Goal: Task Accomplishment & Management: Use online tool/utility

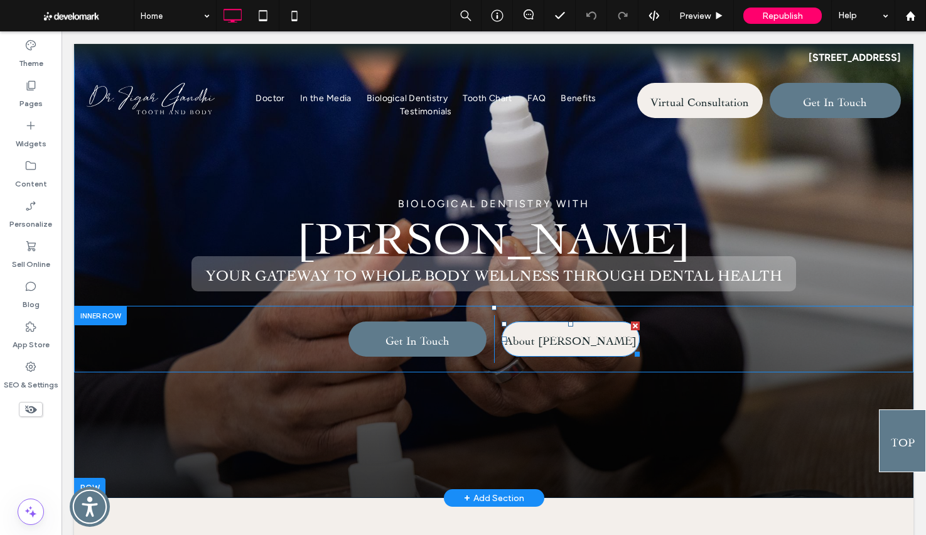
scroll to position [60, 0]
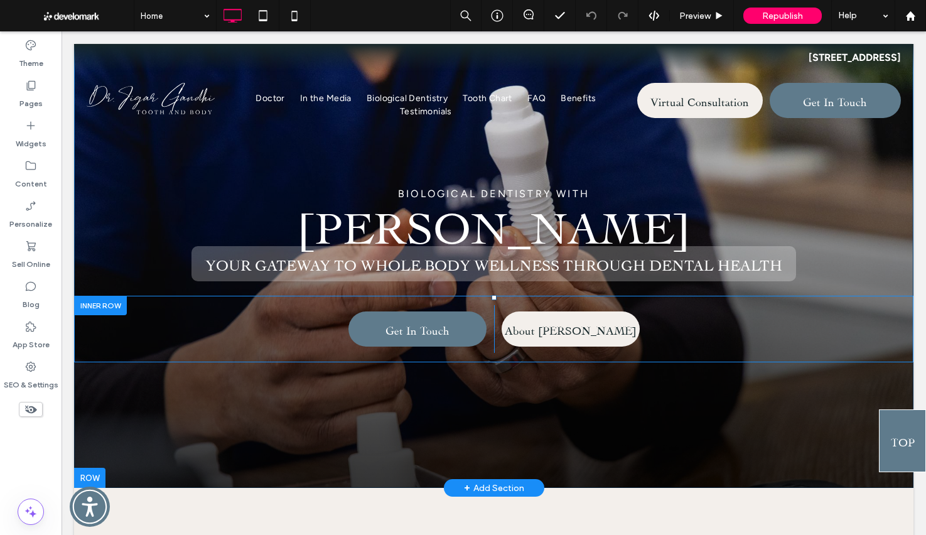
click at [104, 315] on div at bounding box center [100, 305] width 53 height 19
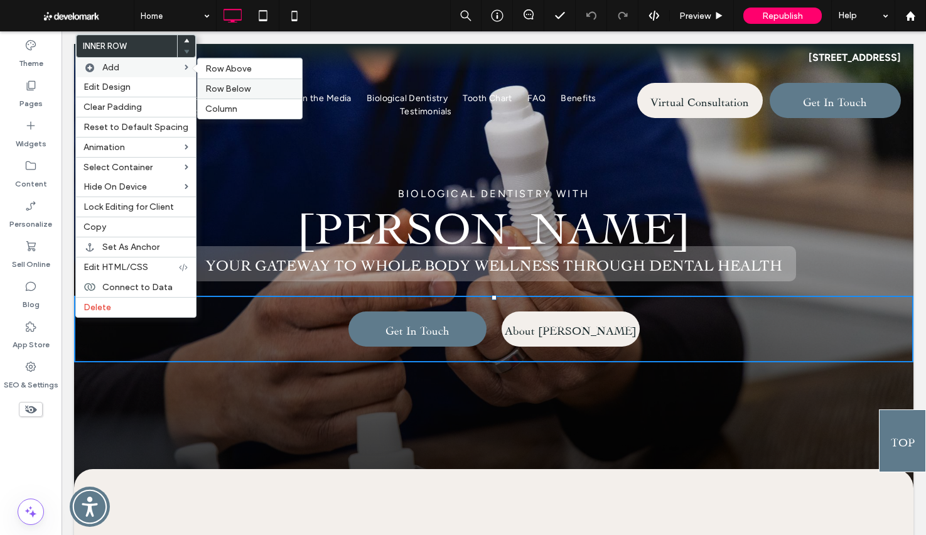
click at [228, 95] on div "Row Below" at bounding box center [250, 88] width 104 height 20
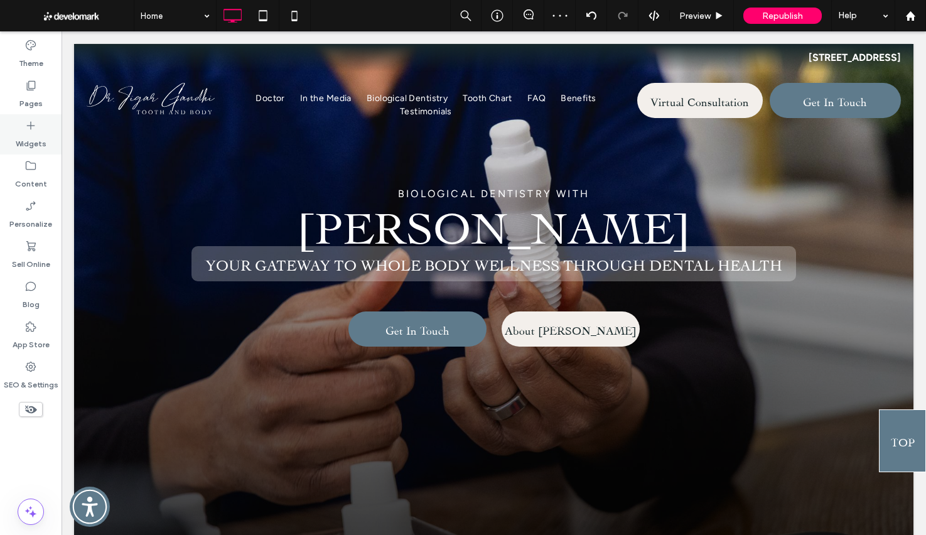
click at [45, 139] on label "Widgets" at bounding box center [31, 141] width 31 height 18
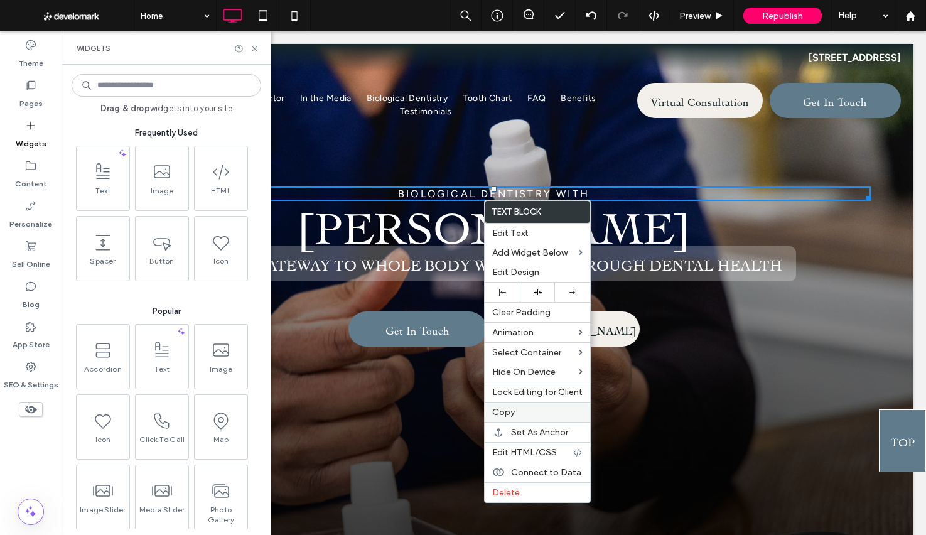
click at [526, 409] on label "Copy" at bounding box center [537, 412] width 90 height 11
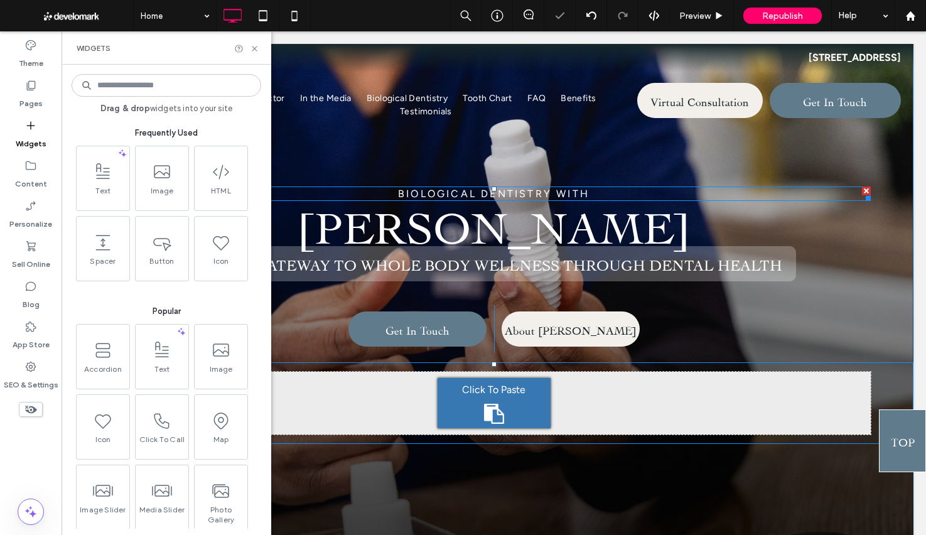
click at [493, 397] on span "Click To Paste" at bounding box center [493, 389] width 63 height 15
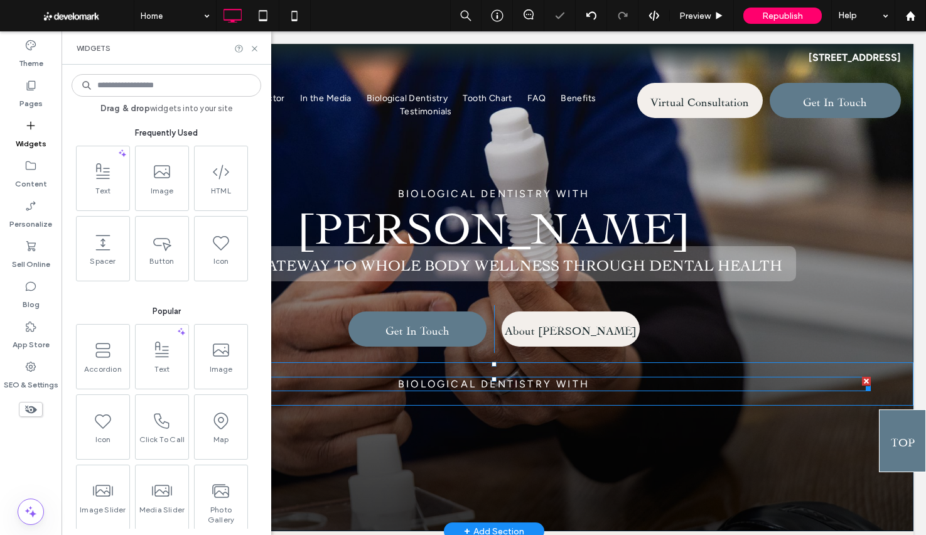
click at [482, 390] on span "BIOLOGICAL DENTISTRY WITH" at bounding box center [493, 384] width 191 height 12
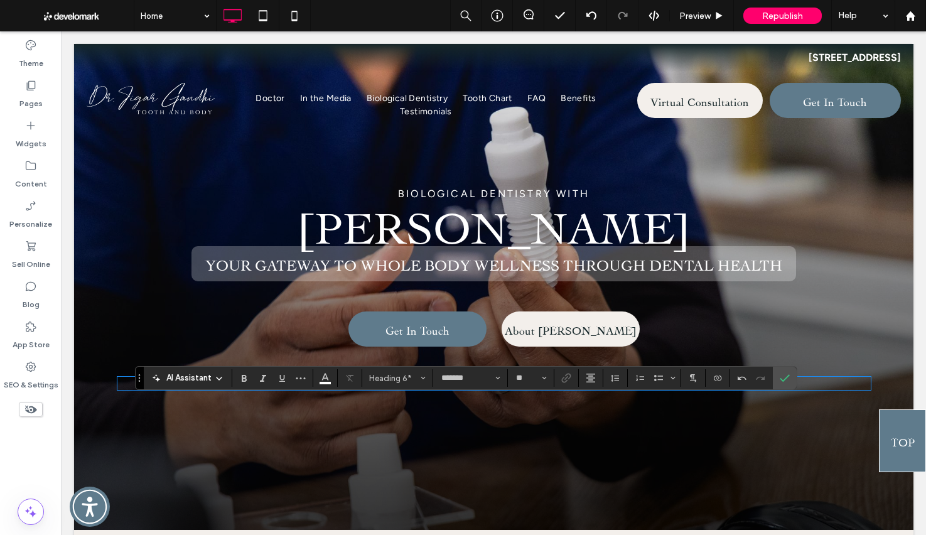
click at [523, 388] on span "**********" at bounding box center [494, 382] width 58 height 9
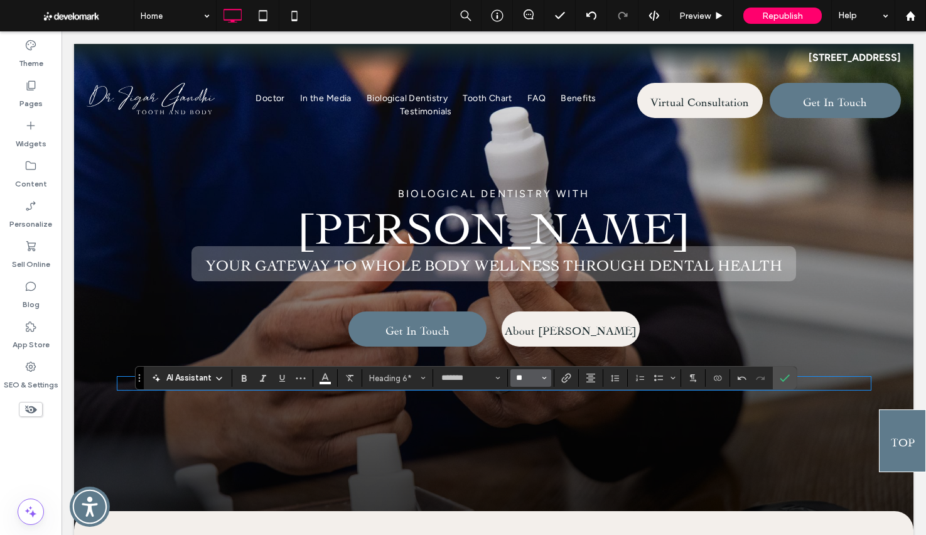
click at [527, 380] on input "**" at bounding box center [527, 378] width 24 height 10
type input "**"
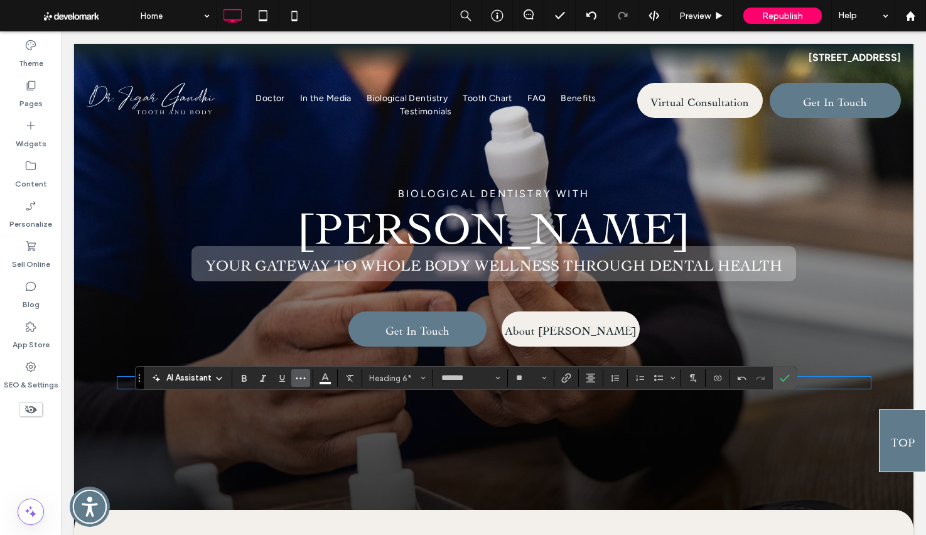
click at [298, 382] on icon "More" at bounding box center [301, 378] width 10 height 10
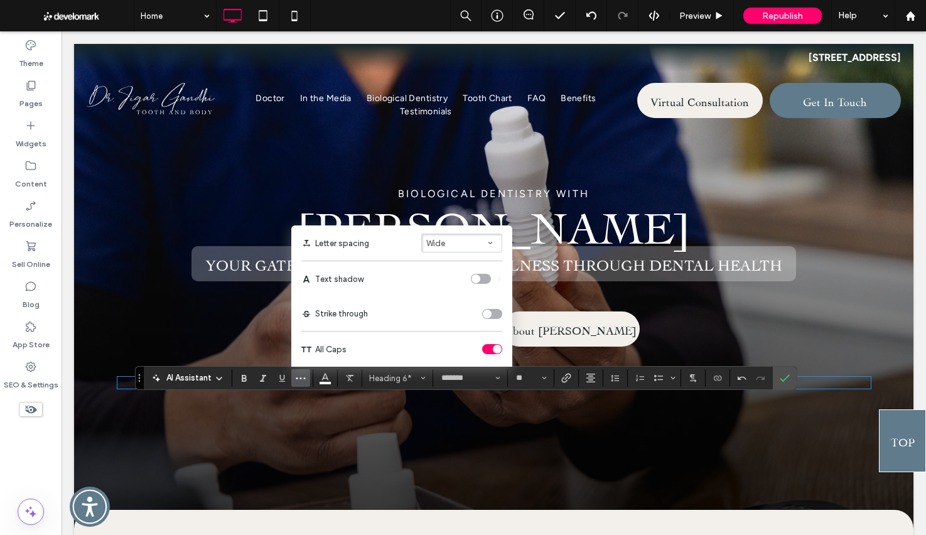
click at [495, 348] on div "toggle" at bounding box center [497, 349] width 9 height 9
click at [461, 237] on button "Wide" at bounding box center [461, 242] width 81 height 19
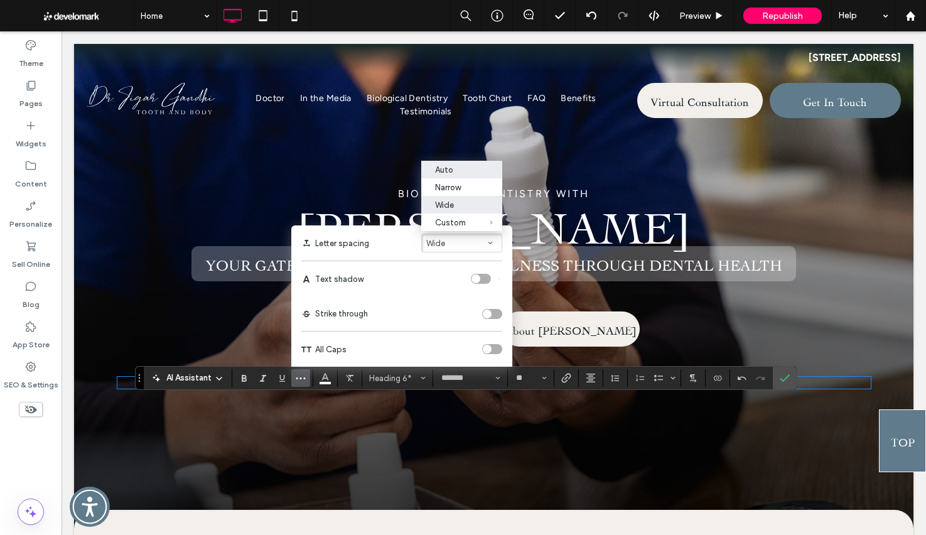
click at [451, 172] on label "Auto" at bounding box center [461, 170] width 81 height 18
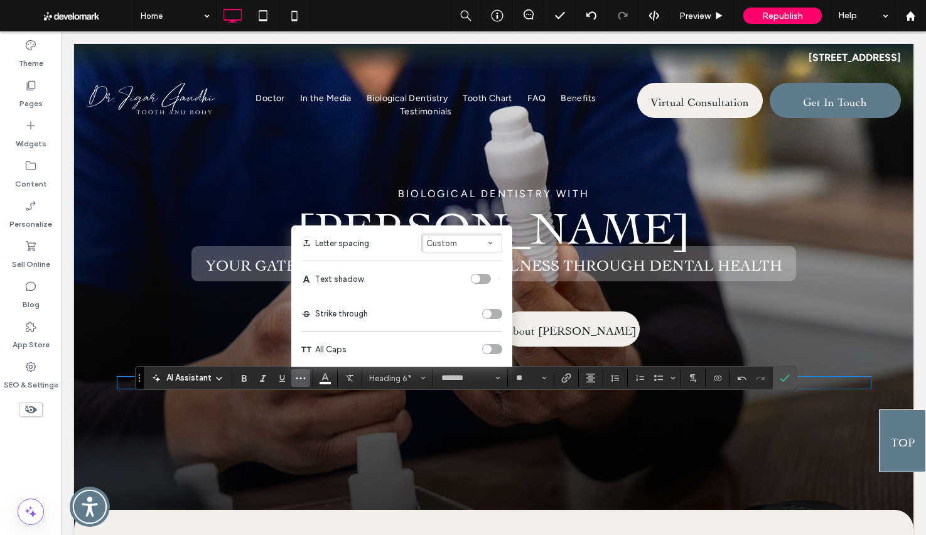
click at [451, 242] on span "Custom" at bounding box center [441, 243] width 31 height 9
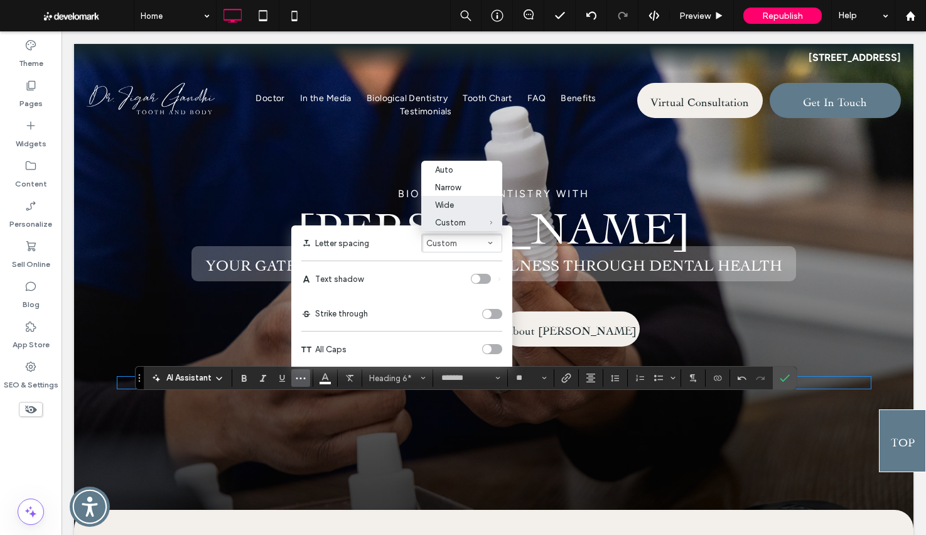
click at [453, 203] on div "Wide" at bounding box center [454, 204] width 38 height 9
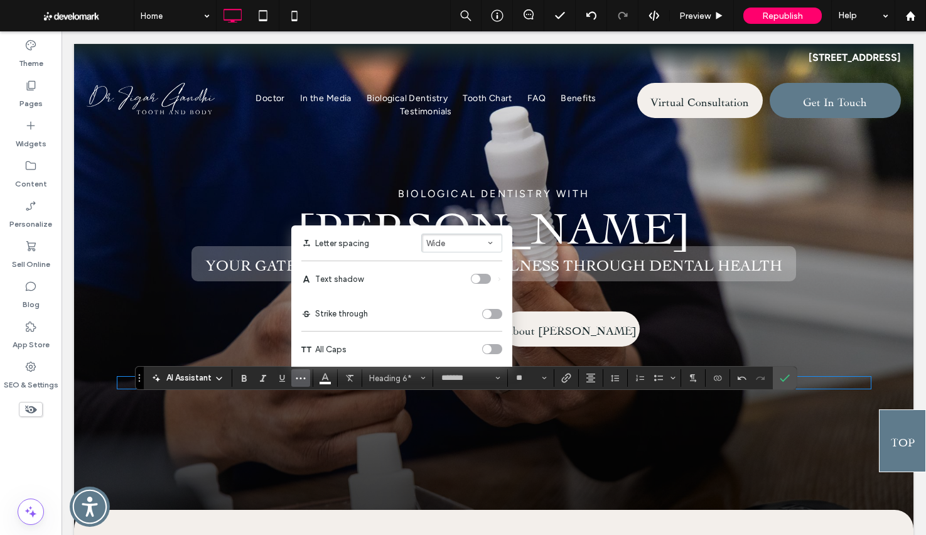
click at [493, 348] on div "toggle" at bounding box center [492, 349] width 20 height 10
click at [795, 376] on section at bounding box center [785, 378] width 24 height 23
click at [780, 379] on icon "Confirm" at bounding box center [785, 378] width 10 height 10
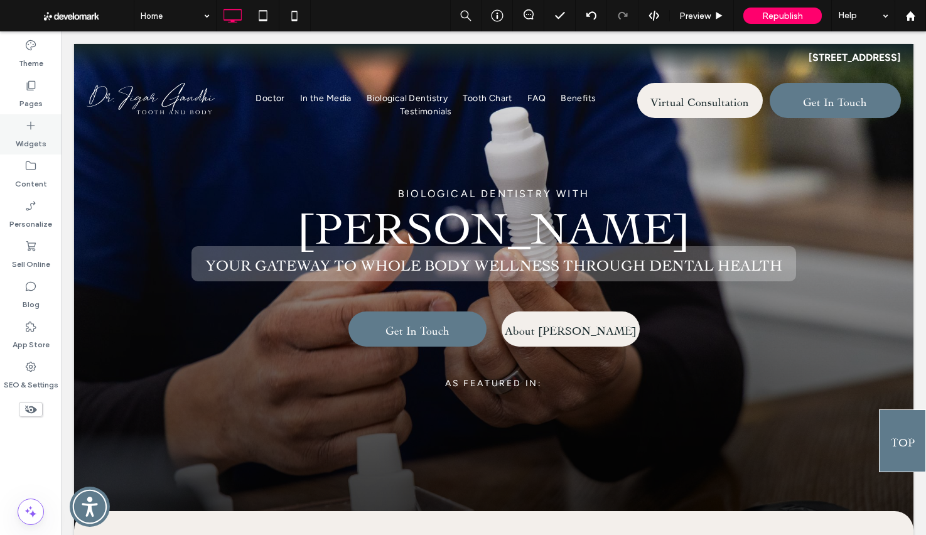
click at [28, 150] on div "Widgets" at bounding box center [31, 134] width 62 height 40
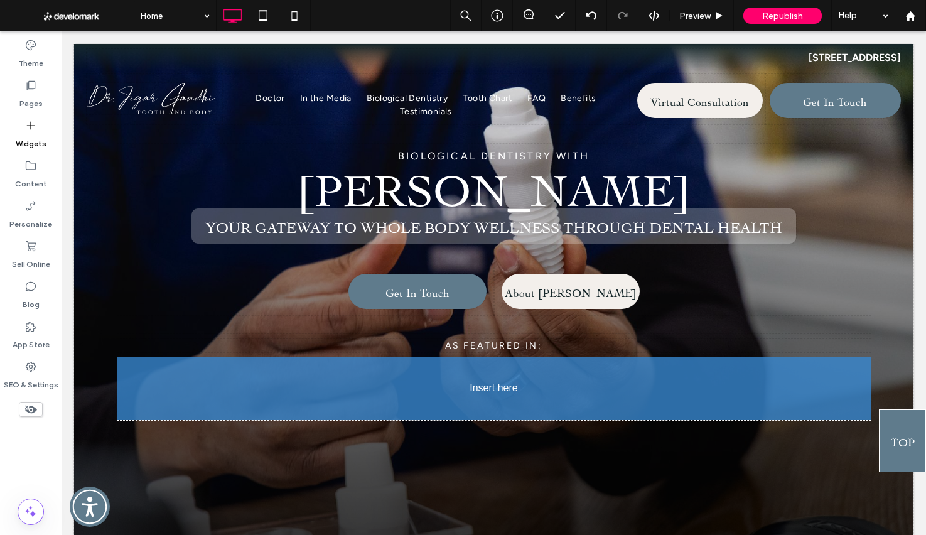
scroll to position [123, 0]
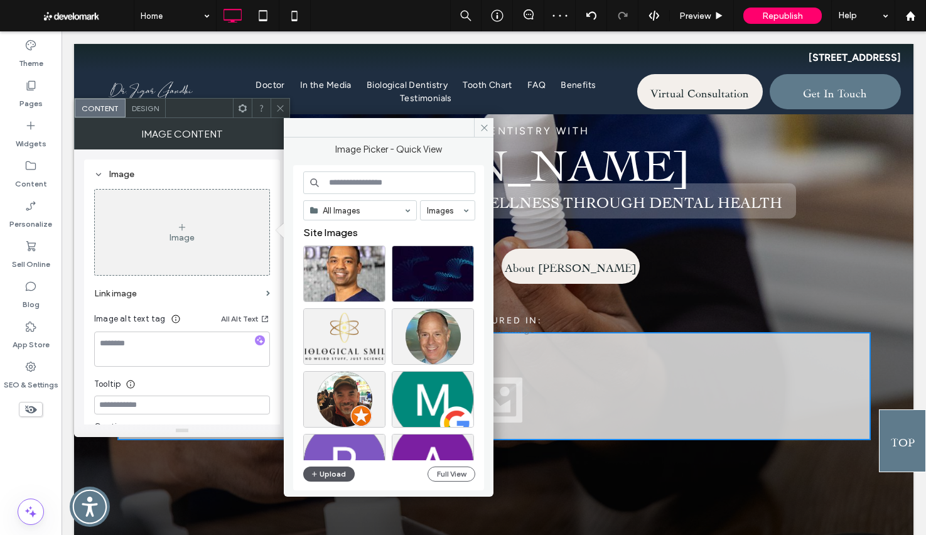
click at [323, 476] on button "Upload" at bounding box center [328, 473] width 51 height 15
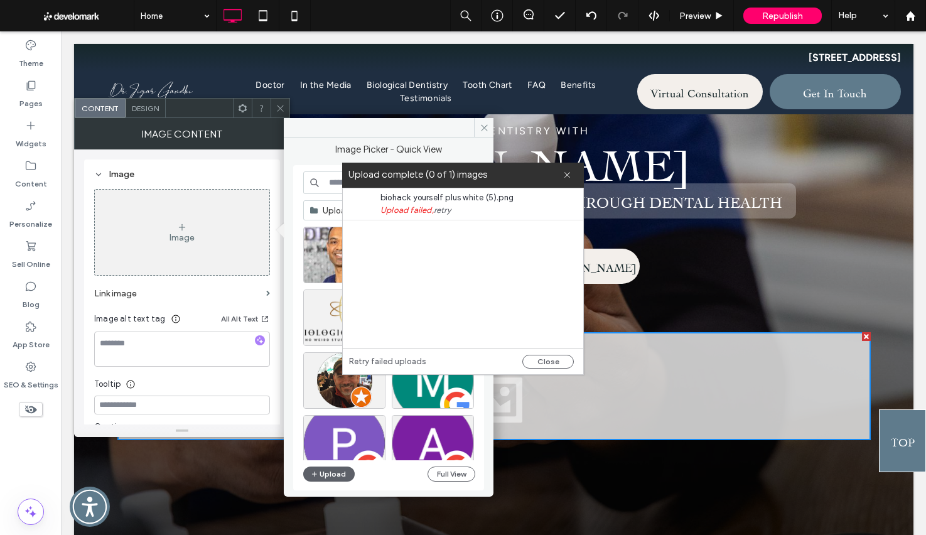
click at [443, 208] on link "retry" at bounding box center [442, 210] width 17 height 13
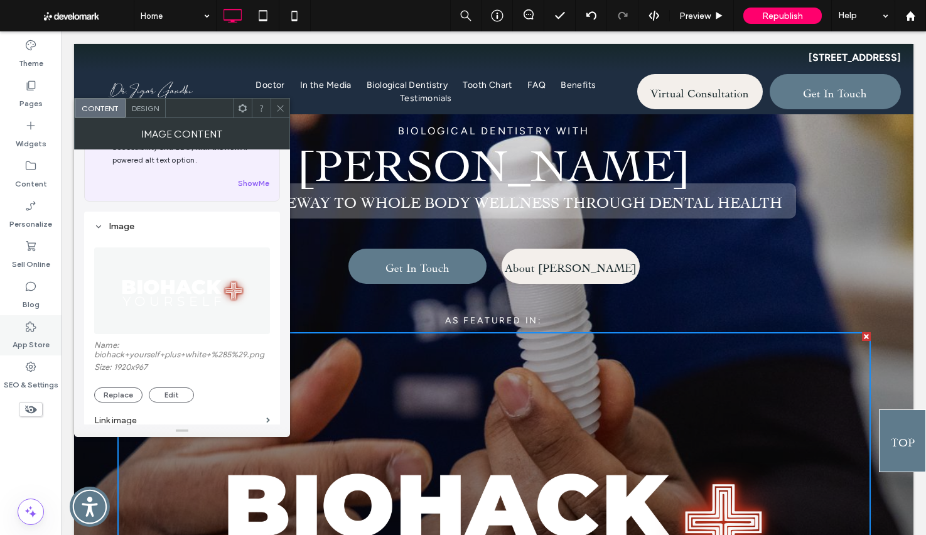
scroll to position [108, 0]
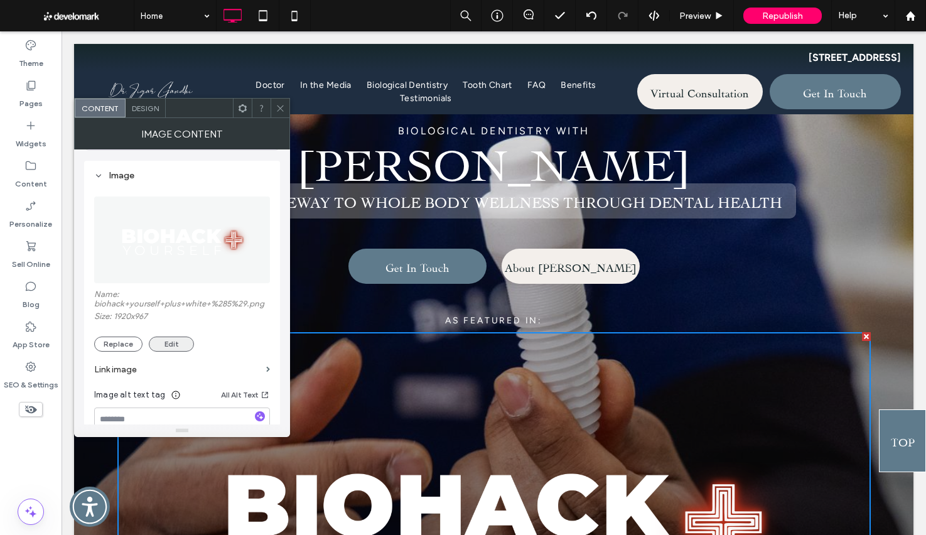
click at [178, 348] on button "Edit" at bounding box center [171, 343] width 45 height 15
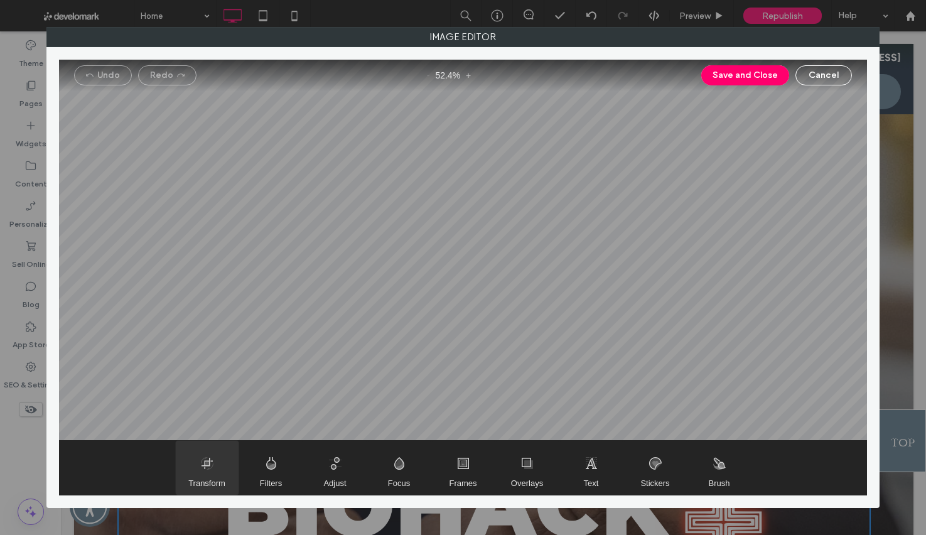
click at [188, 456] on span "Transform" at bounding box center [207, 468] width 63 height 54
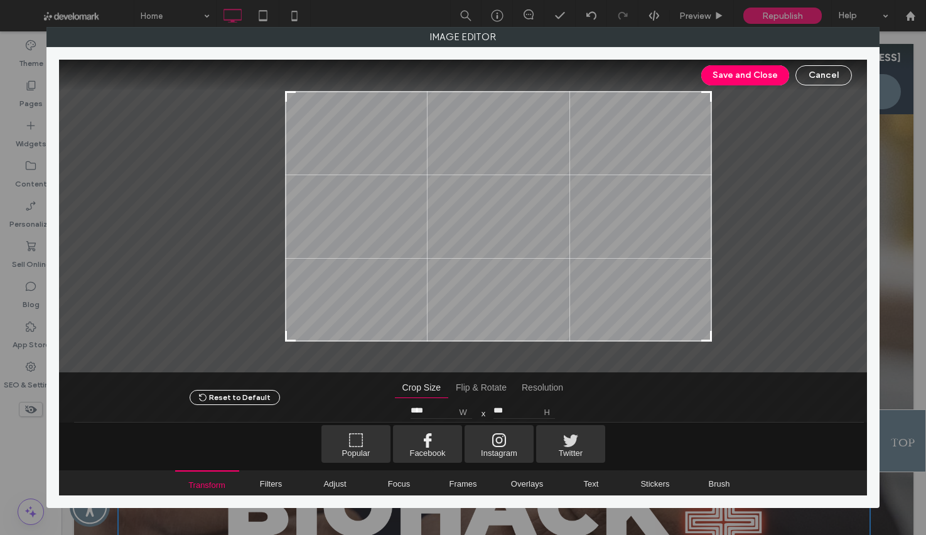
drag, startPoint x: 222, startPoint y: 341, endPoint x: 287, endPoint y: 363, distance: 69.5
click at [287, 364] on div at bounding box center [463, 216] width 808 height 313
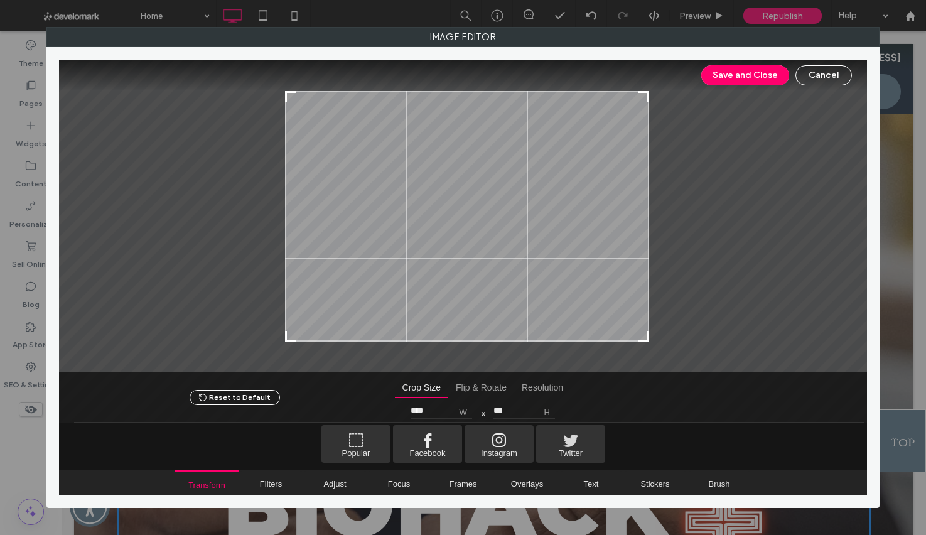
type input "****"
drag, startPoint x: 709, startPoint y: 338, endPoint x: 606, endPoint y: 352, distance: 103.9
click at [645, 353] on div at bounding box center [463, 216] width 808 height 313
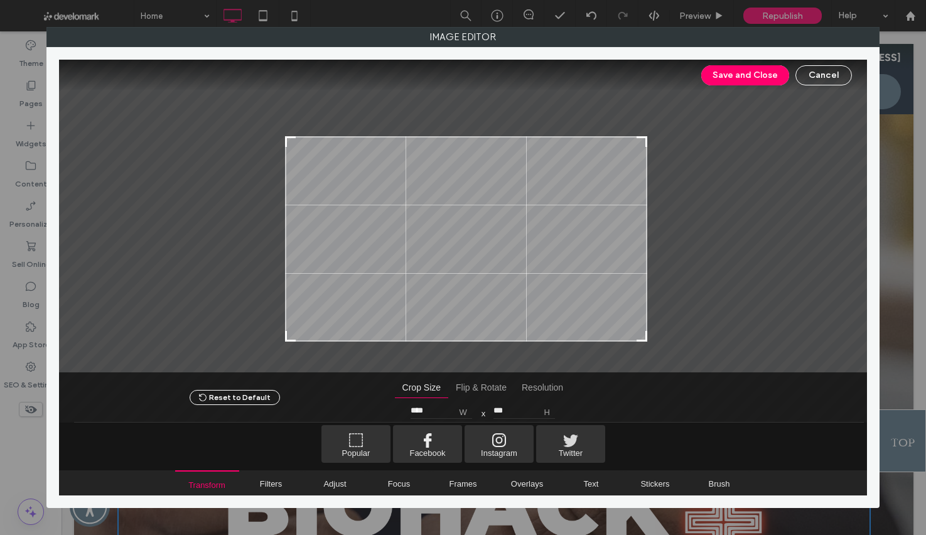
type input "***"
type input "****"
type input "***"
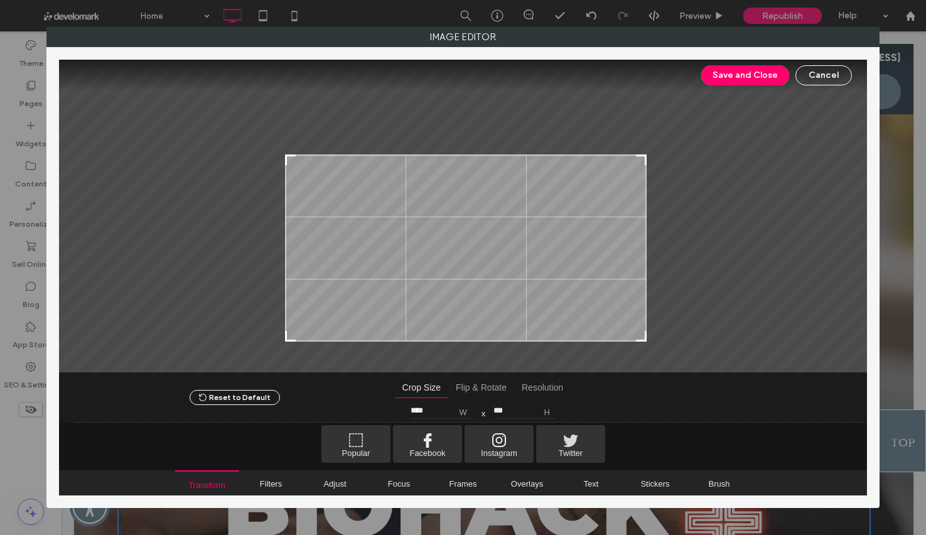
type input "****"
type input "***"
type input "****"
type input "***"
type input "****"
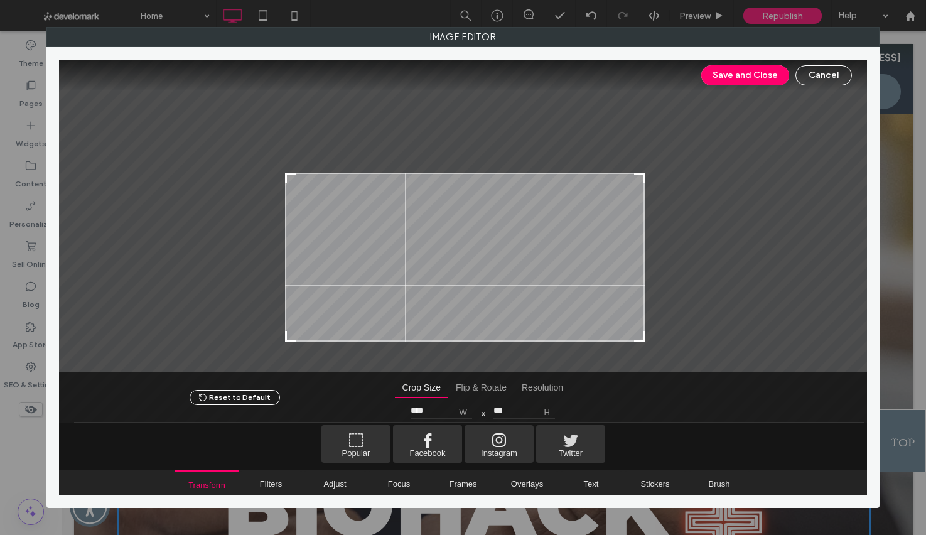
type input "***"
type input "****"
drag, startPoint x: 643, startPoint y: 91, endPoint x: 640, endPoint y: 183, distance: 91.7
click at [640, 183] on div at bounding box center [638, 188] width 15 height 15
type input "***"
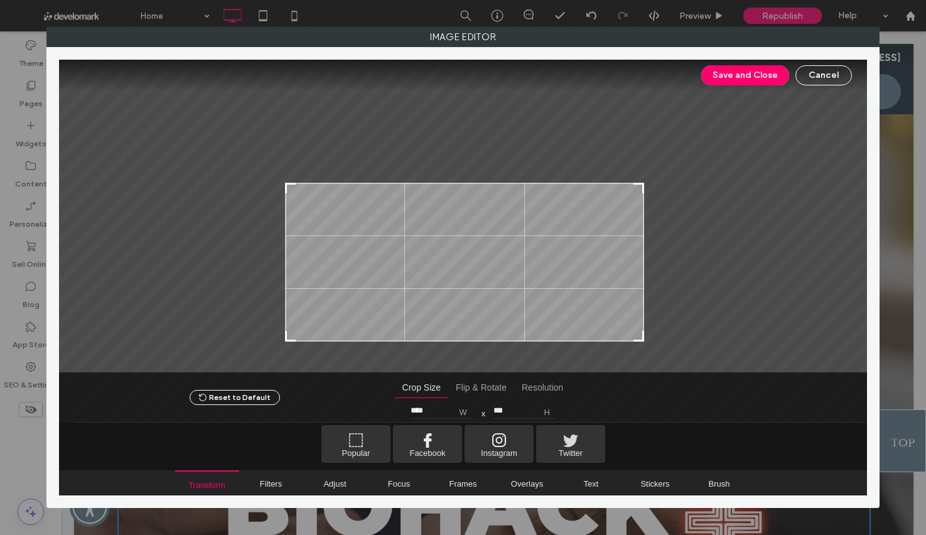
type input "****"
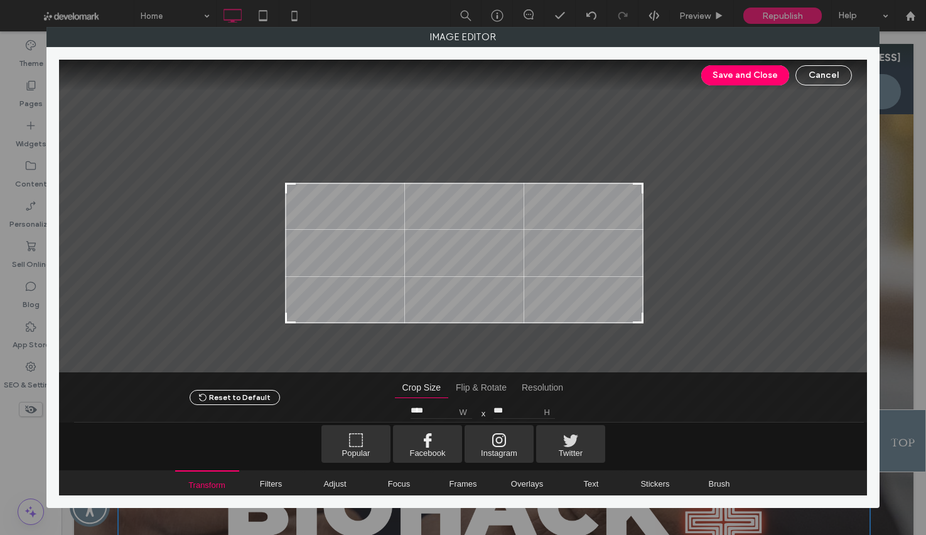
type input "***"
type input "****"
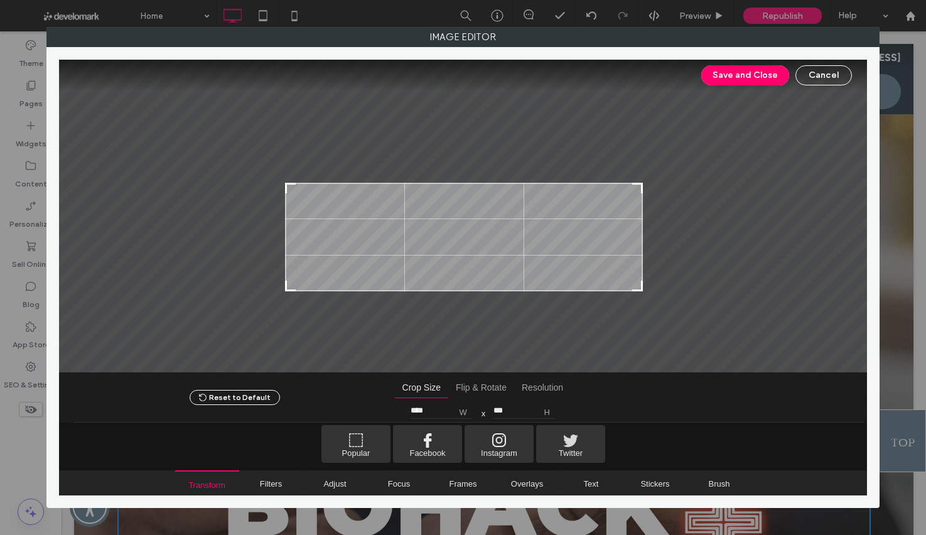
type input "***"
type input "****"
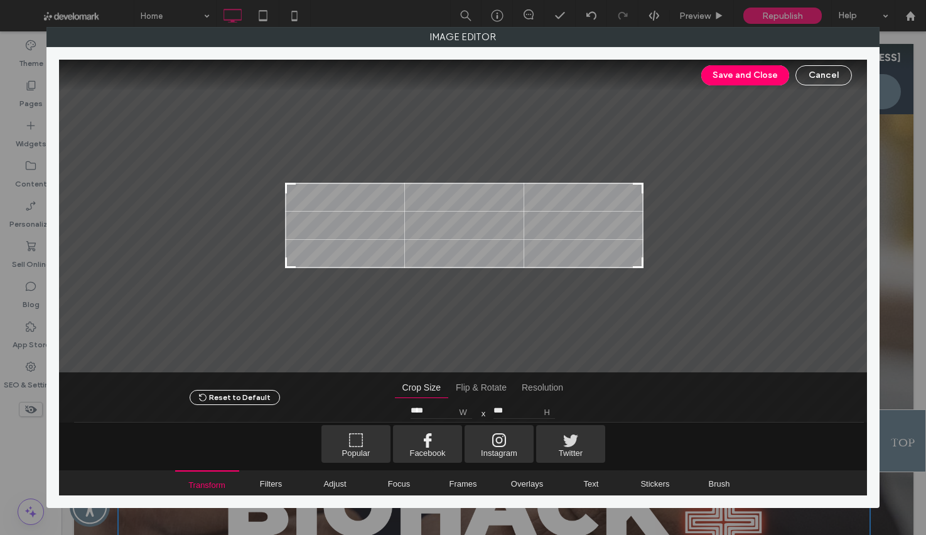
type input "***"
drag, startPoint x: 641, startPoint y: 340, endPoint x: 640, endPoint y: 263, distance: 76.6
click at [640, 263] on div at bounding box center [637, 259] width 15 height 15
type input "****"
click at [754, 75] on button "Save and Close" at bounding box center [745, 75] width 88 height 20
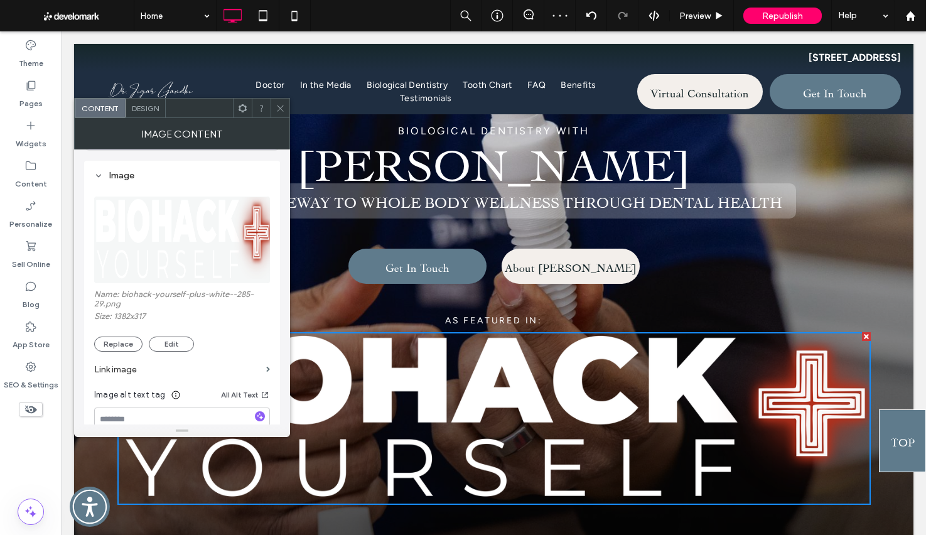
click at [276, 104] on icon at bounding box center [280, 108] width 9 height 9
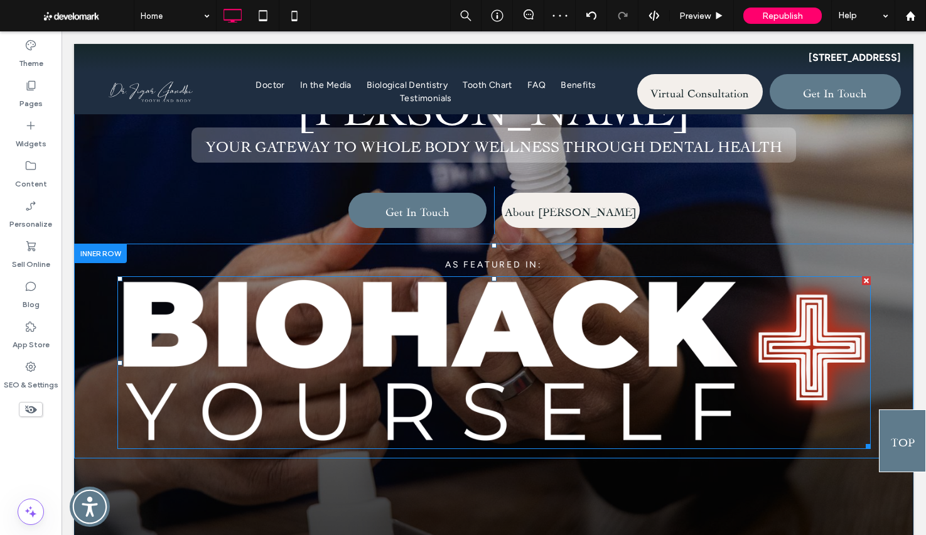
scroll to position [218, 0]
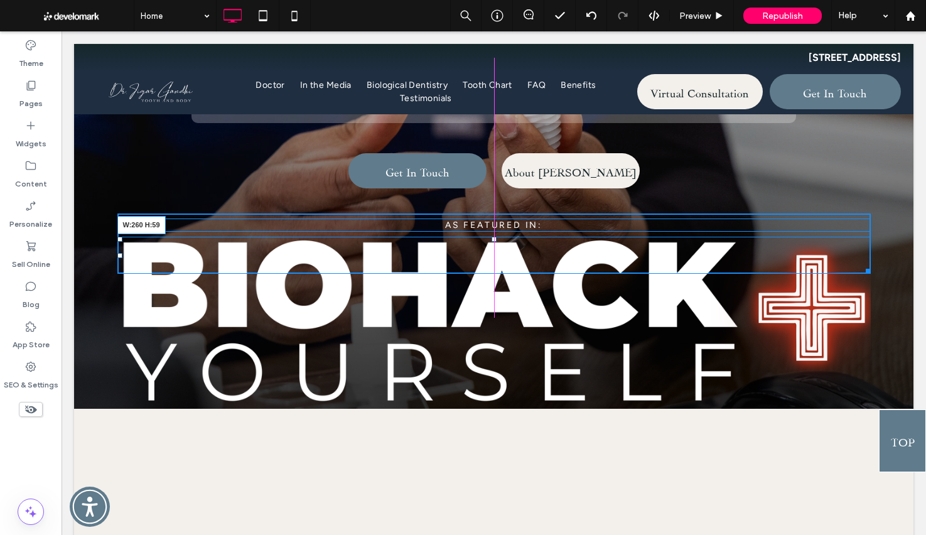
drag, startPoint x: 863, startPoint y: 424, endPoint x: 562, endPoint y: 367, distance: 305.9
click at [562, 367] on div "BIOLOGICAL DENTISTRY WITH dr. Jigar Gandhi your gateway to whole body wellness …" at bounding box center [493, 117] width 839 height 583
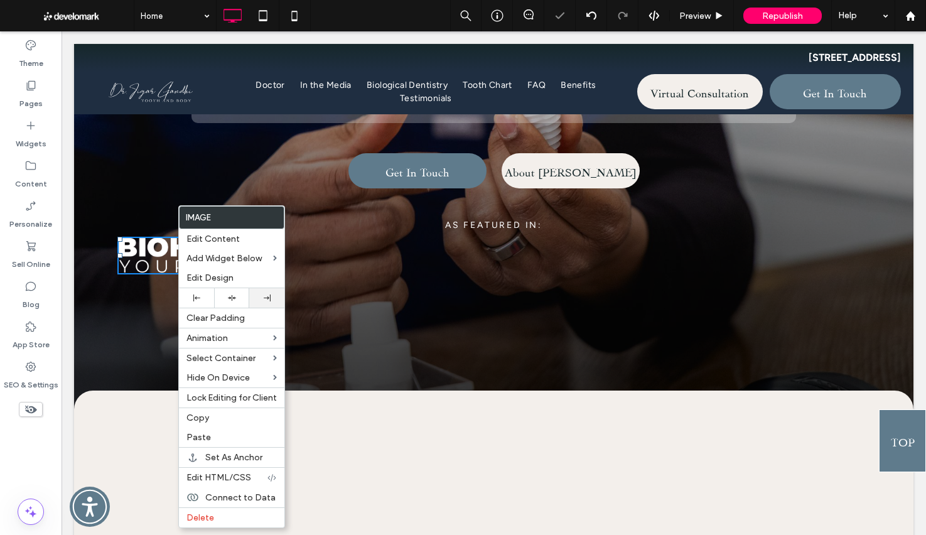
drag, startPoint x: 238, startPoint y: 301, endPoint x: 268, endPoint y: 297, distance: 30.4
click at [238, 301] on div at bounding box center [231, 298] width 23 height 8
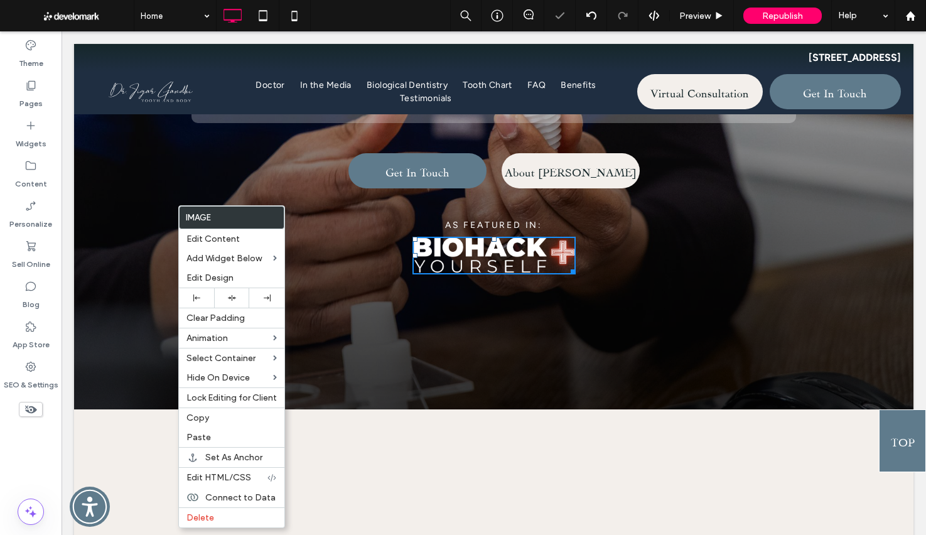
click at [665, 274] on div "Click To Paste Click To Paste As featured In:" at bounding box center [493, 243] width 753 height 61
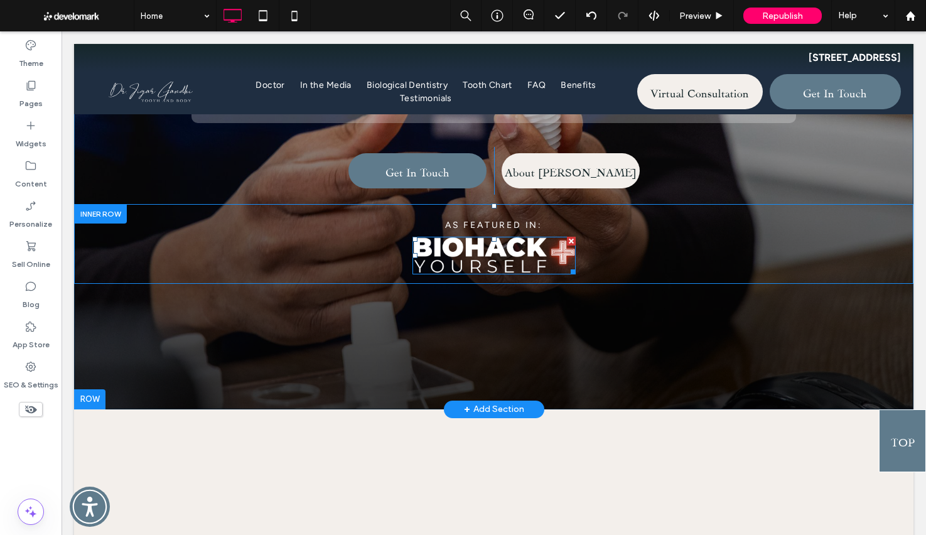
click at [475, 274] on img at bounding box center [493, 256] width 163 height 38
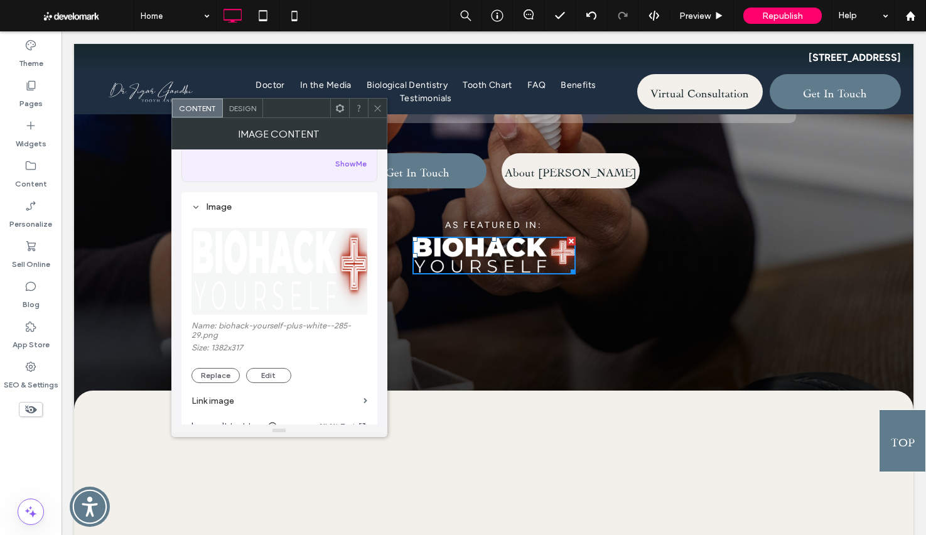
scroll to position [136, 0]
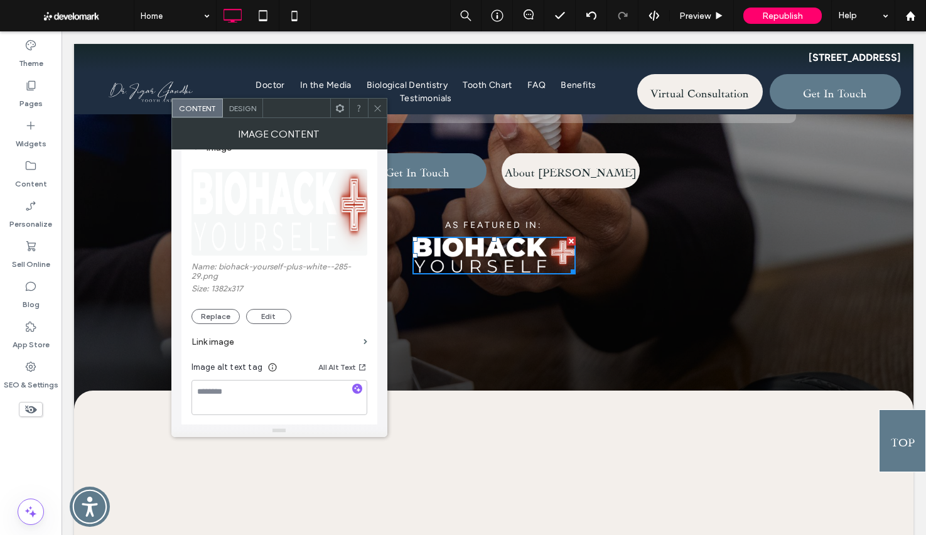
click at [276, 336] on label "Link image" at bounding box center [274, 341] width 167 height 23
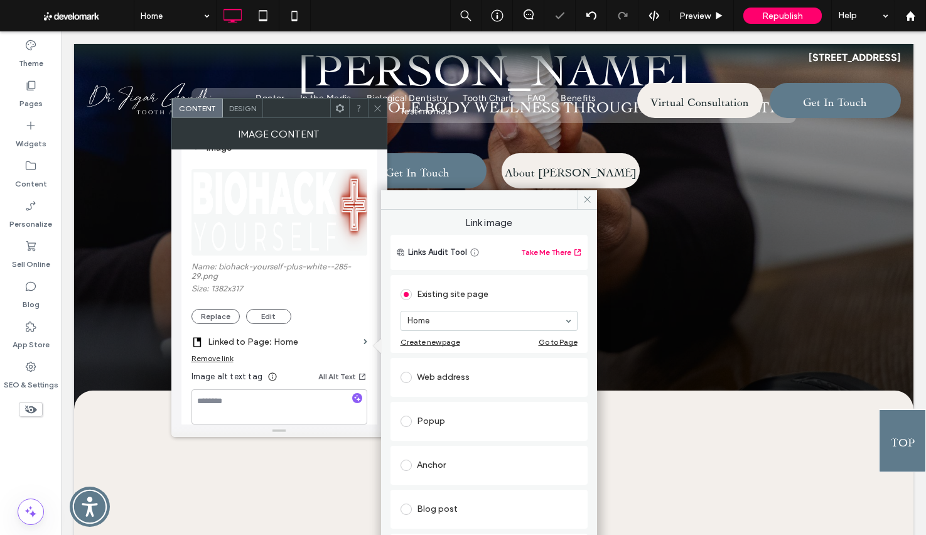
click at [442, 381] on div "Web address" at bounding box center [488, 377] width 177 height 20
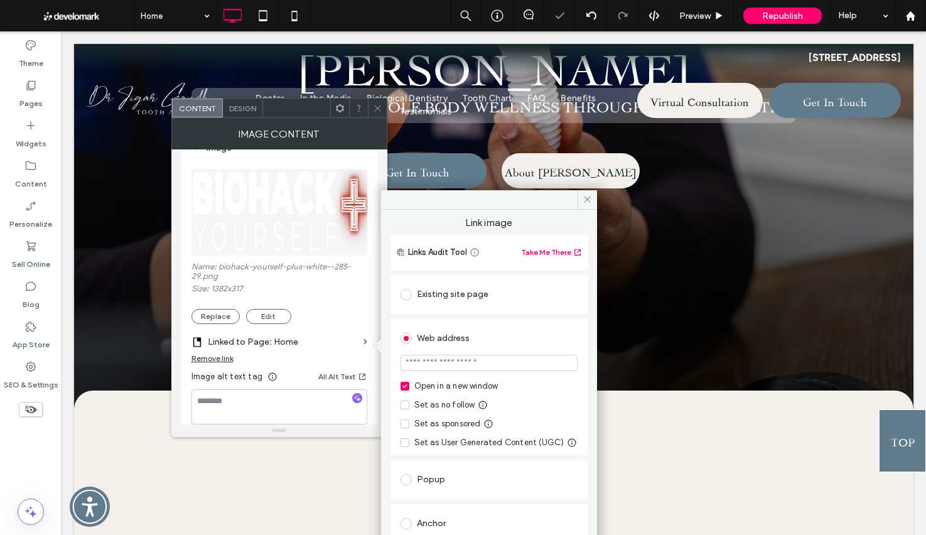
click at [467, 368] on input "url" at bounding box center [488, 363] width 177 height 16
paste input "**********"
type input "**********"
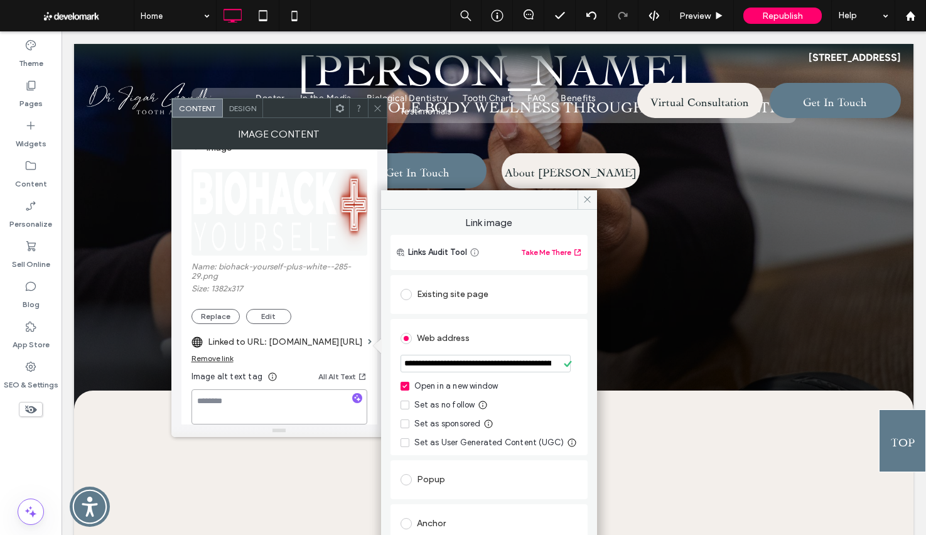
click at [266, 404] on textarea at bounding box center [279, 406] width 176 height 35
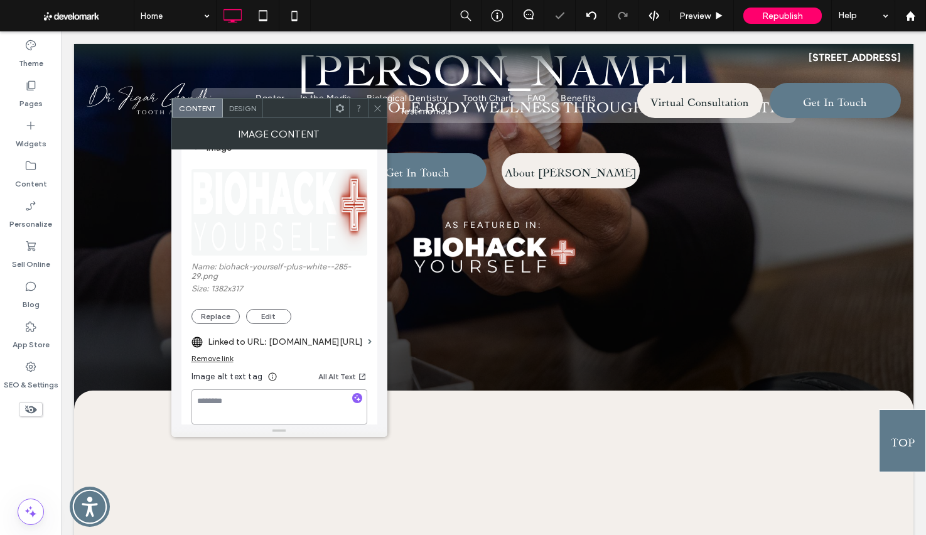
click at [266, 404] on textarea at bounding box center [279, 406] width 176 height 35
type textarea "**********"
click at [375, 97] on span "Biological Dentistry" at bounding box center [407, 98] width 81 height 13
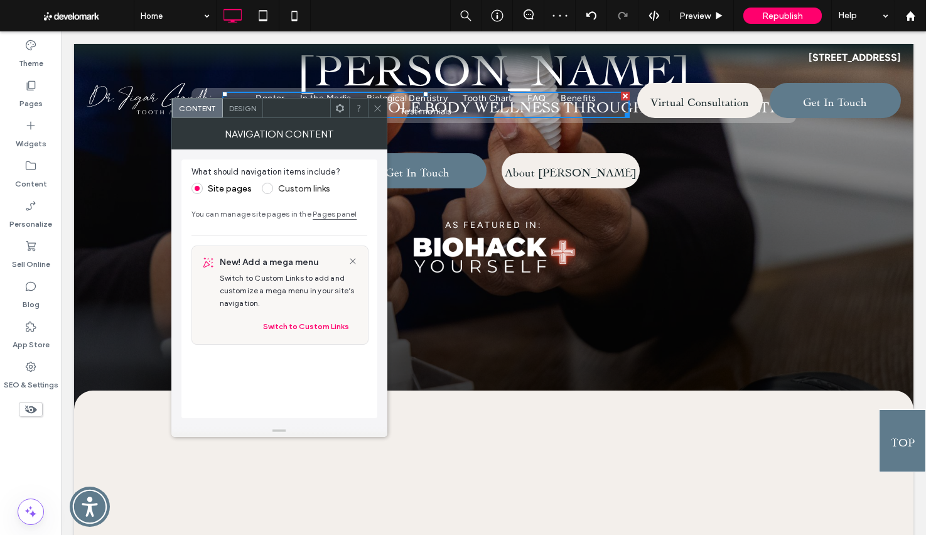
click at [375, 105] on icon at bounding box center [377, 108] width 9 height 9
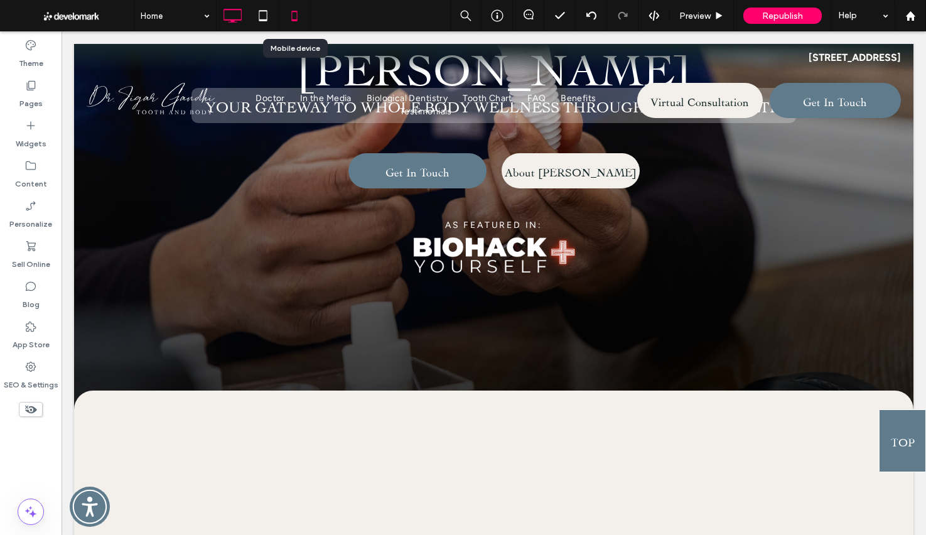
drag, startPoint x: 292, startPoint y: 20, endPoint x: 68, endPoint y: 255, distance: 325.4
click at [292, 20] on use at bounding box center [295, 16] width 6 height 10
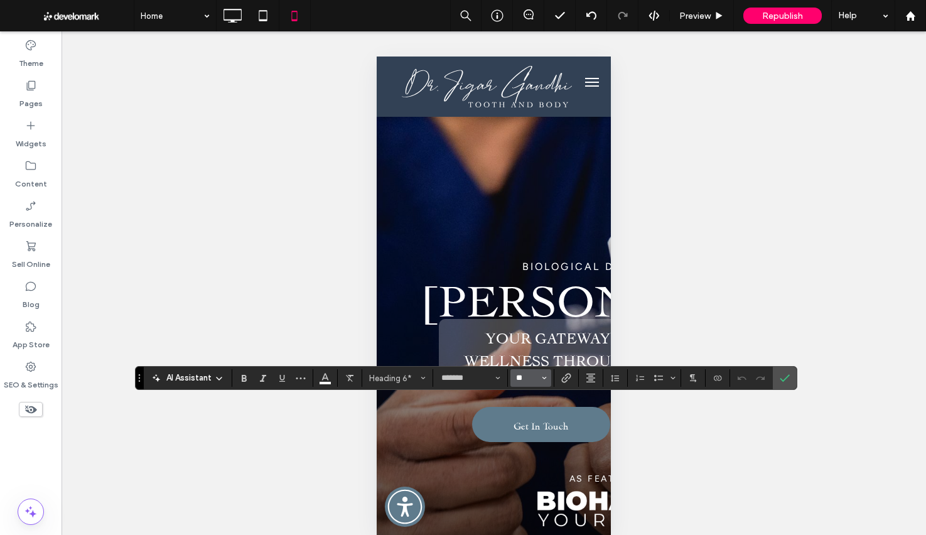
click at [523, 380] on input "**" at bounding box center [527, 378] width 24 height 10
type input "**"
drag, startPoint x: 792, startPoint y: 378, endPoint x: 689, endPoint y: 419, distance: 111.3
click at [792, 378] on label "Confirm" at bounding box center [784, 378] width 19 height 23
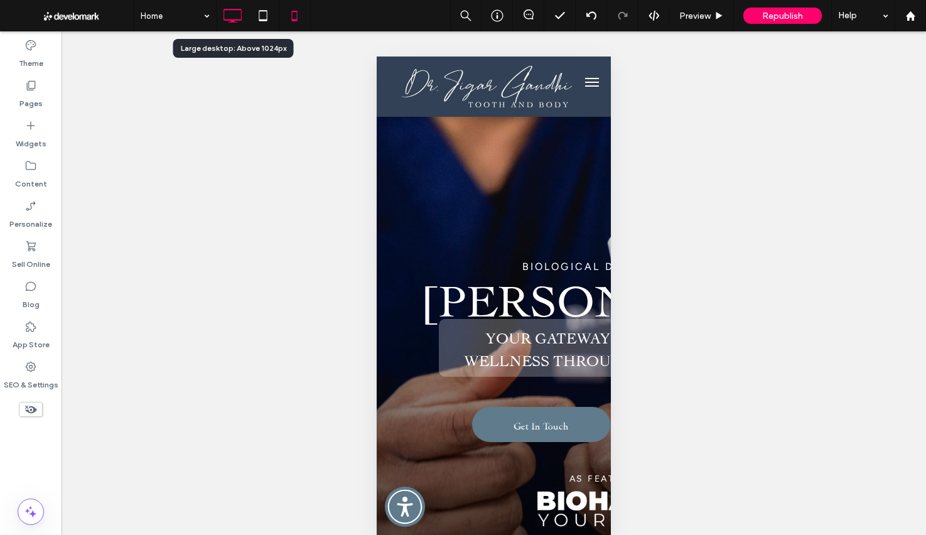
click at [238, 18] on icon at bounding box center [232, 15] width 25 height 25
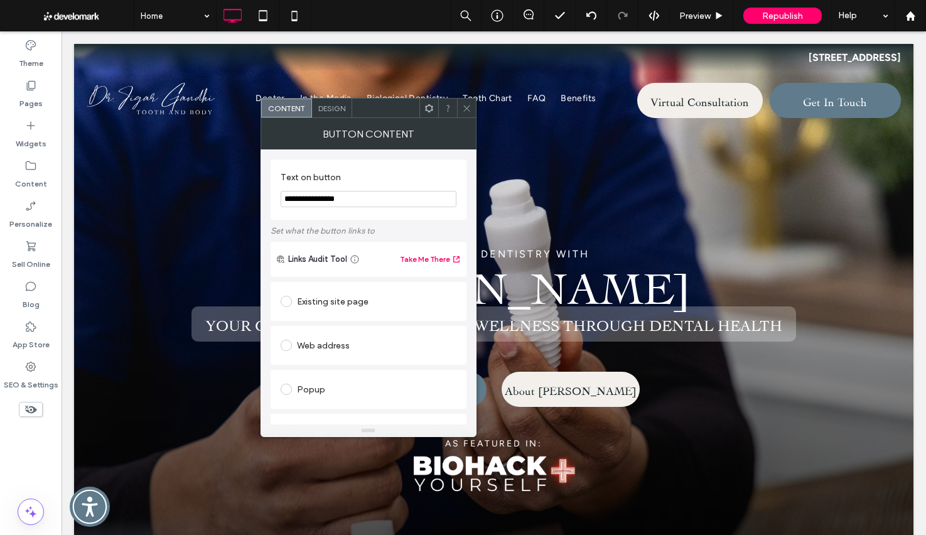
click at [323, 112] on div "Design" at bounding box center [332, 108] width 40 height 19
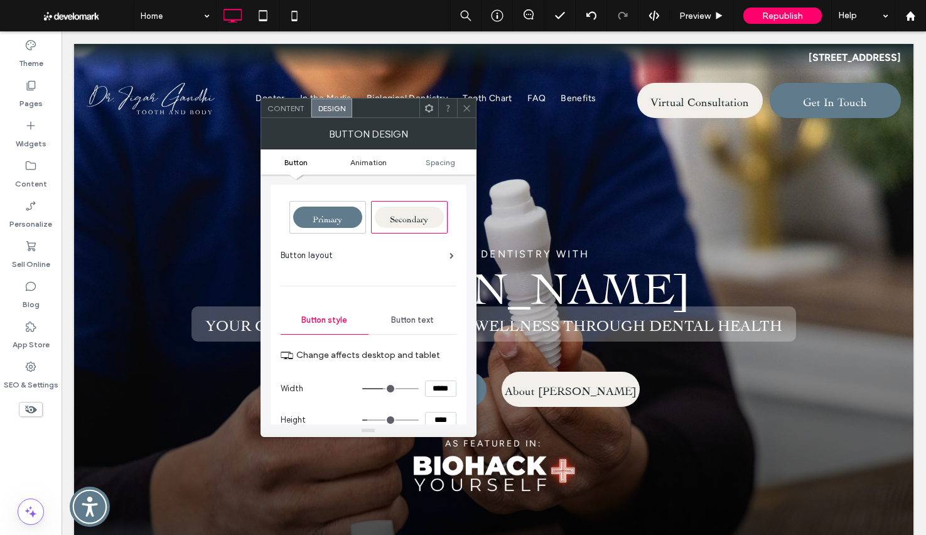
click at [383, 160] on span "Animation" at bounding box center [368, 162] width 36 height 9
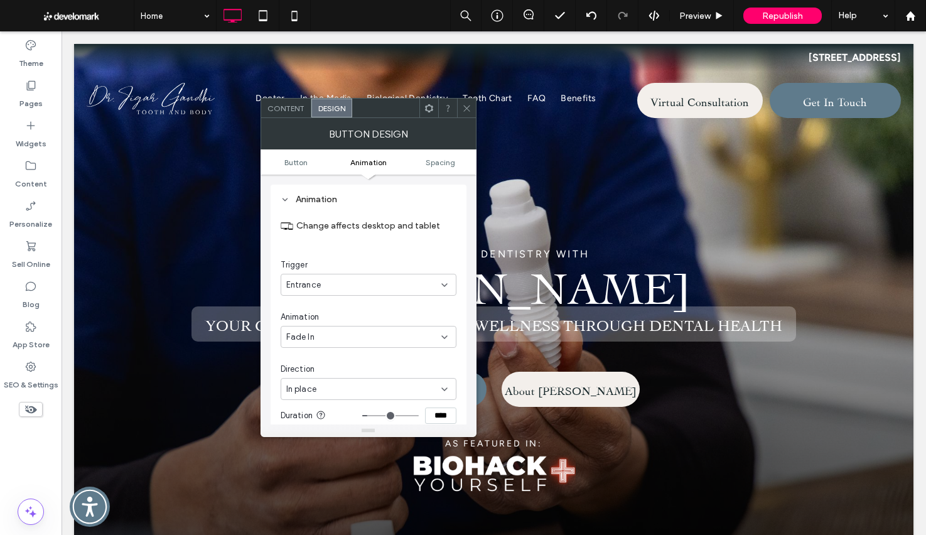
scroll to position [598, 0]
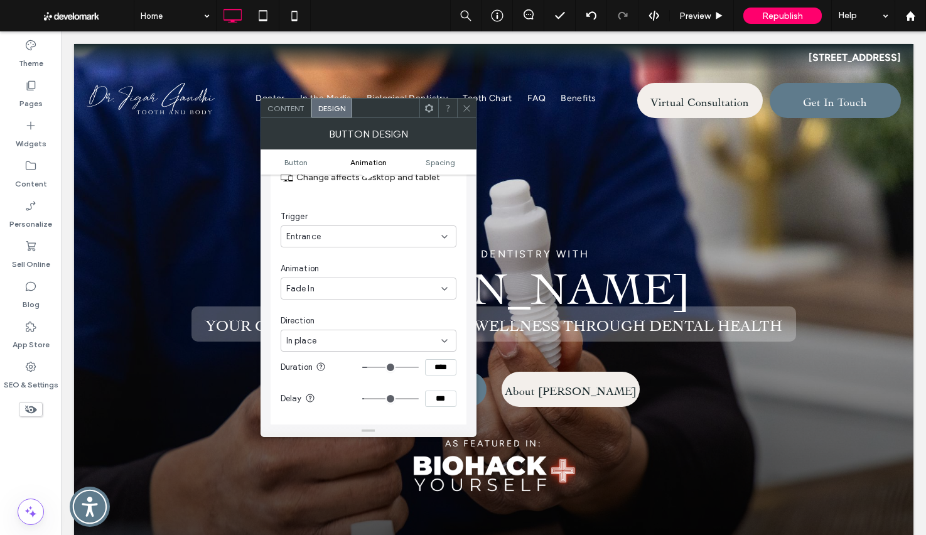
click at [465, 102] on span at bounding box center [466, 108] width 9 height 19
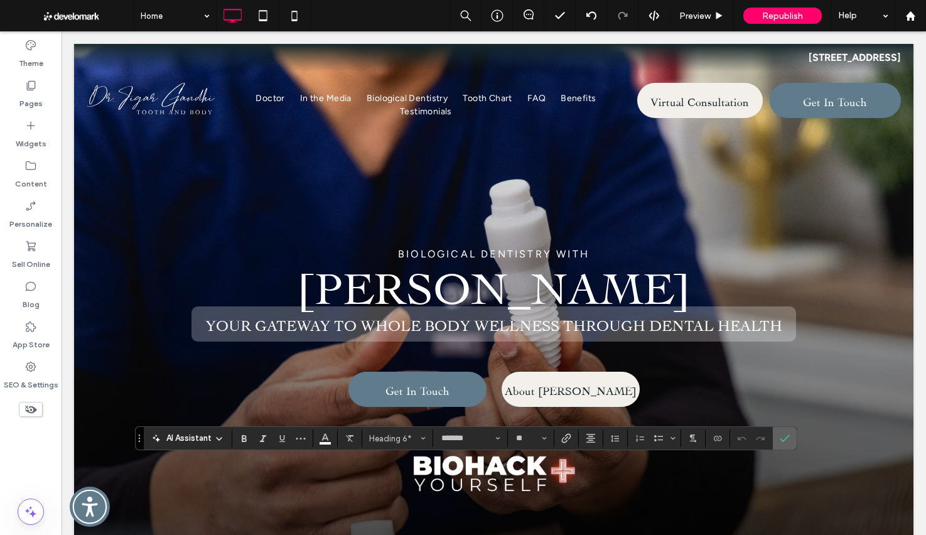
click at [787, 438] on icon "Confirm" at bounding box center [785, 438] width 10 height 10
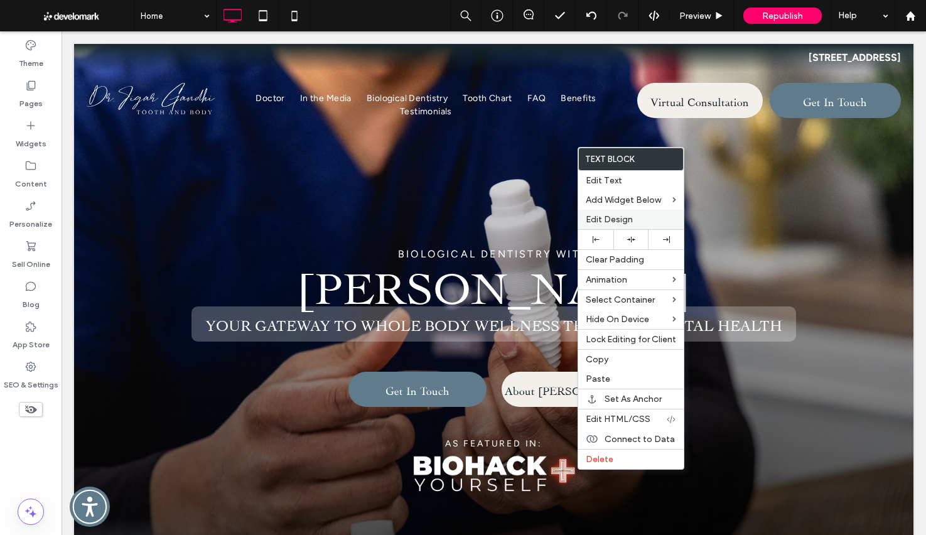
click at [609, 221] on span "Edit Design" at bounding box center [609, 219] width 47 height 11
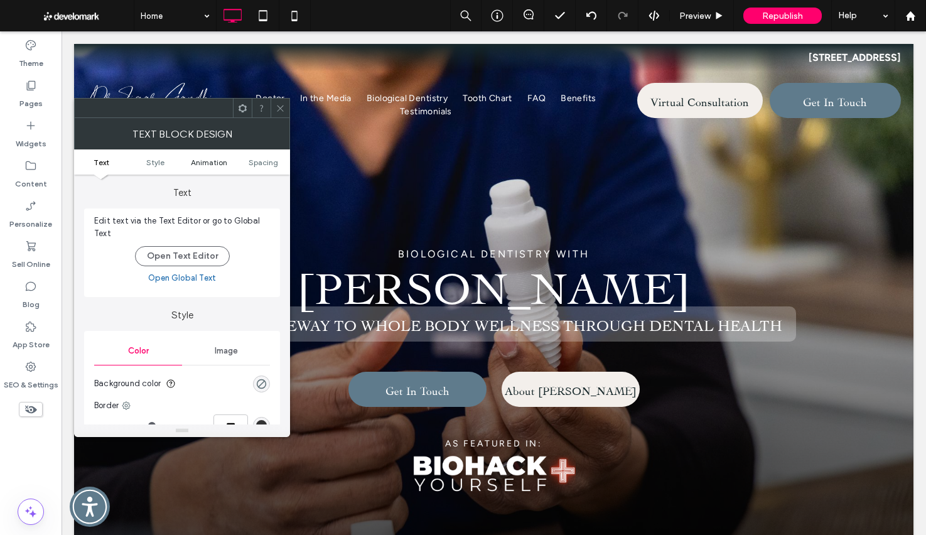
click at [193, 161] on span "Animation" at bounding box center [209, 162] width 36 height 9
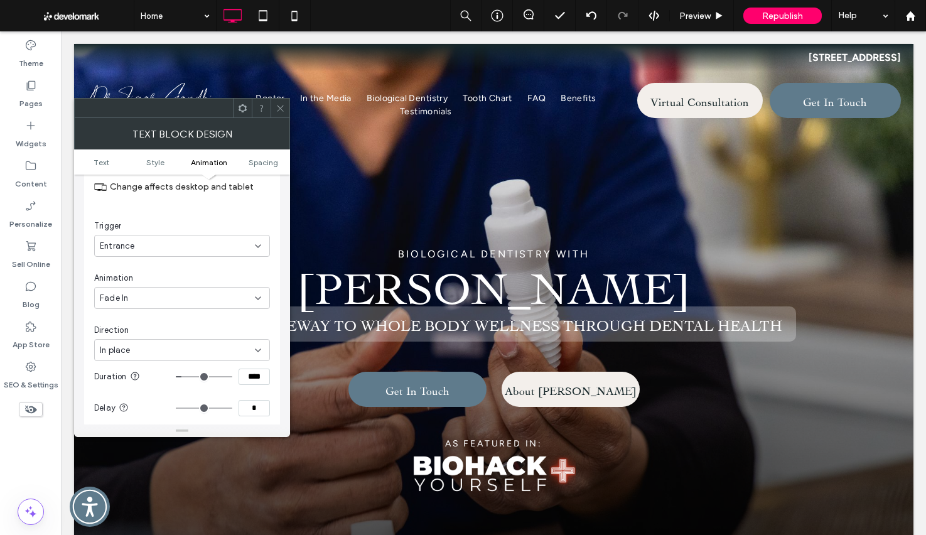
scroll to position [390, 0]
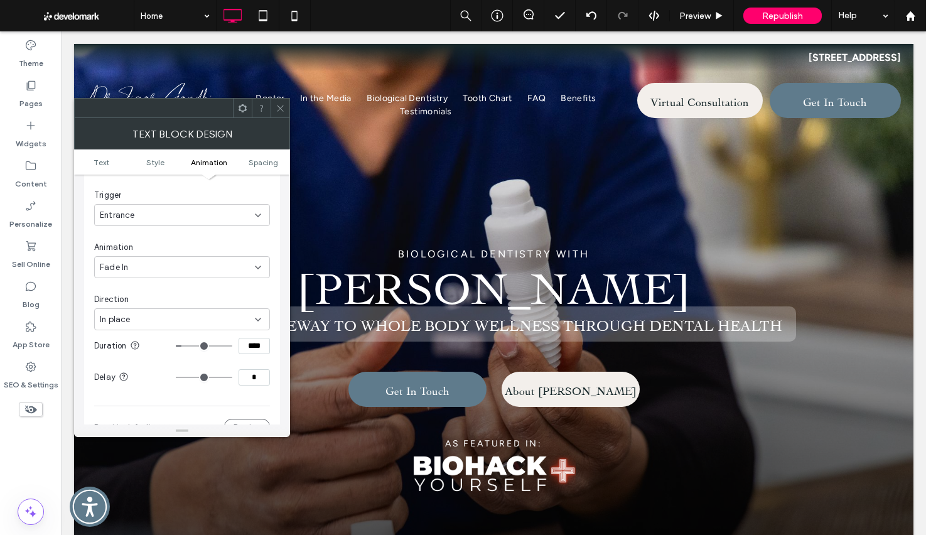
click at [250, 380] on input "*" at bounding box center [254, 377] width 31 height 16
type input "****"
type input "***"
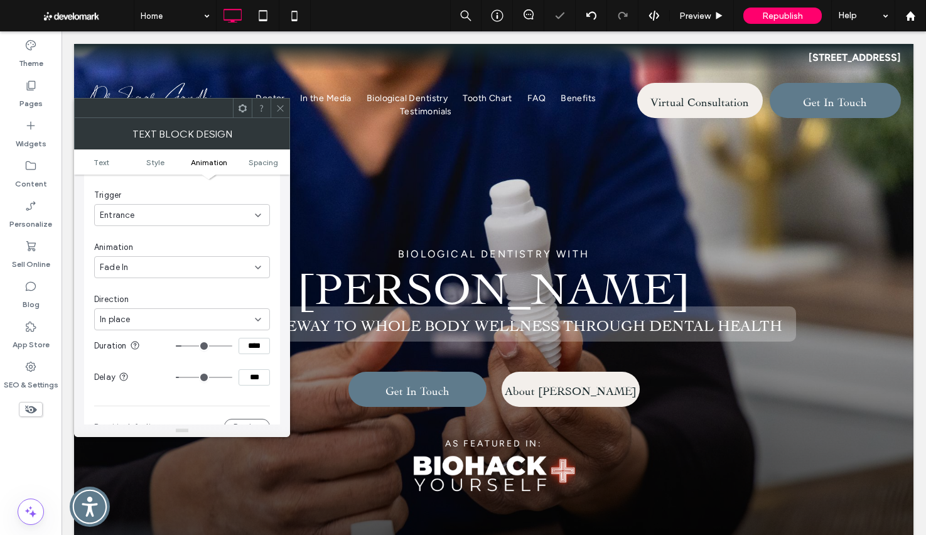
click at [282, 107] on icon at bounding box center [280, 108] width 9 height 9
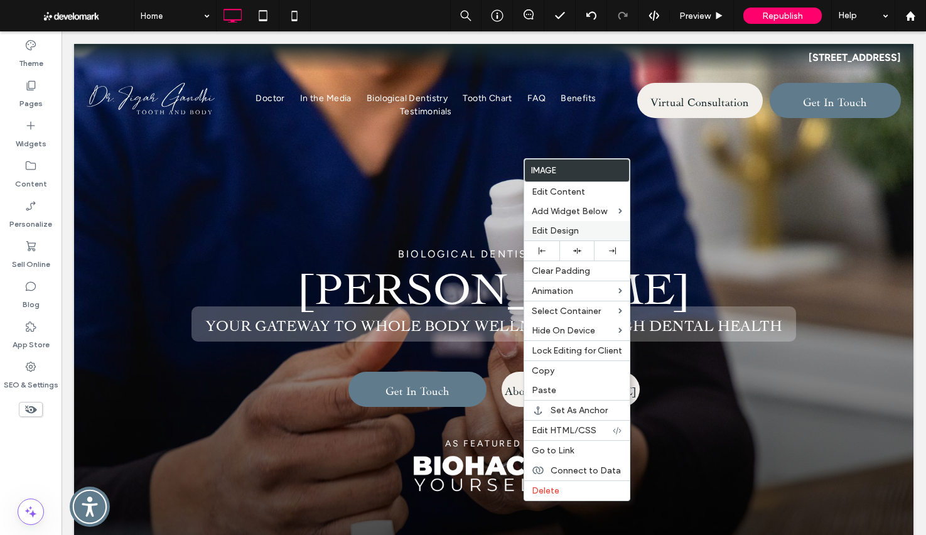
click at [544, 228] on span "Edit Design" at bounding box center [555, 230] width 47 height 11
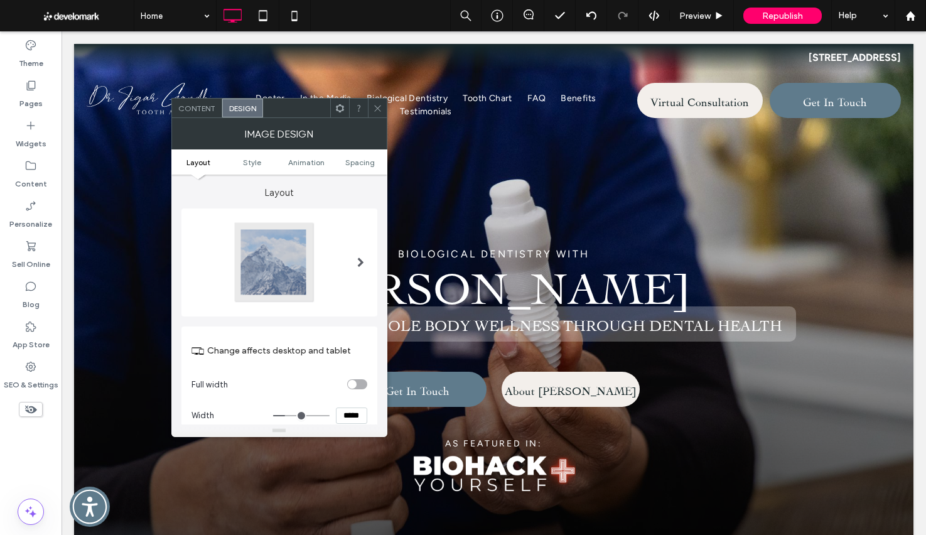
click at [296, 158] on span "Animation" at bounding box center [306, 162] width 36 height 9
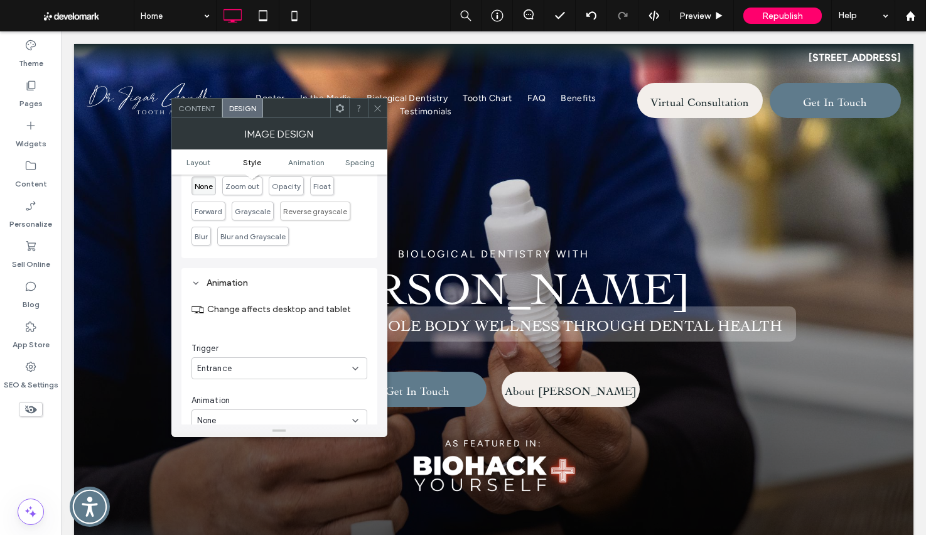
scroll to position [592, 0]
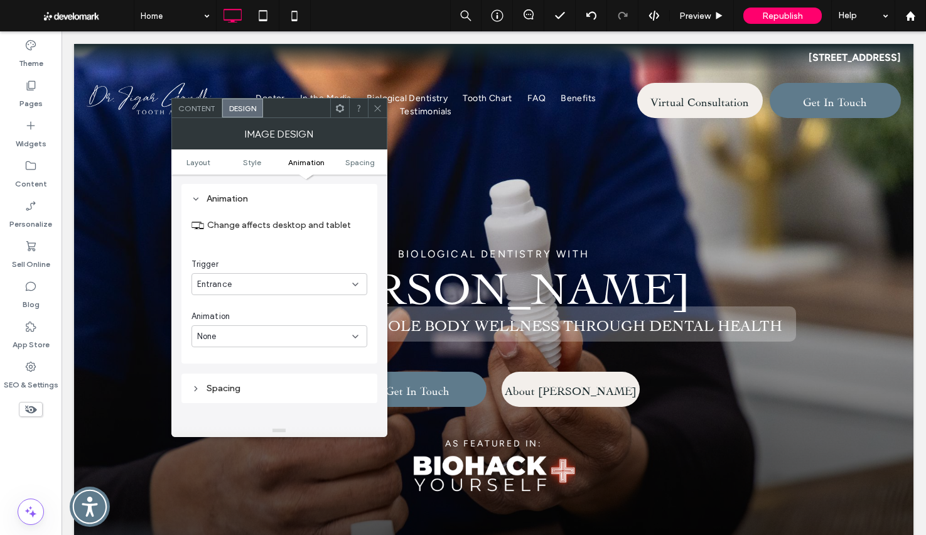
click at [281, 336] on div "None" at bounding box center [274, 336] width 155 height 13
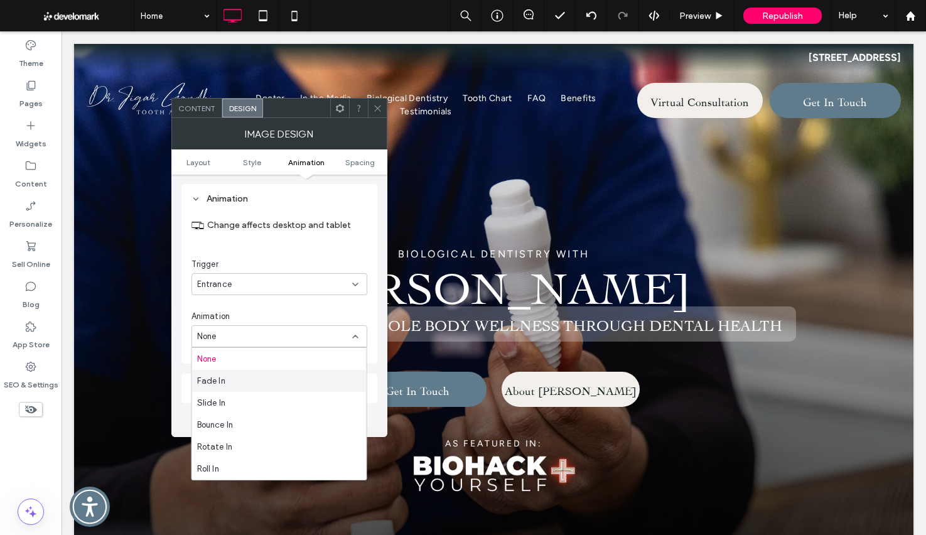
click at [259, 377] on div "Fade In" at bounding box center [279, 381] width 174 height 22
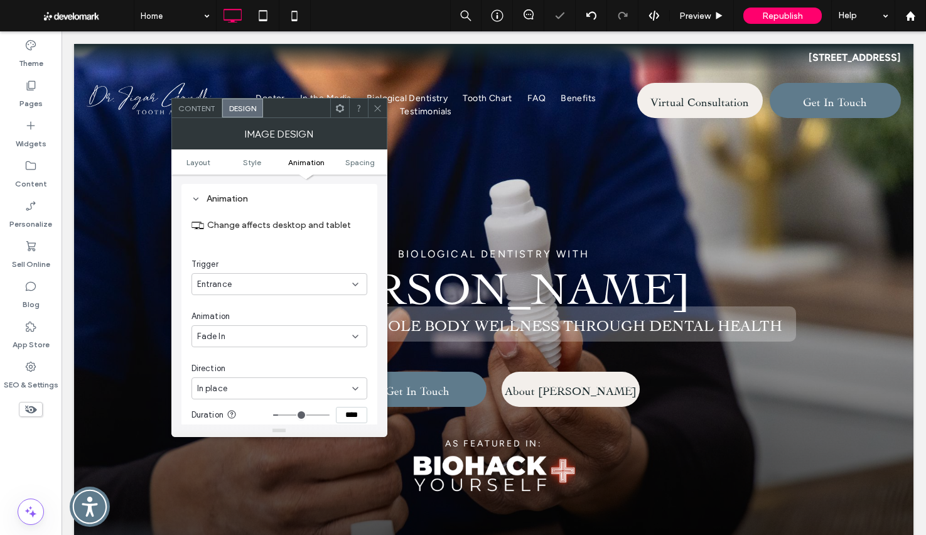
scroll to position [624, 0]
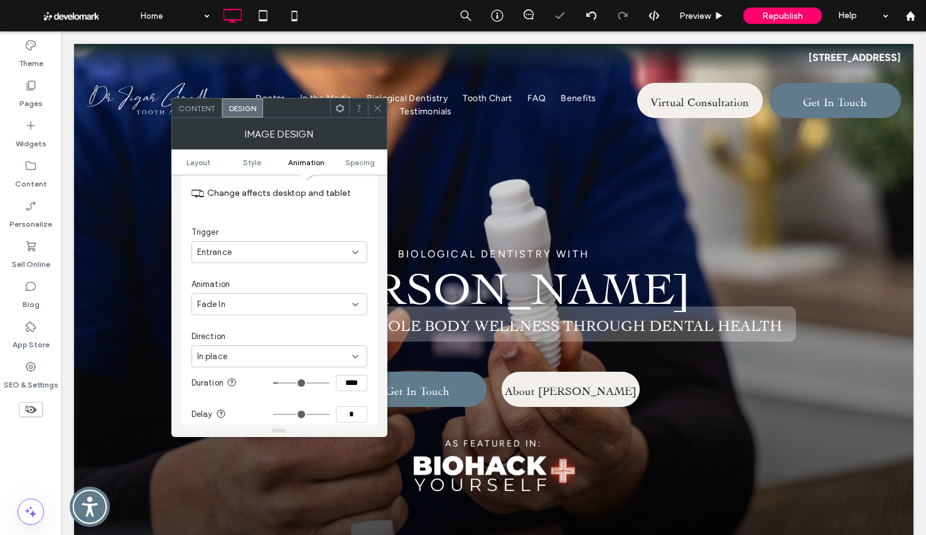
click at [345, 412] on input "*" at bounding box center [351, 414] width 31 height 16
type input "***"
click at [375, 108] on icon at bounding box center [377, 108] width 9 height 9
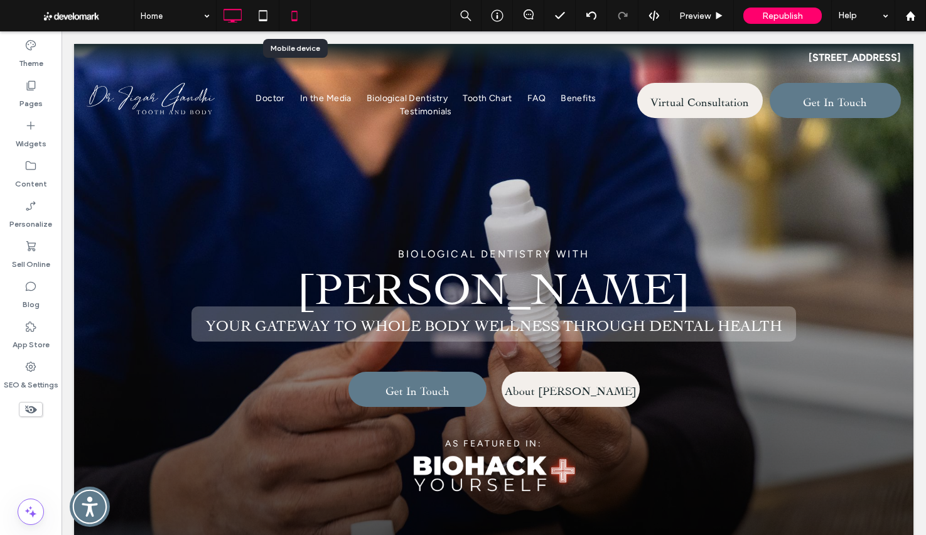
drag, startPoint x: 287, startPoint y: 21, endPoint x: 294, endPoint y: 18, distance: 7.3
click at [287, 21] on icon at bounding box center [294, 15] width 25 height 25
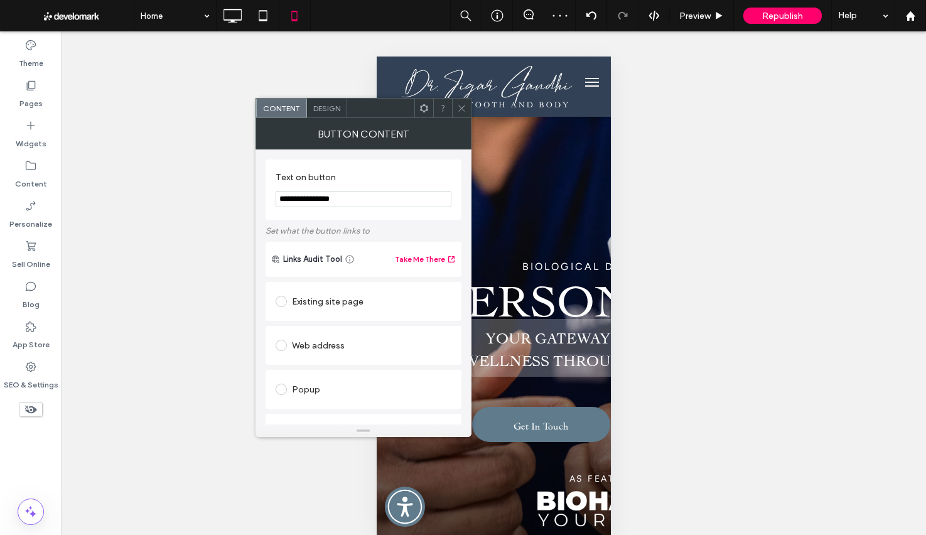
click at [335, 110] on span "Design" at bounding box center [326, 108] width 27 height 9
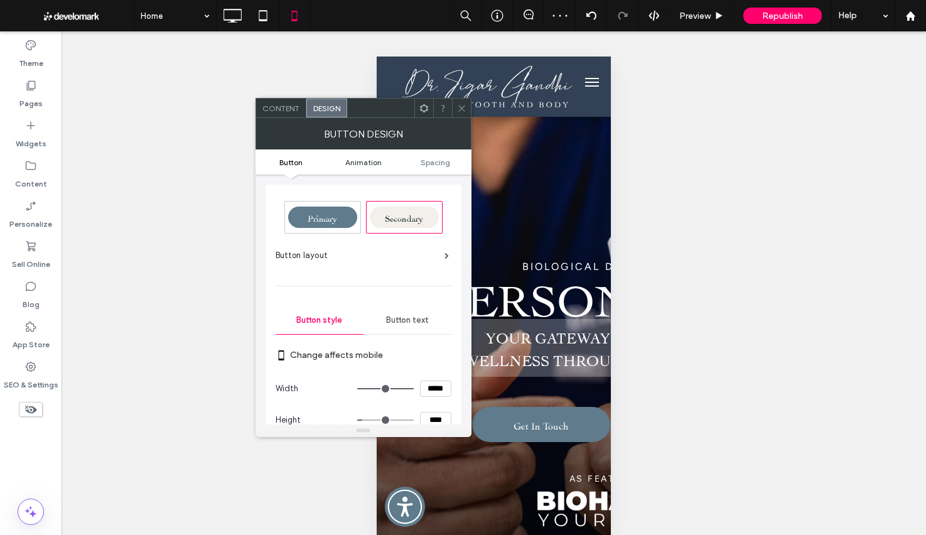
click at [383, 164] on link "Animation" at bounding box center [363, 162] width 72 height 9
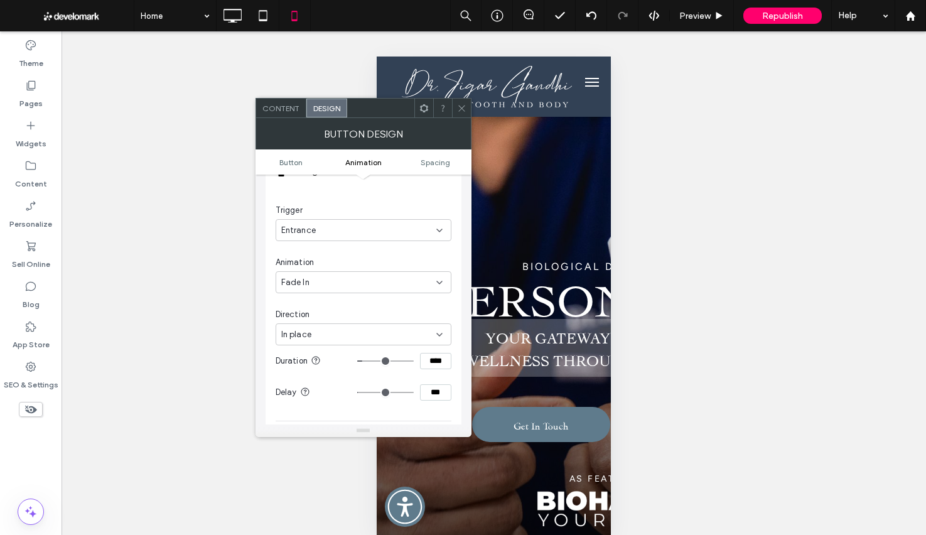
scroll to position [636, 0]
click at [463, 108] on icon at bounding box center [461, 108] width 9 height 9
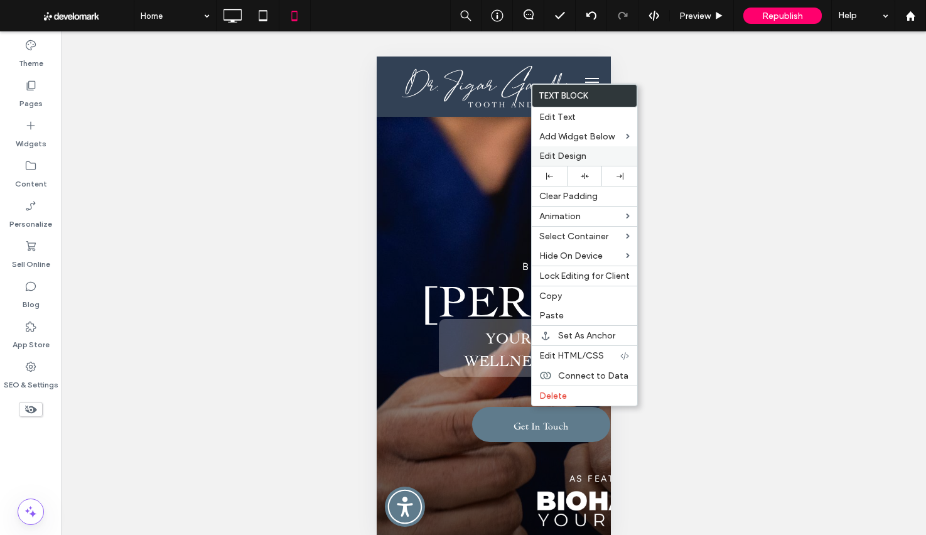
click at [560, 152] on span "Edit Design" at bounding box center [562, 156] width 47 height 11
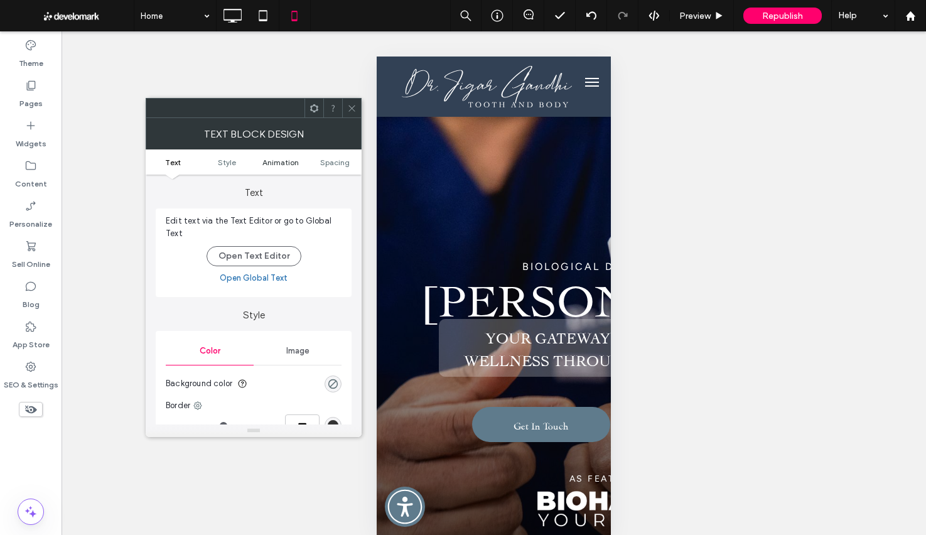
click at [271, 158] on span "Animation" at bounding box center [280, 162] width 36 height 9
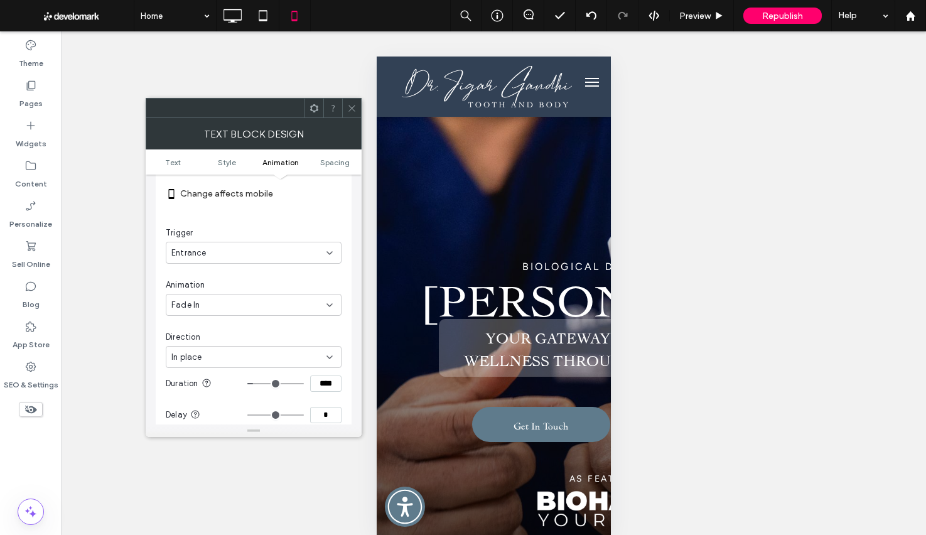
scroll to position [376, 0]
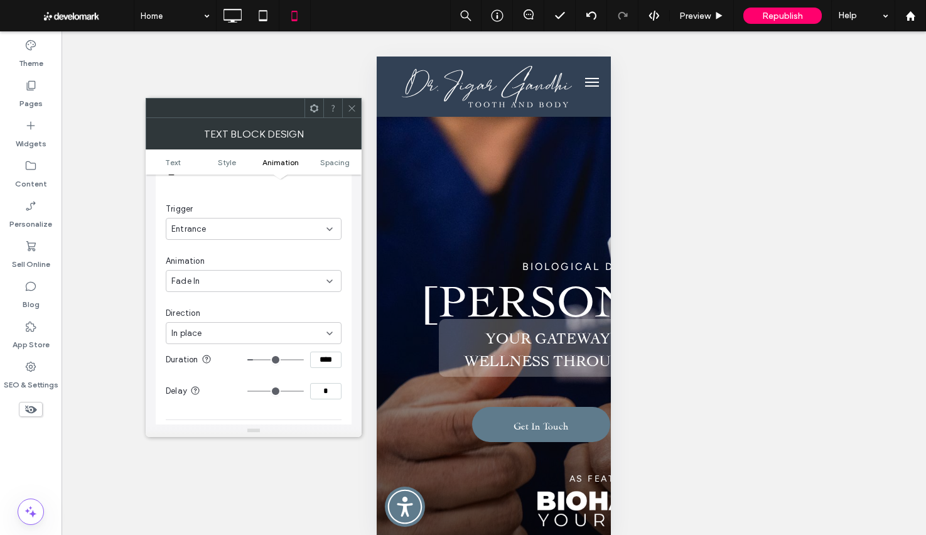
click at [324, 388] on input "*" at bounding box center [325, 391] width 31 height 16
click at [348, 106] on icon at bounding box center [351, 108] width 9 height 9
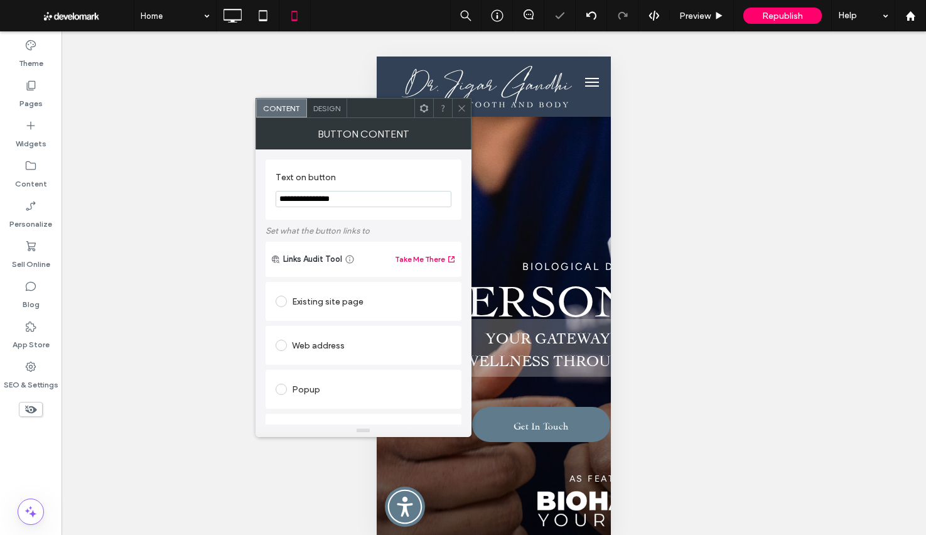
click at [328, 112] on div "Design" at bounding box center [327, 108] width 40 height 19
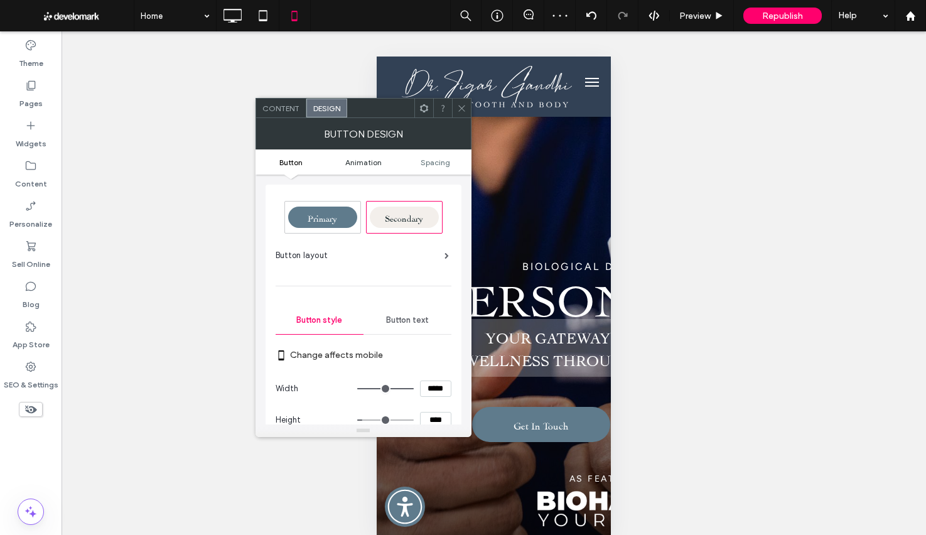
click at [367, 169] on ul "Button Animation Spacing" at bounding box center [363, 161] width 216 height 25
drag, startPoint x: 367, startPoint y: 163, endPoint x: 389, endPoint y: 146, distance: 27.7
click at [367, 163] on span "Animation" at bounding box center [363, 162] width 36 height 9
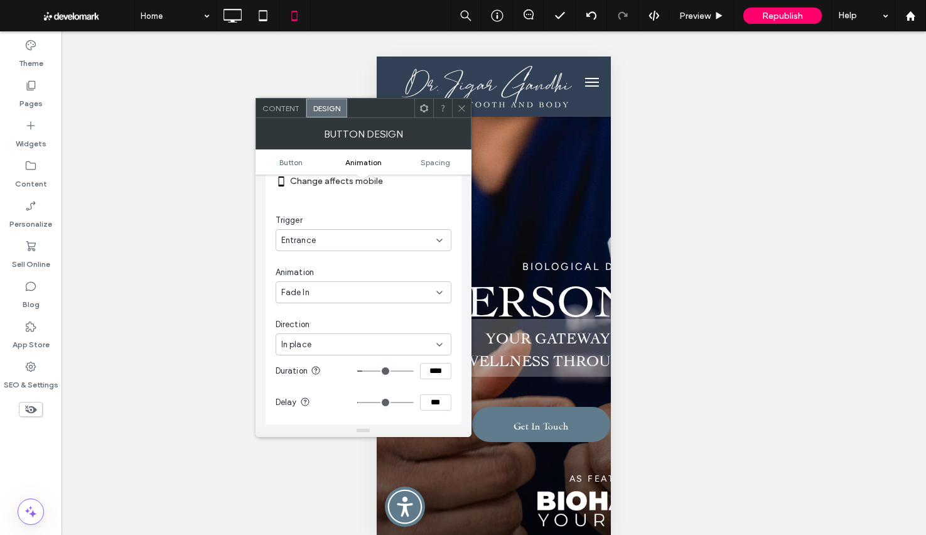
scroll to position [590, 0]
drag, startPoint x: 464, startPoint y: 106, endPoint x: 467, endPoint y: 112, distance: 7.0
click at [464, 107] on icon at bounding box center [461, 108] width 9 height 9
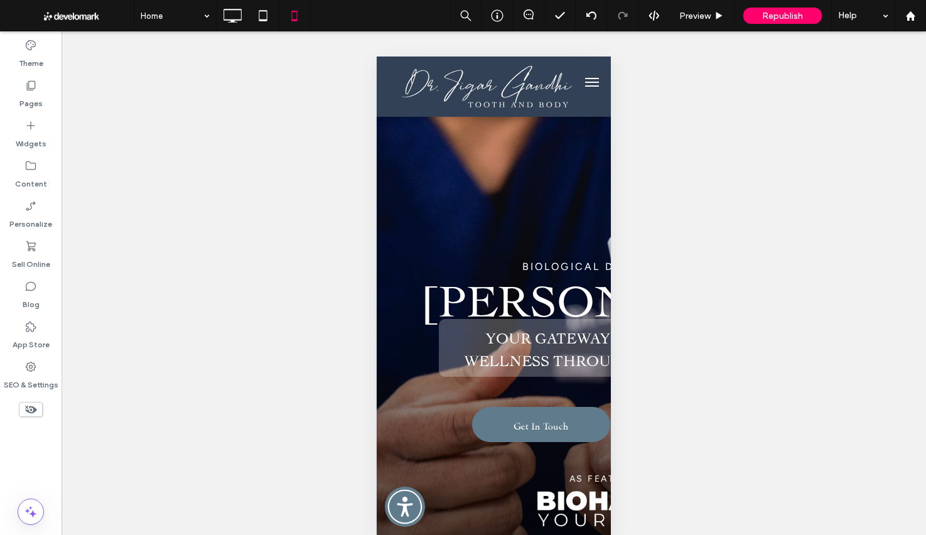
type input "*******"
type input "**"
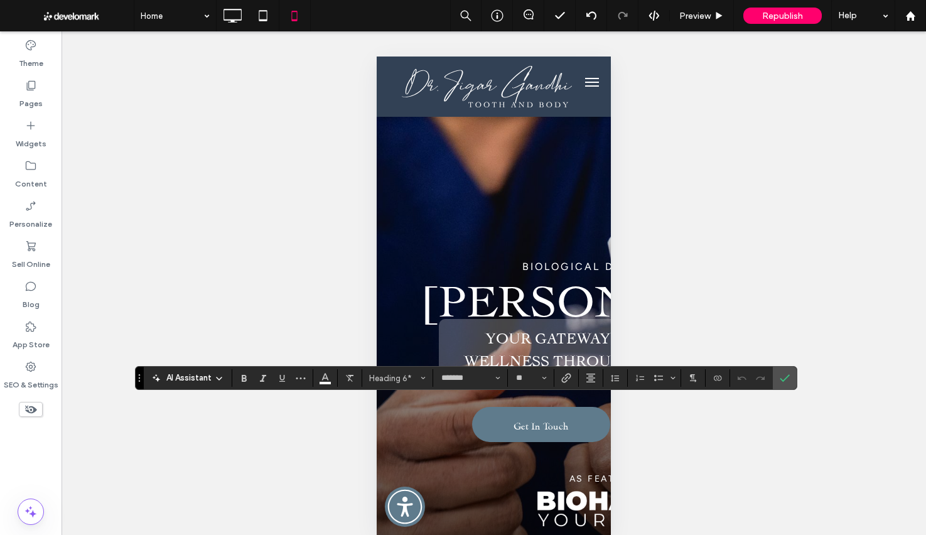
drag, startPoint x: 785, startPoint y: 381, endPoint x: 758, endPoint y: 388, distance: 28.5
click at [785, 381] on icon "Confirm" at bounding box center [785, 378] width 10 height 10
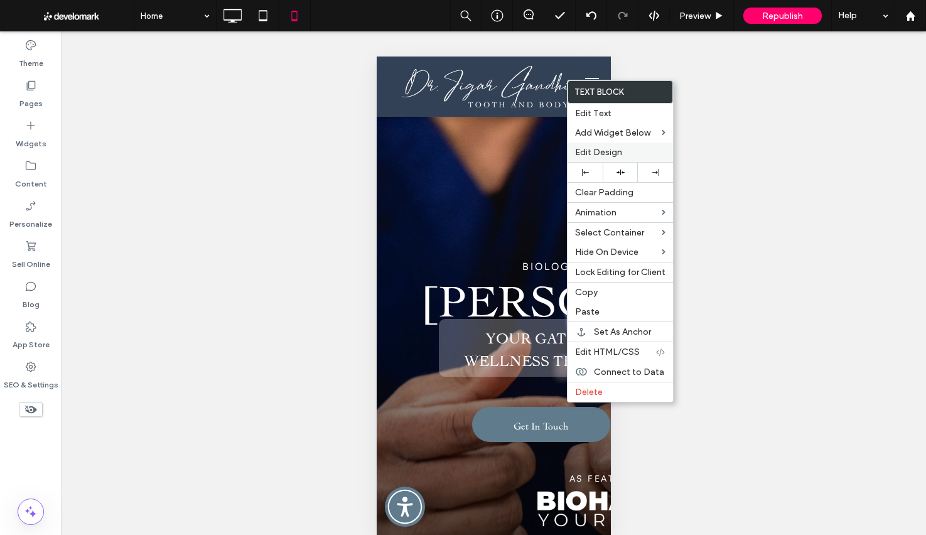
drag, startPoint x: 605, startPoint y: 155, endPoint x: 591, endPoint y: 153, distance: 14.6
click at [605, 155] on span "Edit Design" at bounding box center [598, 152] width 47 height 11
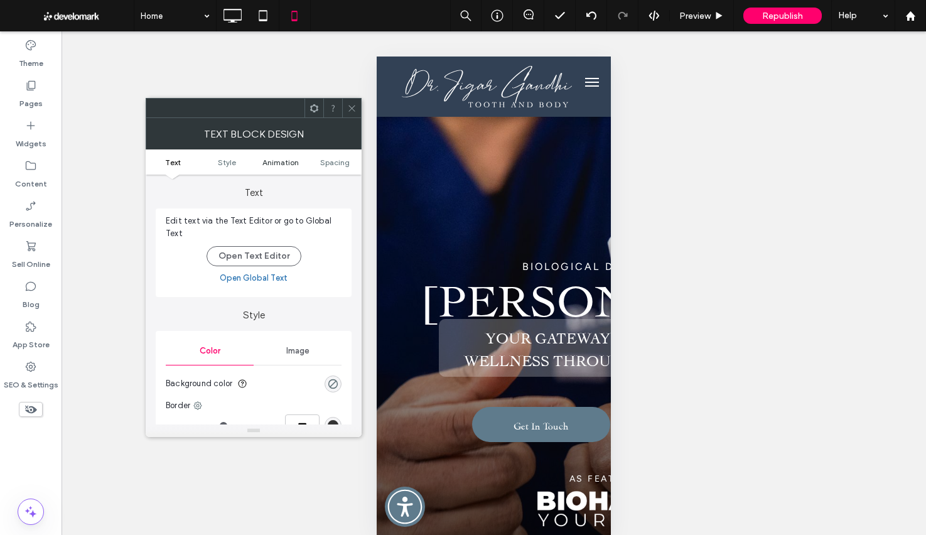
click at [261, 161] on link "Animation" at bounding box center [281, 162] width 54 height 9
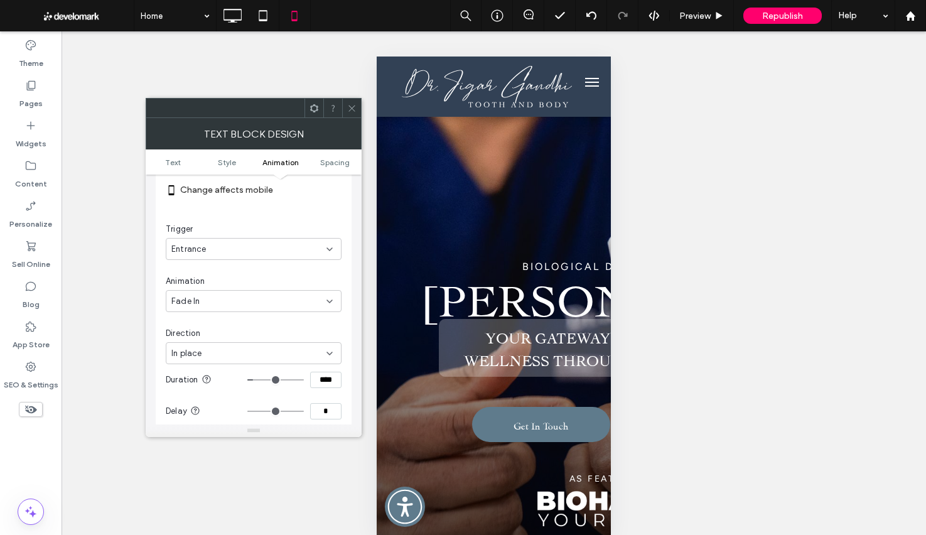
scroll to position [378, 0]
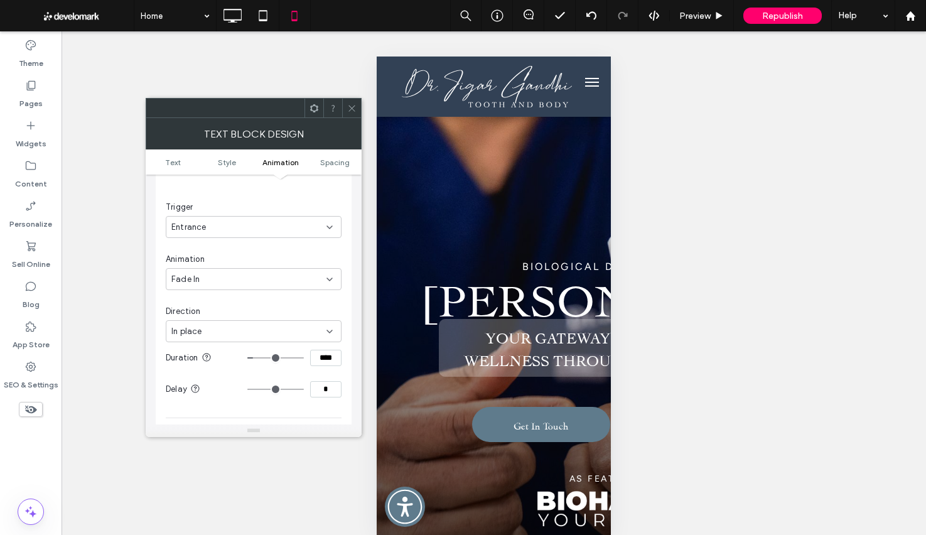
click at [316, 391] on input "*" at bounding box center [325, 389] width 31 height 16
type input "***"
click at [353, 107] on icon at bounding box center [351, 108] width 9 height 9
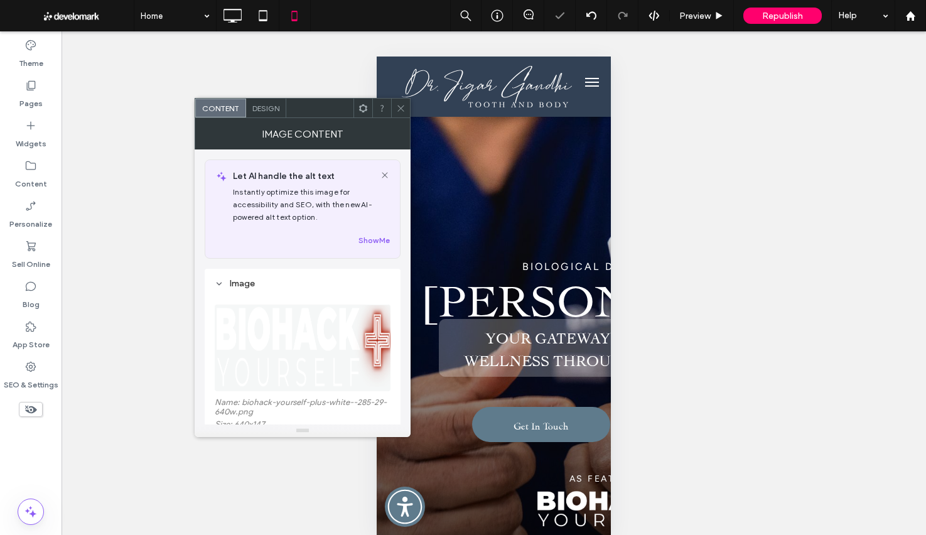
click at [262, 108] on span "Design" at bounding box center [265, 108] width 27 height 9
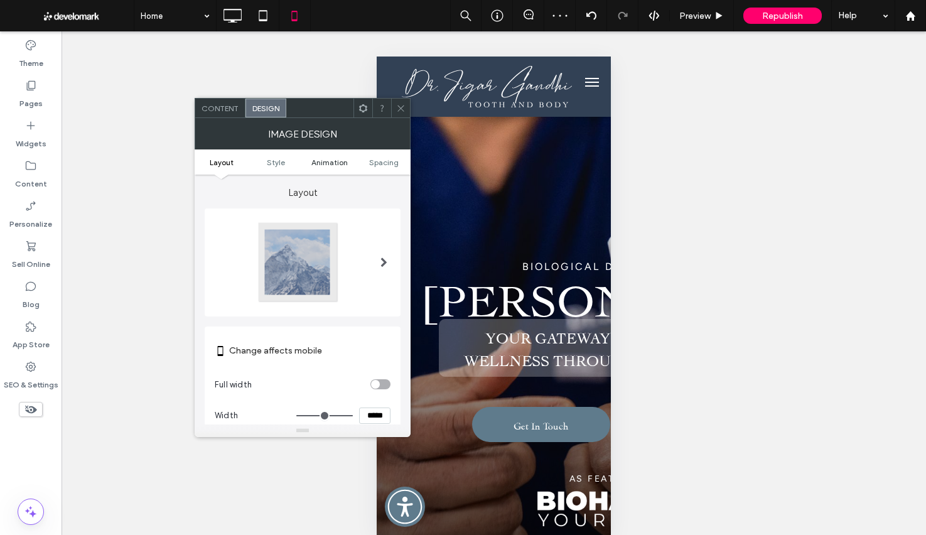
click at [322, 161] on span "Animation" at bounding box center [329, 162] width 36 height 9
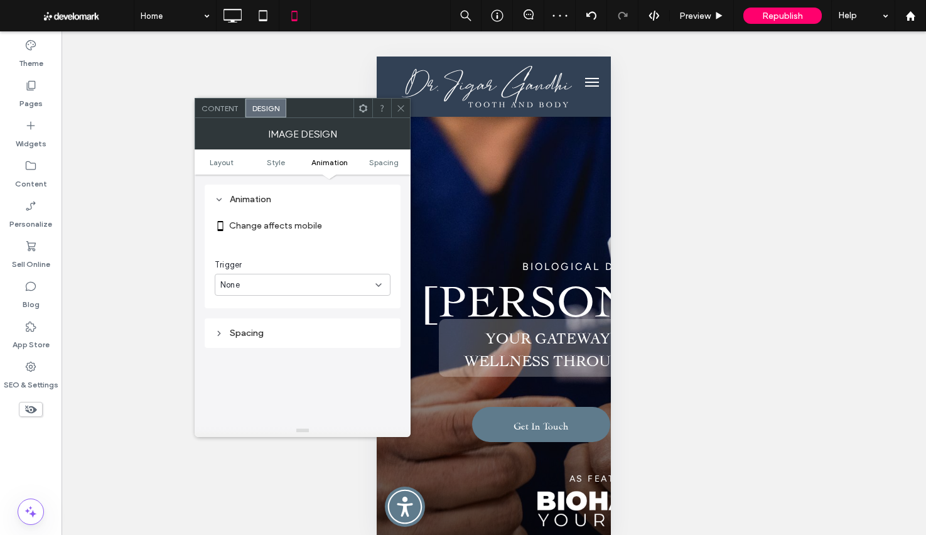
scroll to position [462, 0]
click at [331, 282] on div "None" at bounding box center [297, 284] width 155 height 13
click at [324, 335] on div "Entrance" at bounding box center [302, 329] width 174 height 22
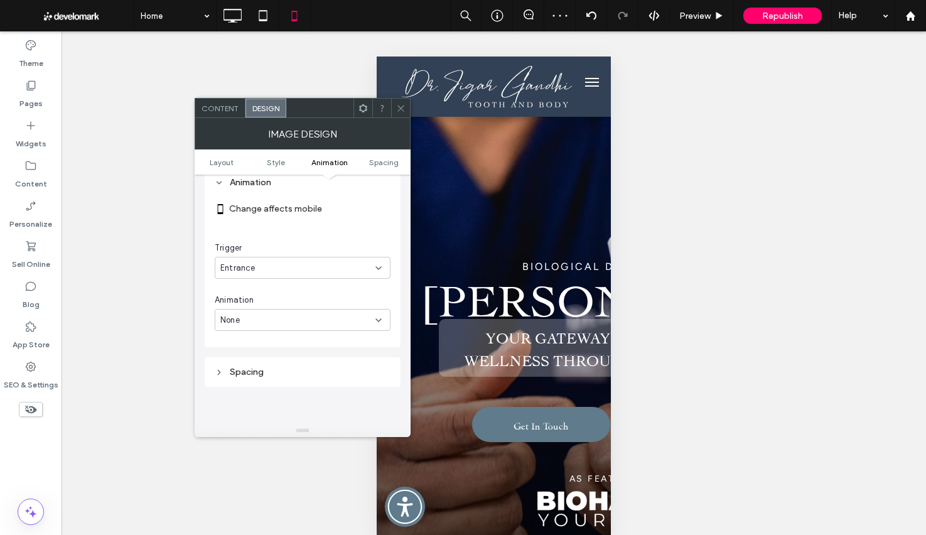
click at [337, 320] on div "None" at bounding box center [297, 320] width 155 height 13
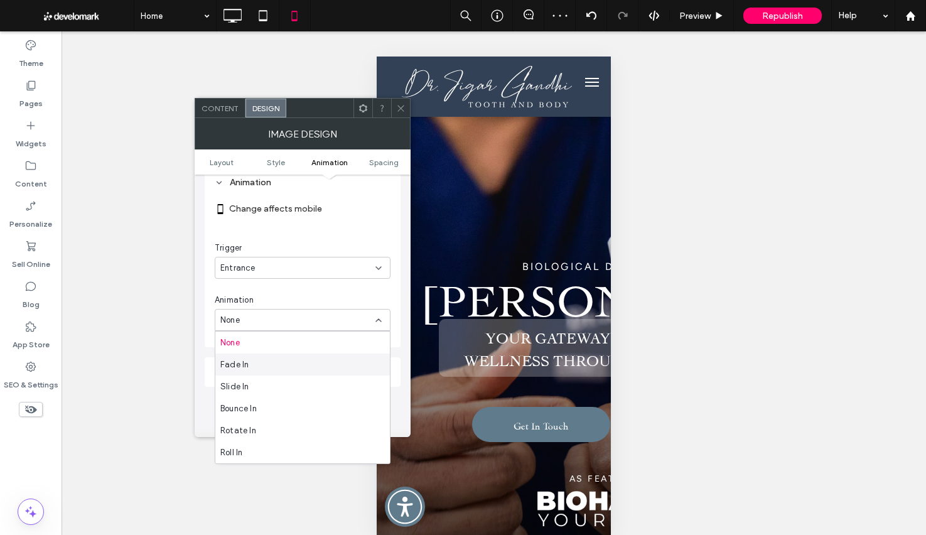
click at [333, 360] on div "Fade In" at bounding box center [302, 364] width 174 height 22
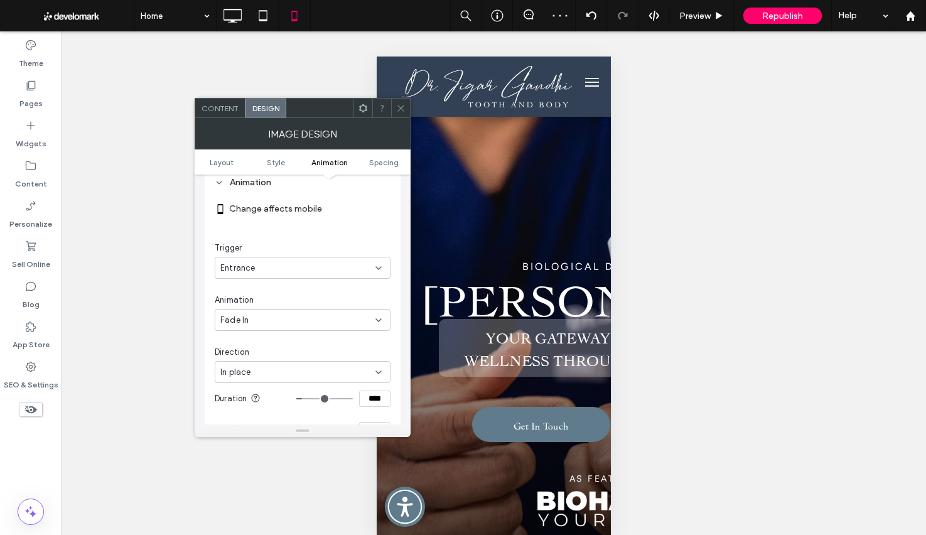
scroll to position [495, 0]
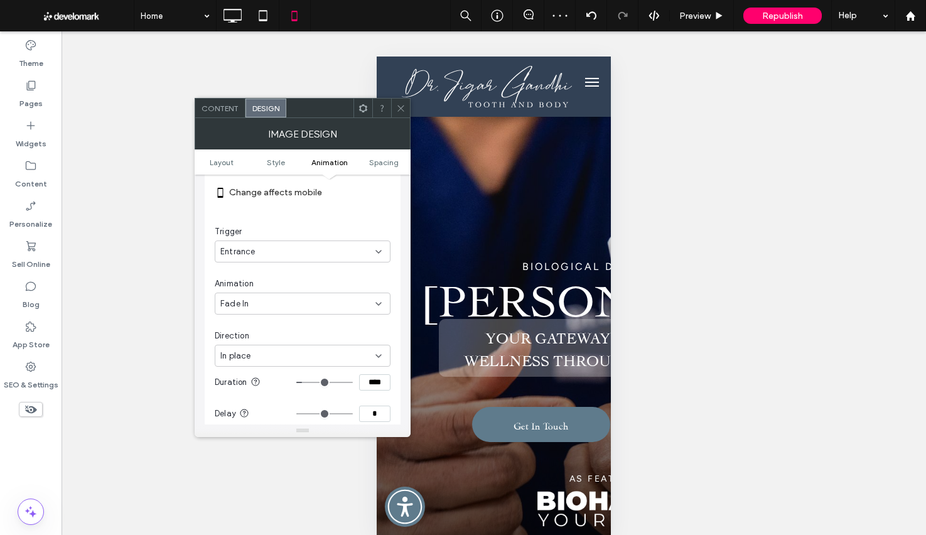
click at [367, 411] on input "*" at bounding box center [374, 413] width 31 height 16
type input "***"
click at [401, 109] on icon at bounding box center [400, 108] width 9 height 9
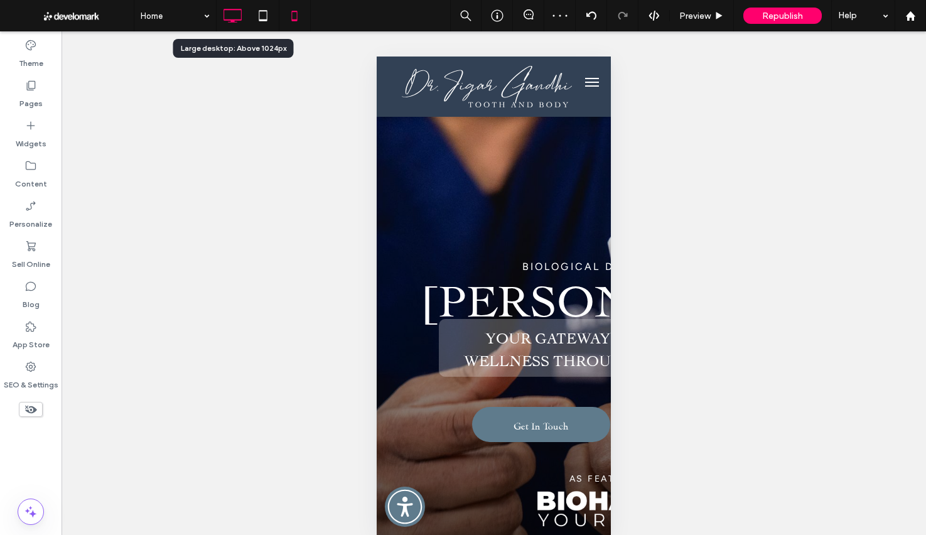
click at [233, 18] on icon at bounding box center [232, 15] width 25 height 25
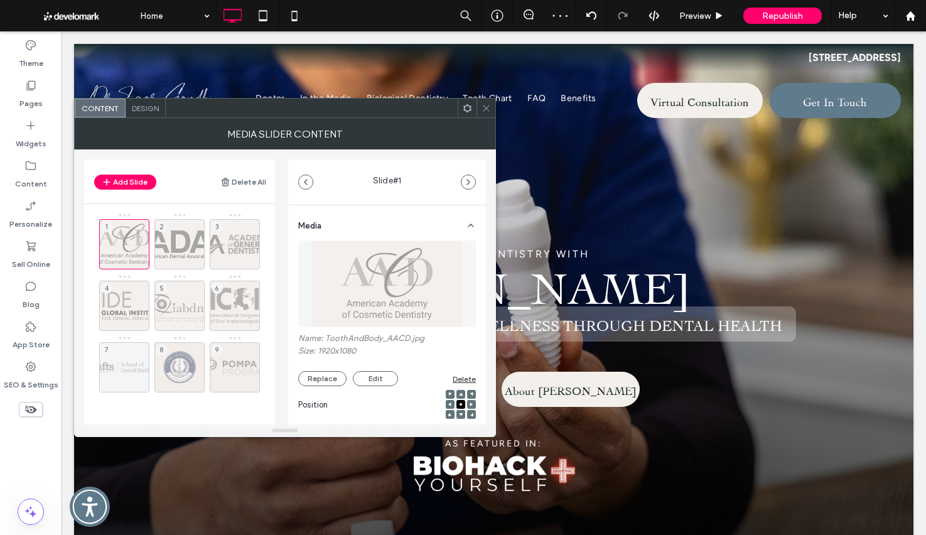
click at [476, 111] on div at bounding box center [485, 108] width 19 height 19
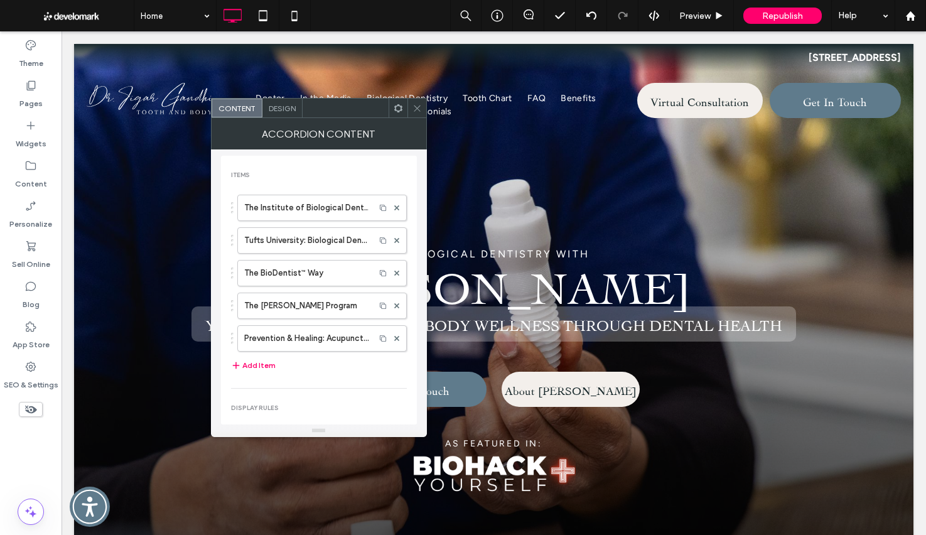
click at [419, 109] on icon at bounding box center [416, 108] width 9 height 9
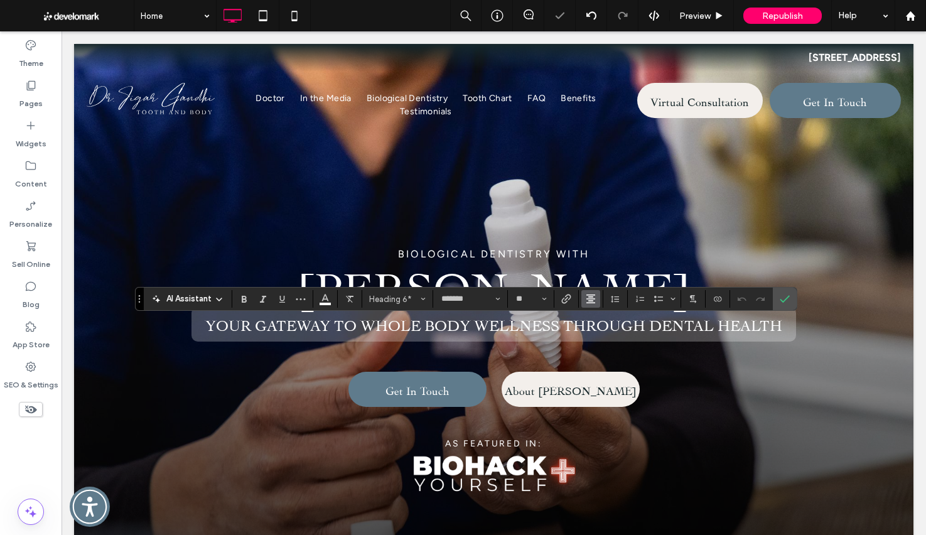
click at [589, 302] on icon "Alignment" at bounding box center [591, 299] width 10 height 10
click at [601, 353] on icon "ui.textEditor.alignment.right" at bounding box center [600, 356] width 10 height 10
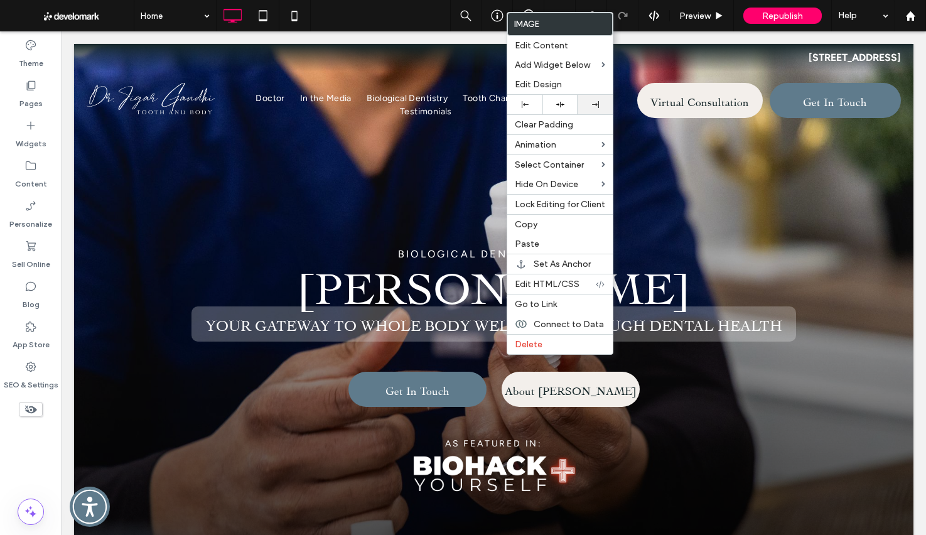
click at [586, 109] on div at bounding box center [594, 104] width 35 height 19
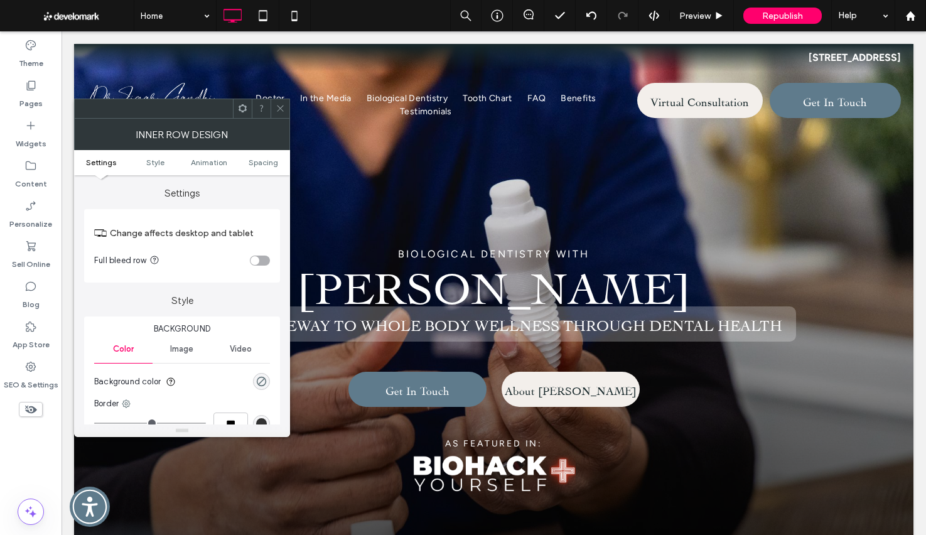
click at [271, 168] on ul "Settings Style Animation Spacing" at bounding box center [182, 162] width 216 height 25
click at [271, 162] on span "Spacing" at bounding box center [263, 162] width 29 height 9
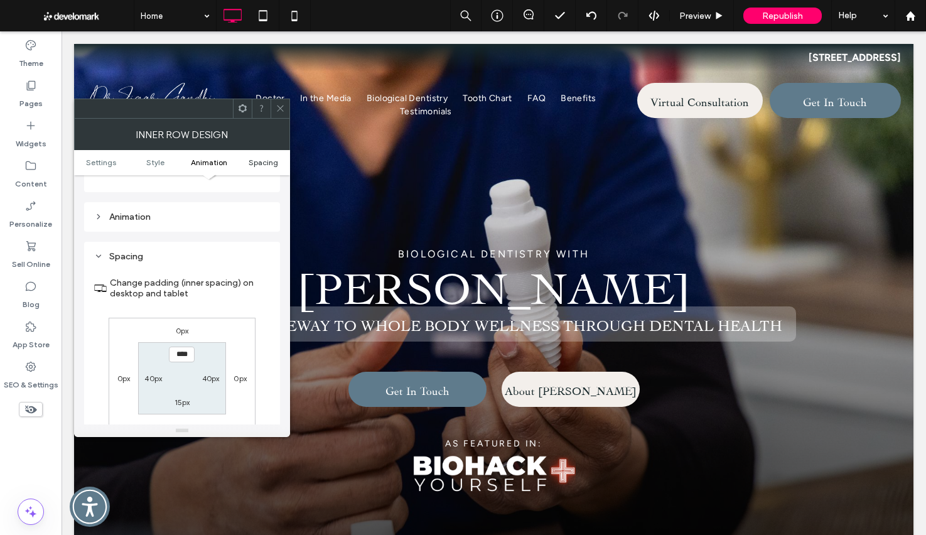
scroll to position [402, 0]
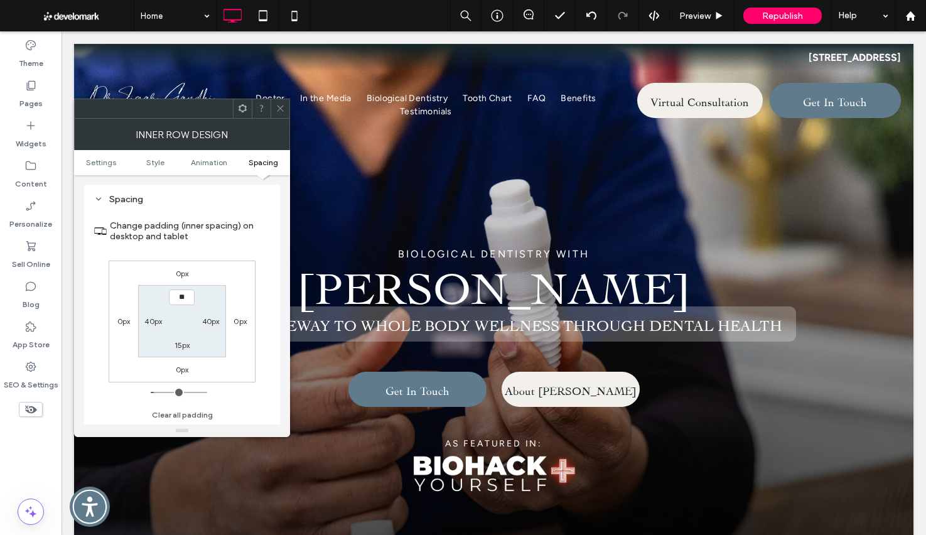
type input "****"
type input "**"
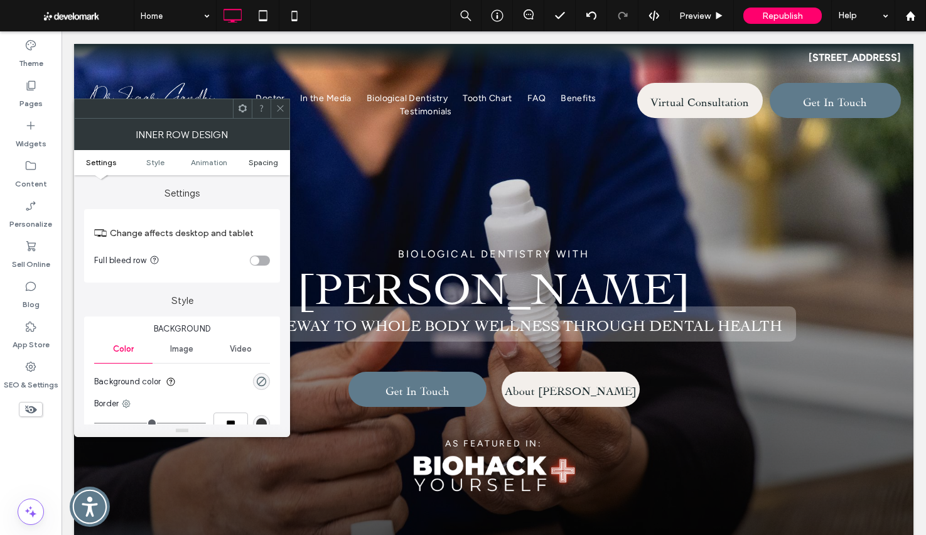
click at [263, 168] on ul "Settings Style Animation Spacing" at bounding box center [182, 162] width 216 height 25
click at [264, 163] on span "Spacing" at bounding box center [263, 162] width 29 height 9
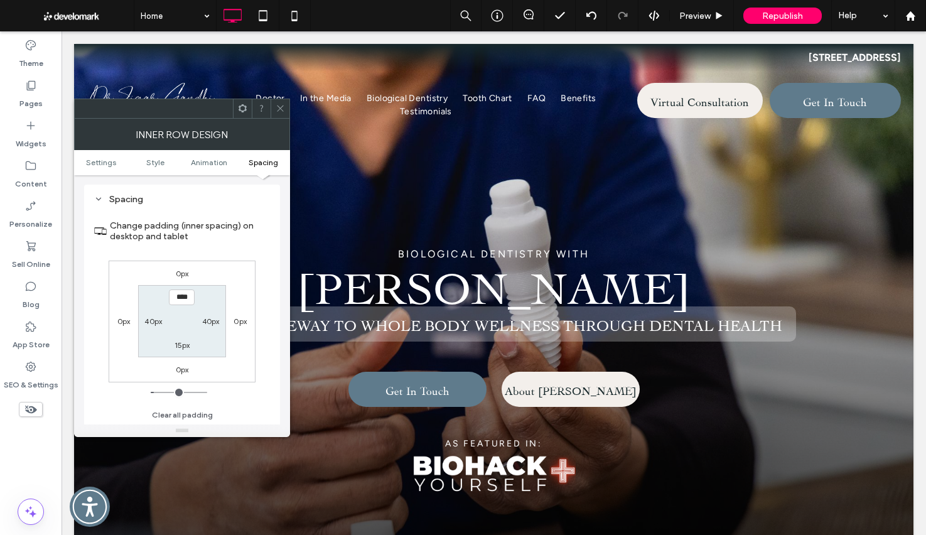
click at [178, 345] on label "15px" at bounding box center [182, 344] width 16 height 9
type input "*"
type input "***"
click at [282, 110] on use at bounding box center [280, 108] width 6 height 6
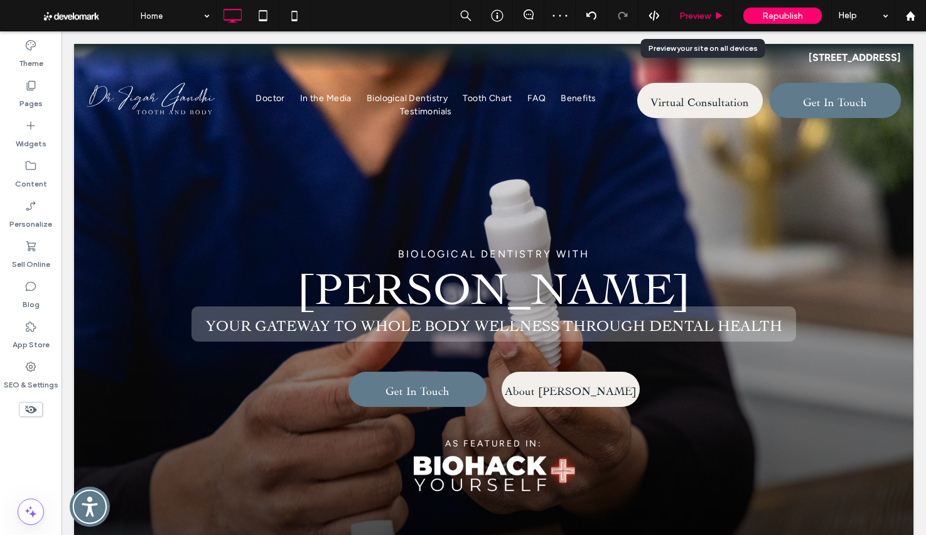
click at [710, 16] on div "Preview" at bounding box center [701, 16] width 63 height 11
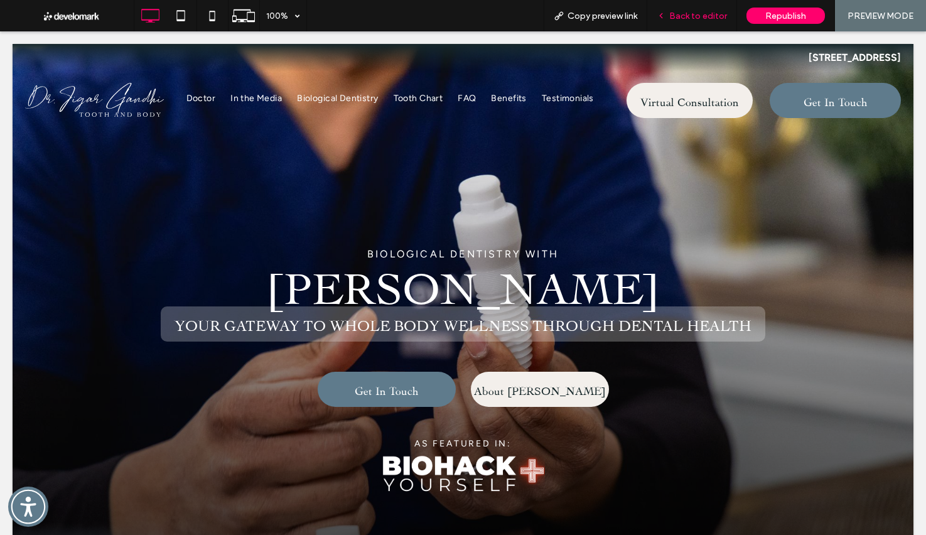
click at [695, 11] on span "Back to editor" at bounding box center [698, 16] width 58 height 11
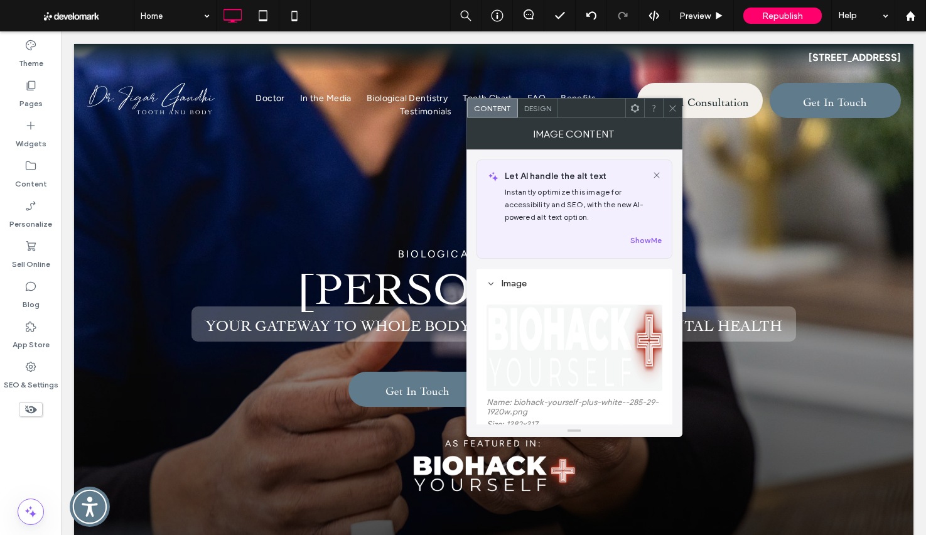
click at [534, 113] on div "Design" at bounding box center [538, 108] width 40 height 19
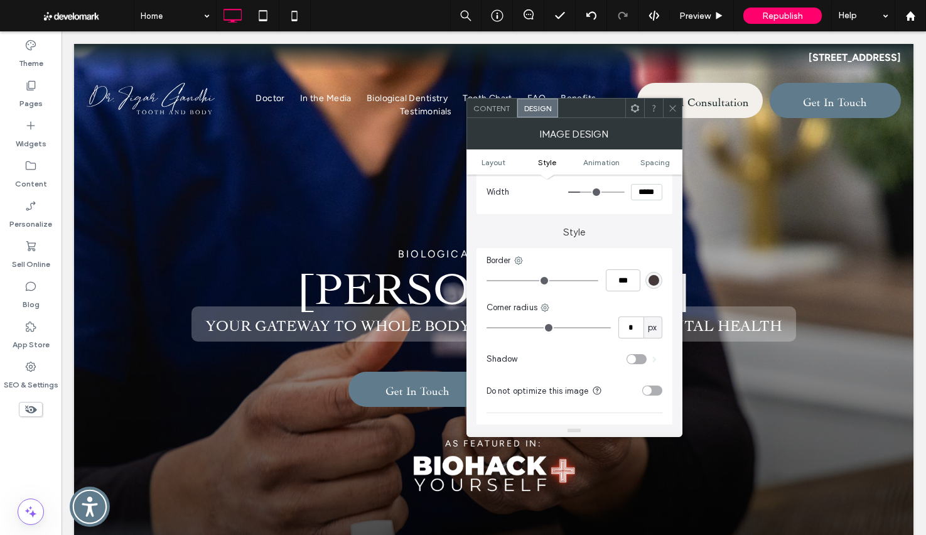
scroll to position [322, 0]
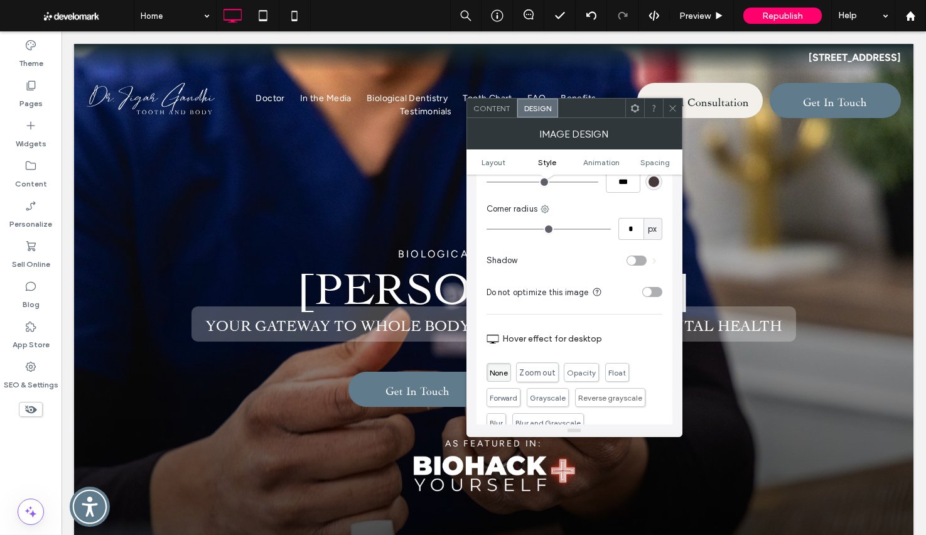
click at [549, 369] on span "Zoom out" at bounding box center [537, 372] width 36 height 10
click at [677, 106] on icon at bounding box center [672, 108] width 9 height 9
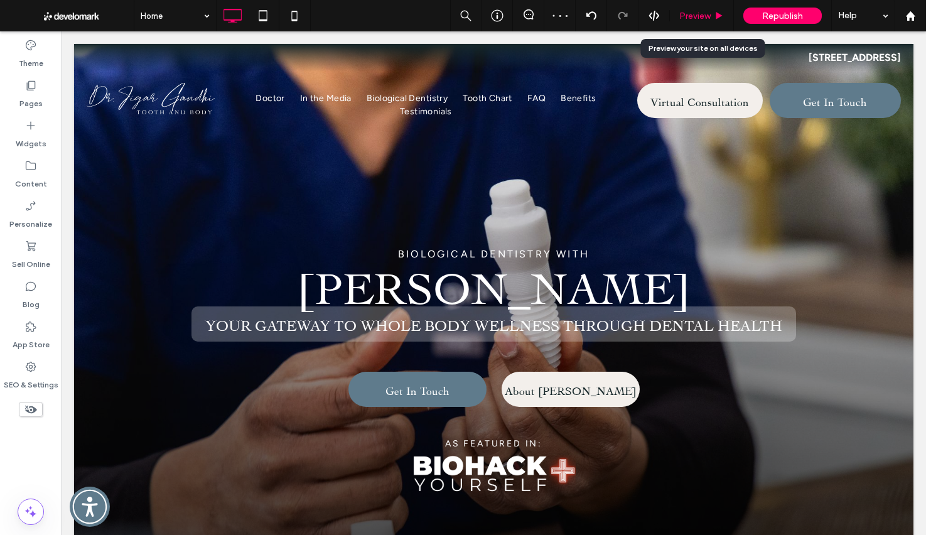
click at [705, 16] on span "Preview" at bounding box center [694, 16] width 31 height 11
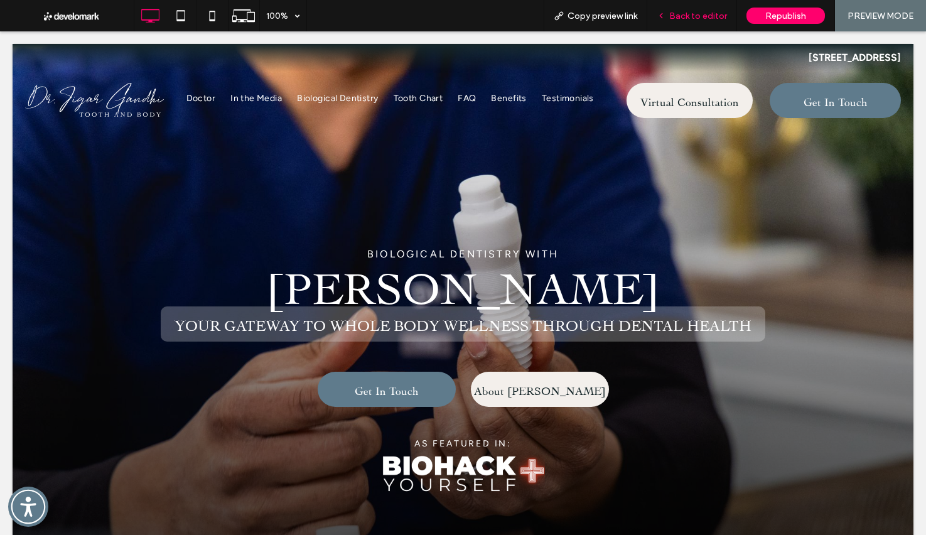
click at [708, 21] on div "Back to editor" at bounding box center [692, 15] width 90 height 31
click at [695, 16] on span "Back to editor" at bounding box center [698, 16] width 58 height 11
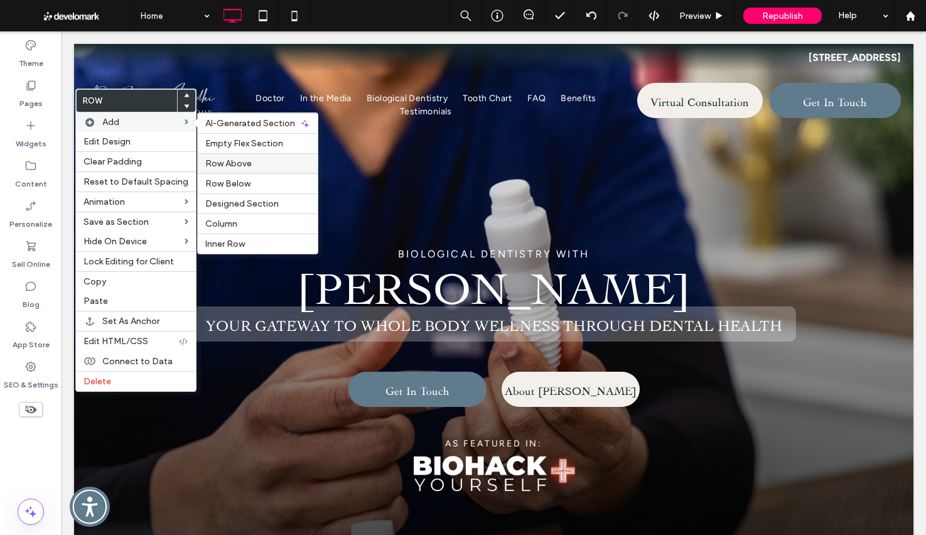
click at [240, 161] on span "Row Above" at bounding box center [228, 163] width 46 height 11
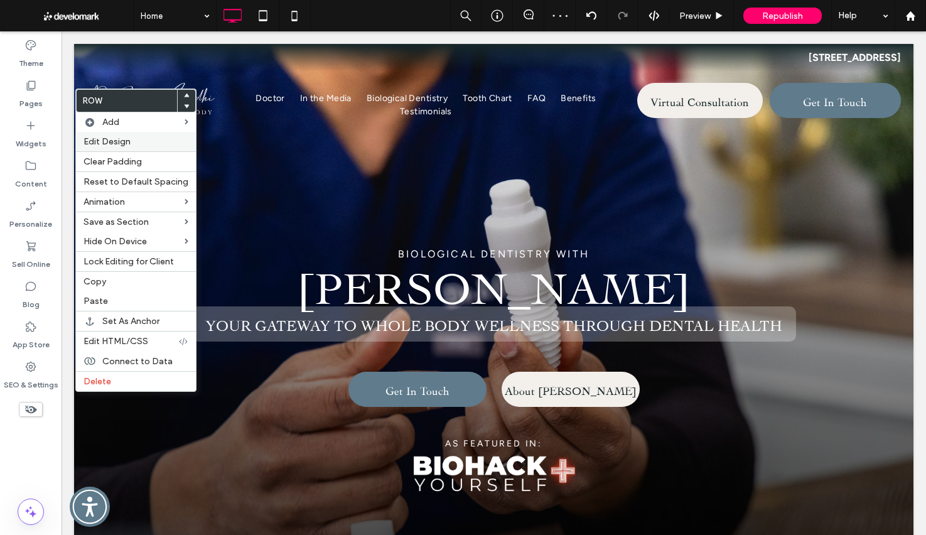
click at [119, 148] on div "Edit Design" at bounding box center [136, 141] width 120 height 19
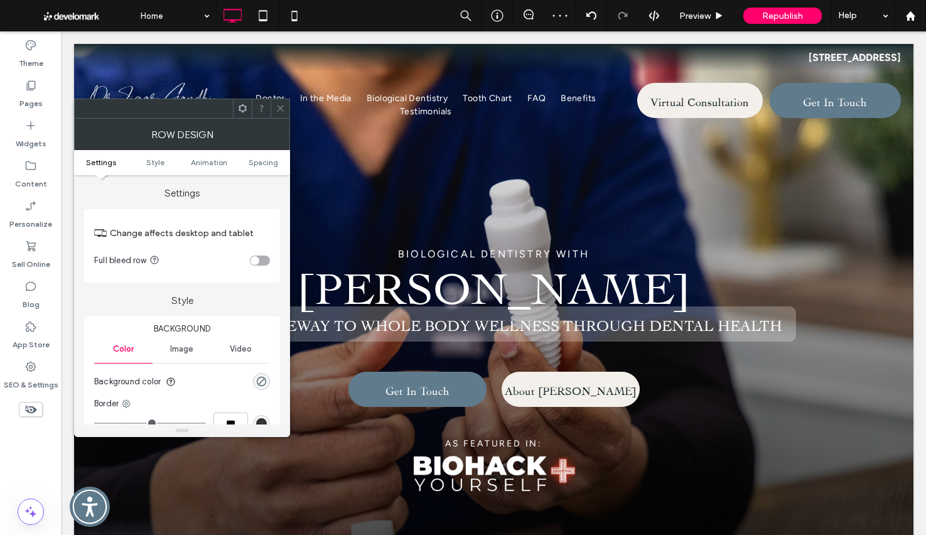
click at [254, 157] on ul "Settings Style Animation Spacing" at bounding box center [182, 162] width 216 height 25
click at [257, 161] on span "Spacing" at bounding box center [263, 162] width 29 height 9
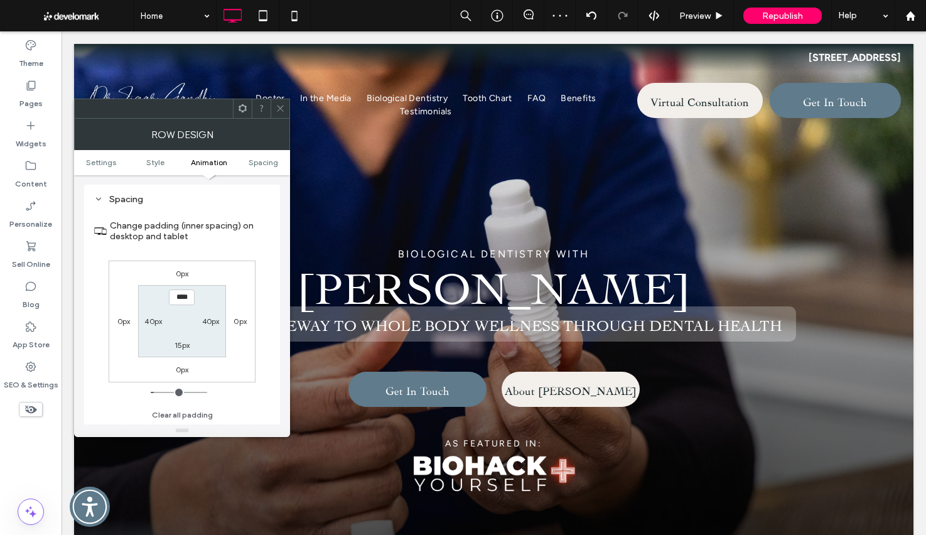
scroll to position [120, 0]
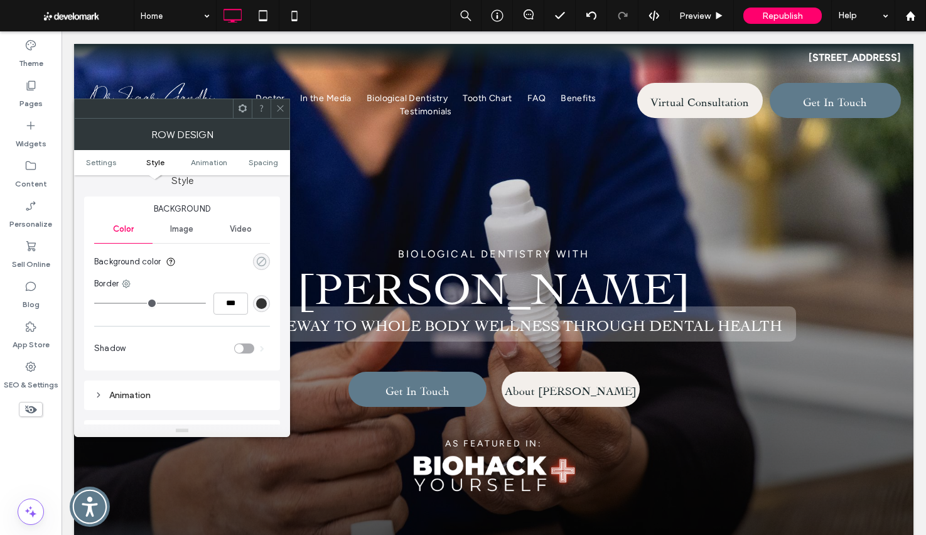
click at [262, 262] on icon "rgba(0, 0, 0, 0)" at bounding box center [261, 261] width 11 height 11
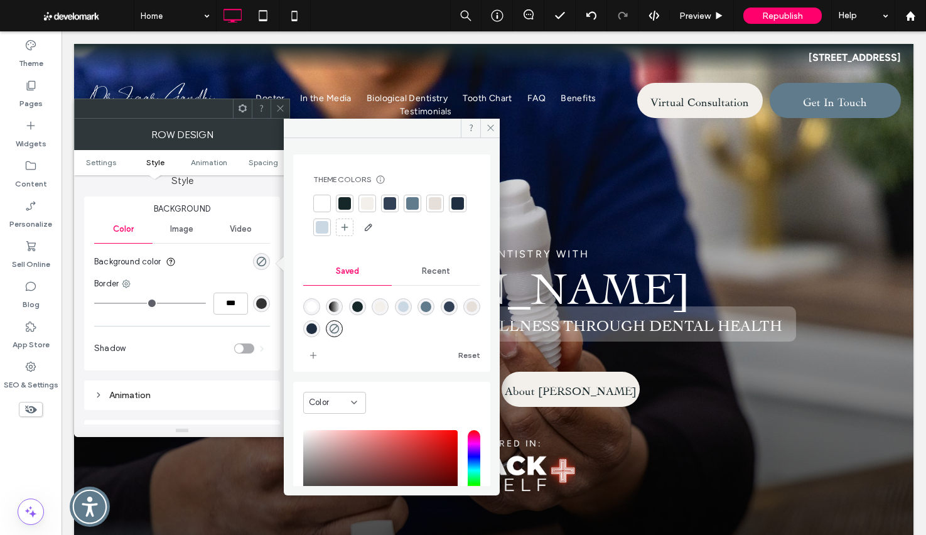
click at [374, 208] on div at bounding box center [367, 204] width 18 height 18
click at [278, 113] on span at bounding box center [280, 108] width 9 height 19
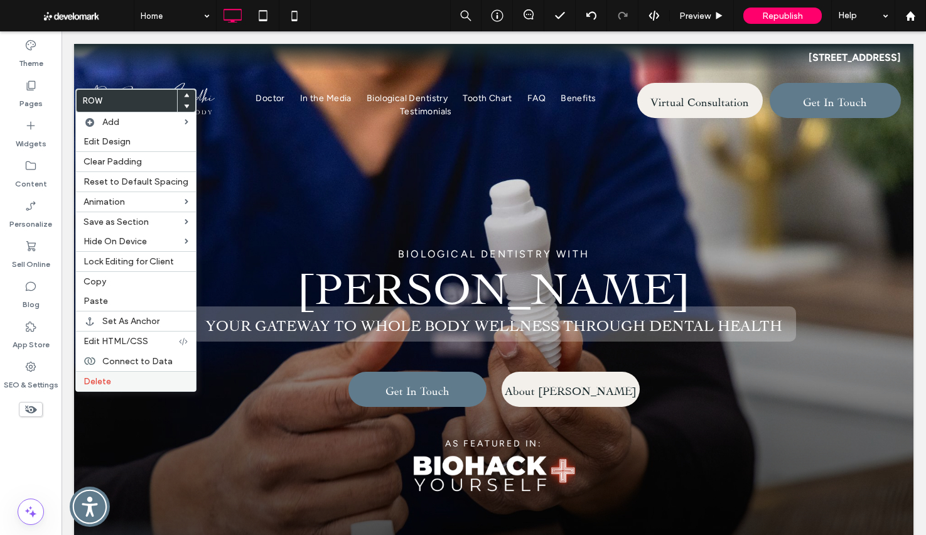
click at [114, 375] on div "Delete" at bounding box center [136, 381] width 120 height 20
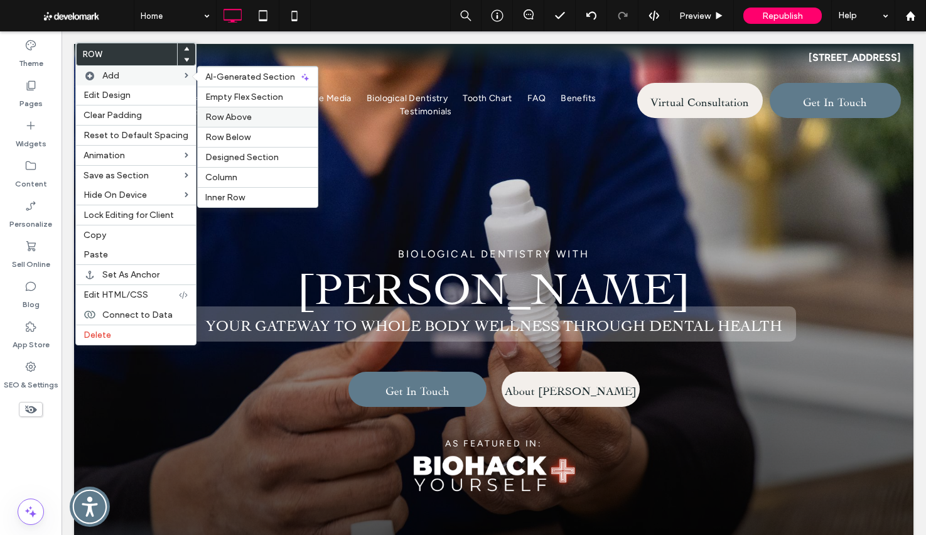
click at [259, 118] on label "Row Above" at bounding box center [257, 117] width 105 height 11
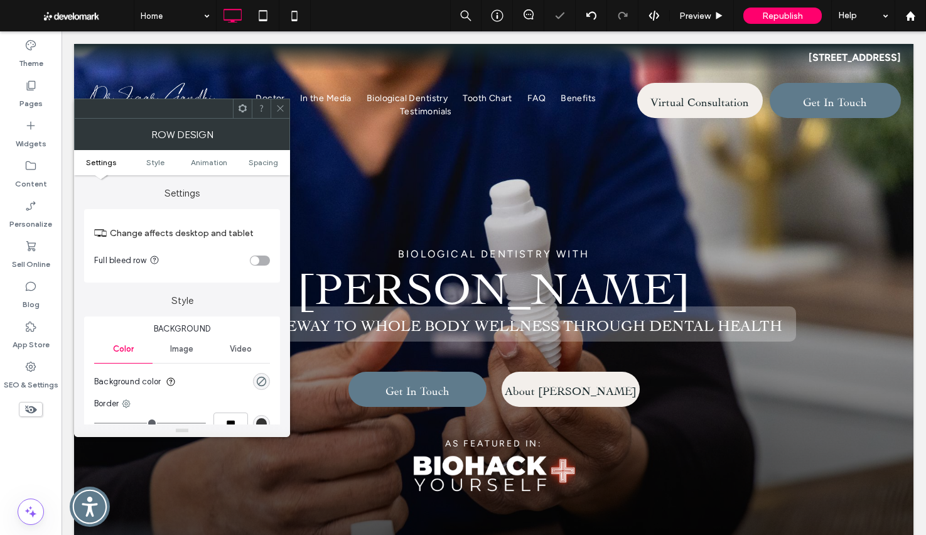
drag, startPoint x: 264, startPoint y: 378, endPoint x: 263, endPoint y: 207, distance: 171.3
click at [264, 378] on use "rgba(0, 0, 0, 0)" at bounding box center [261, 381] width 9 height 9
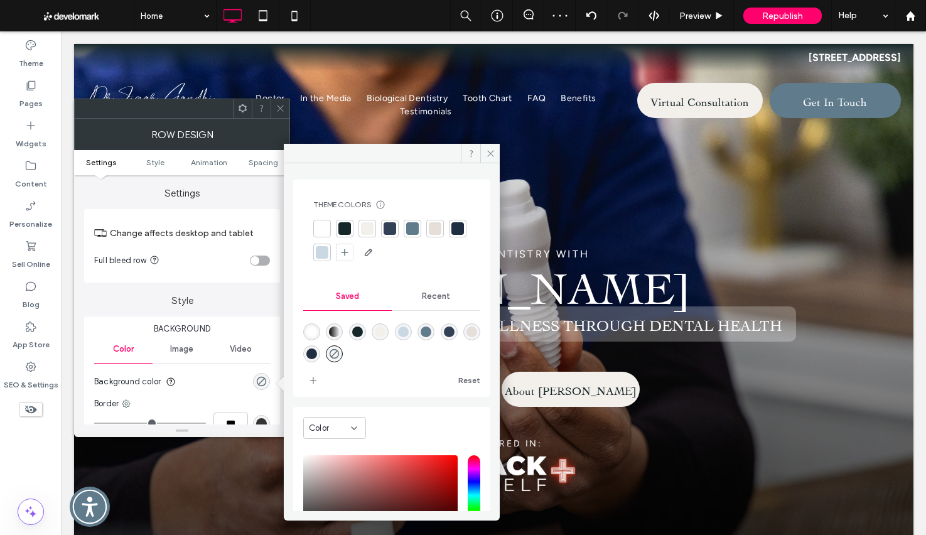
click at [362, 233] on div at bounding box center [367, 228] width 13 height 13
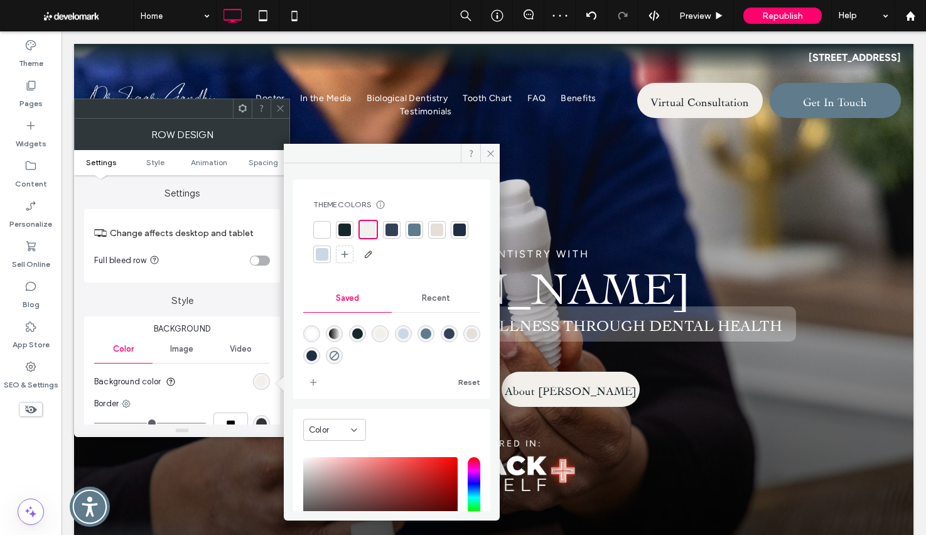
click at [281, 104] on icon at bounding box center [280, 108] width 9 height 9
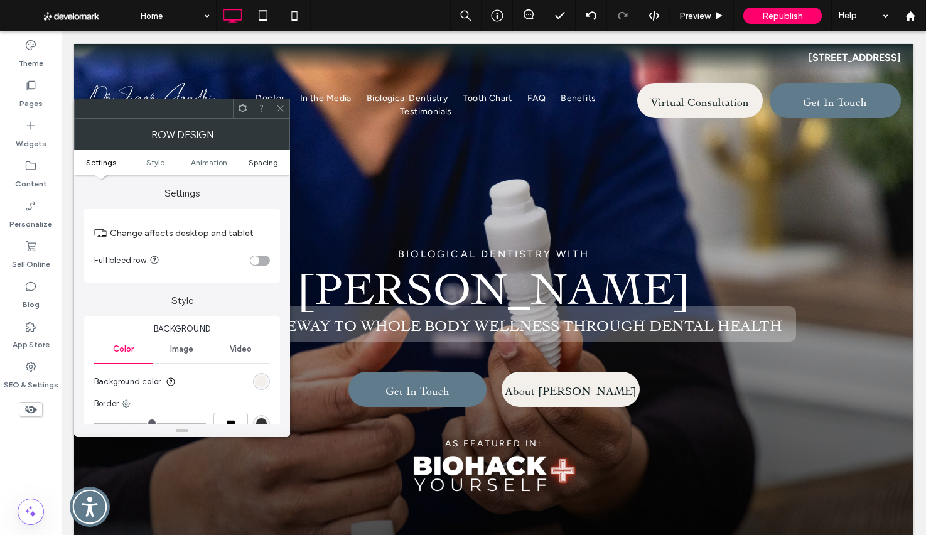
click at [254, 162] on span "Spacing" at bounding box center [263, 162] width 29 height 9
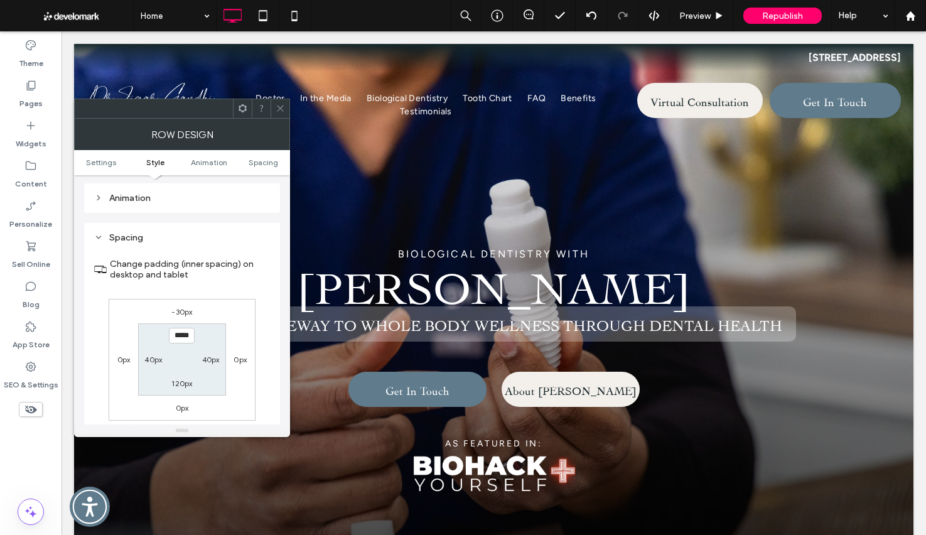
scroll to position [355, 0]
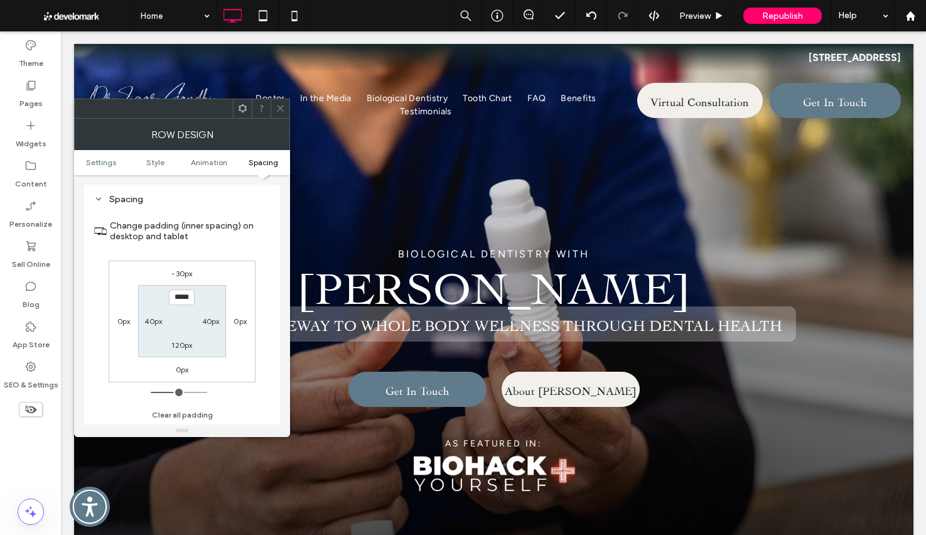
click at [181, 350] on label "120px" at bounding box center [181, 344] width 21 height 9
type input "**"
type input "****"
click at [280, 109] on icon at bounding box center [280, 108] width 9 height 9
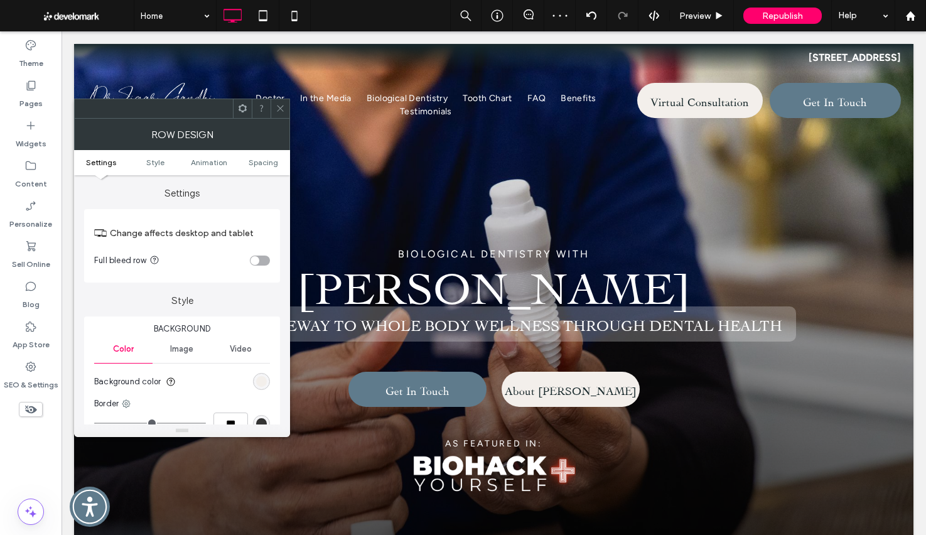
drag, startPoint x: 274, startPoint y: 159, endPoint x: 233, endPoint y: 220, distance: 73.3
click at [274, 159] on span "Spacing" at bounding box center [263, 162] width 29 height 9
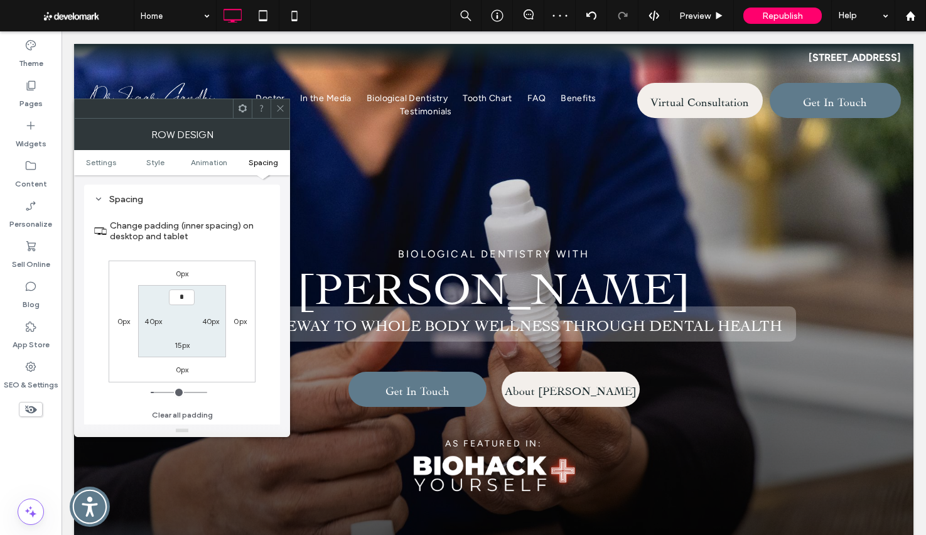
type input "**"
type input "****"
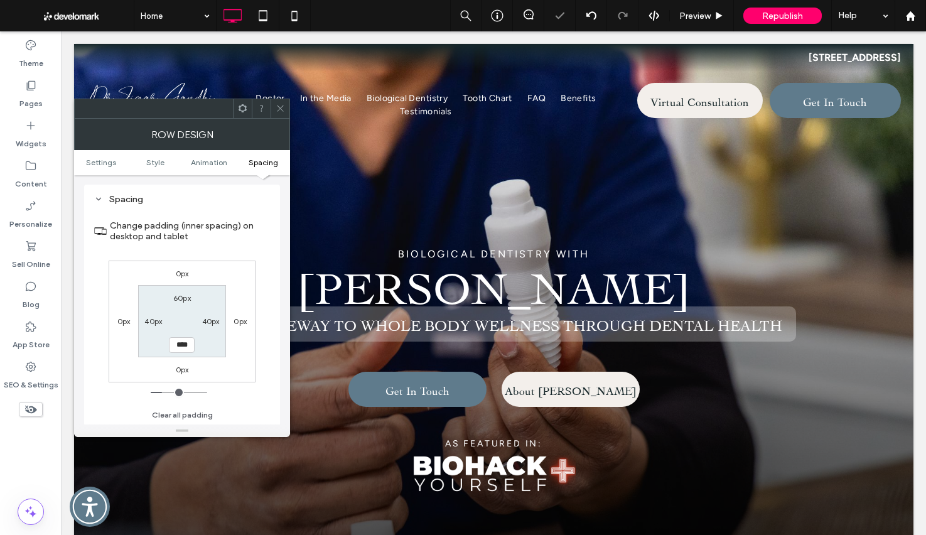
click at [280, 102] on span at bounding box center [280, 108] width 9 height 19
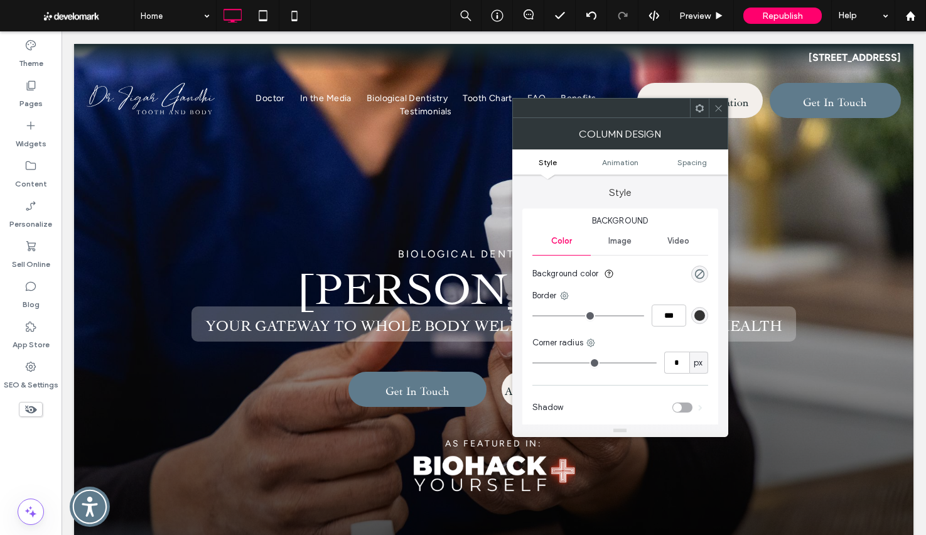
click at [717, 108] on use at bounding box center [718, 108] width 6 height 6
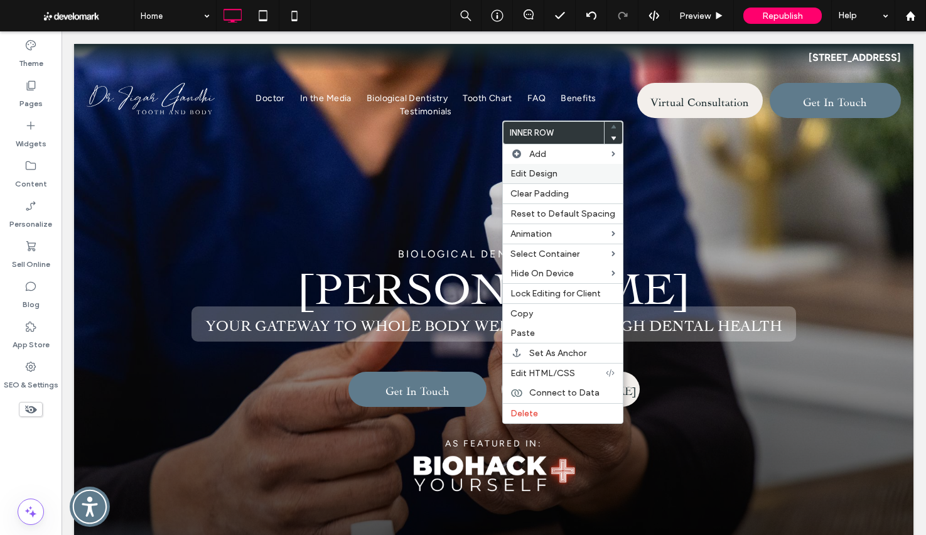
click at [528, 173] on span "Edit Design" at bounding box center [533, 173] width 47 height 11
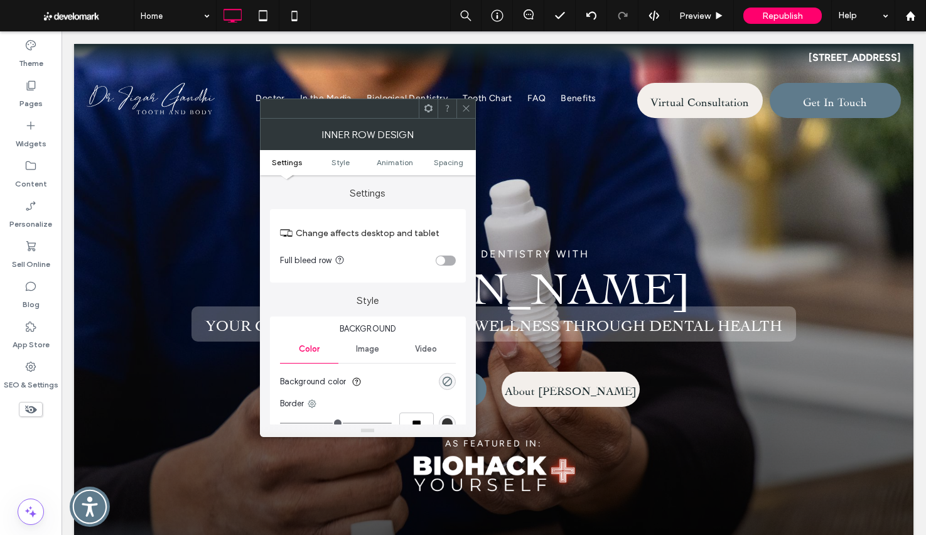
scroll to position [66, 0]
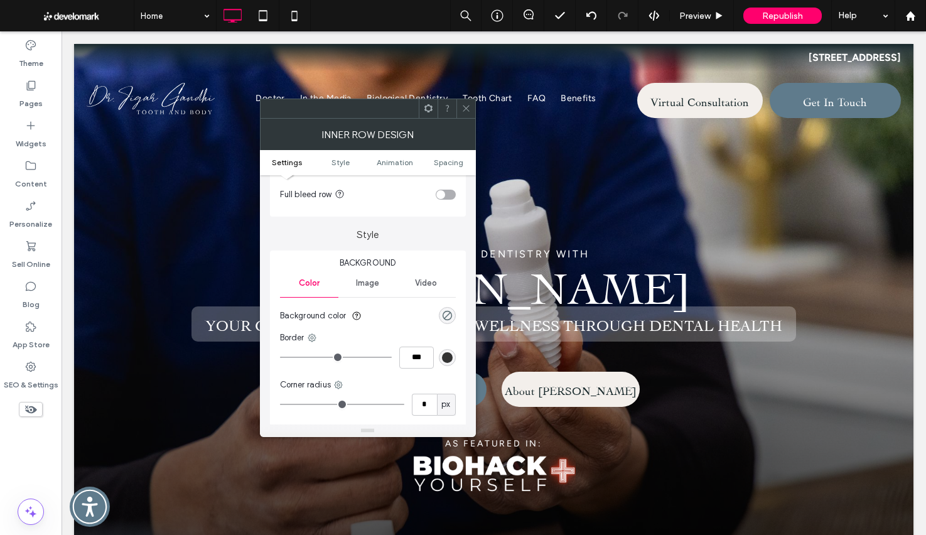
drag, startPoint x: 469, startPoint y: 107, endPoint x: 474, endPoint y: 151, distance: 44.2
click at [469, 107] on icon at bounding box center [465, 108] width 9 height 9
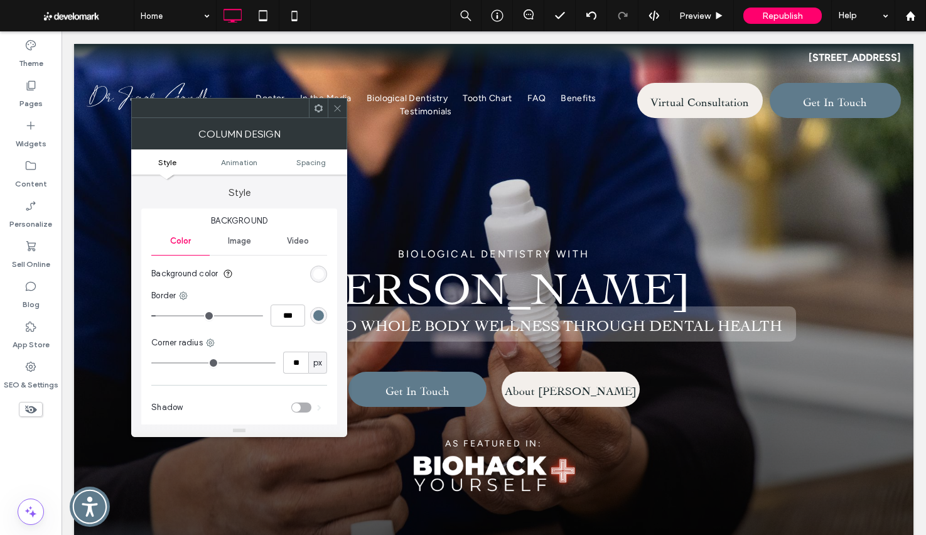
click at [341, 105] on icon at bounding box center [337, 108] width 9 height 9
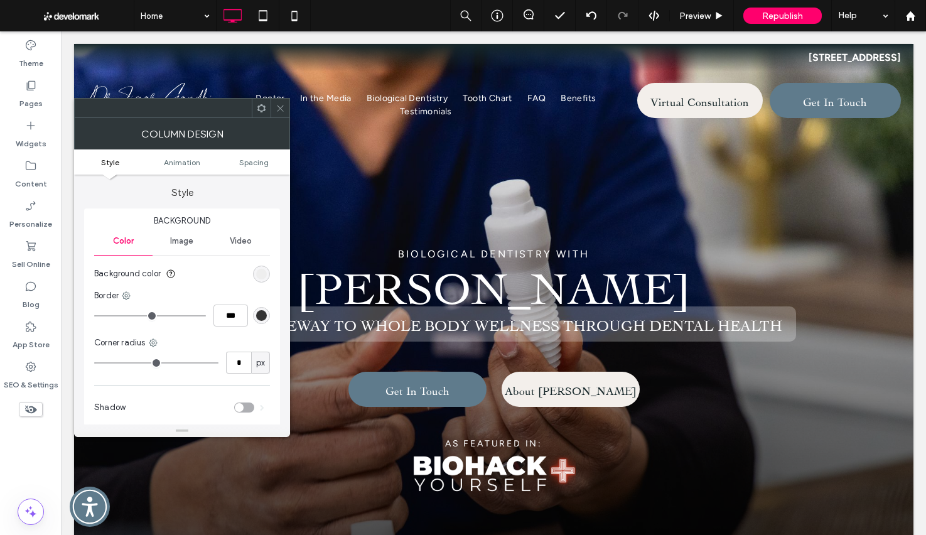
click at [264, 275] on div "rgb(236, 236, 236)" at bounding box center [261, 274] width 11 height 11
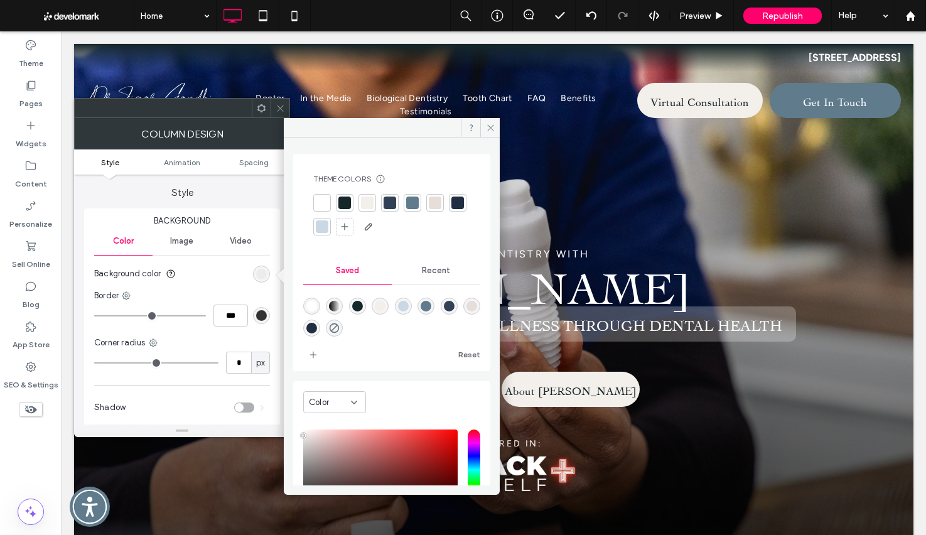
click at [324, 203] on div at bounding box center [322, 202] width 13 height 13
click at [260, 316] on div "rgb(51, 51, 51)" at bounding box center [261, 315] width 11 height 11
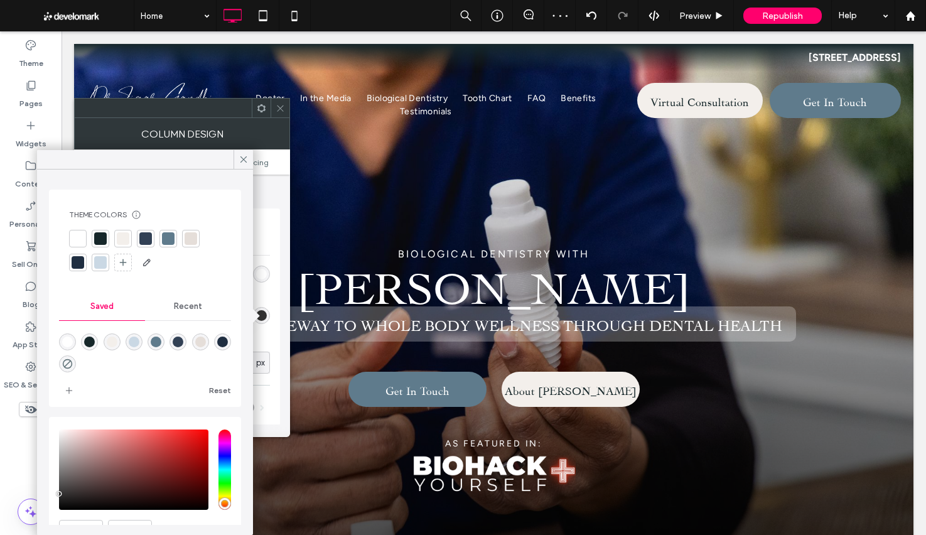
drag, startPoint x: 170, startPoint y: 239, endPoint x: 232, endPoint y: 165, distance: 96.3
click at [170, 239] on div at bounding box center [168, 238] width 13 height 13
type input "*"
type input "***"
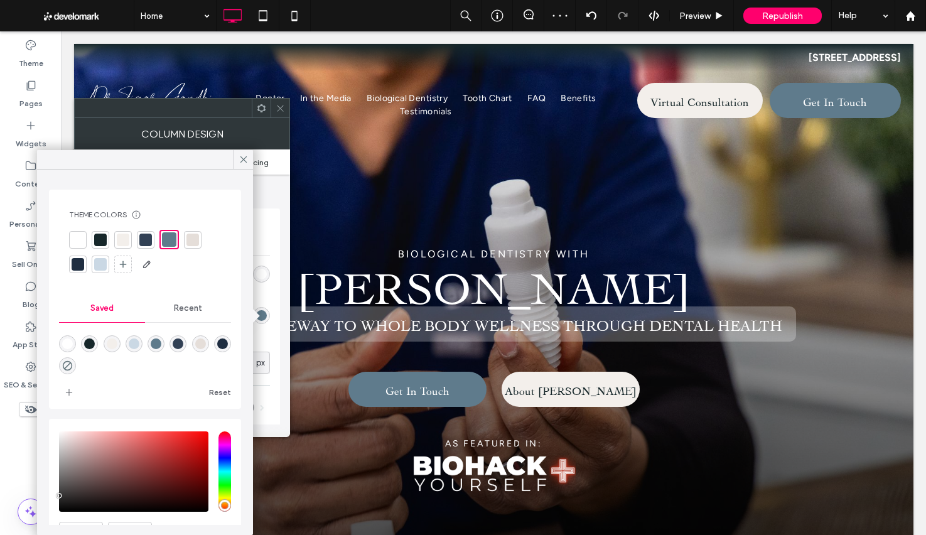
drag, startPoint x: 242, startPoint y: 157, endPoint x: 260, endPoint y: 166, distance: 20.2
click at [242, 157] on icon at bounding box center [243, 159] width 11 height 11
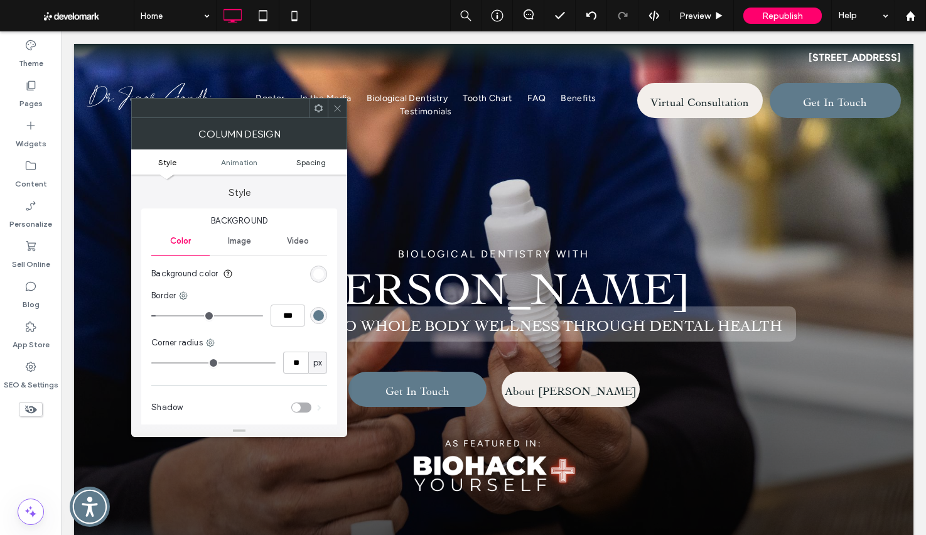
click at [308, 164] on span "Spacing" at bounding box center [310, 162] width 29 height 9
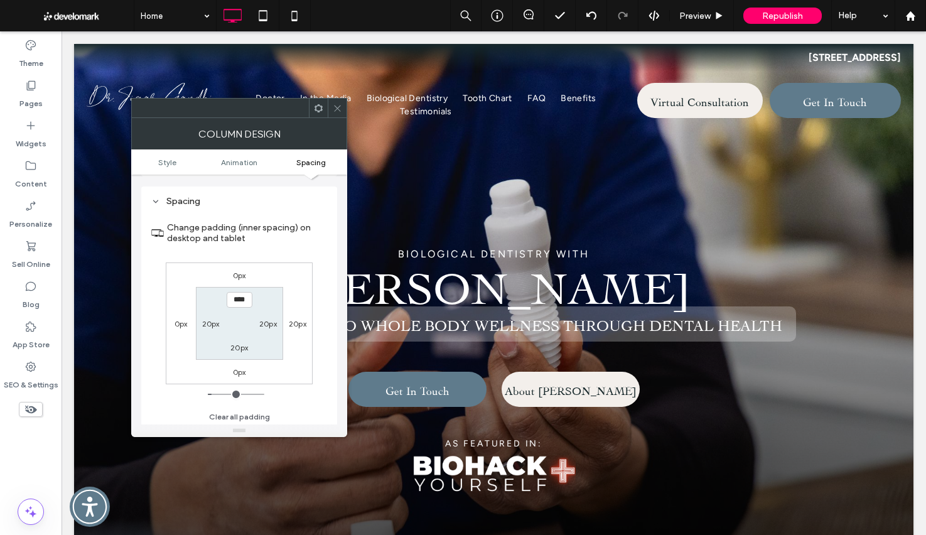
scroll to position [295, 0]
click at [346, 102] on div at bounding box center [337, 108] width 19 height 19
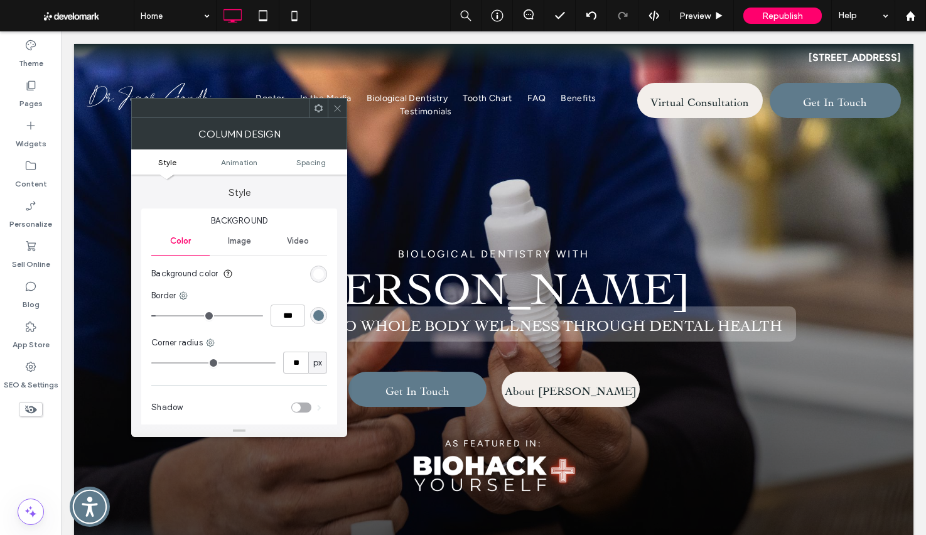
drag, startPoint x: 336, startPoint y: 104, endPoint x: 335, endPoint y: 126, distance: 21.3
click at [336, 104] on icon at bounding box center [337, 108] width 9 height 9
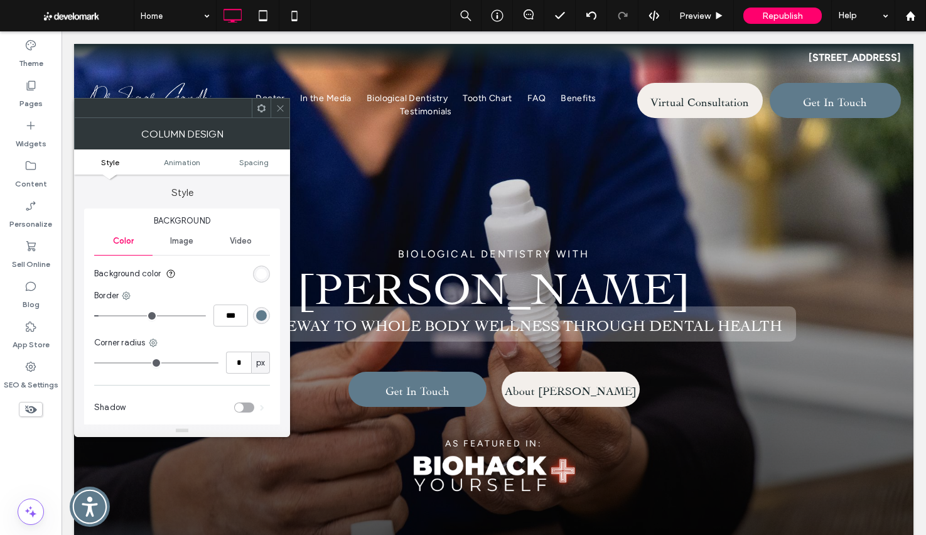
click at [223, 360] on div "* px" at bounding box center [182, 362] width 176 height 22
click at [228, 361] on input "*" at bounding box center [238, 362] width 25 height 22
type input "**"
click at [259, 162] on span "Spacing" at bounding box center [253, 162] width 29 height 9
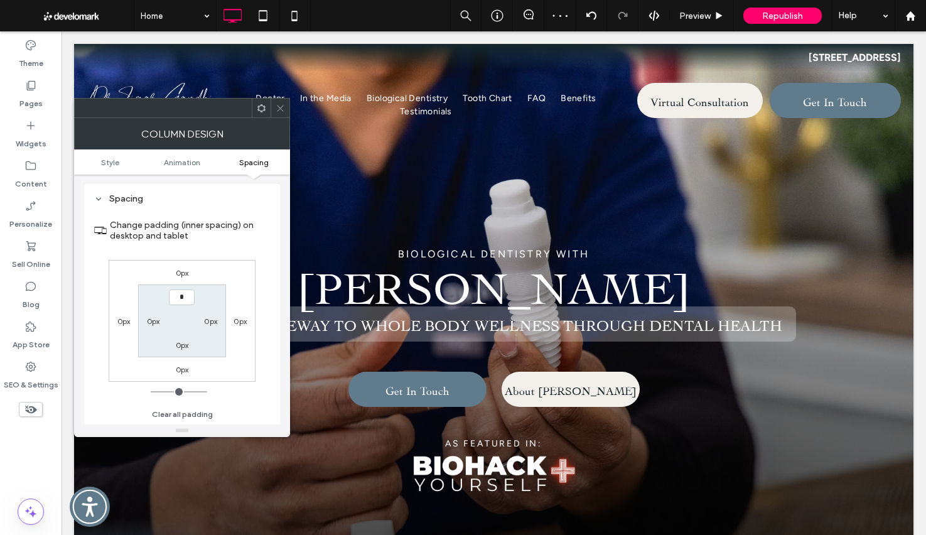
type input "**"
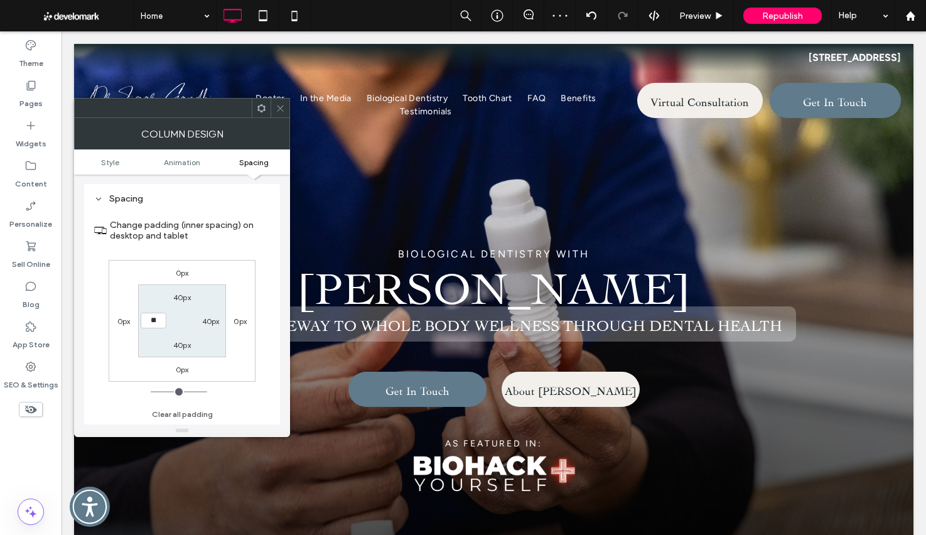
type input "****"
click at [280, 109] on icon at bounding box center [280, 108] width 9 height 9
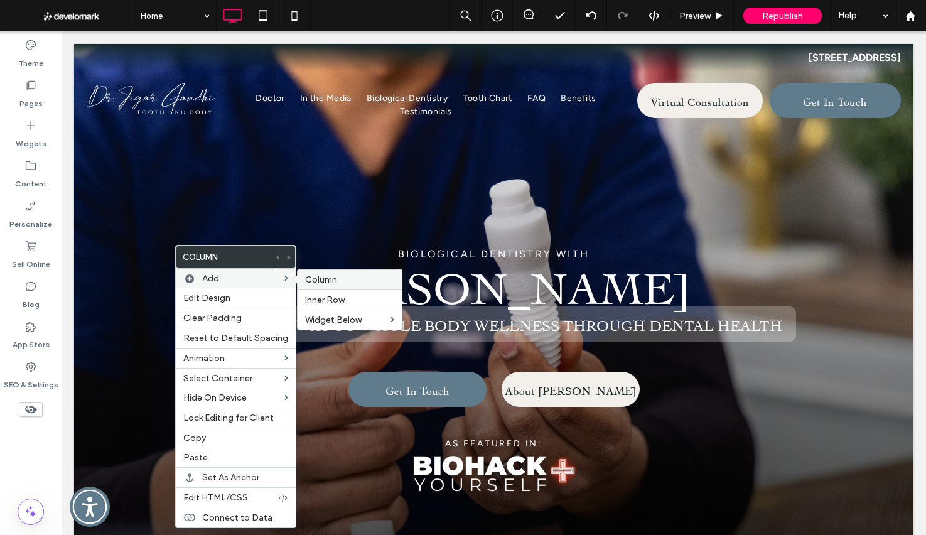
drag, startPoint x: 318, startPoint y: 301, endPoint x: 302, endPoint y: 275, distance: 30.1
click at [318, 301] on span "Inner Row" at bounding box center [325, 299] width 40 height 11
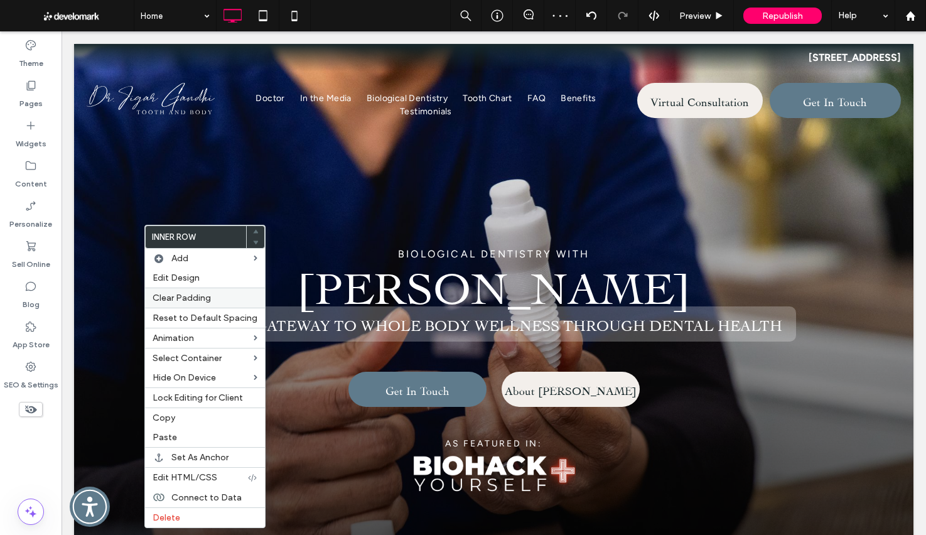
click at [197, 294] on span "Clear Padding" at bounding box center [182, 297] width 58 height 11
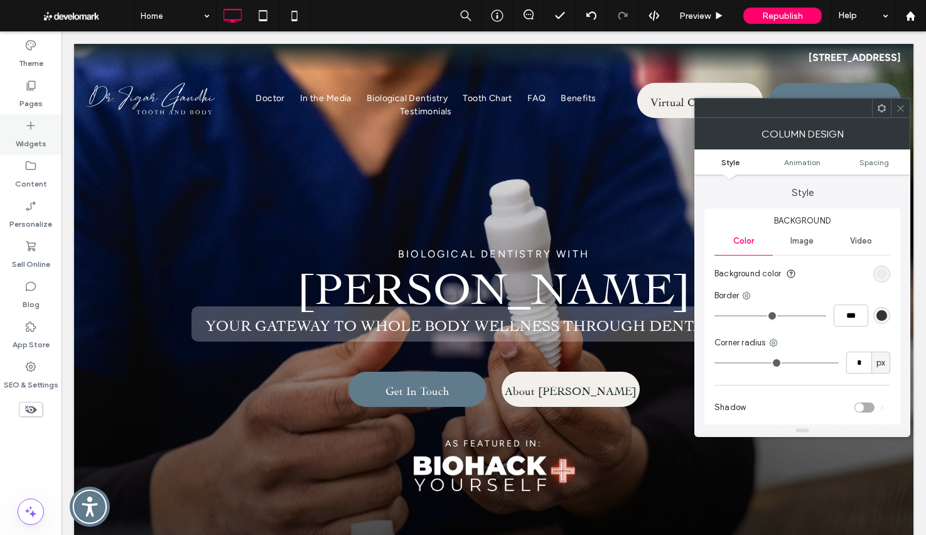
click at [16, 122] on div "Widgets" at bounding box center [31, 134] width 62 height 40
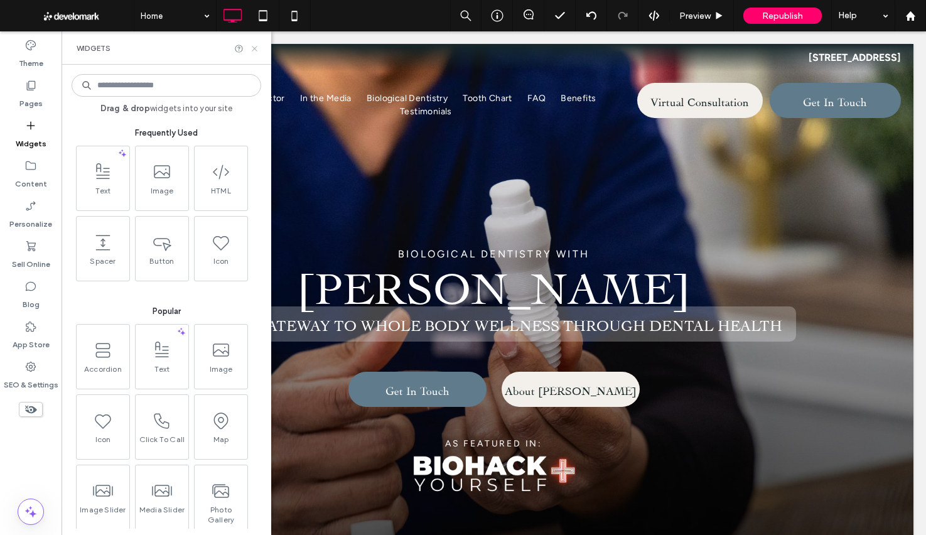
click at [258, 51] on icon at bounding box center [254, 48] width 9 height 9
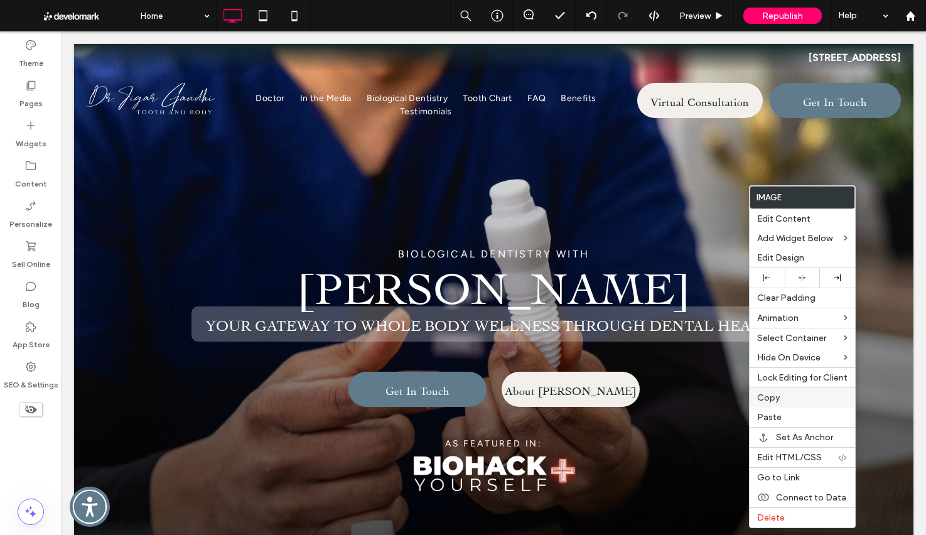
click at [815, 397] on label "Copy" at bounding box center [802, 397] width 90 height 11
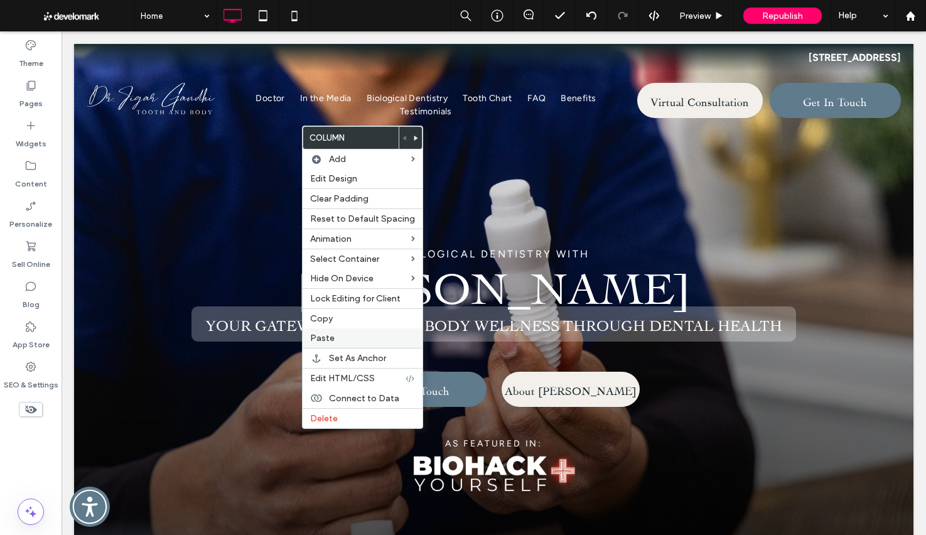
click at [326, 335] on span "Paste" at bounding box center [322, 338] width 24 height 11
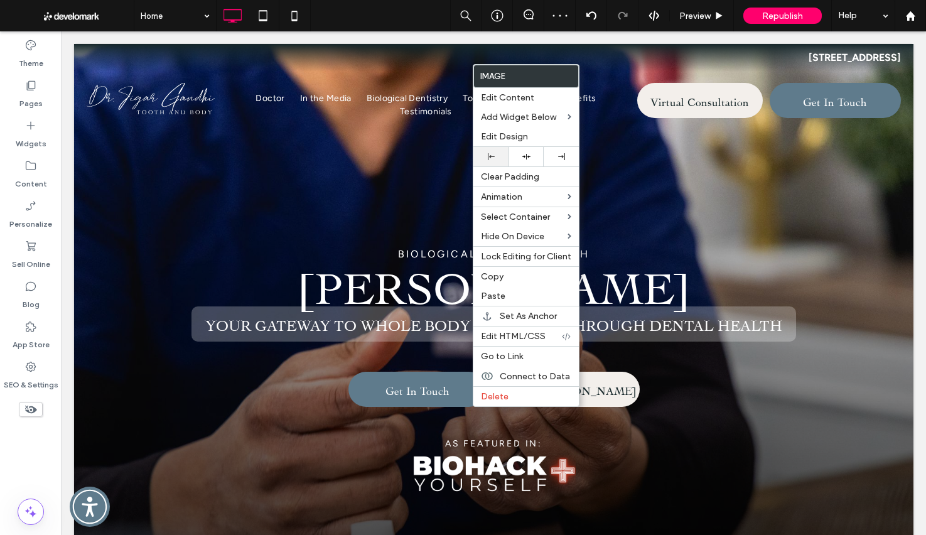
click at [483, 161] on div at bounding box center [490, 156] width 35 height 19
click at [518, 97] on span "Edit Content" at bounding box center [507, 97] width 53 height 11
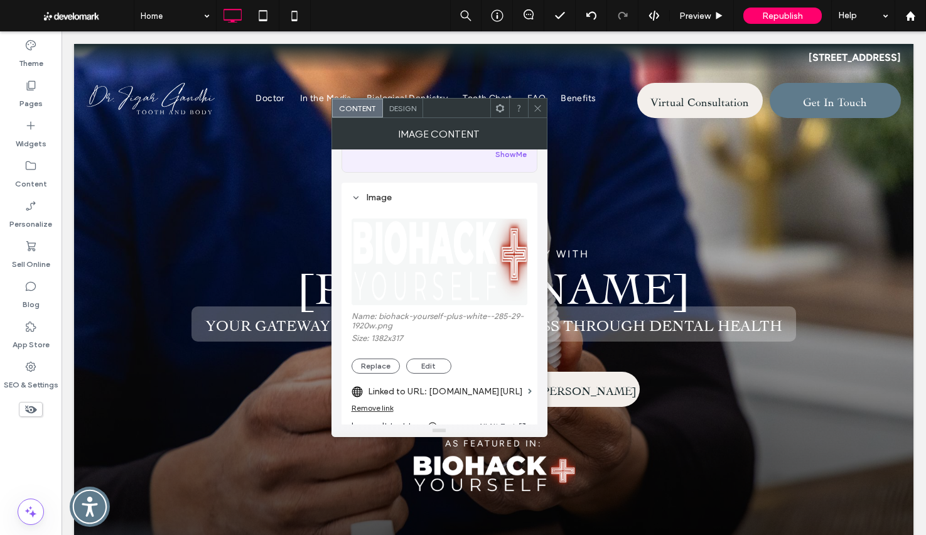
scroll to position [98, 0]
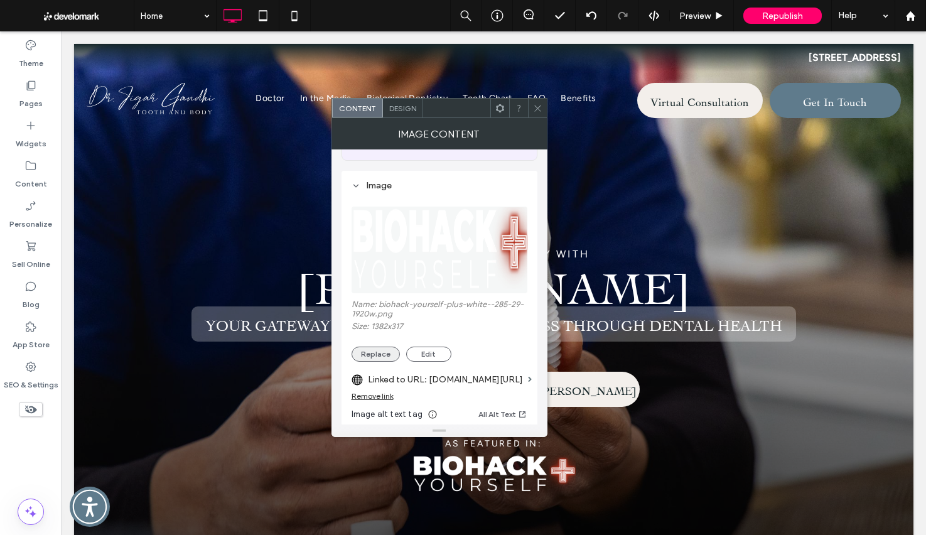
click at [372, 350] on button "Replace" at bounding box center [375, 353] width 48 height 15
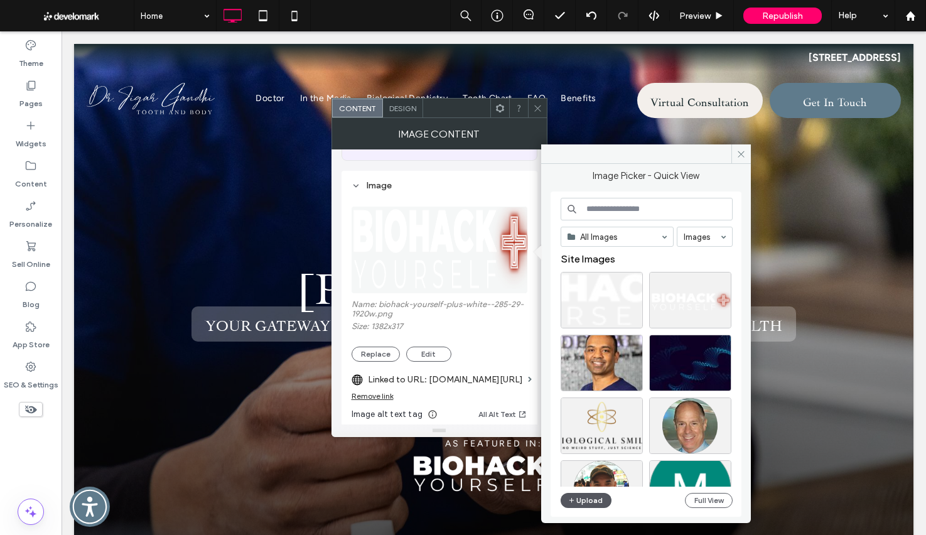
click at [578, 497] on button "Upload" at bounding box center [585, 500] width 51 height 15
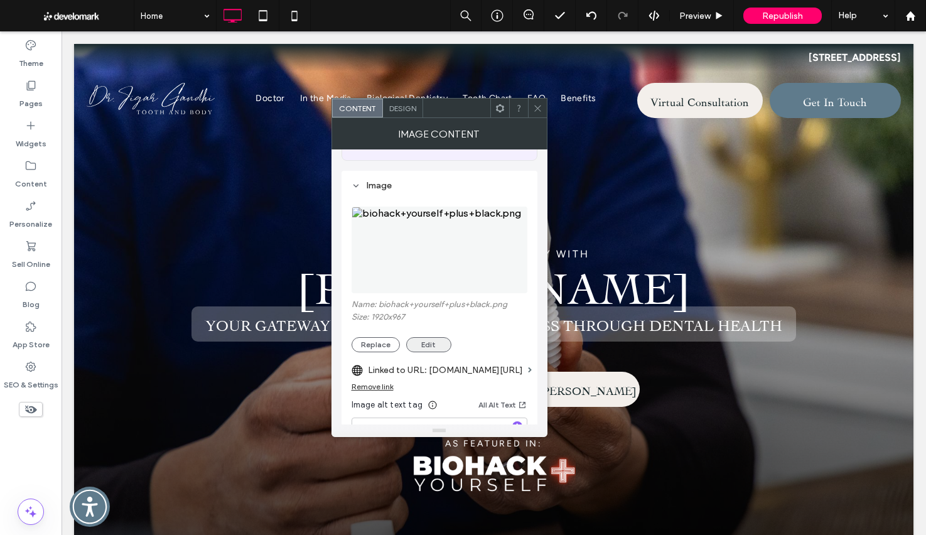
click at [432, 346] on button "Edit" at bounding box center [428, 344] width 45 height 15
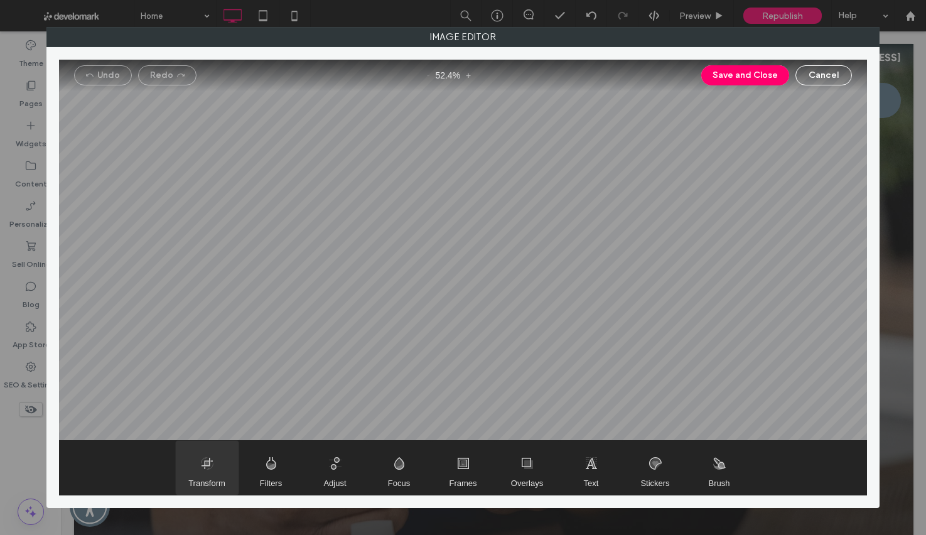
click at [195, 478] on span "Transform" at bounding box center [206, 482] width 37 height 9
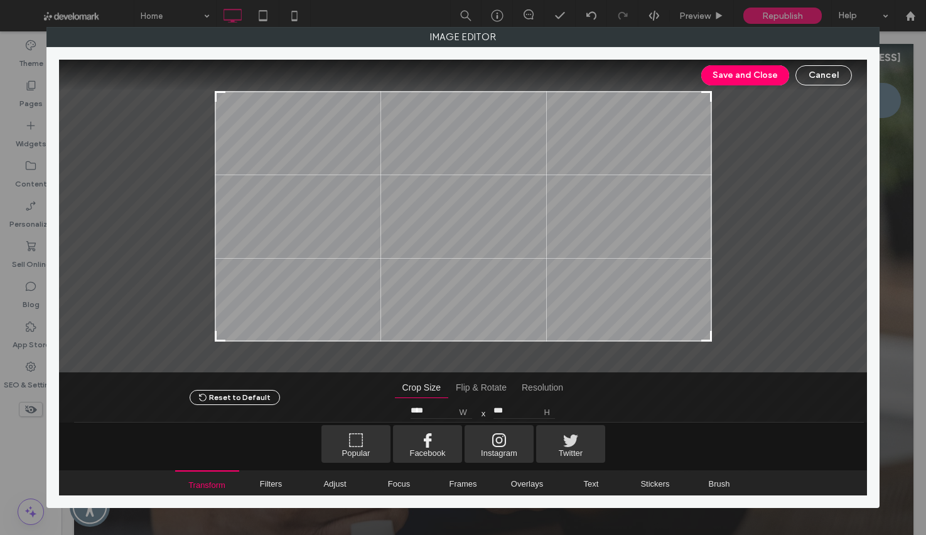
click at [827, 70] on button "Cancel" at bounding box center [823, 75] width 56 height 20
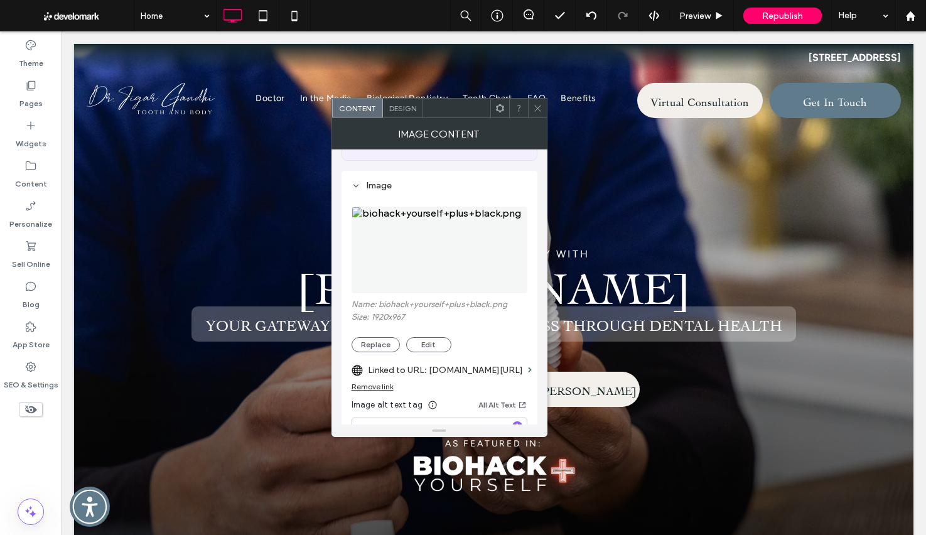
drag, startPoint x: 537, startPoint y: 104, endPoint x: 542, endPoint y: 111, distance: 9.1
click at [540, 107] on icon at bounding box center [537, 108] width 9 height 9
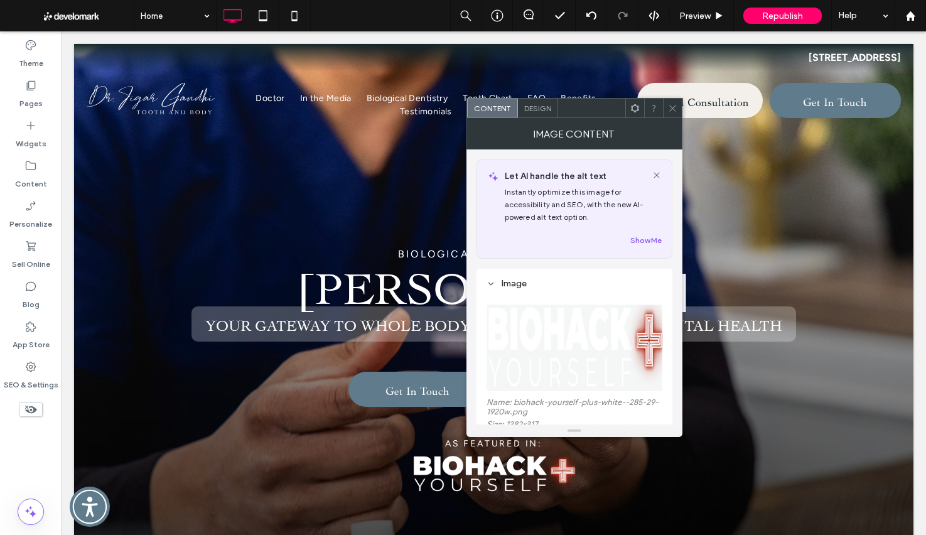
scroll to position [26, 0]
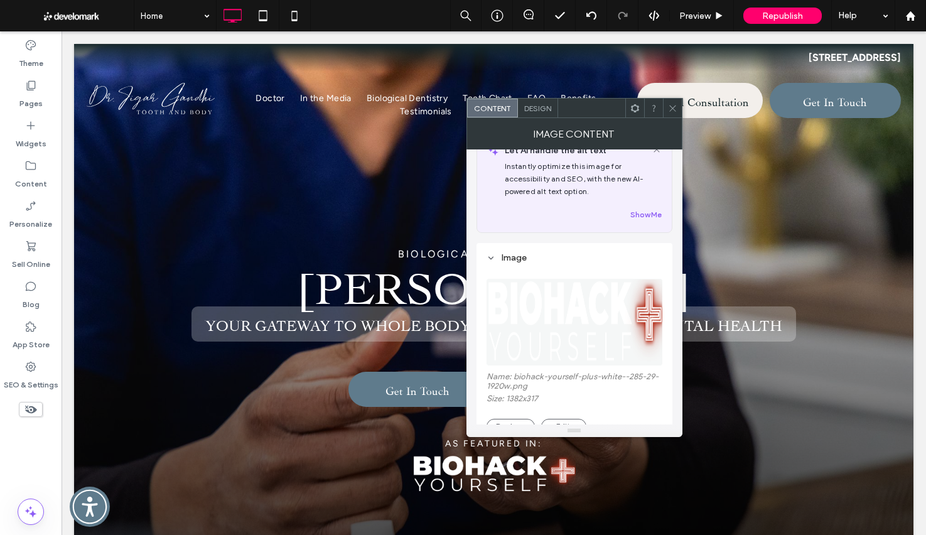
click at [674, 109] on icon at bounding box center [672, 108] width 9 height 9
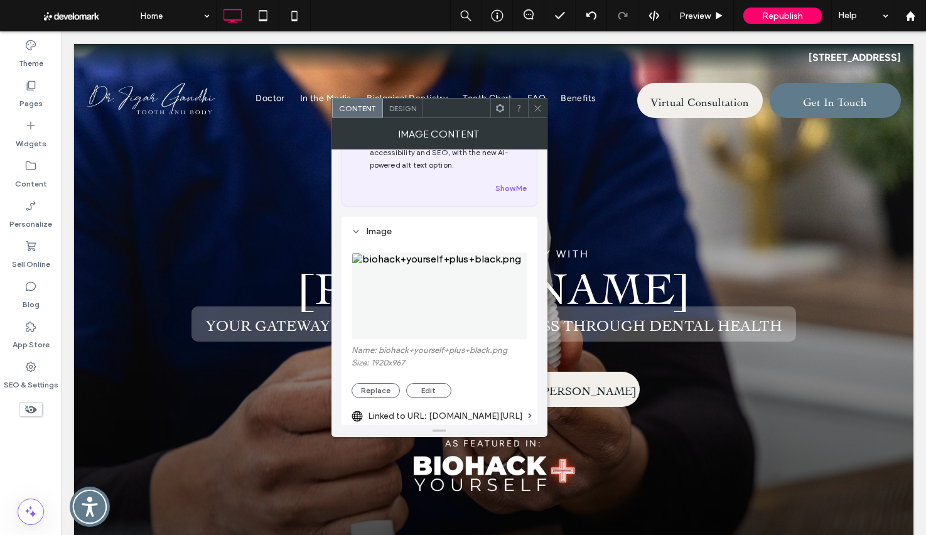
scroll to position [108, 0]
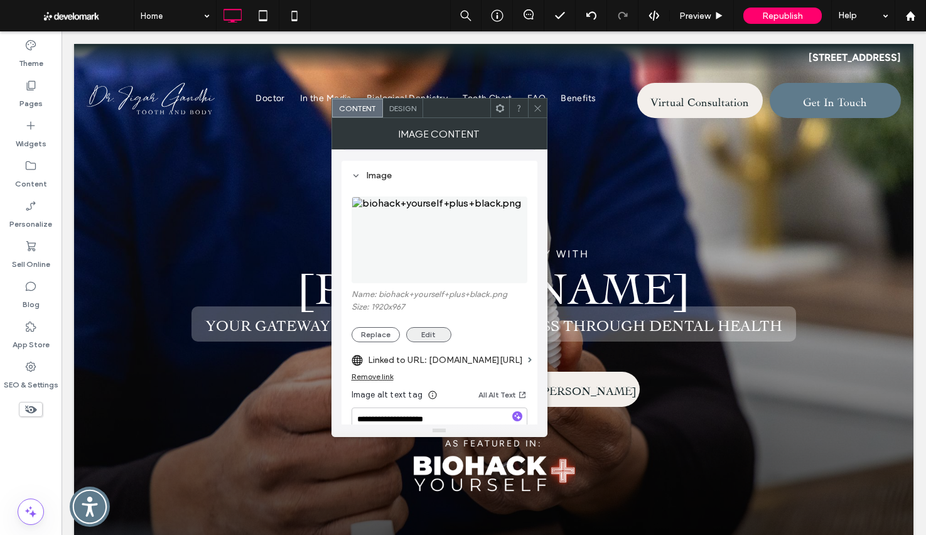
click at [424, 337] on button "Edit" at bounding box center [428, 334] width 45 height 15
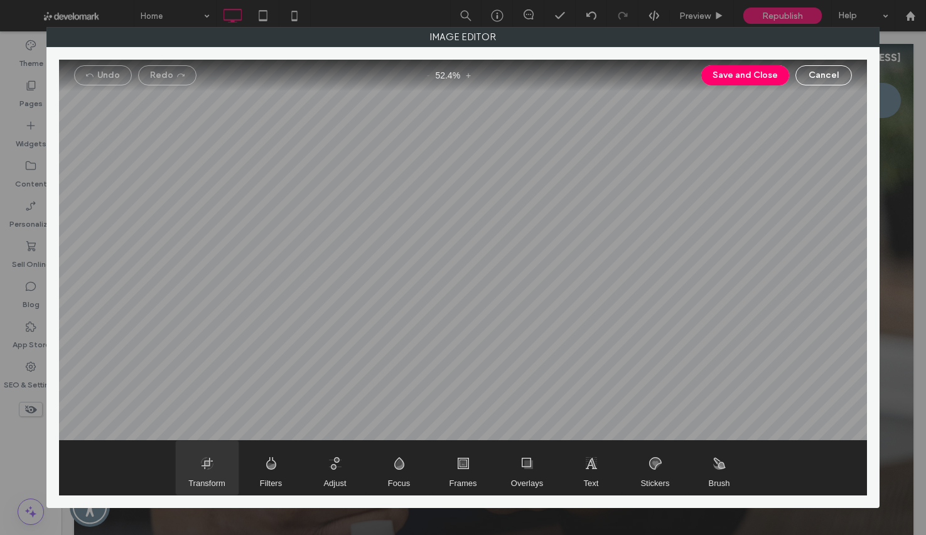
click at [203, 474] on span "Transform" at bounding box center [207, 468] width 63 height 54
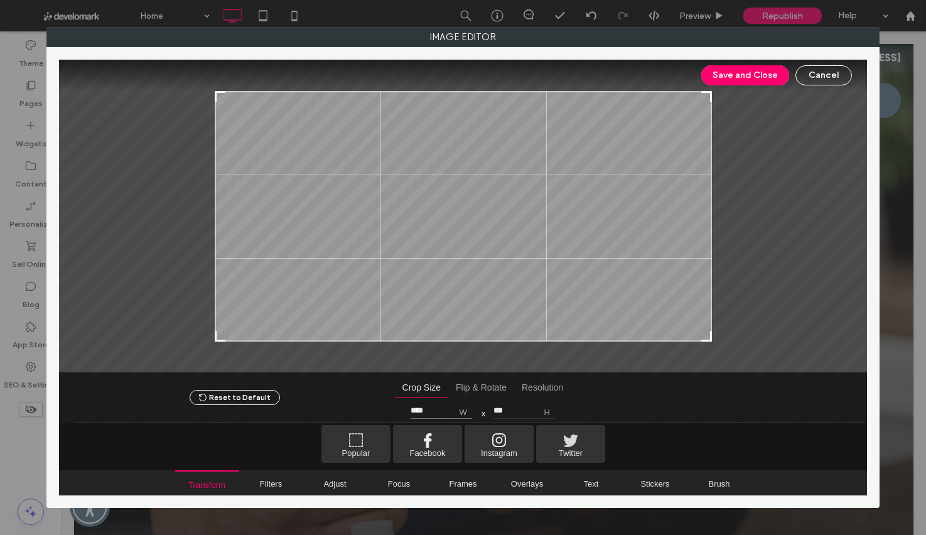
click at [435, 407] on input "****" at bounding box center [441, 410] width 62 height 16
type input "*"
type input "****"
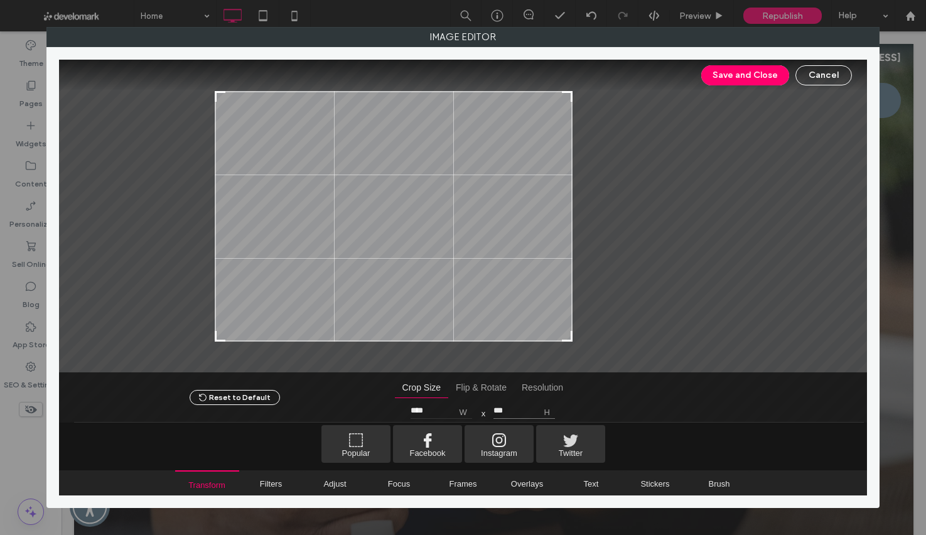
type input "***"
click at [696, 258] on div at bounding box center [719, 216] width 295 height 250
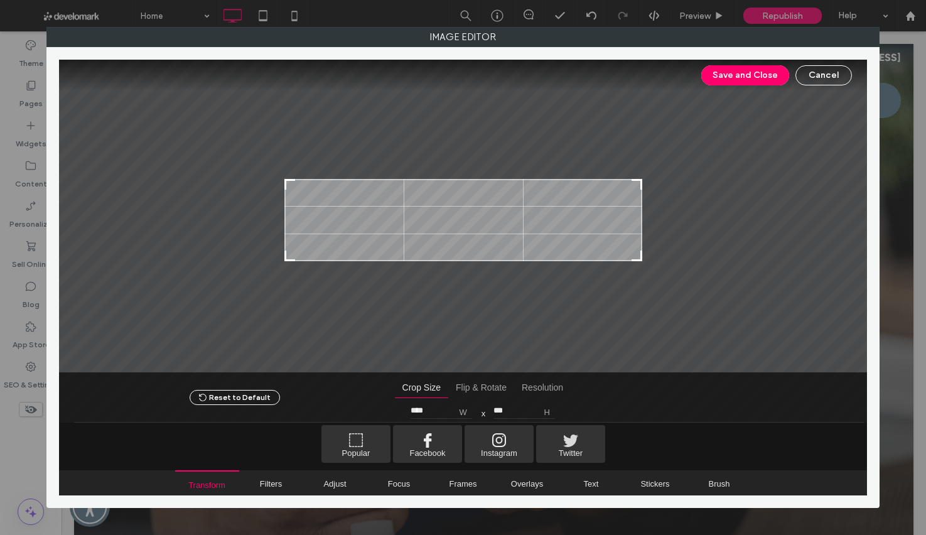
drag, startPoint x: 385, startPoint y: 131, endPoint x: 454, endPoint y: 218, distance: 112.1
click at [454, 218] on div at bounding box center [463, 220] width 358 height 82
click at [749, 74] on button "Save and Close" at bounding box center [745, 75] width 88 height 20
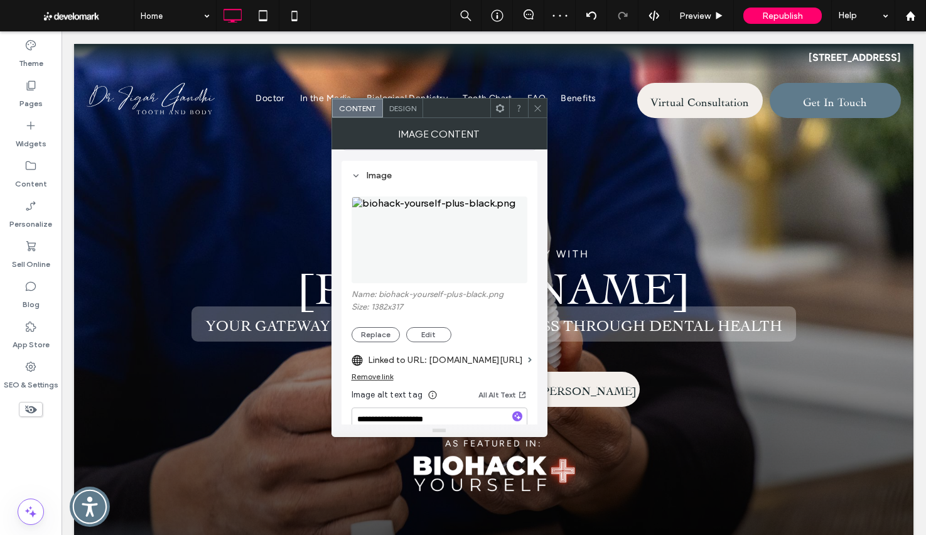
click at [534, 105] on use at bounding box center [537, 108] width 6 height 6
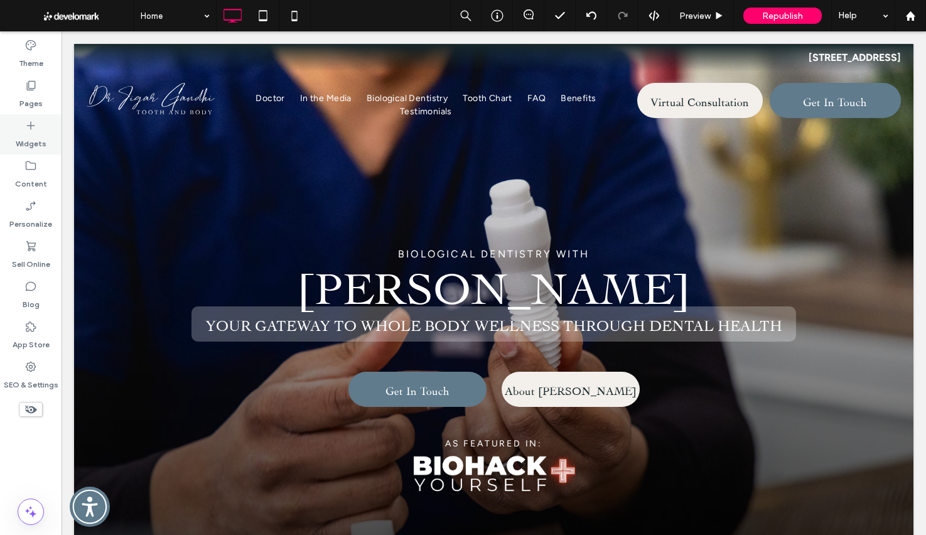
drag, startPoint x: 37, startPoint y: 132, endPoint x: 37, endPoint y: 142, distance: 10.0
click at [37, 132] on label "Widgets" at bounding box center [31, 141] width 31 height 18
type input "*******"
type input "**"
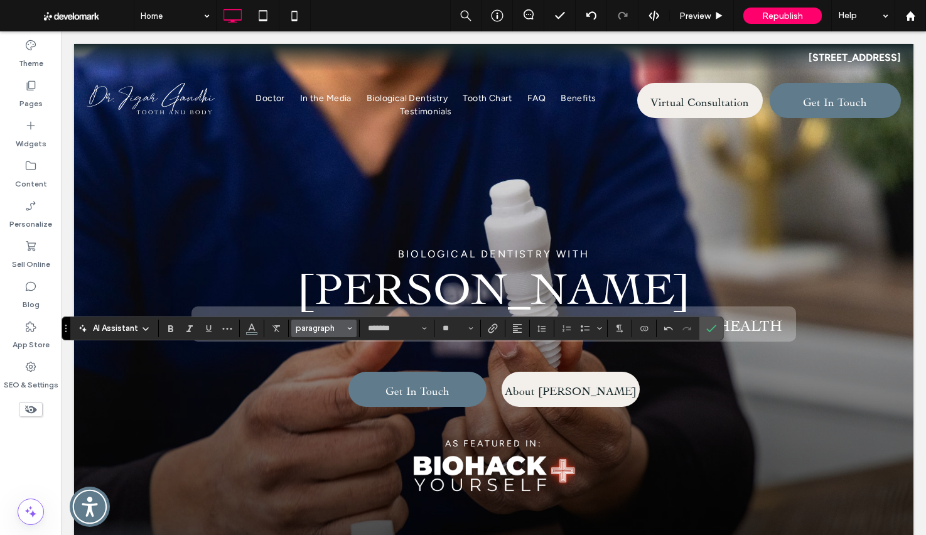
click at [333, 329] on span "paragraph" at bounding box center [320, 327] width 49 height 9
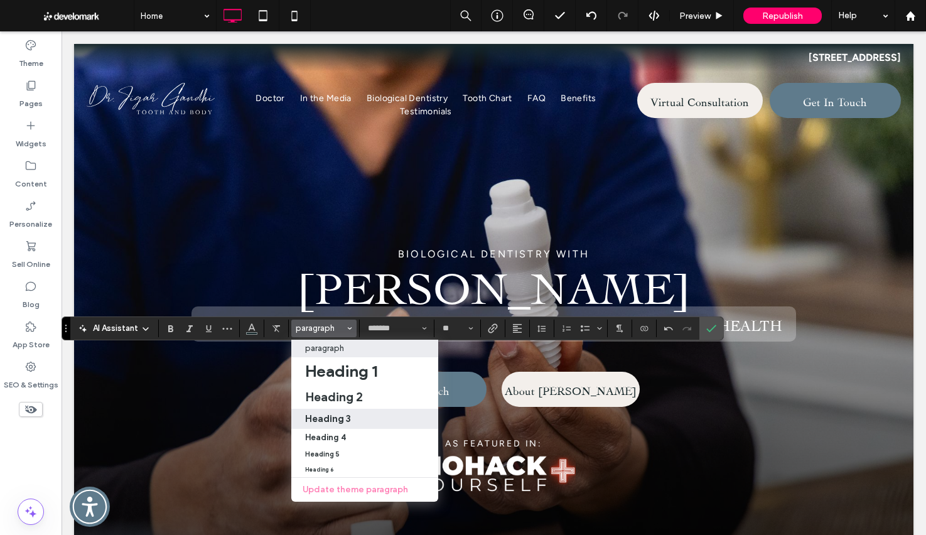
click at [365, 419] on div "Heading 3" at bounding box center [364, 418] width 119 height 12
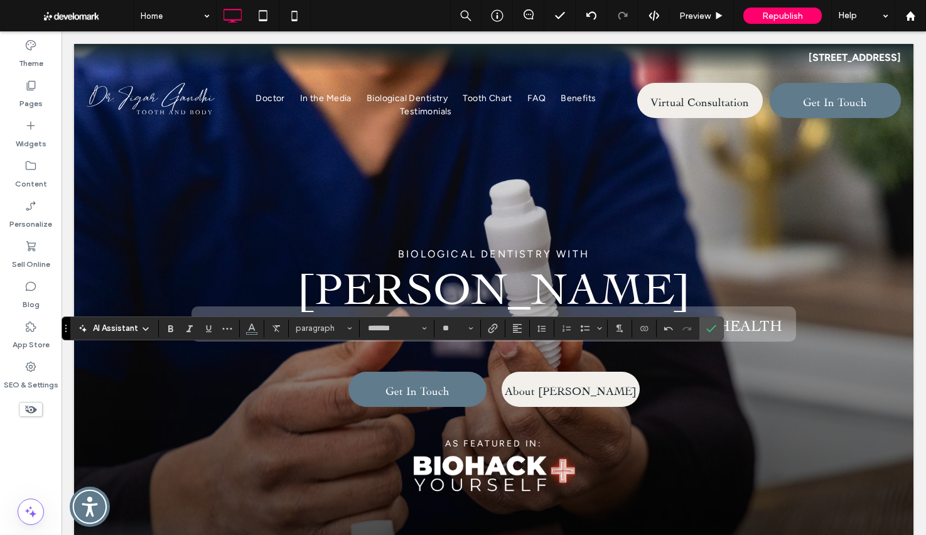
type input "******"
type input "**"
click at [712, 332] on icon "Confirm" at bounding box center [711, 328] width 10 height 10
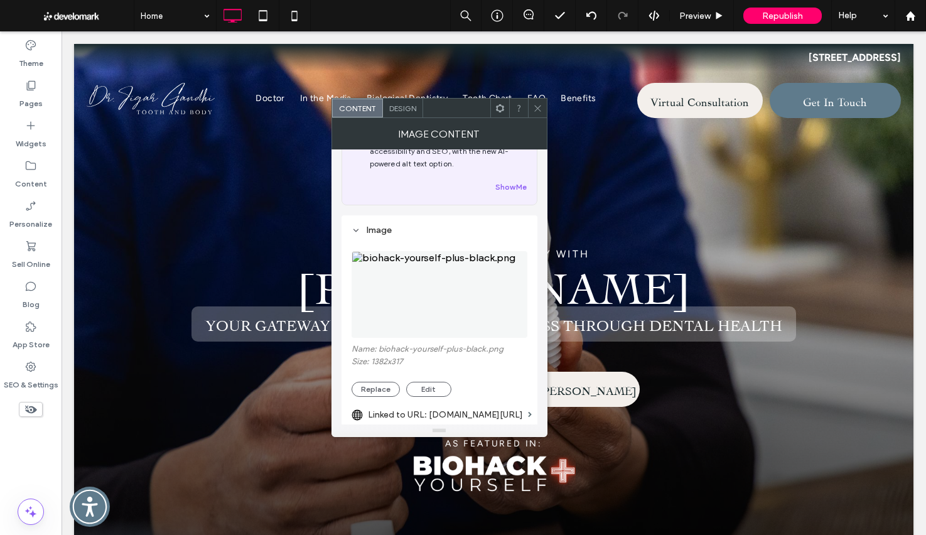
scroll to position [110, 0]
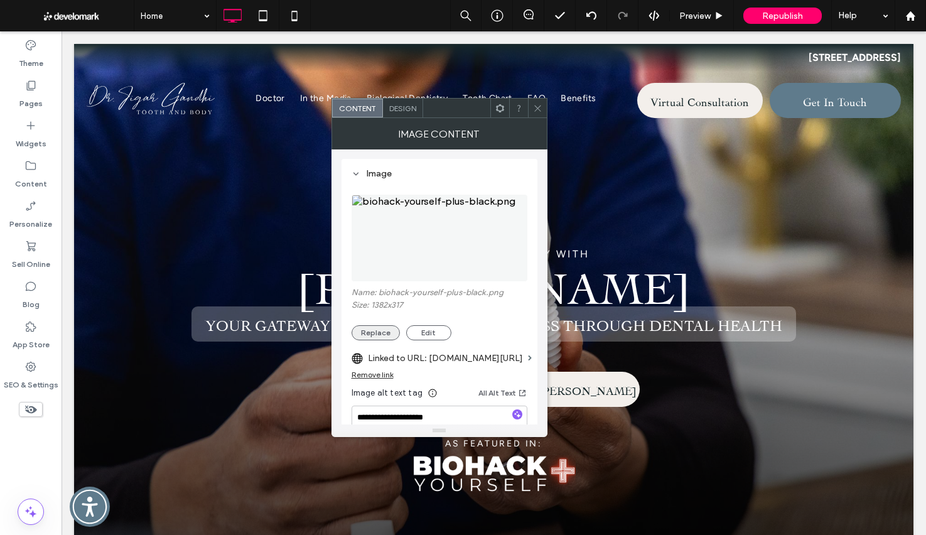
click at [391, 333] on button "Replace" at bounding box center [375, 332] width 48 height 15
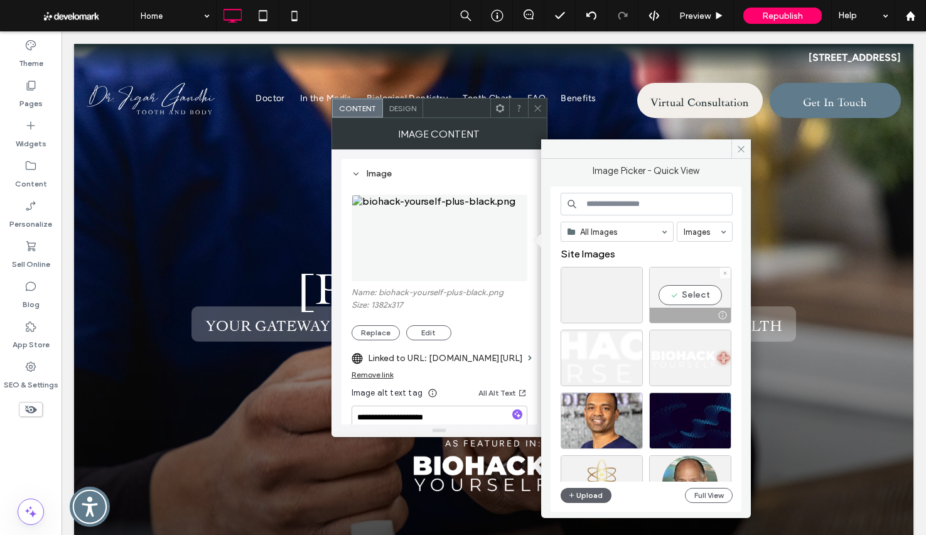
click at [695, 299] on div "Select" at bounding box center [690, 295] width 82 height 56
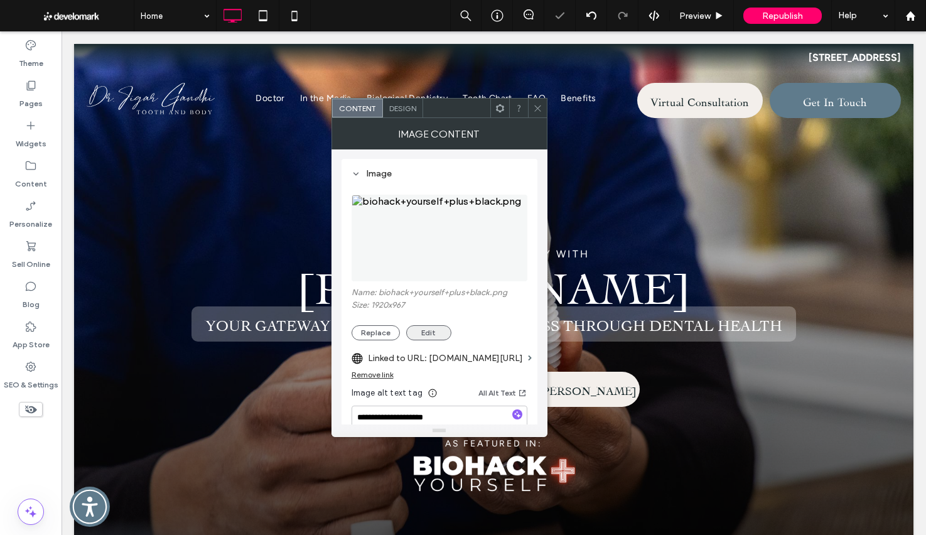
click at [430, 340] on button "Edit" at bounding box center [428, 332] width 45 height 15
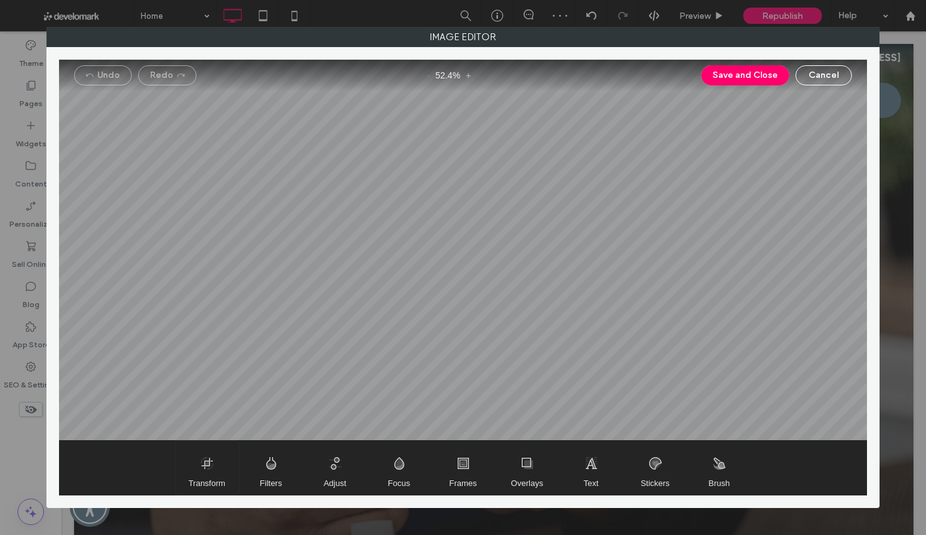
click at [206, 459] on span "Transform" at bounding box center [207, 468] width 63 height 54
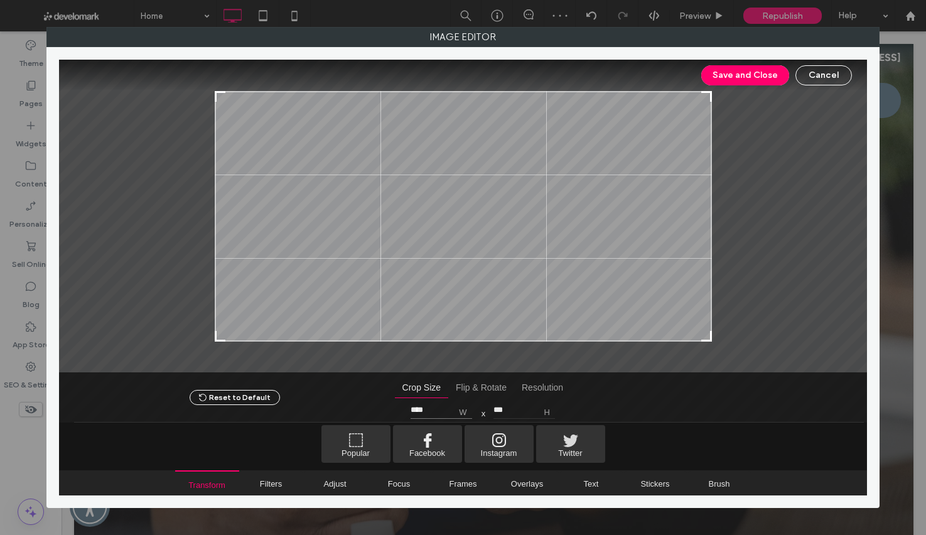
click at [436, 410] on input "****" at bounding box center [441, 410] width 62 height 16
type input "****"
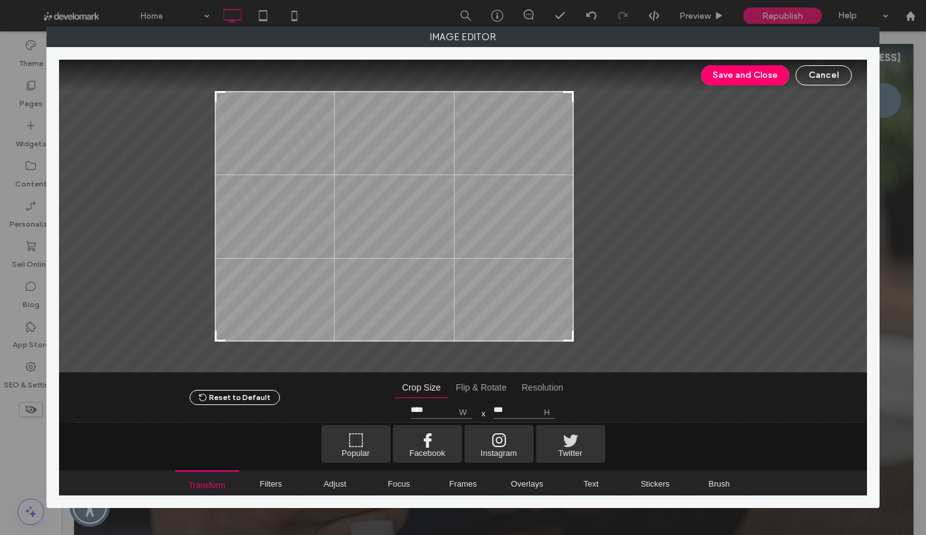
type input "*"
type input "***"
click at [726, 272] on div at bounding box center [721, 216] width 294 height 250
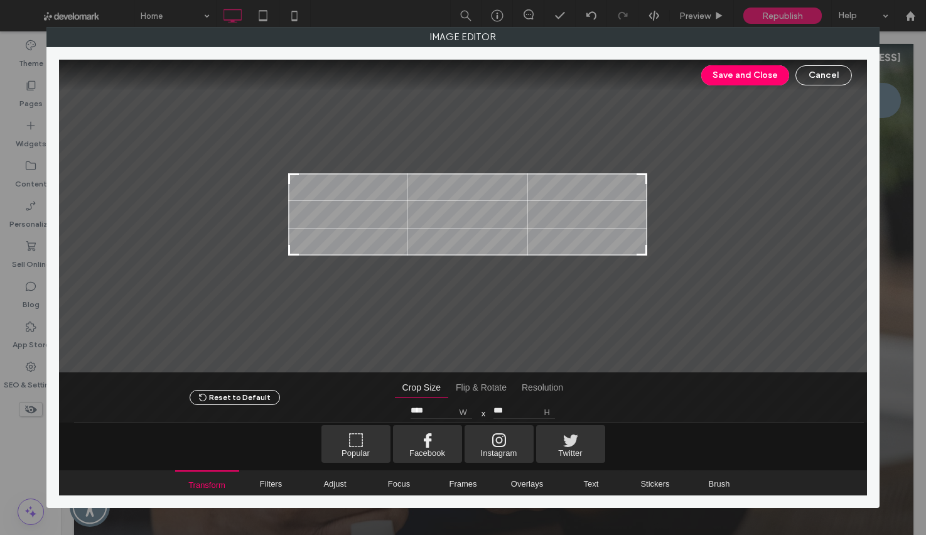
drag, startPoint x: 370, startPoint y: 135, endPoint x: 444, endPoint y: 217, distance: 110.2
click at [444, 217] on div at bounding box center [467, 214] width 359 height 82
type input "****"
click at [281, 250] on div at bounding box center [287, 249] width 15 height 15
click at [753, 73] on button "Save and Close" at bounding box center [745, 75] width 88 height 20
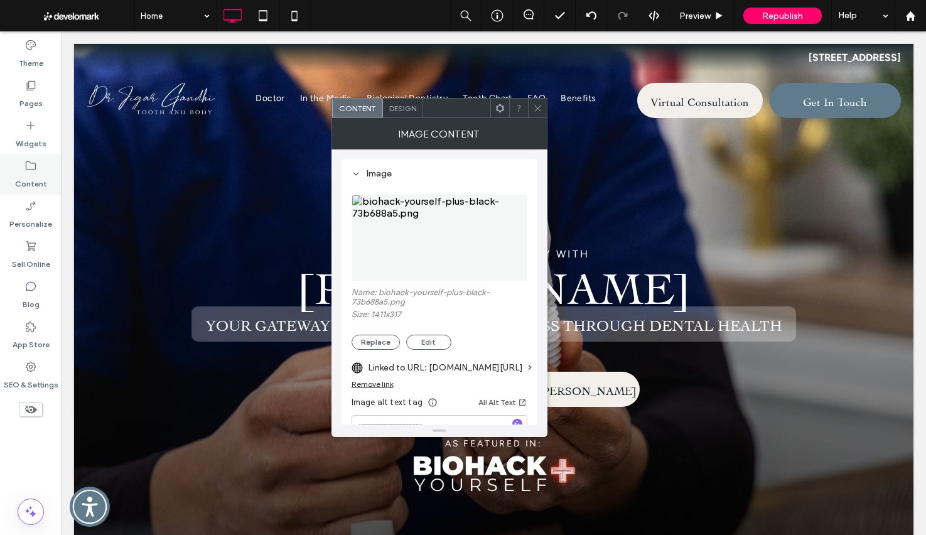
click at [27, 174] on label "Content" at bounding box center [31, 181] width 32 height 18
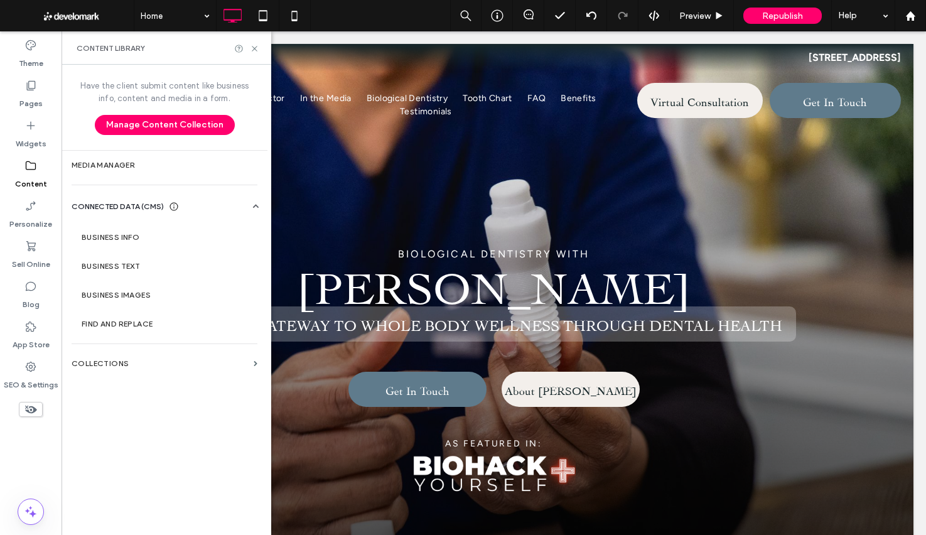
click at [111, 213] on div "Business Info Business Text Business Images Find and Replace" at bounding box center [167, 276] width 191 height 126
click at [142, 208] on span "CONNECTED DATA (CMS)" at bounding box center [118, 206] width 92 height 13
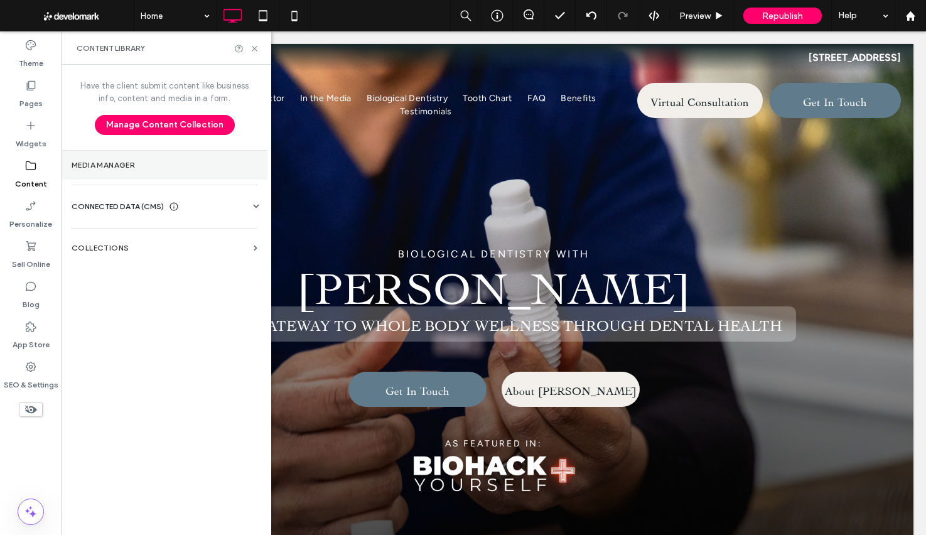
click at [87, 158] on section "Media Manager" at bounding box center [165, 165] width 206 height 29
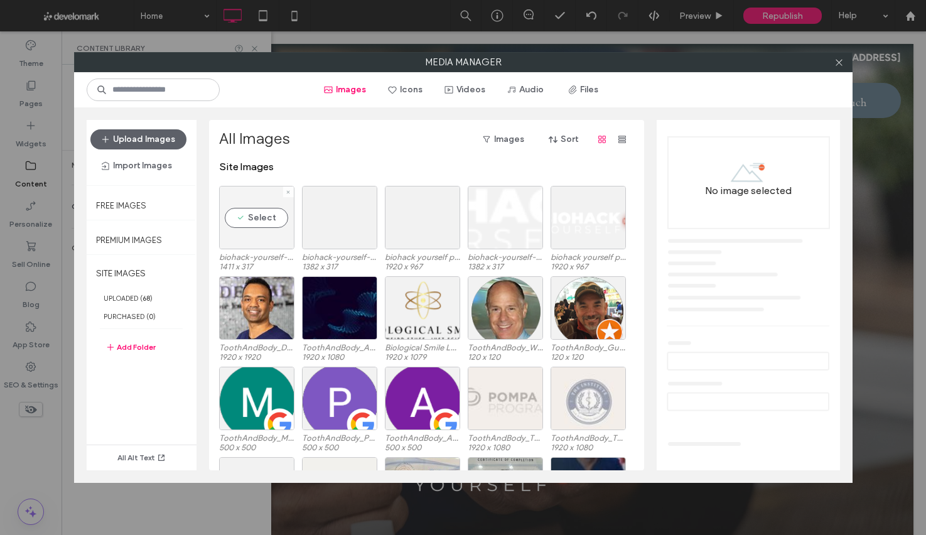
click at [291, 189] on div at bounding box center [288, 191] width 11 height 11
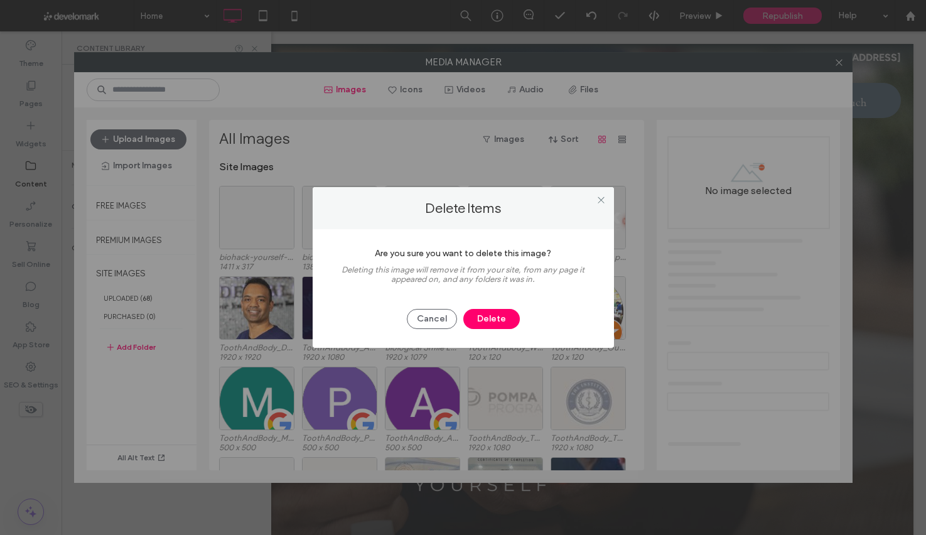
drag, startPoint x: 506, startPoint y: 317, endPoint x: 478, endPoint y: 282, distance: 44.2
click at [506, 317] on button "Delete" at bounding box center [491, 319] width 56 height 20
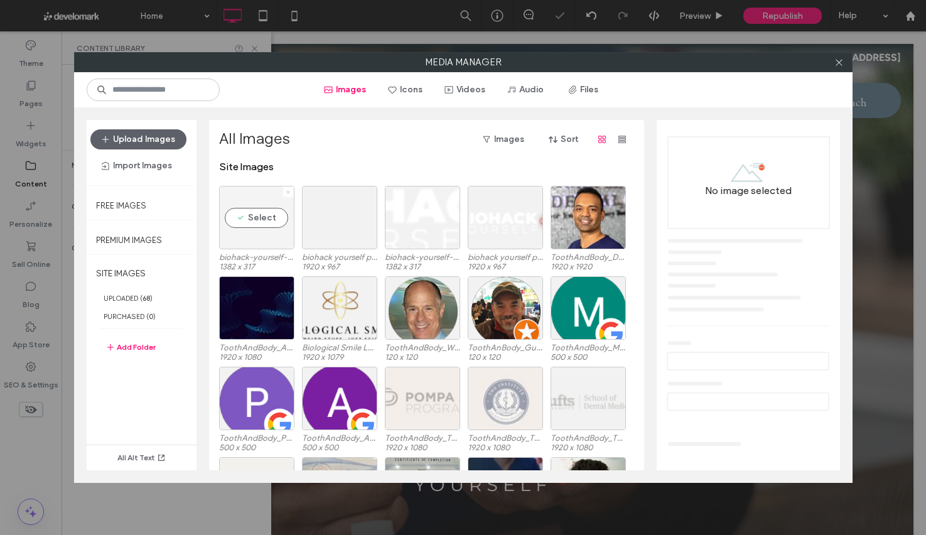
click at [287, 191] on icon at bounding box center [288, 192] width 5 height 5
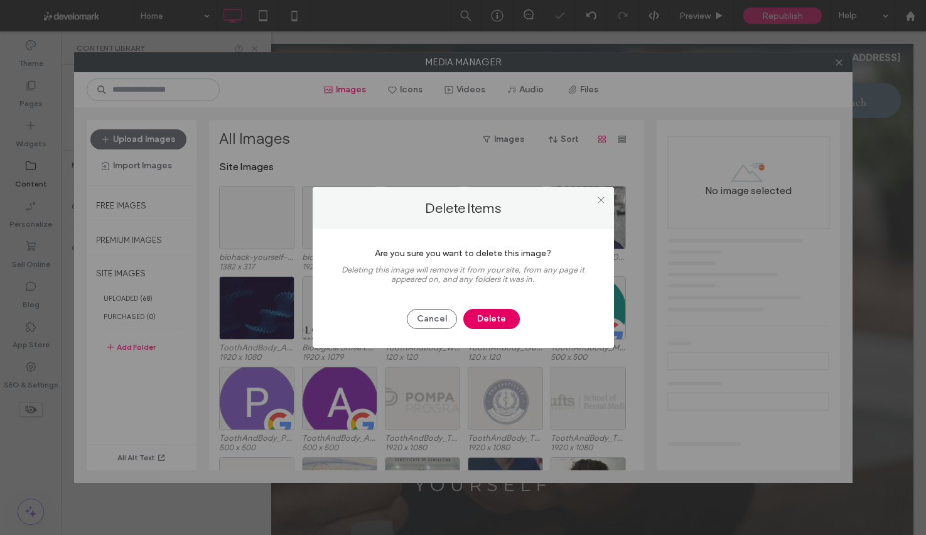
click at [501, 322] on button "Delete" at bounding box center [491, 319] width 56 height 20
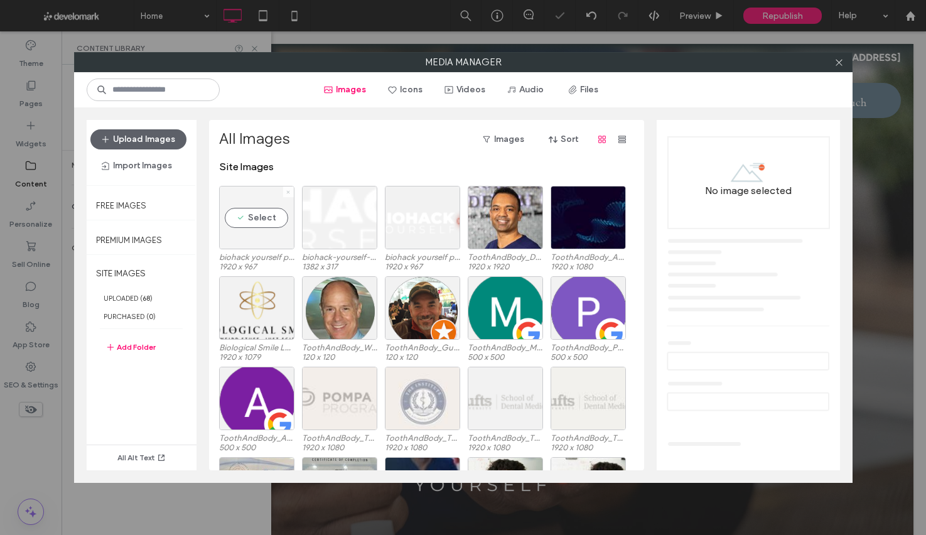
click at [288, 192] on icon at bounding box center [288, 192] width 5 height 5
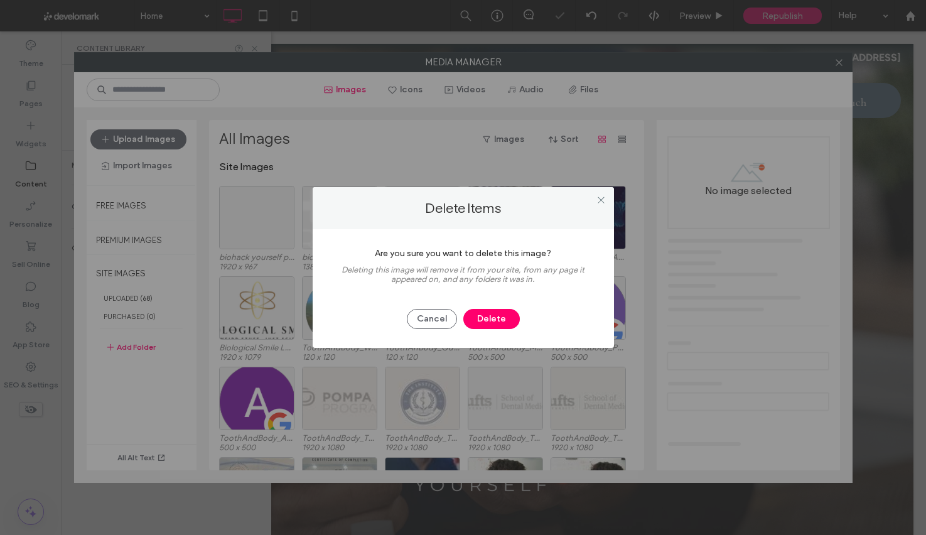
drag, startPoint x: 504, startPoint y: 319, endPoint x: 516, endPoint y: 305, distance: 18.7
click at [504, 319] on button "Delete" at bounding box center [491, 319] width 56 height 20
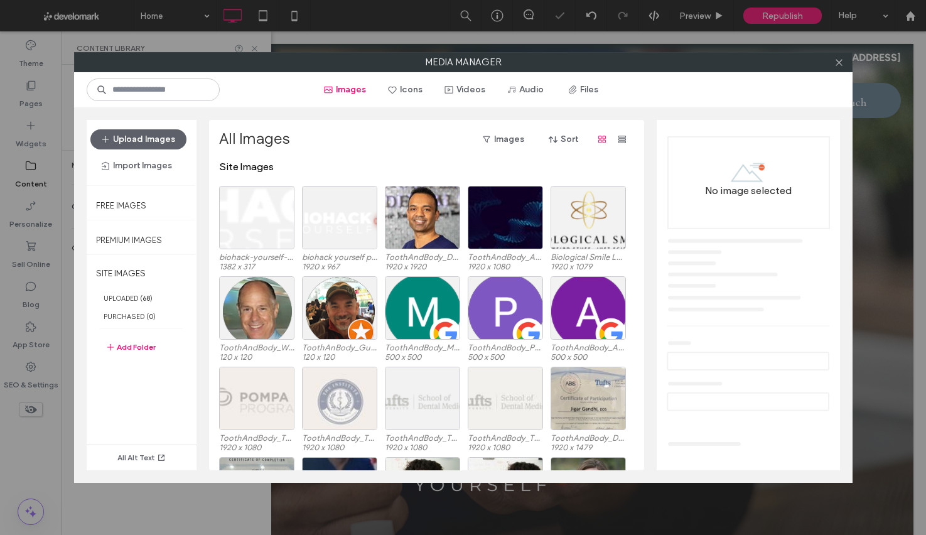
click at [844, 63] on div at bounding box center [839, 62] width 19 height 19
click at [842, 64] on icon at bounding box center [838, 62] width 9 height 9
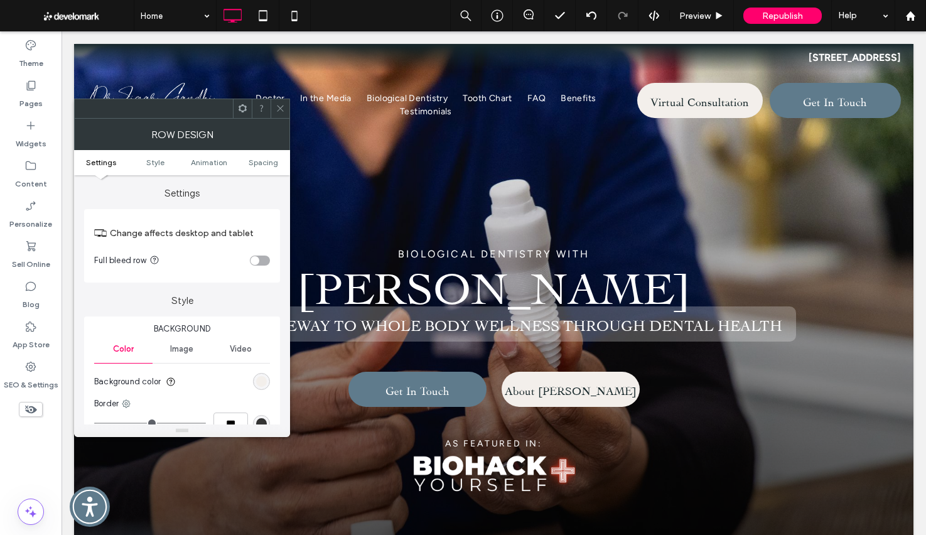
click at [274, 110] on div at bounding box center [280, 108] width 19 height 19
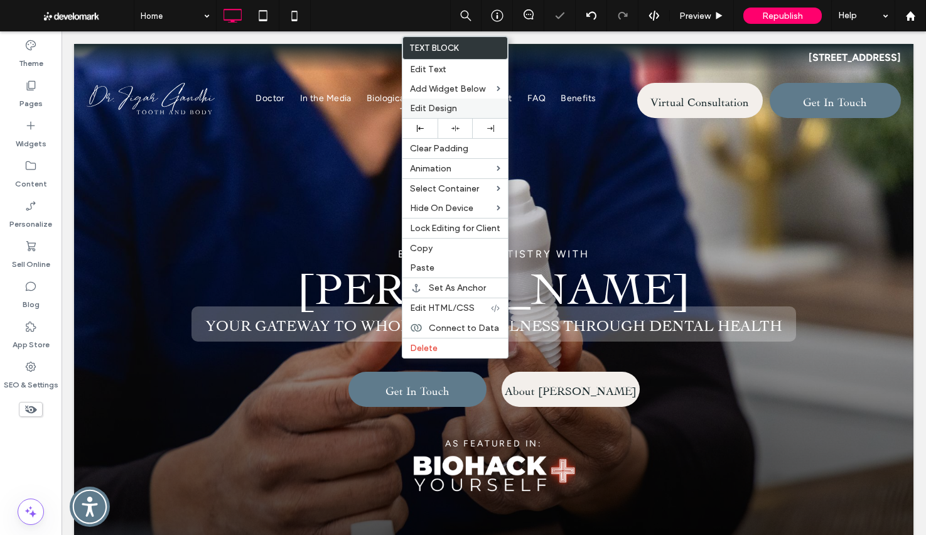
click at [417, 101] on div "Edit Design" at bounding box center [454, 108] width 105 height 19
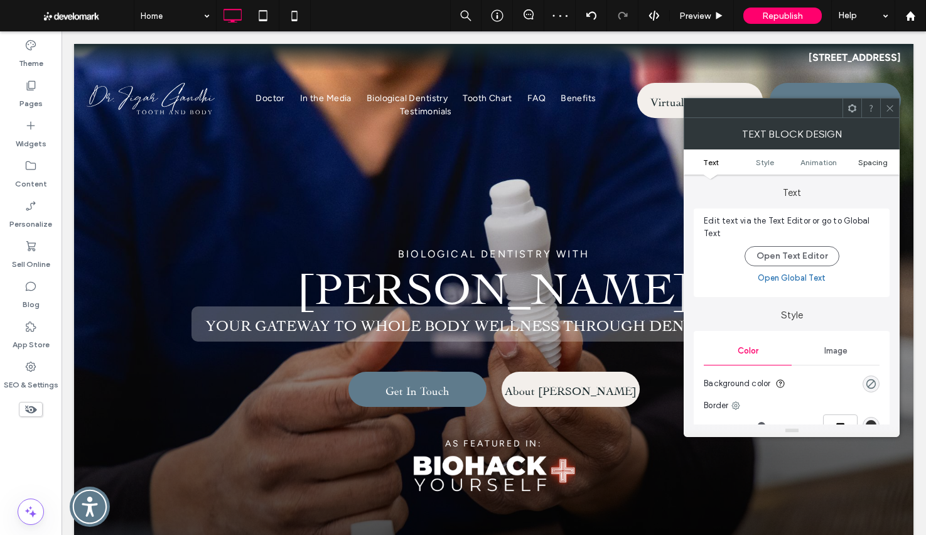
click at [850, 163] on link "Spacing" at bounding box center [872, 162] width 54 height 9
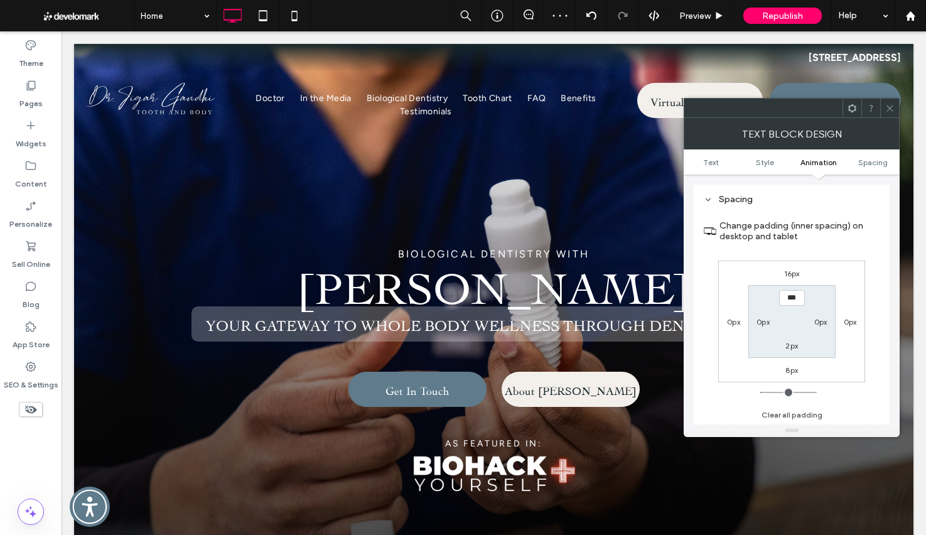
scroll to position [360, 0]
click at [790, 369] on label "8px" at bounding box center [791, 369] width 13 height 9
type input "*"
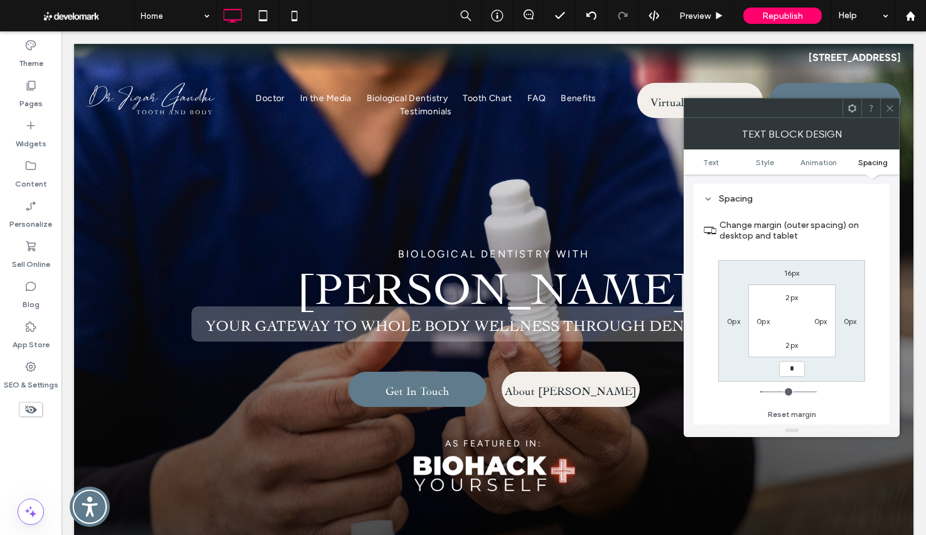
type input "*"
type input "***"
drag, startPoint x: 892, startPoint y: 109, endPoint x: 886, endPoint y: 104, distance: 8.2
click at [892, 109] on icon at bounding box center [889, 108] width 9 height 9
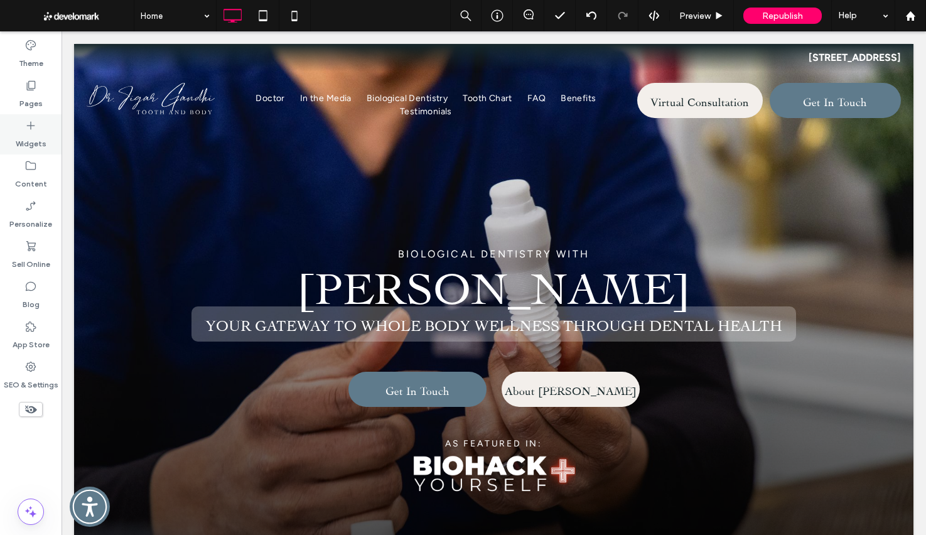
click at [41, 141] on label "Widgets" at bounding box center [31, 141] width 31 height 18
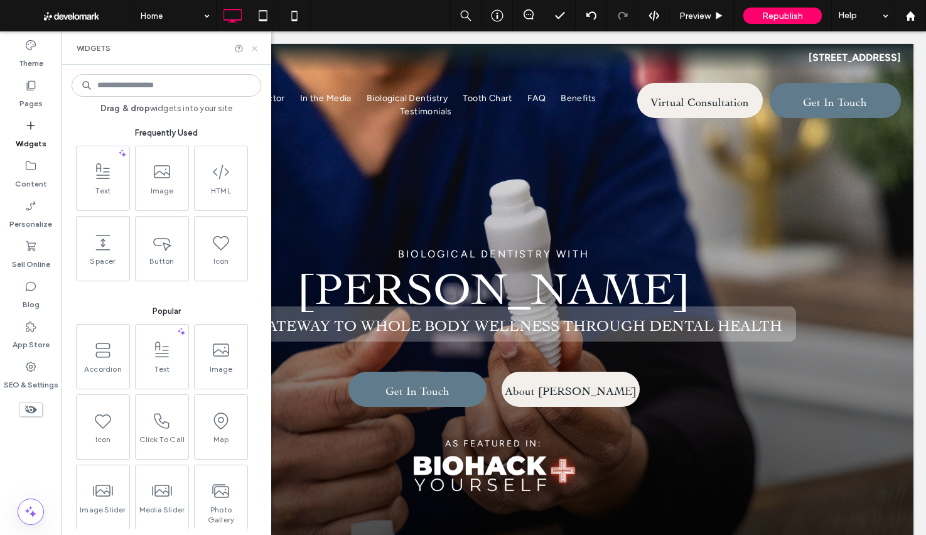
click at [252, 49] on icon at bounding box center [254, 48] width 9 height 9
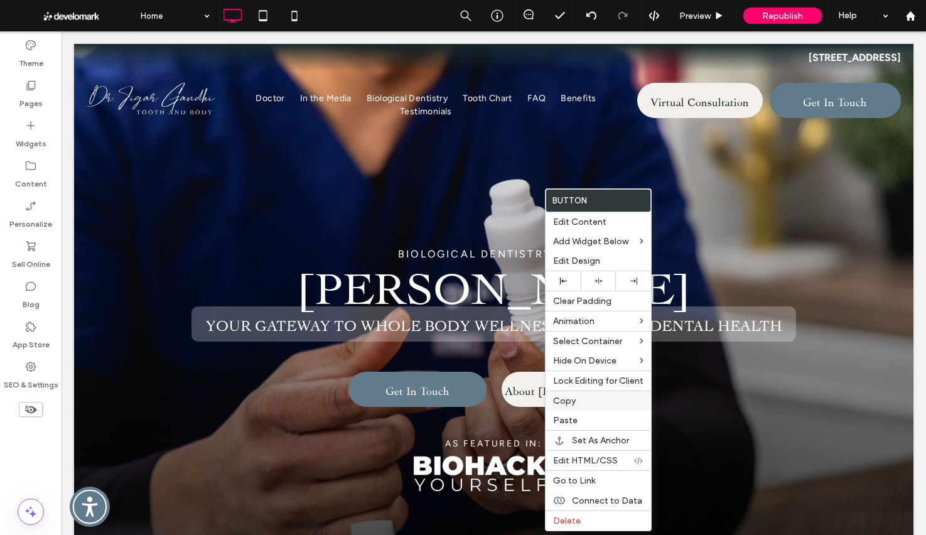
click at [599, 398] on label "Copy" at bounding box center [598, 400] width 90 height 11
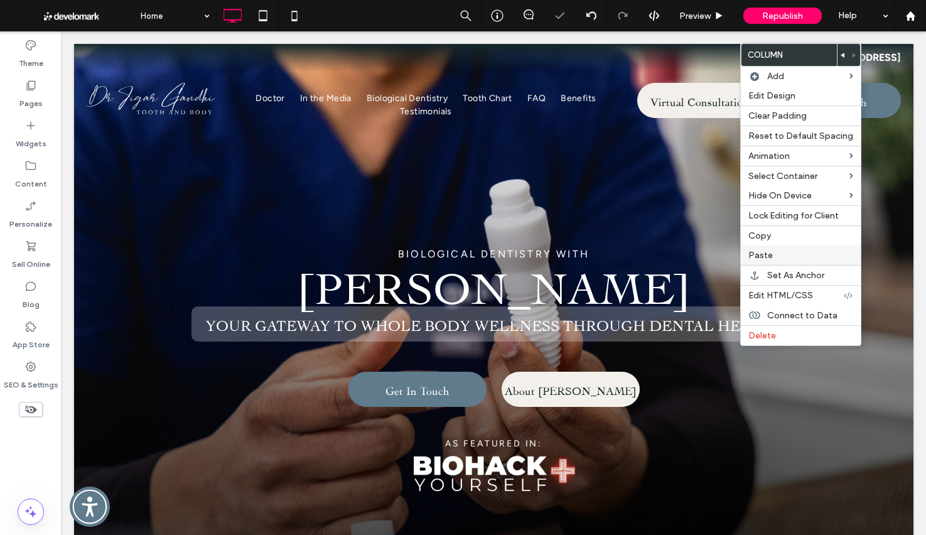
click at [783, 254] on label "Paste" at bounding box center [800, 255] width 105 height 11
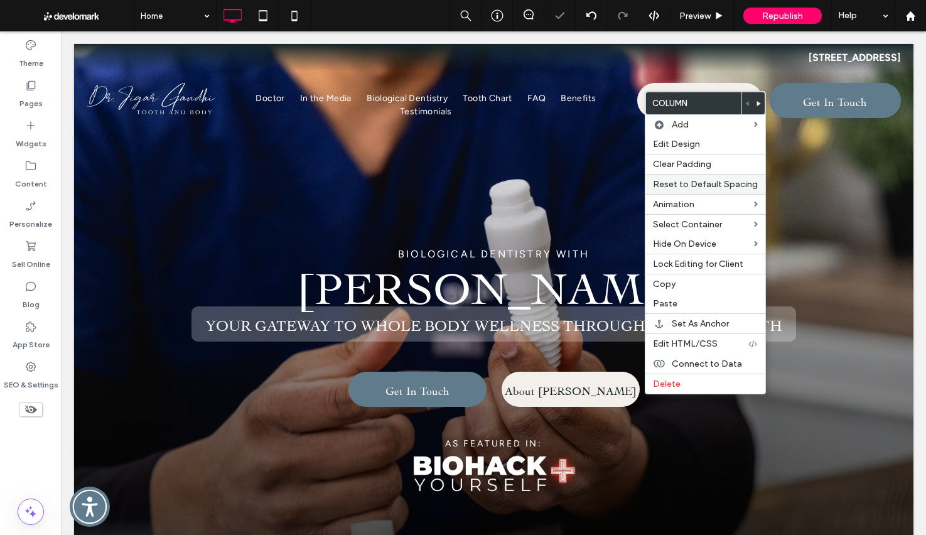
drag, startPoint x: 698, startPoint y: 171, endPoint x: 704, endPoint y: 180, distance: 11.3
click at [698, 171] on div "Clear Padding" at bounding box center [705, 164] width 120 height 20
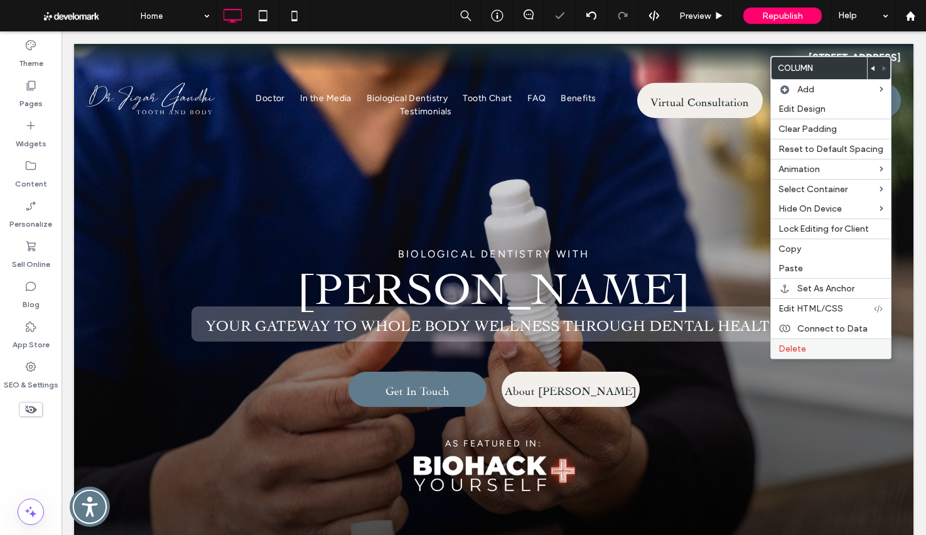
click at [821, 346] on label "Delete" at bounding box center [830, 348] width 105 height 11
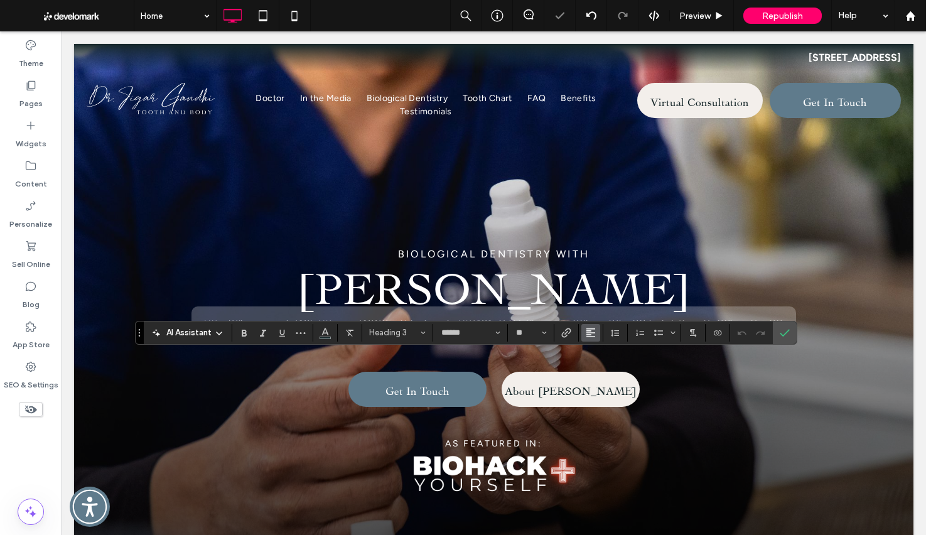
click at [594, 335] on icon "Alignment" at bounding box center [591, 333] width 10 height 10
click at [604, 378] on label "ui.textEditor.alignment.center" at bounding box center [603, 371] width 44 height 18
click at [783, 333] on icon "Confirm" at bounding box center [785, 333] width 10 height 10
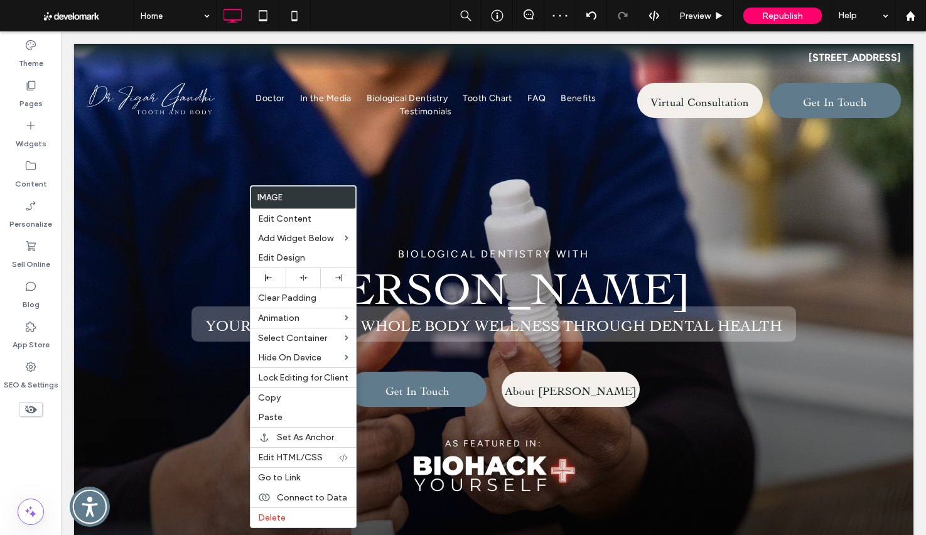
drag, startPoint x: 303, startPoint y: 278, endPoint x: 506, endPoint y: 298, distance: 204.3
click at [303, 278] on use at bounding box center [303, 278] width 8 height 6
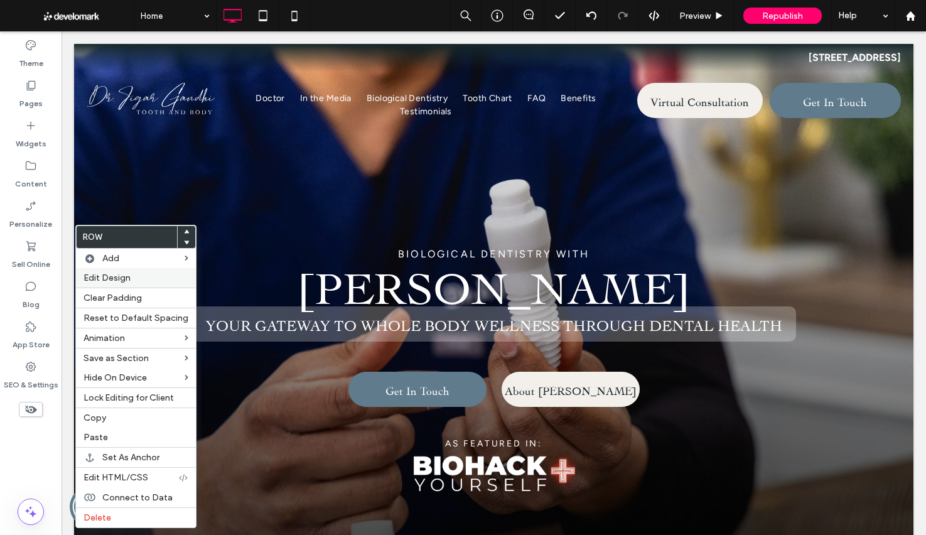
click at [131, 280] on label "Edit Design" at bounding box center [135, 277] width 105 height 11
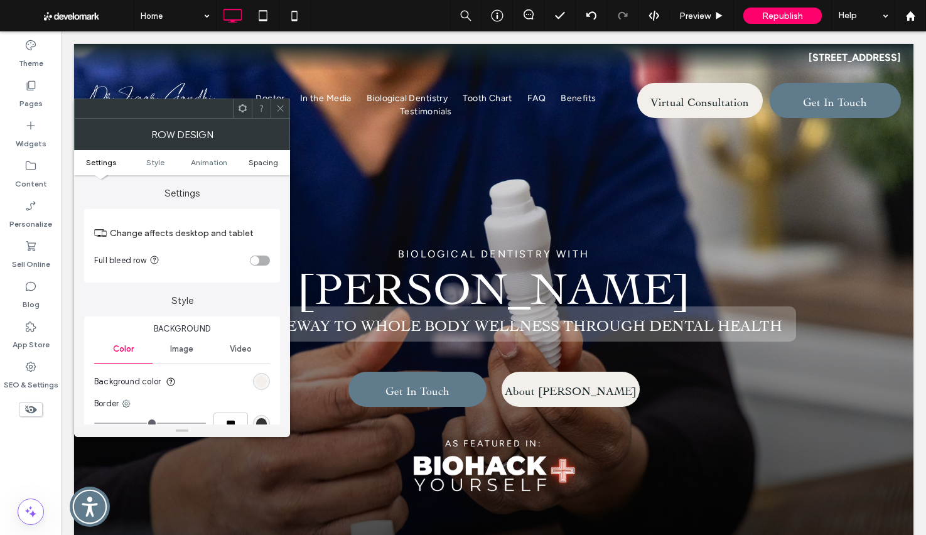
click at [259, 164] on span "Spacing" at bounding box center [263, 162] width 29 height 9
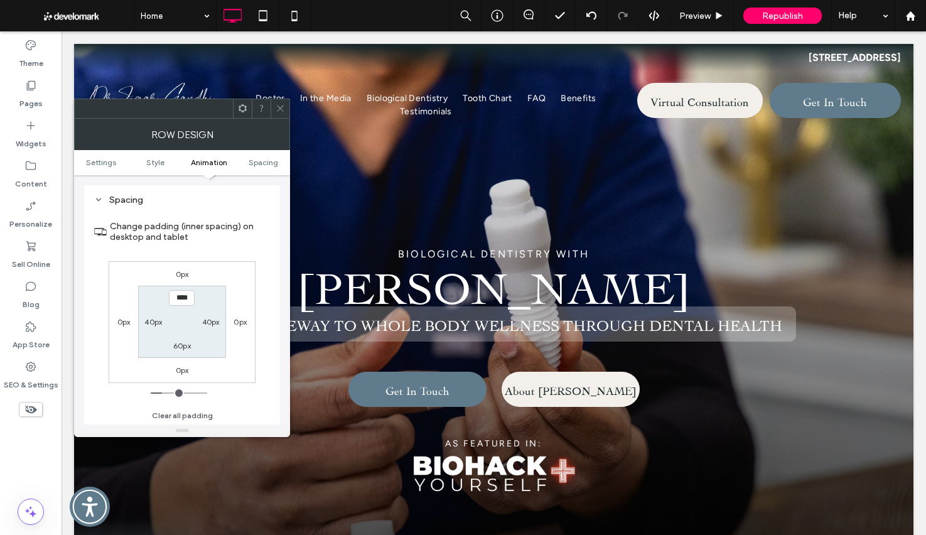
scroll to position [355, 0]
drag, startPoint x: 238, startPoint y: 321, endPoint x: 271, endPoint y: 335, distance: 36.3
click at [240, 322] on label "0px" at bounding box center [239, 320] width 13 height 9
type input "*"
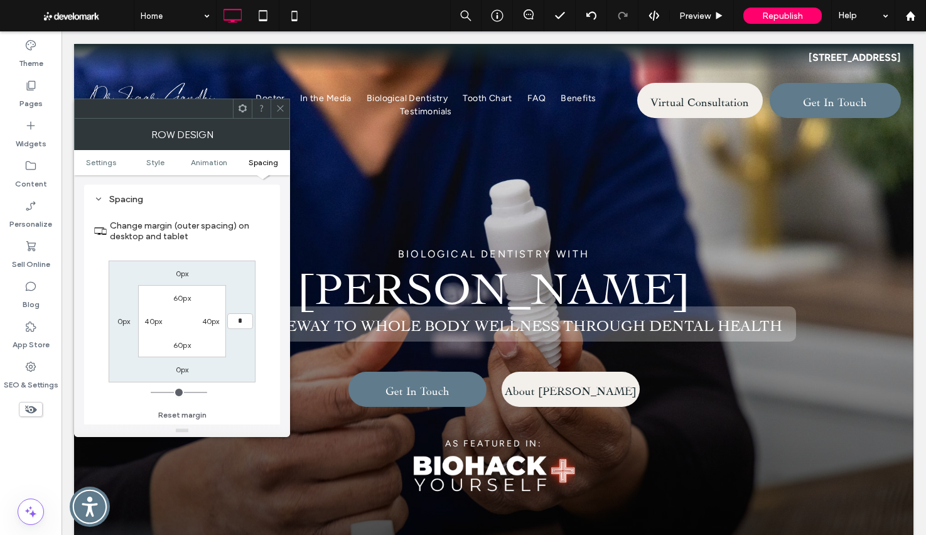
type input "**"
click at [239, 323] on label "40px" at bounding box center [241, 320] width 18 height 9
type input "**"
type input "*"
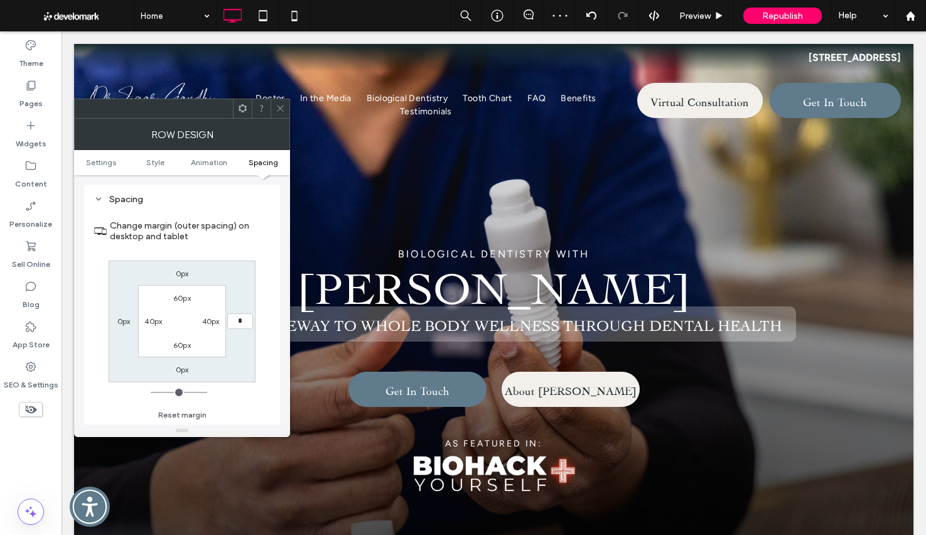
type input "***"
click at [276, 105] on icon at bounding box center [280, 108] width 9 height 9
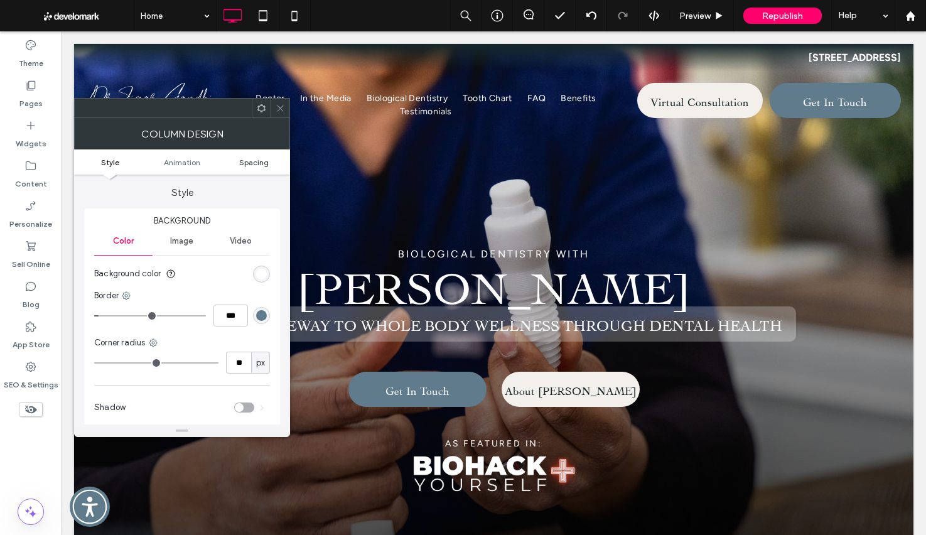
click at [259, 165] on span "Spacing" at bounding box center [253, 162] width 29 height 9
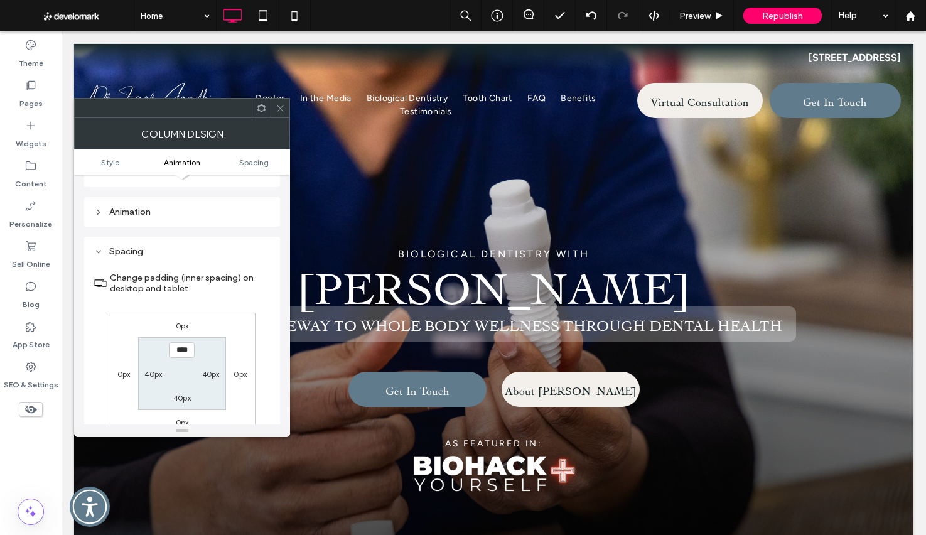
scroll to position [295, 0]
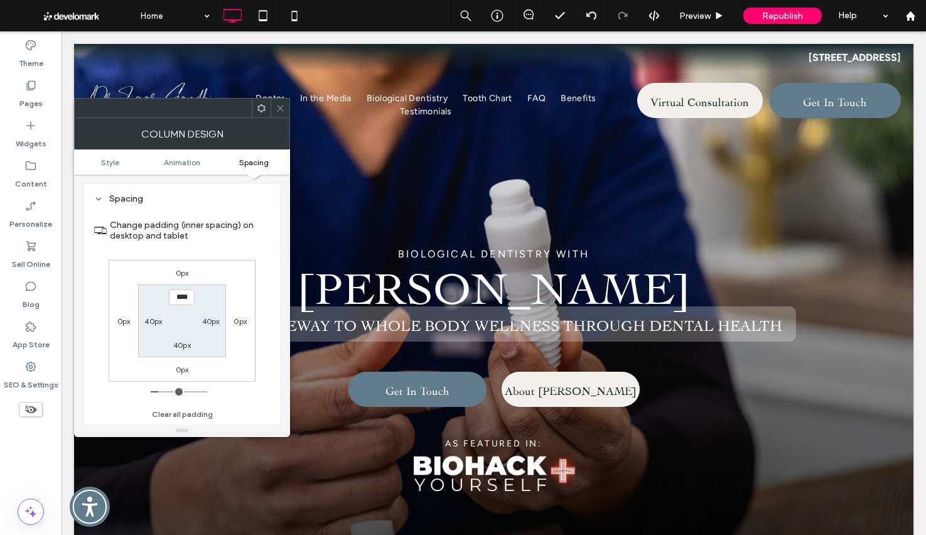
click at [239, 319] on label "0px" at bounding box center [239, 320] width 13 height 9
type input "*"
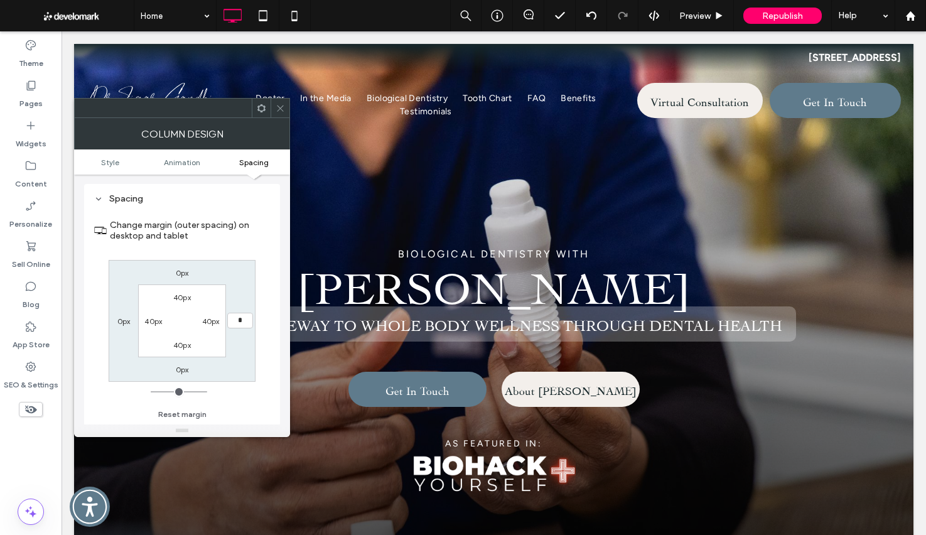
type input "**"
type input "****"
click at [274, 108] on div at bounding box center [280, 108] width 19 height 19
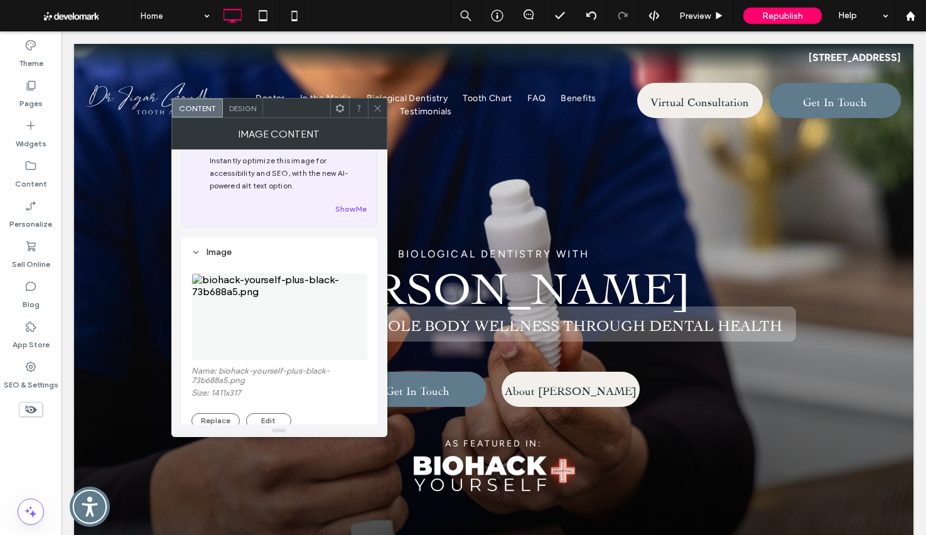
scroll to position [60, 0]
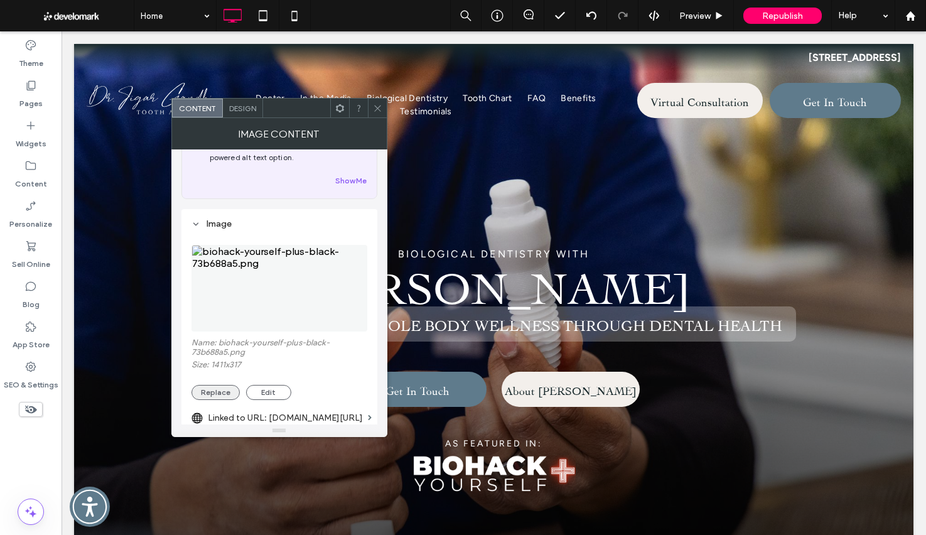
click at [217, 389] on button "Replace" at bounding box center [215, 392] width 48 height 15
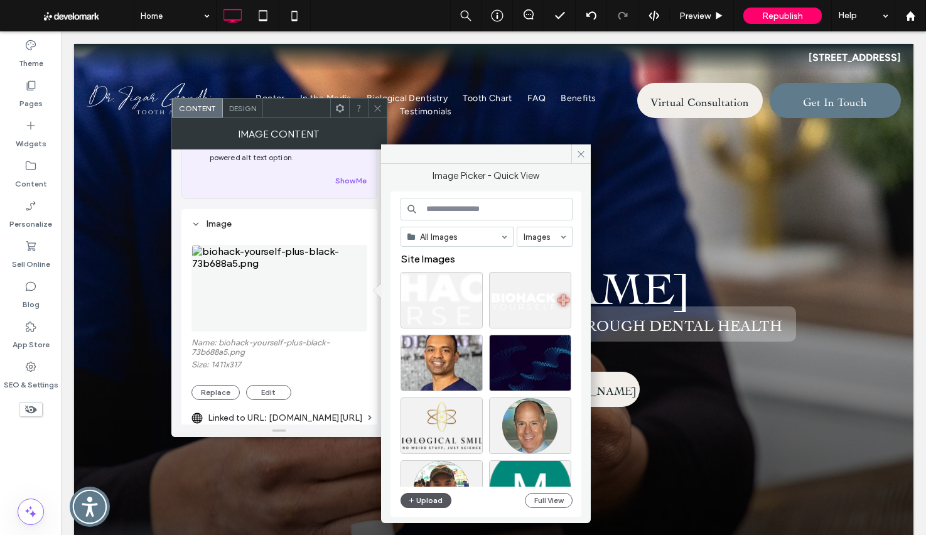
click at [417, 502] on button "Upload" at bounding box center [425, 500] width 51 height 15
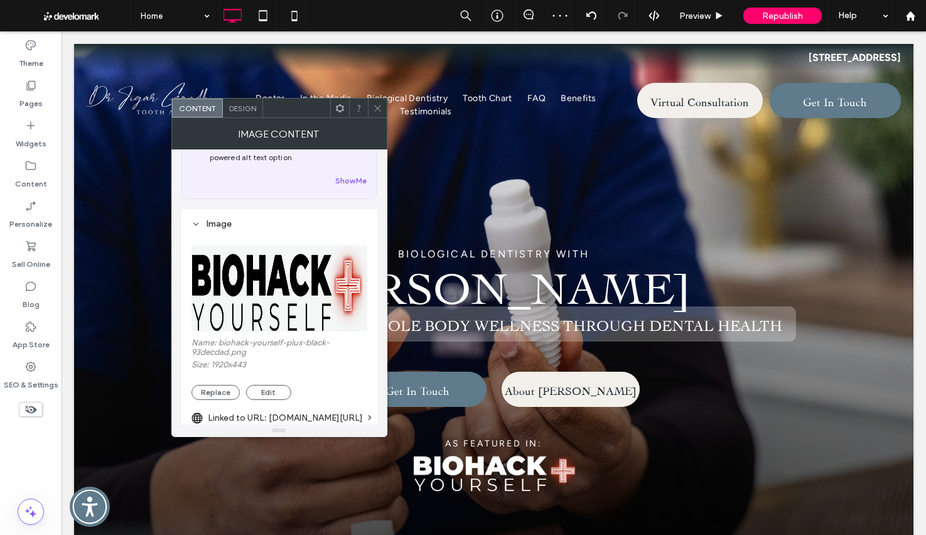
click at [380, 105] on icon at bounding box center [377, 108] width 9 height 9
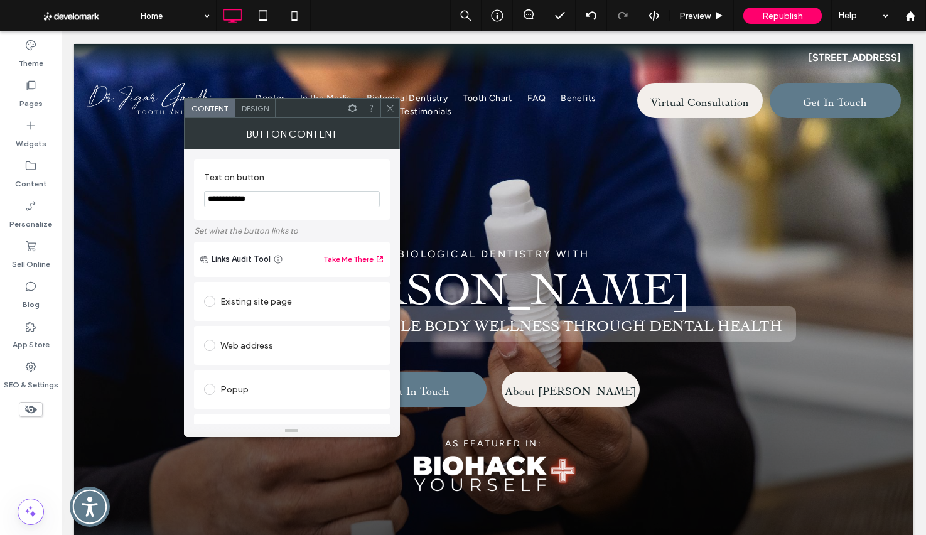
click at [314, 198] on input "**********" at bounding box center [292, 199] width 176 height 16
paste input "****"
click at [244, 198] on input "**********" at bounding box center [292, 199] width 176 height 16
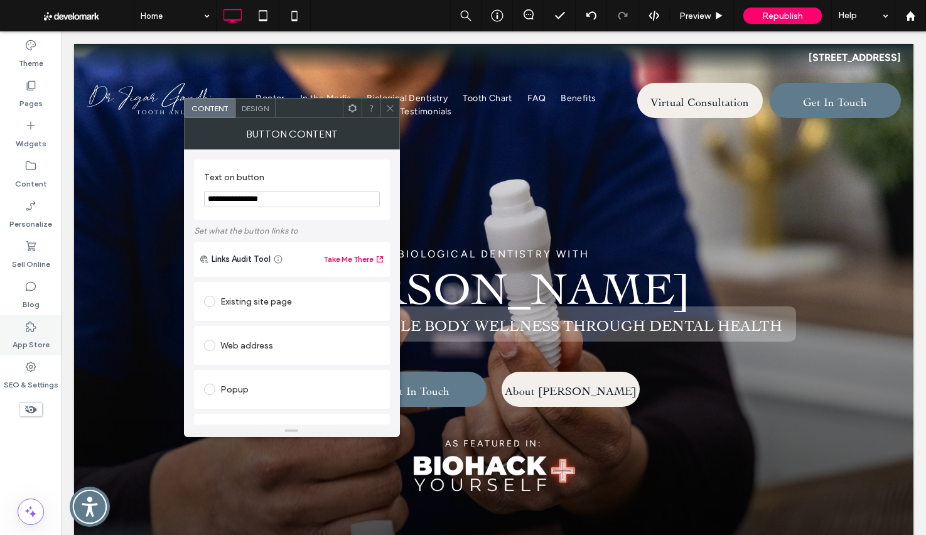
type input "**********"
click at [278, 347] on div "Web address" at bounding box center [292, 345] width 176 height 20
click at [270, 366] on input "url" at bounding box center [292, 370] width 176 height 16
paste input "**********"
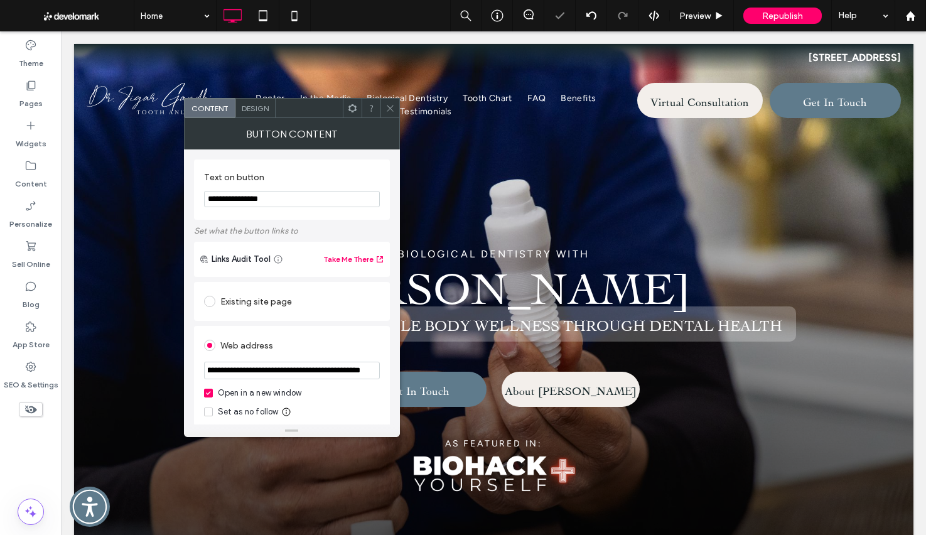
type input "**********"
click at [385, 107] on icon at bounding box center [389, 108] width 9 height 9
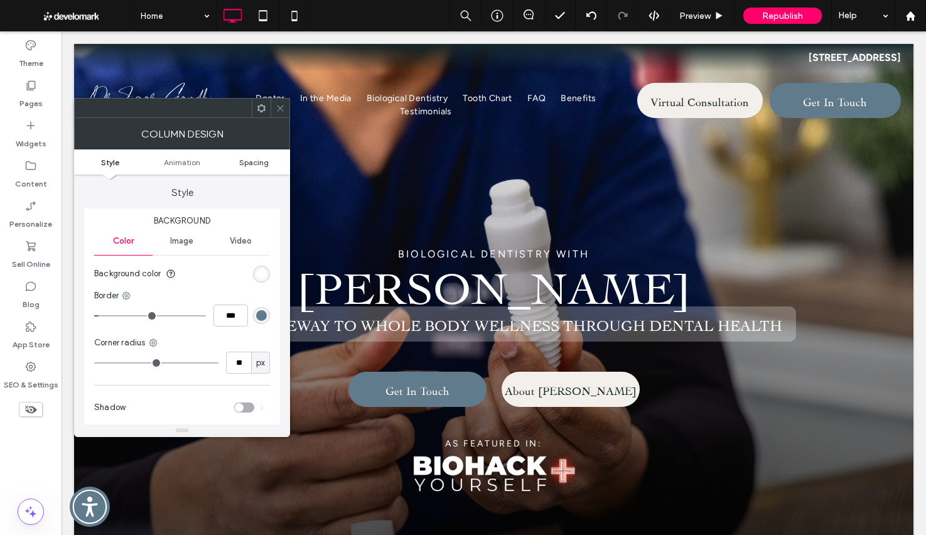
drag, startPoint x: 265, startPoint y: 164, endPoint x: 265, endPoint y: 190, distance: 26.4
click at [265, 164] on span "Spacing" at bounding box center [253, 162] width 29 height 9
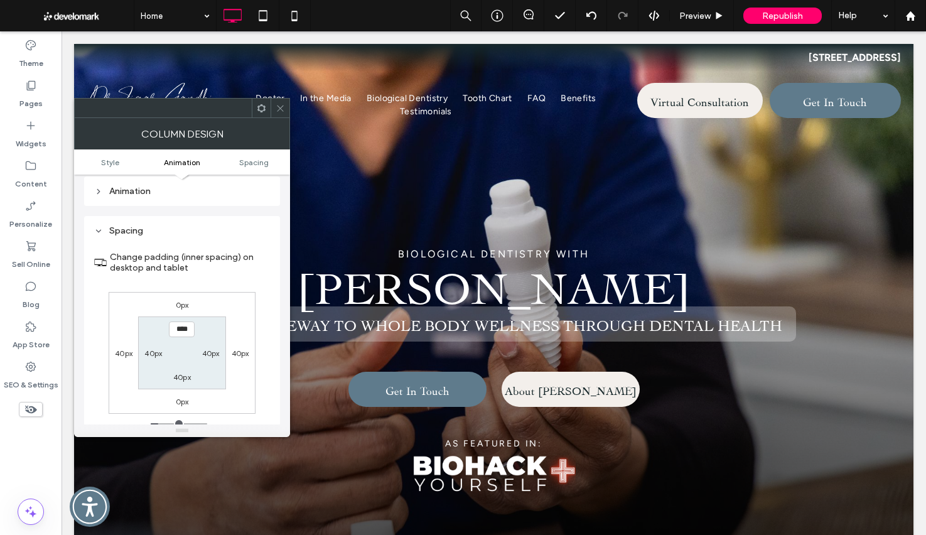
scroll to position [295, 0]
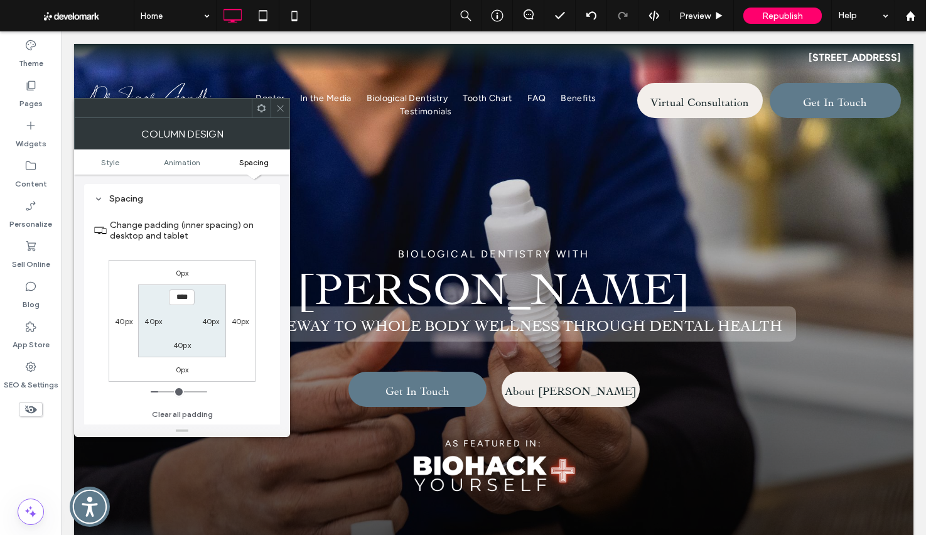
click at [244, 322] on label "40px" at bounding box center [241, 320] width 18 height 9
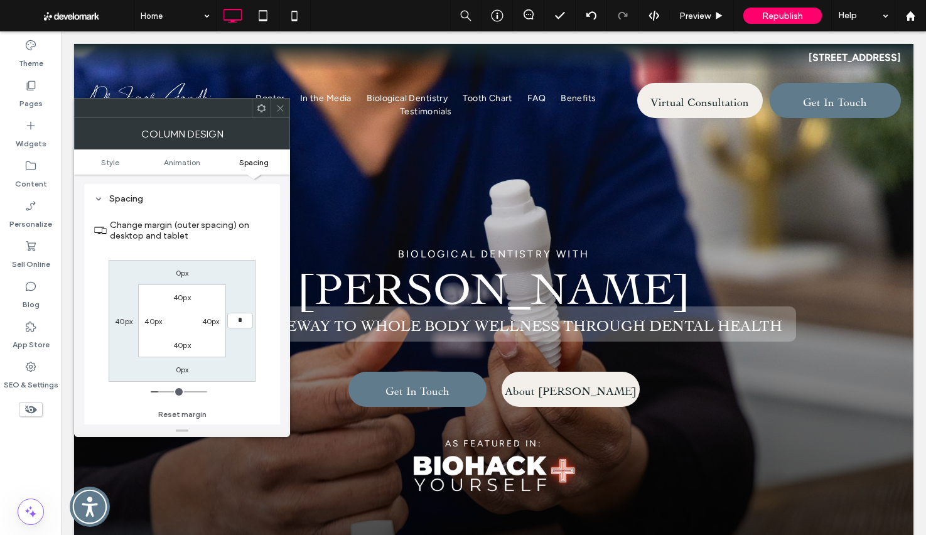
type input "**"
type input "****"
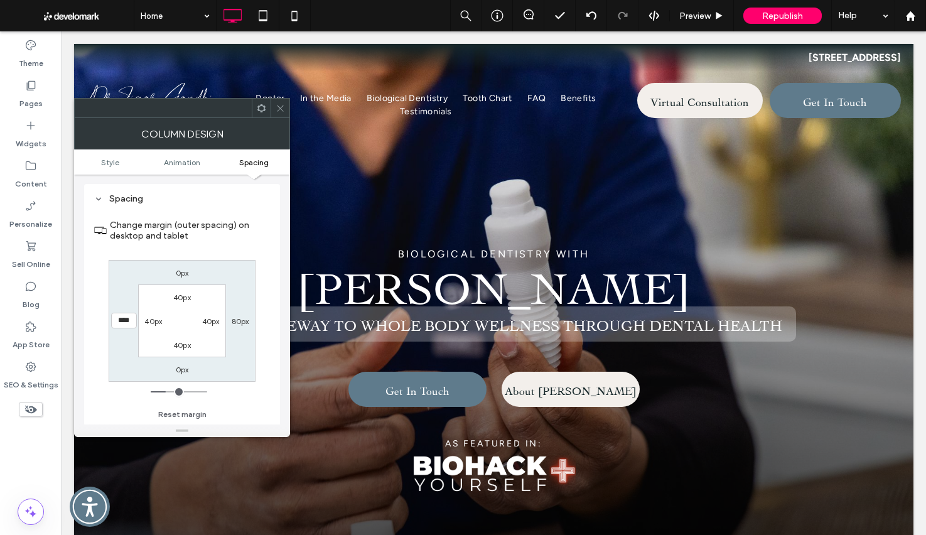
click at [282, 107] on icon at bounding box center [280, 108] width 9 height 9
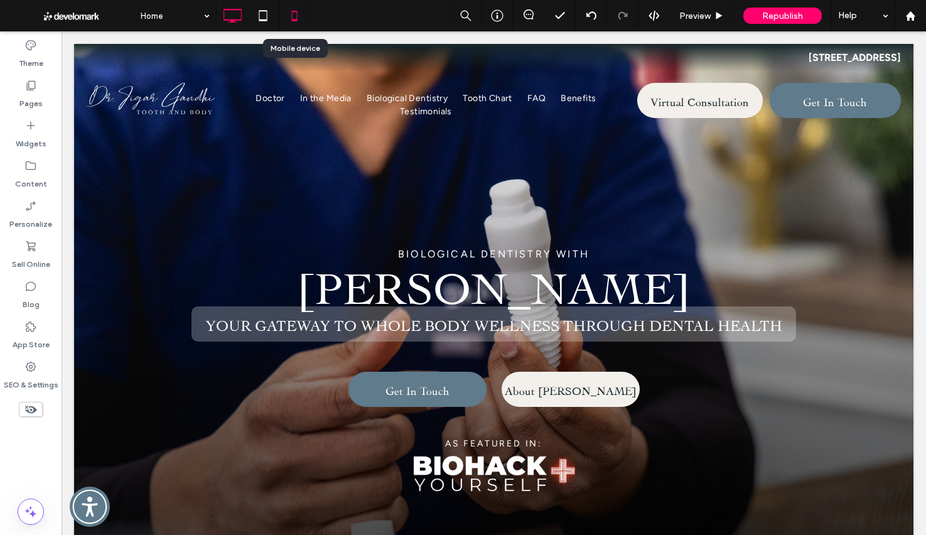
click at [293, 8] on icon at bounding box center [294, 15] width 25 height 25
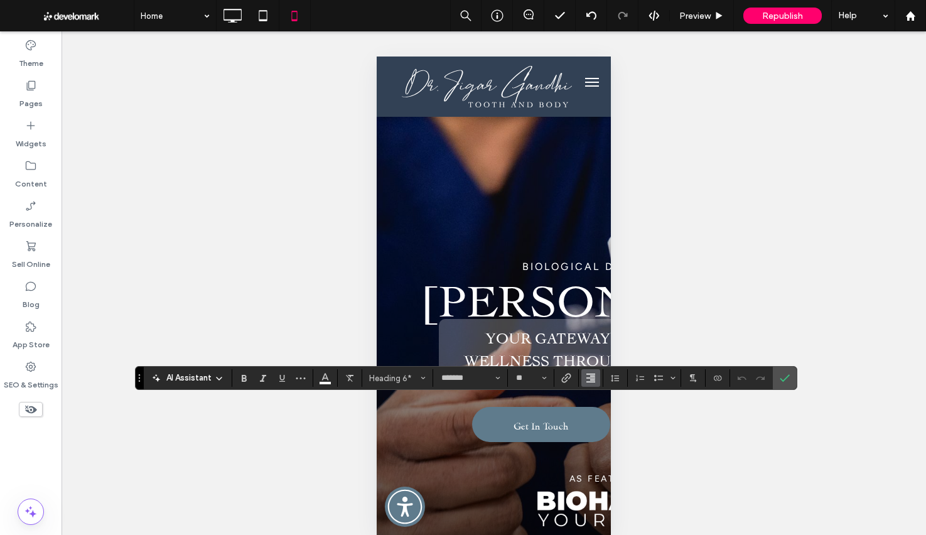
click at [597, 377] on button "Alignment" at bounding box center [590, 378] width 19 height 18
click at [601, 317] on use "ui.textEditor.alignment.center" at bounding box center [600, 321] width 9 height 9
click at [785, 378] on use "Confirm" at bounding box center [785, 378] width 10 height 8
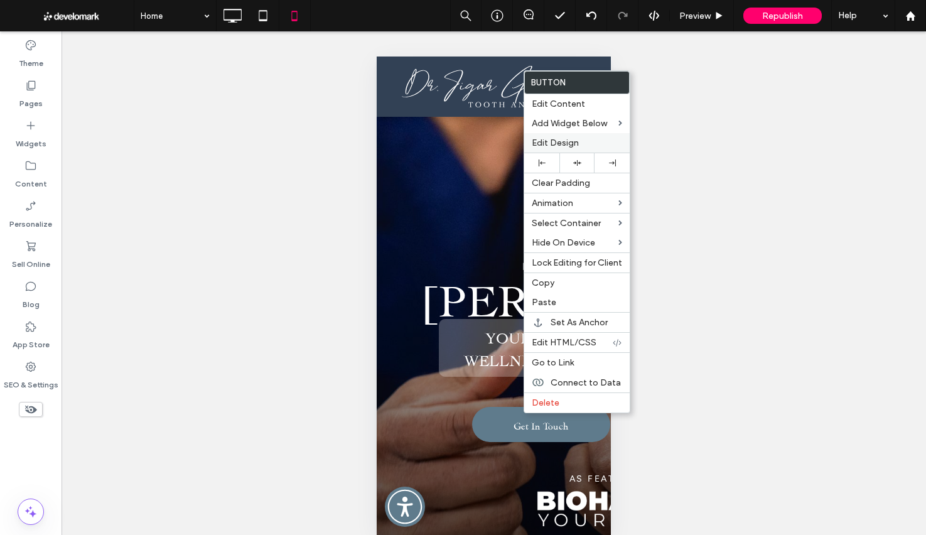
click at [591, 138] on label "Edit Design" at bounding box center [577, 142] width 90 height 11
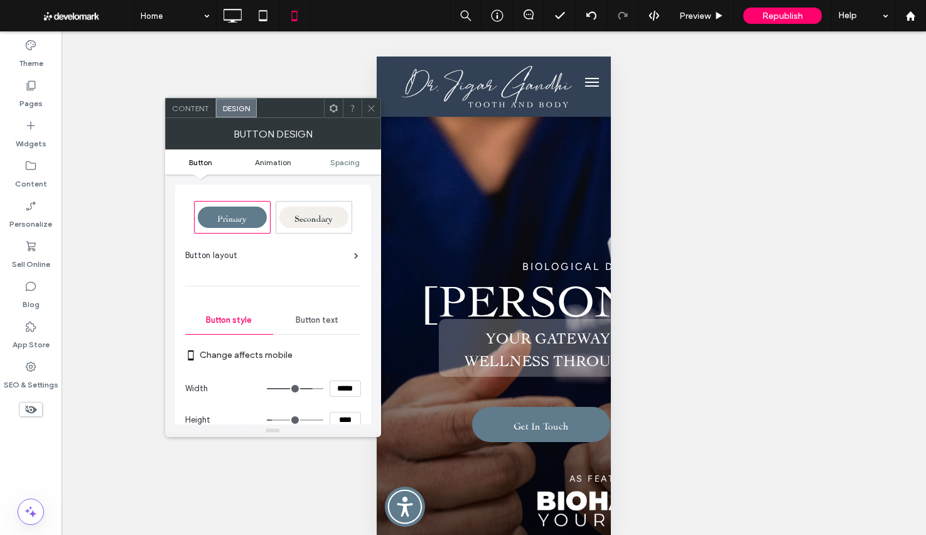
click at [272, 161] on span "Animation" at bounding box center [273, 162] width 36 height 9
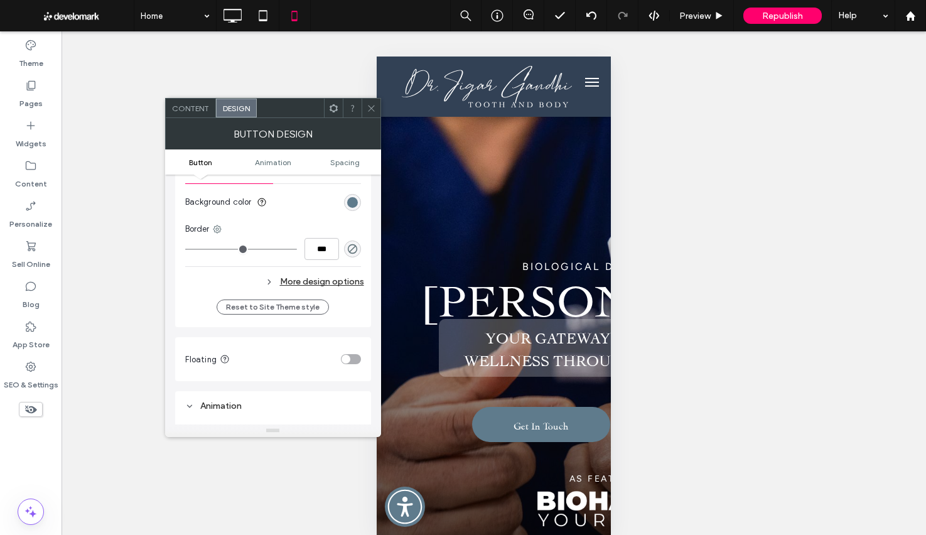
scroll to position [550, 0]
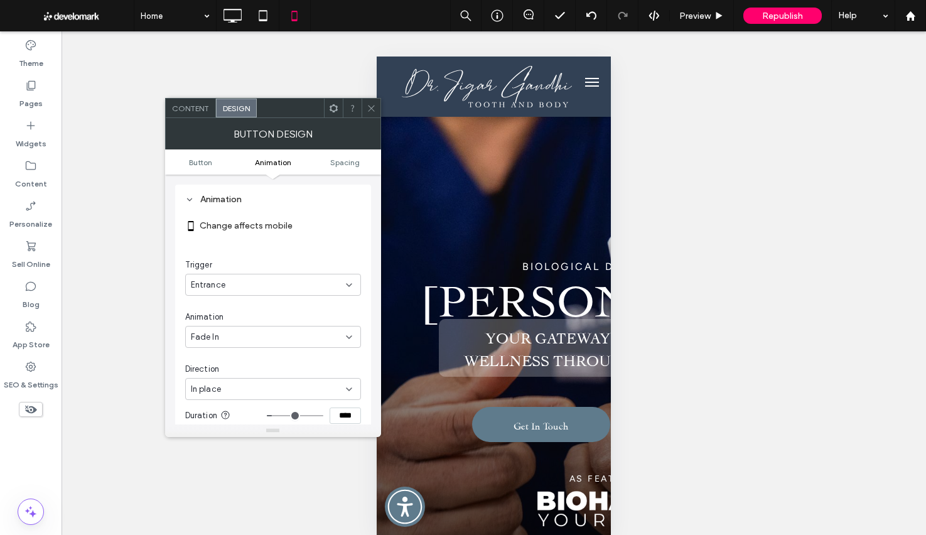
drag, startPoint x: 264, startPoint y: 336, endPoint x: 262, endPoint y: 346, distance: 10.4
click at [264, 336] on div "Fade In" at bounding box center [268, 337] width 155 height 13
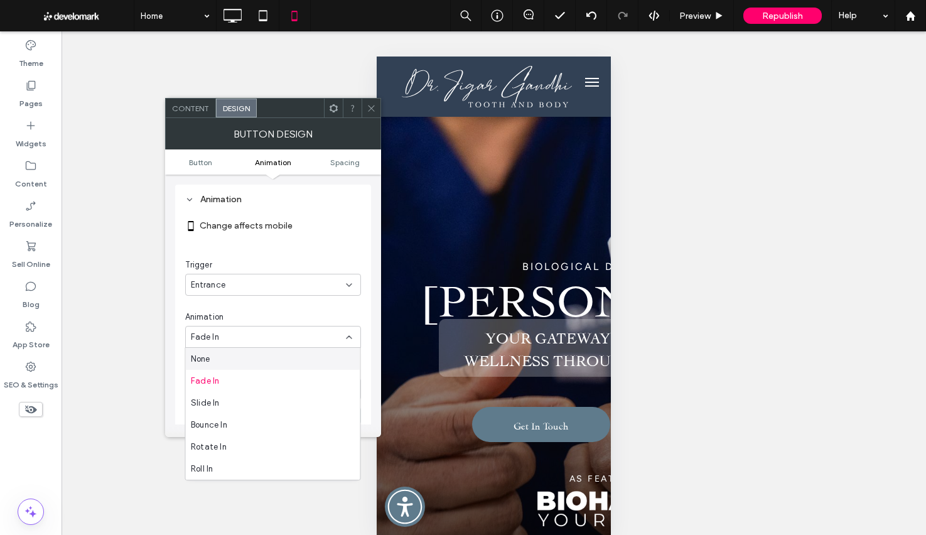
click at [261, 351] on div "None" at bounding box center [273, 359] width 174 height 22
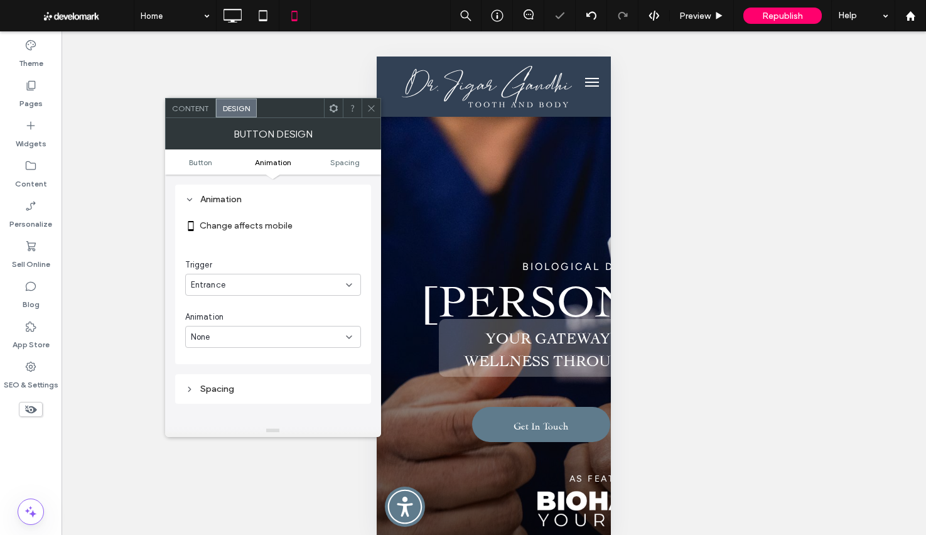
click at [375, 104] on div at bounding box center [371, 108] width 19 height 19
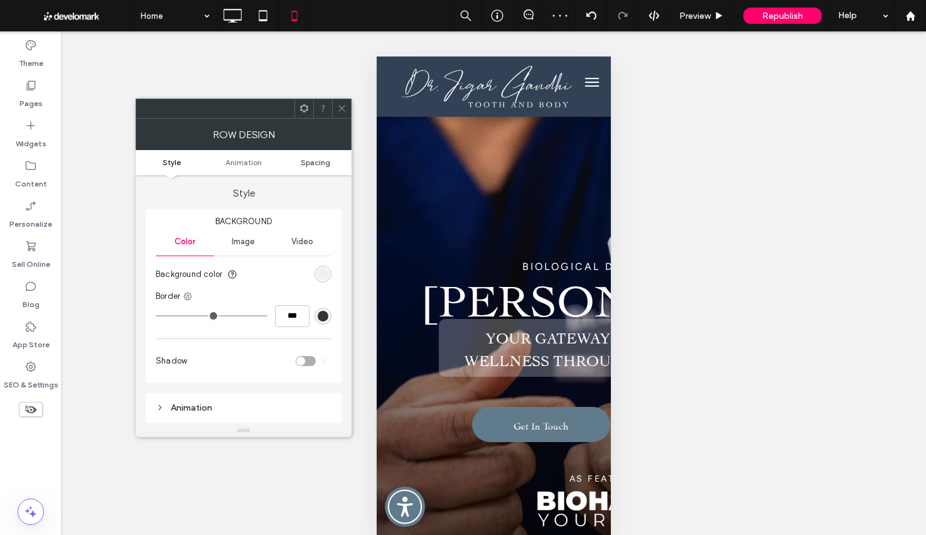
click at [324, 163] on span "Spacing" at bounding box center [315, 162] width 29 height 9
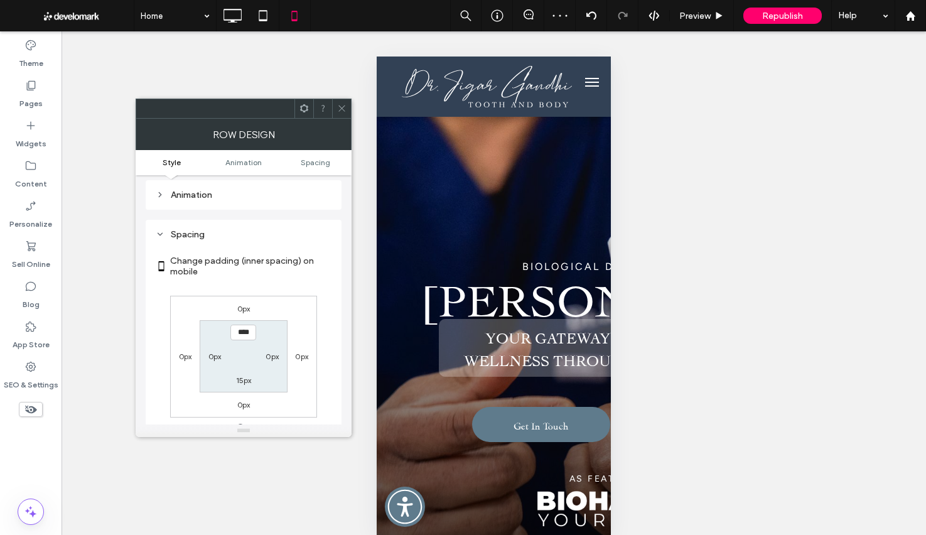
scroll to position [248, 0]
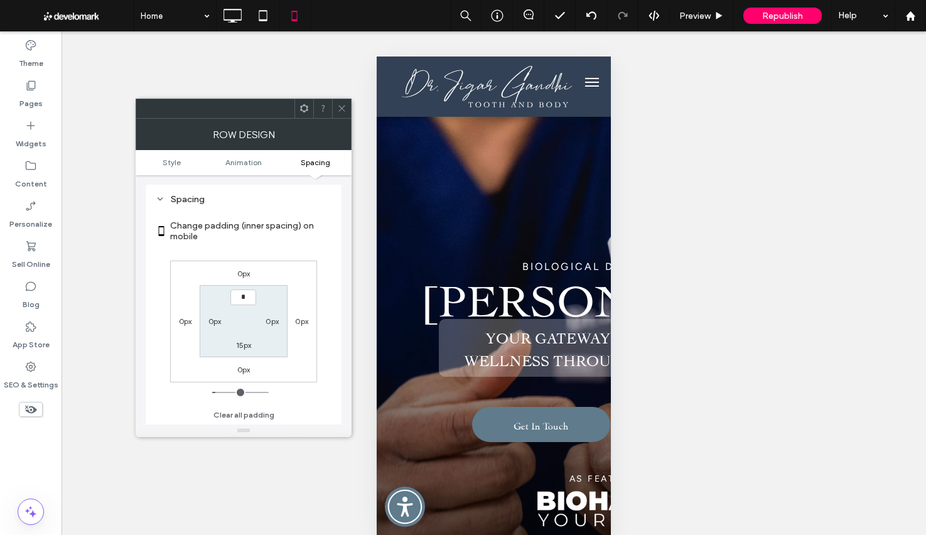
type input "**"
type input "*"
type input "**"
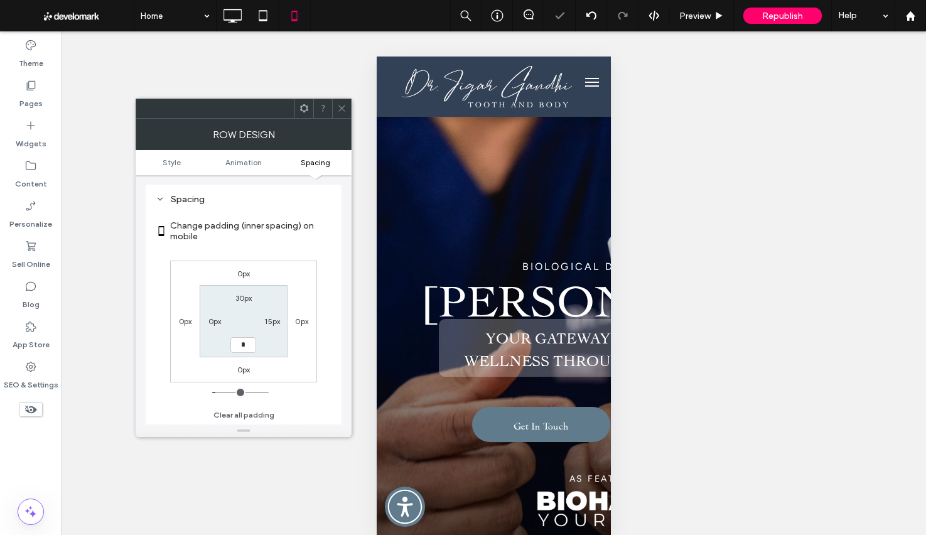
type input "**"
type input "*"
type input "**"
type input "****"
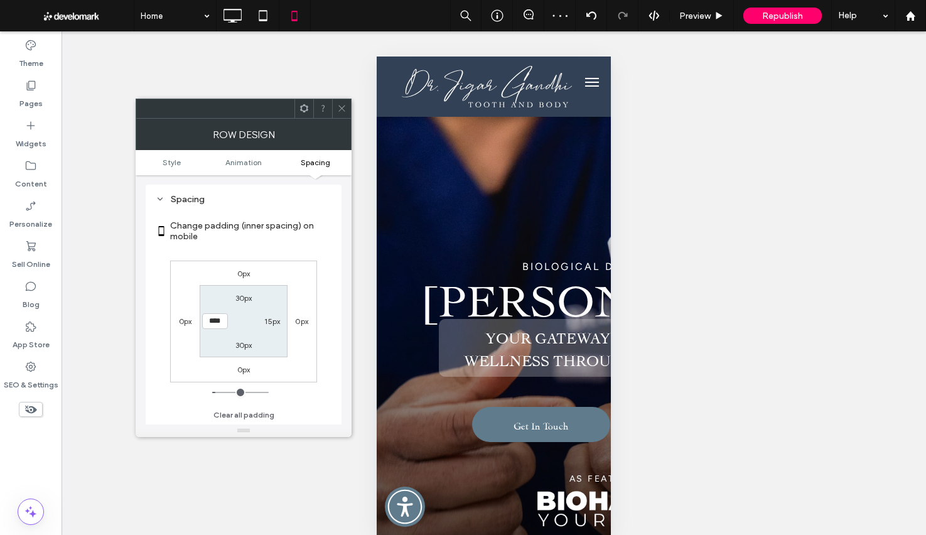
drag, startPoint x: 343, startPoint y: 109, endPoint x: 353, endPoint y: 124, distance: 17.6
click at [343, 110] on icon at bounding box center [341, 108] width 9 height 9
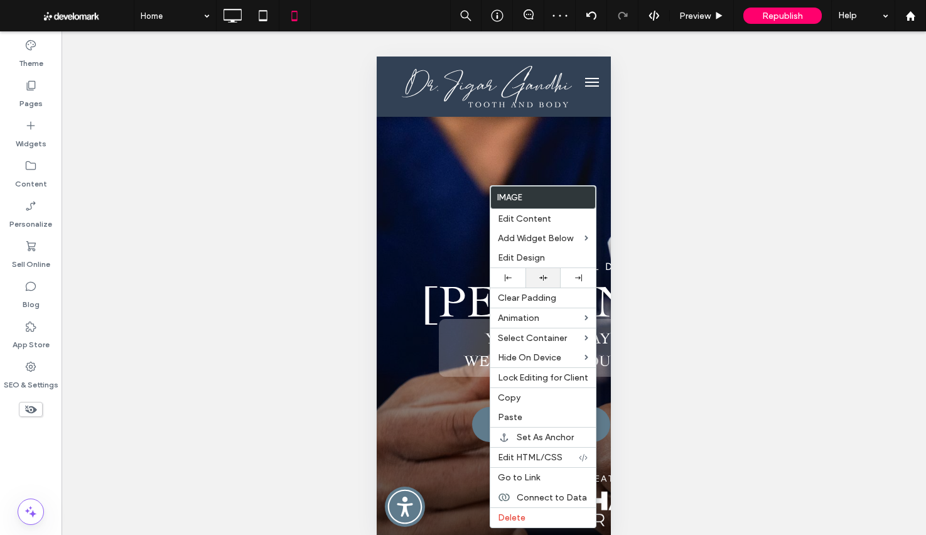
click at [543, 282] on icon at bounding box center [543, 278] width 8 height 8
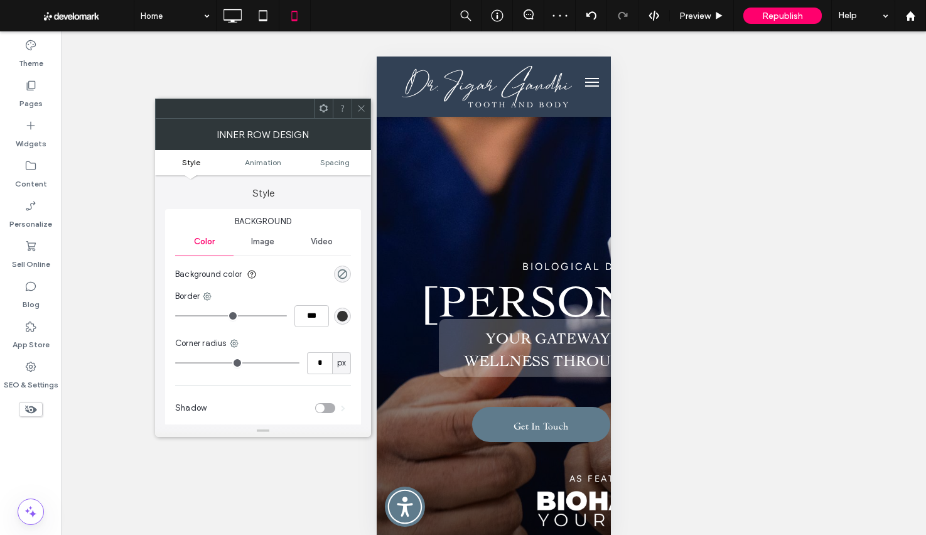
drag, startPoint x: 354, startPoint y: 103, endPoint x: 369, endPoint y: 134, distance: 34.2
click at [354, 103] on div at bounding box center [360, 108] width 19 height 19
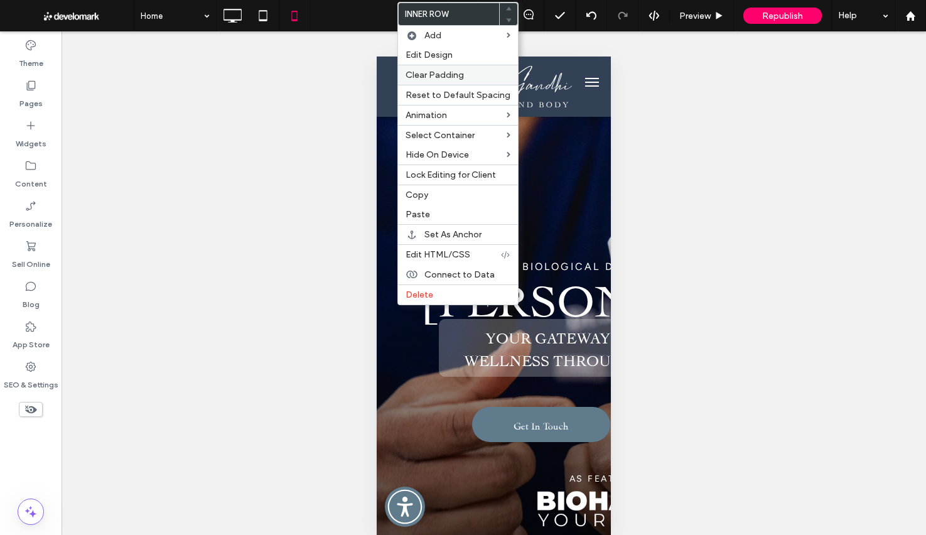
click at [427, 72] on span "Clear Padding" at bounding box center [434, 75] width 58 height 11
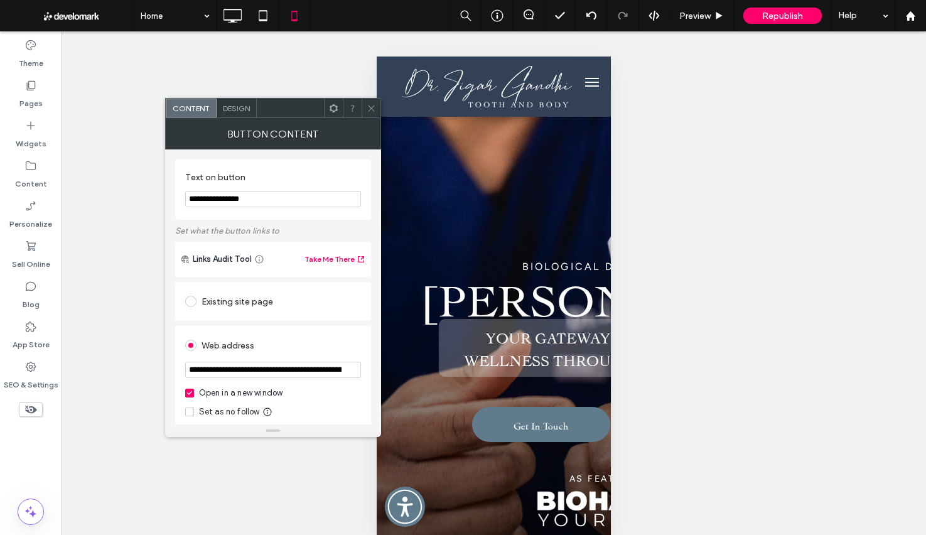
click at [246, 104] on span "Design" at bounding box center [236, 108] width 27 height 9
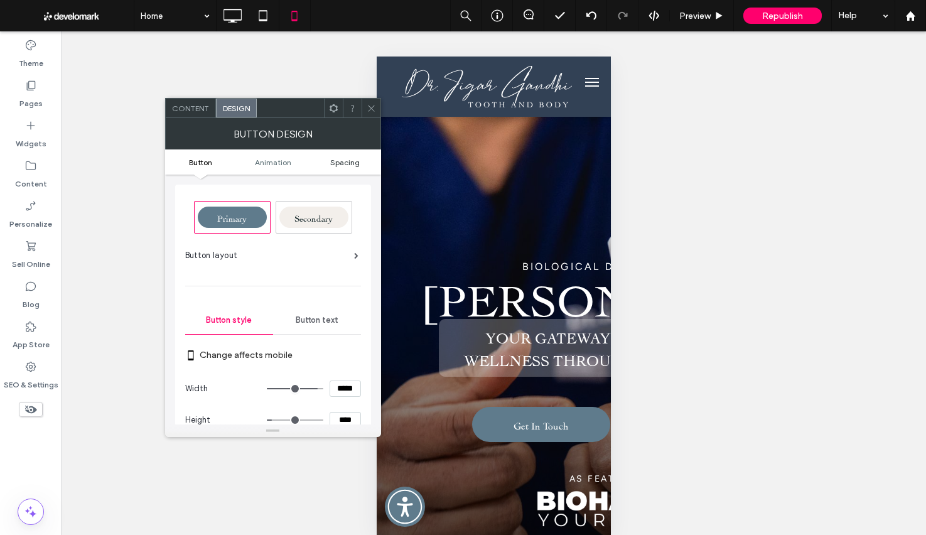
click at [350, 166] on ul "Button Animation Spacing" at bounding box center [273, 161] width 216 height 25
click at [350, 164] on span "Spacing" at bounding box center [344, 162] width 29 height 9
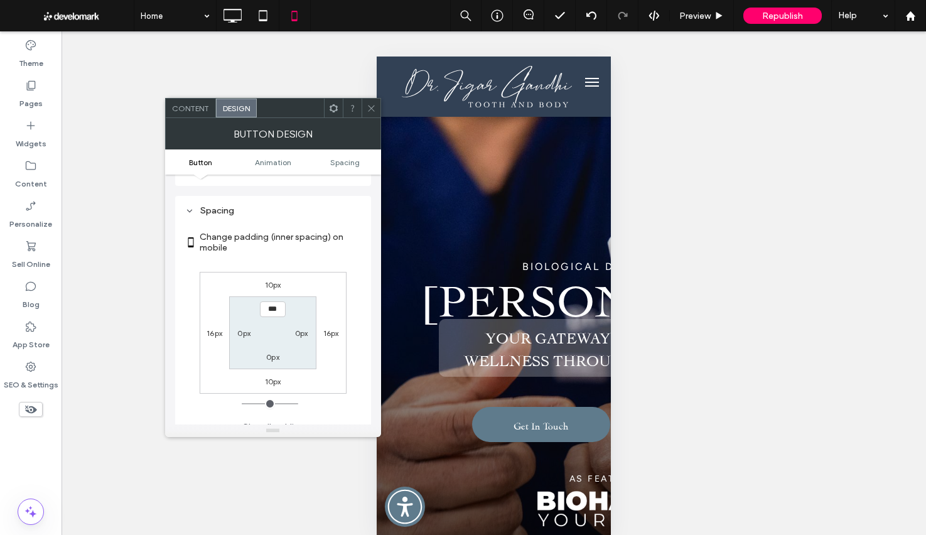
scroll to position [589, 0]
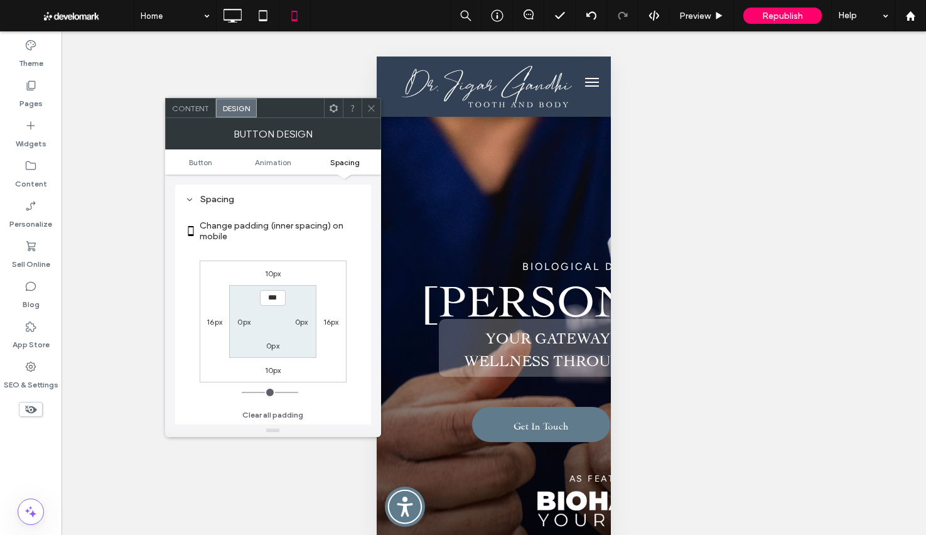
click at [275, 373] on label "10px" at bounding box center [273, 369] width 16 height 9
type input "**"
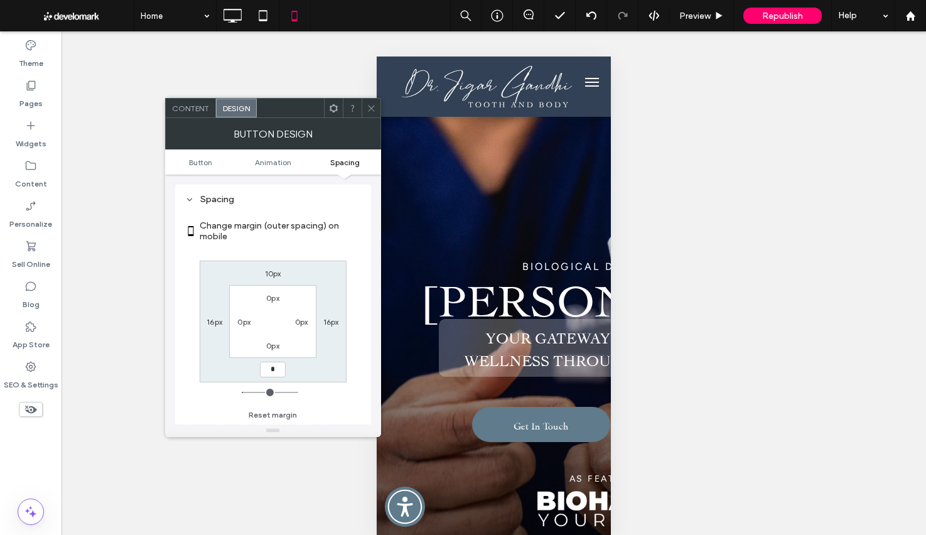
type input "*"
type input "***"
click at [318, 382] on div "10px 16px *** 16px 0px 0px 0px 0px" at bounding box center [273, 321] width 147 height 122
click at [376, 109] on div at bounding box center [371, 108] width 19 height 19
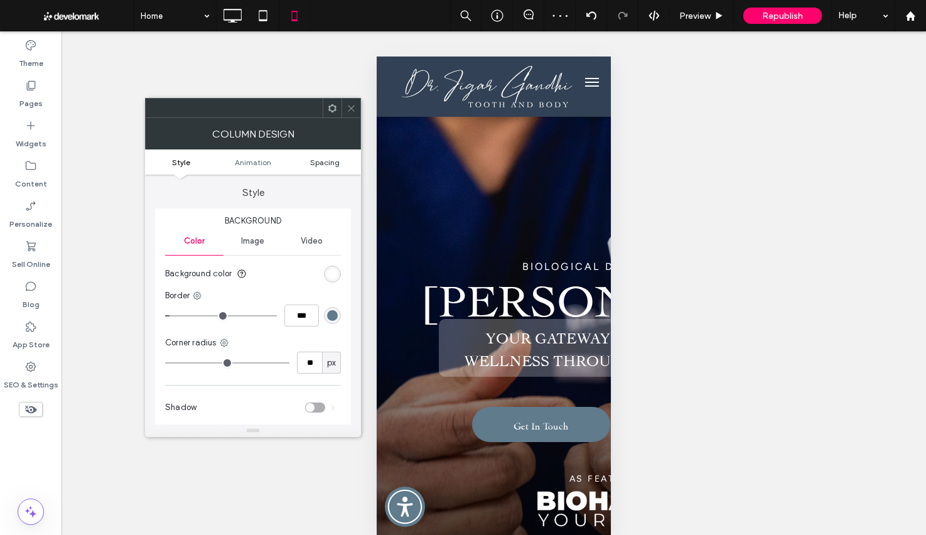
click at [321, 164] on span "Spacing" at bounding box center [324, 162] width 29 height 9
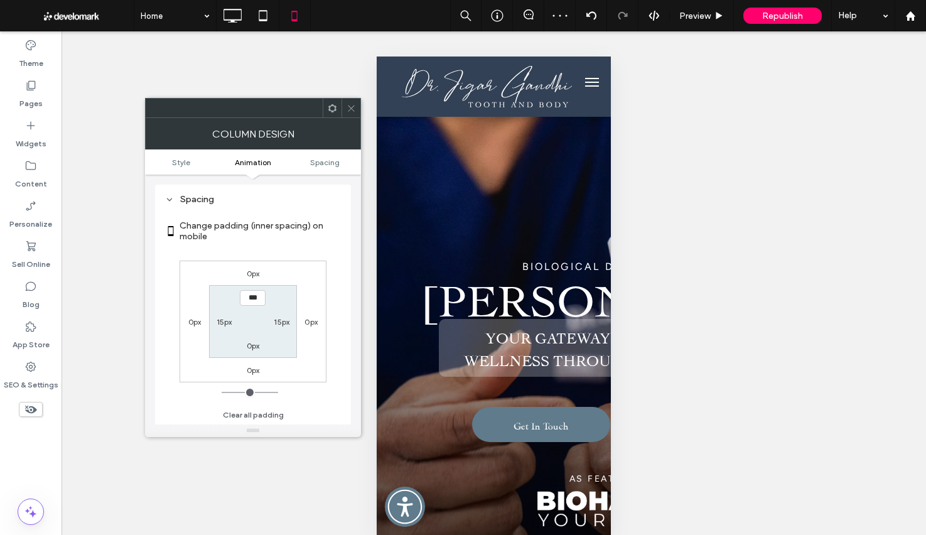
scroll to position [295, 0]
type input "**"
type input "*"
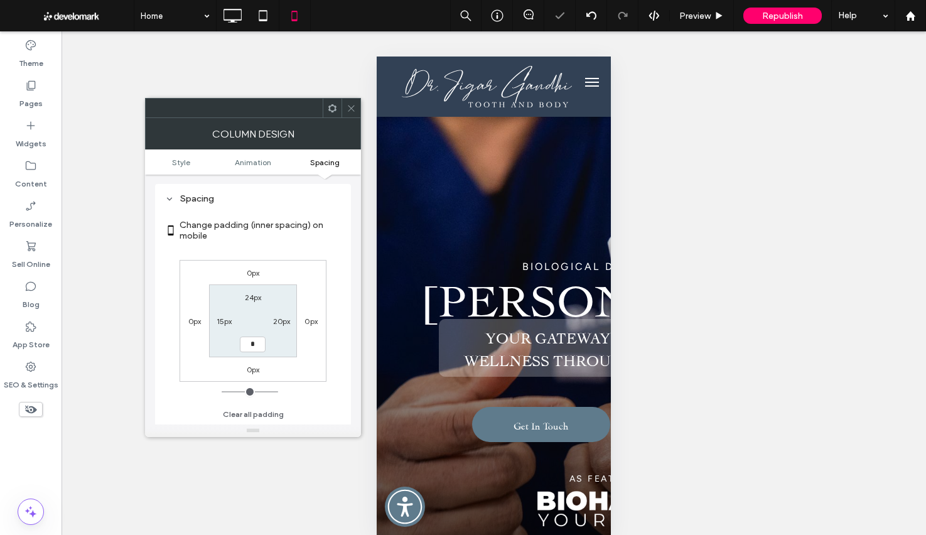
type input "**"
type input "*"
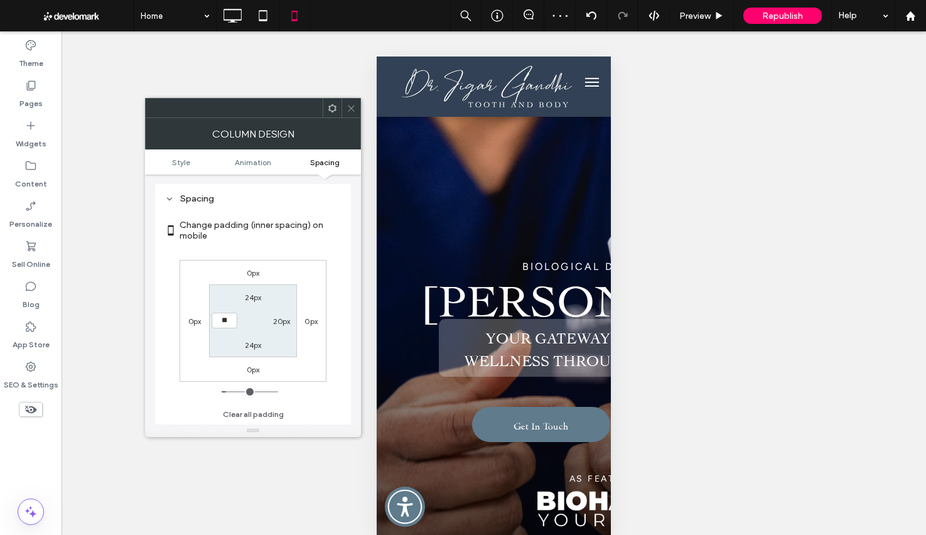
type input "**"
type input "****"
click at [351, 108] on icon at bounding box center [350, 108] width 9 height 9
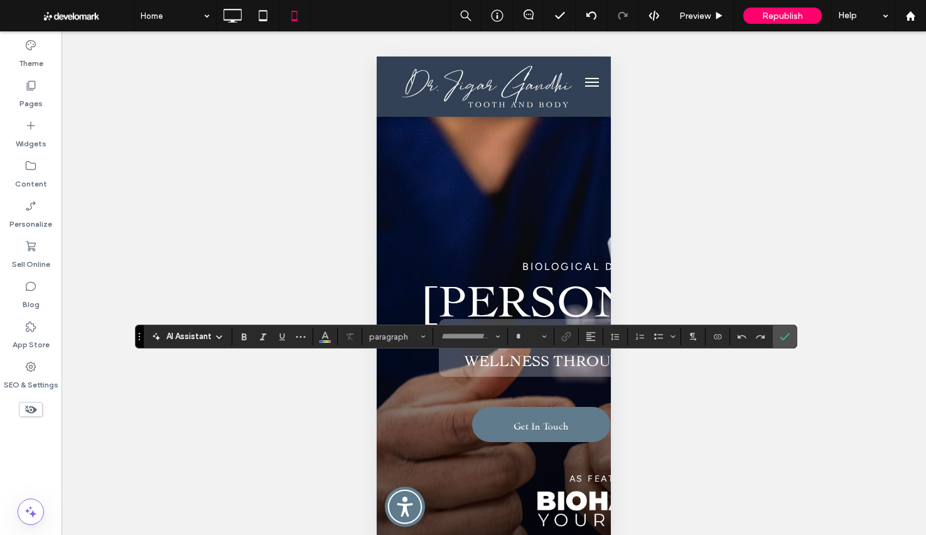
type input "******"
type input "**"
click at [780, 335] on icon "Confirm" at bounding box center [785, 336] width 10 height 10
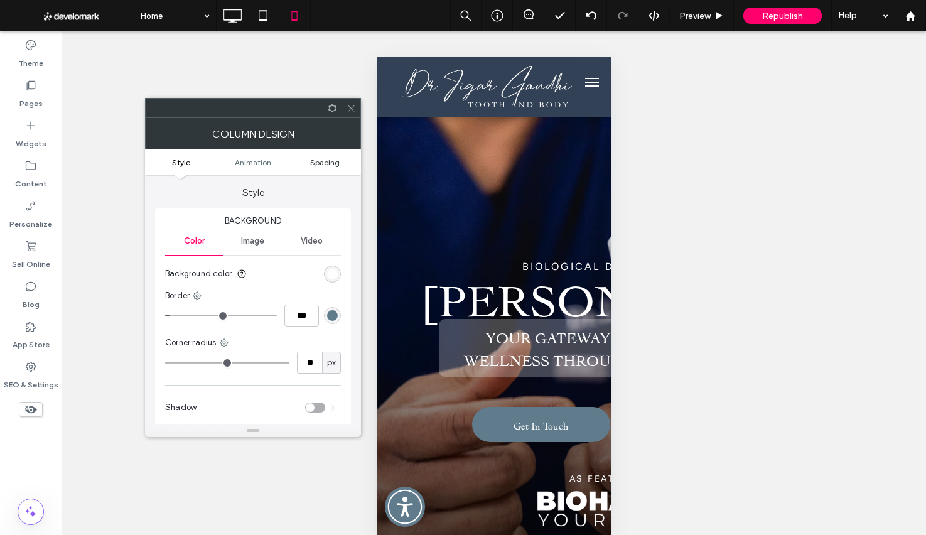
click at [330, 166] on span "Spacing" at bounding box center [324, 162] width 29 height 9
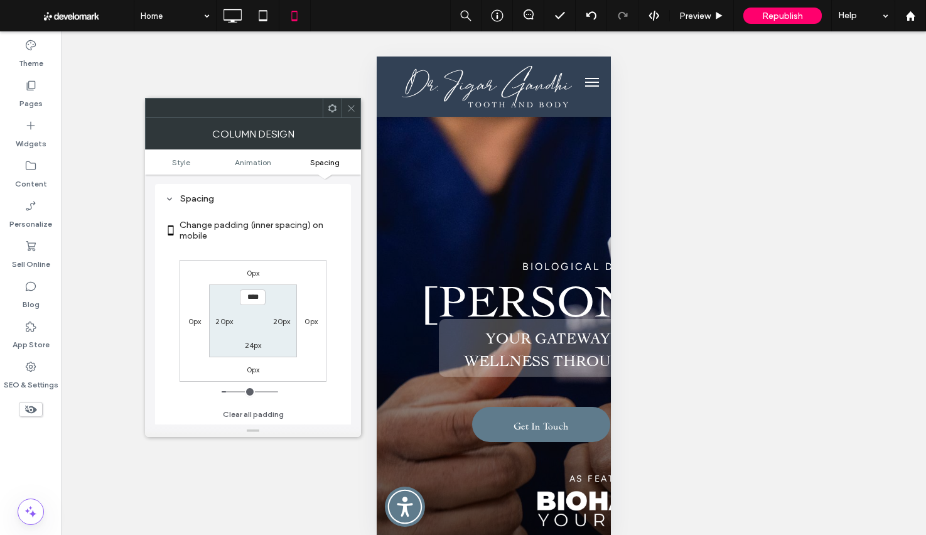
drag, startPoint x: 350, startPoint y: 104, endPoint x: 321, endPoint y: 75, distance: 40.8
click at [350, 104] on icon at bounding box center [350, 108] width 9 height 9
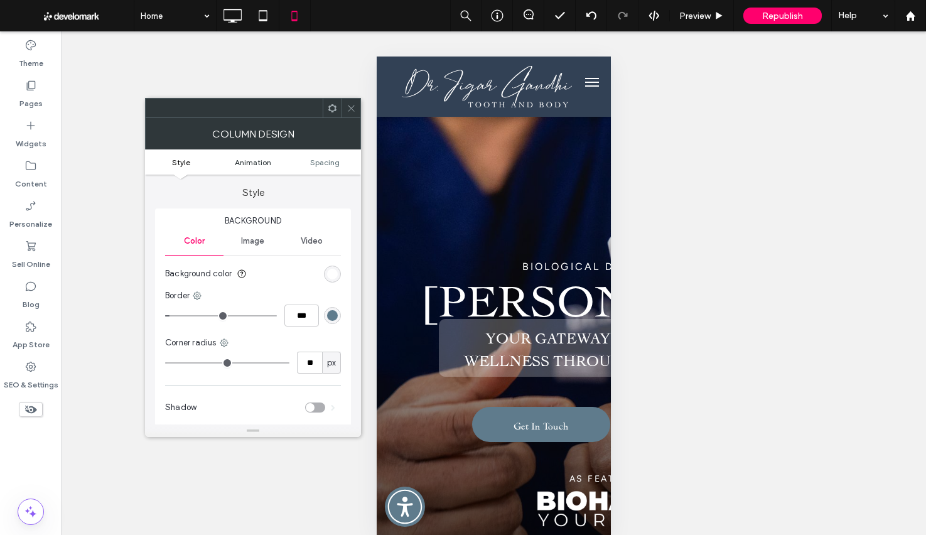
click at [267, 164] on span "Animation" at bounding box center [253, 162] width 36 height 9
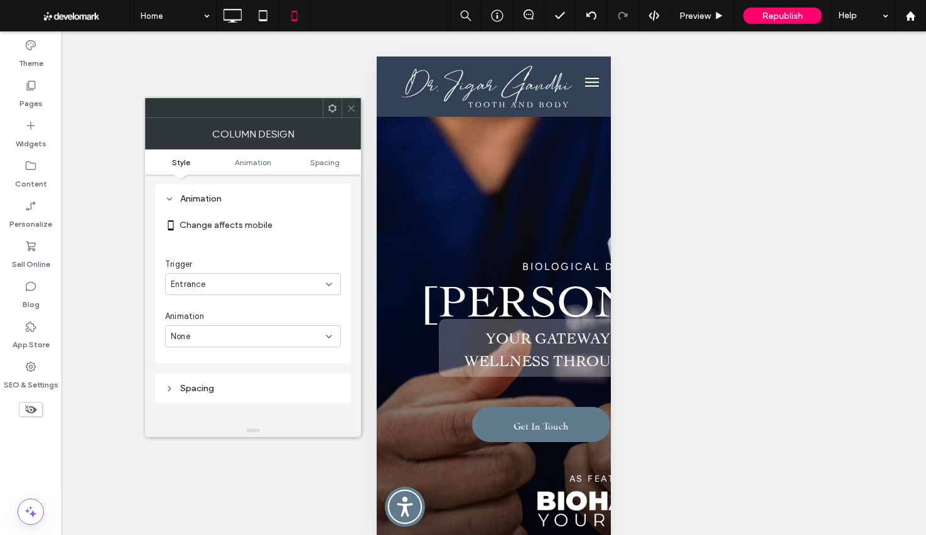
scroll to position [255, 0]
click at [227, 344] on div "None" at bounding box center [253, 336] width 176 height 22
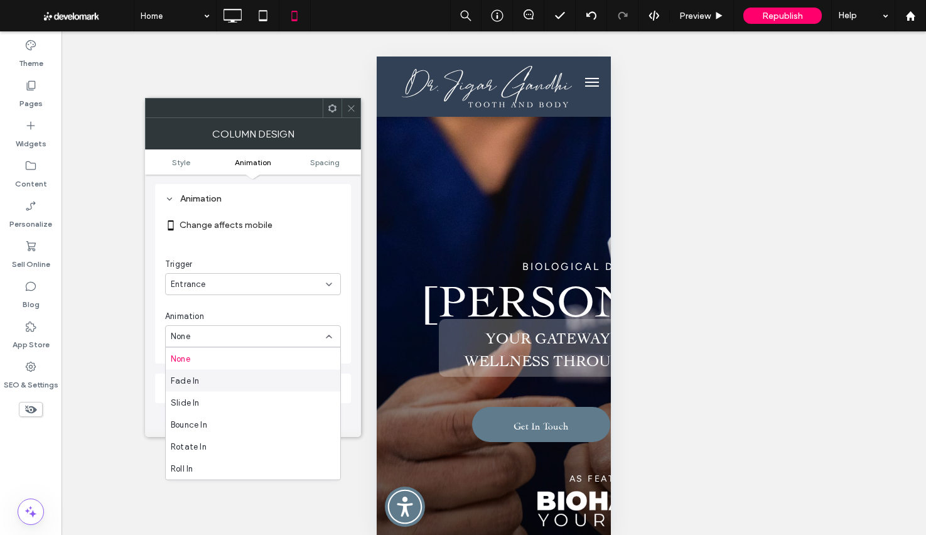
drag, startPoint x: 211, startPoint y: 380, endPoint x: 250, endPoint y: 303, distance: 86.5
click at [211, 380] on div "Fade In" at bounding box center [253, 381] width 174 height 22
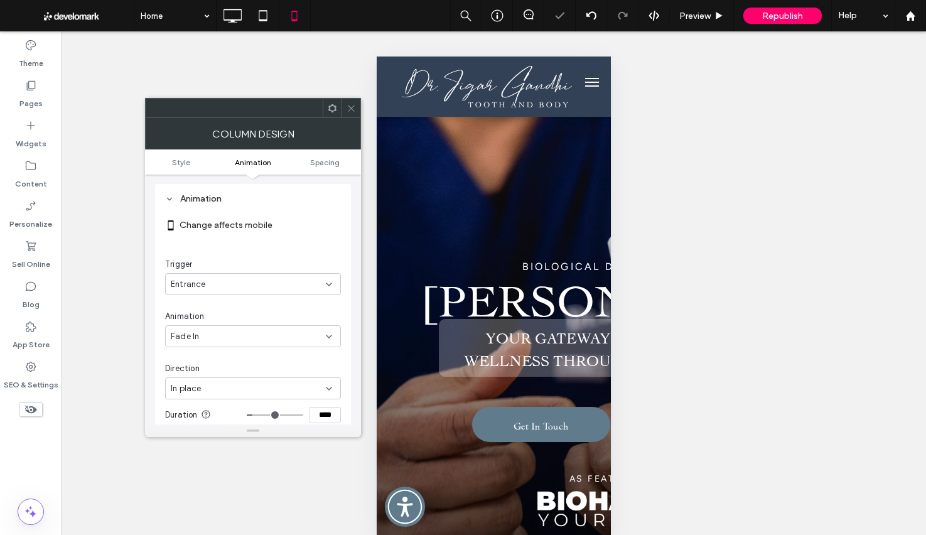
drag, startPoint x: 349, startPoint y: 106, endPoint x: 256, endPoint y: 32, distance: 118.8
click at [349, 106] on use at bounding box center [351, 108] width 6 height 6
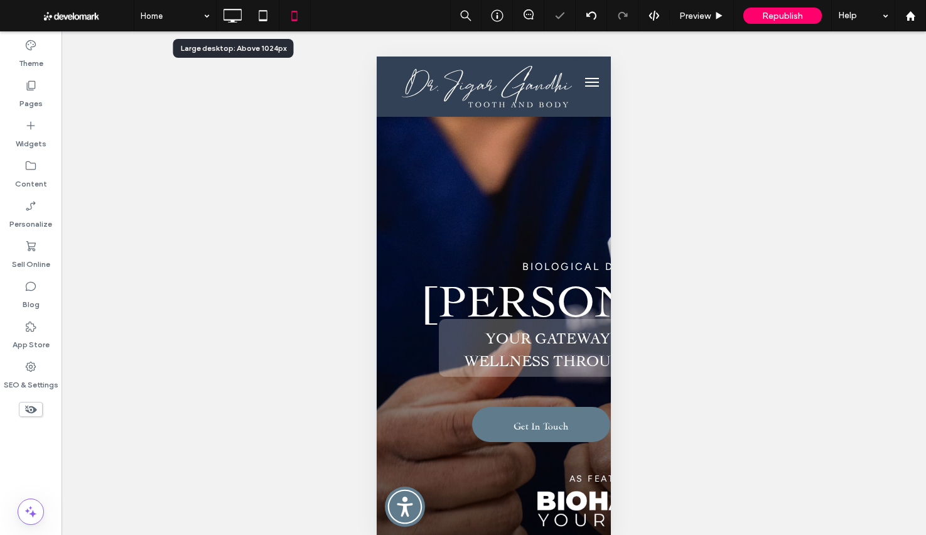
click at [229, 15] on icon at bounding box center [232, 15] width 25 height 25
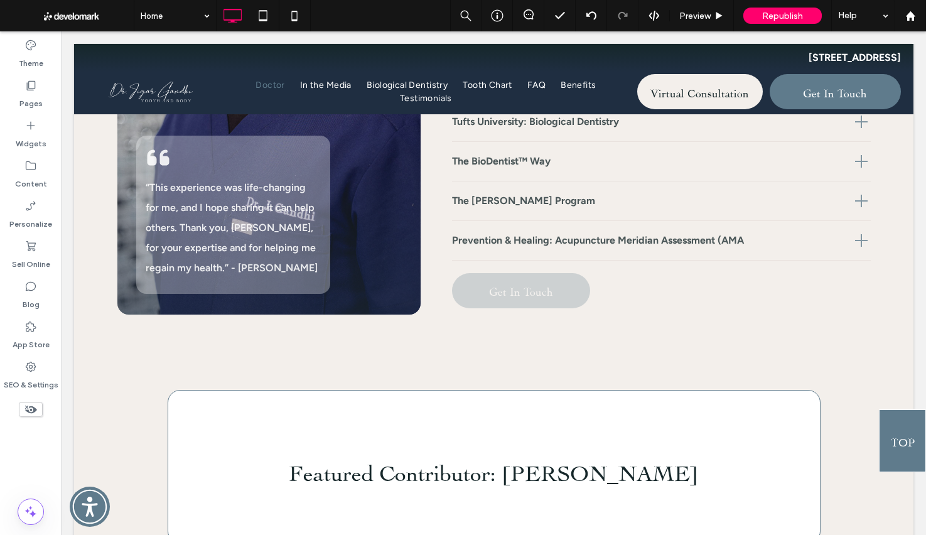
scroll to position [1142, 0]
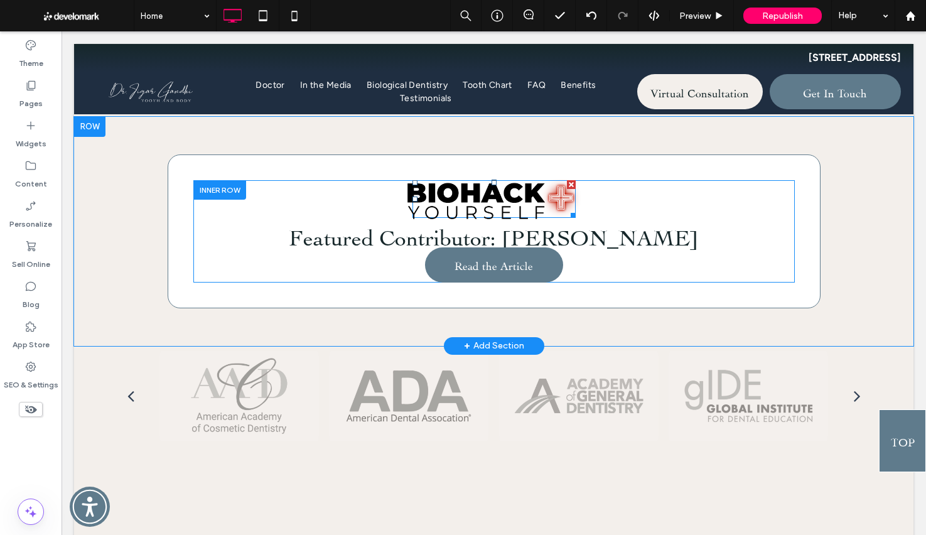
click at [481, 219] on img at bounding box center [493, 199] width 173 height 40
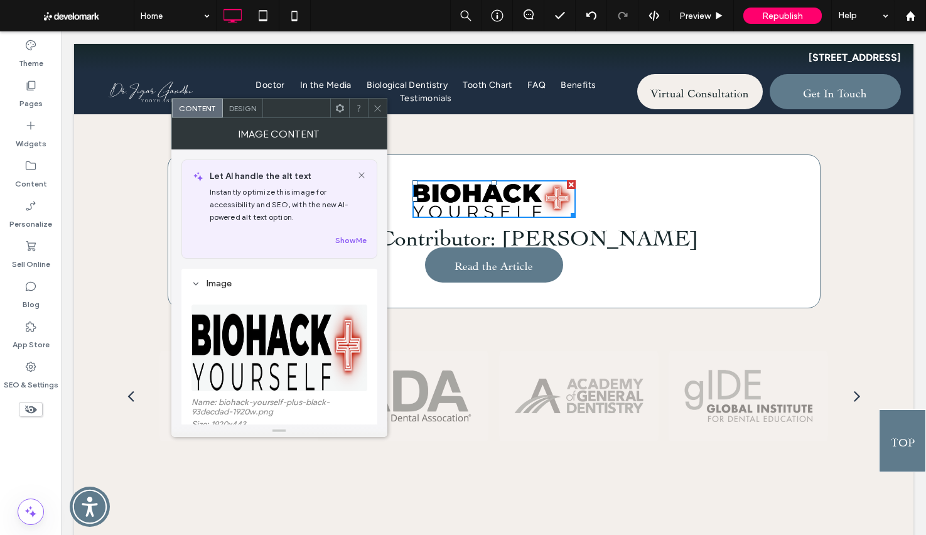
click at [233, 106] on span "Design" at bounding box center [242, 108] width 27 height 9
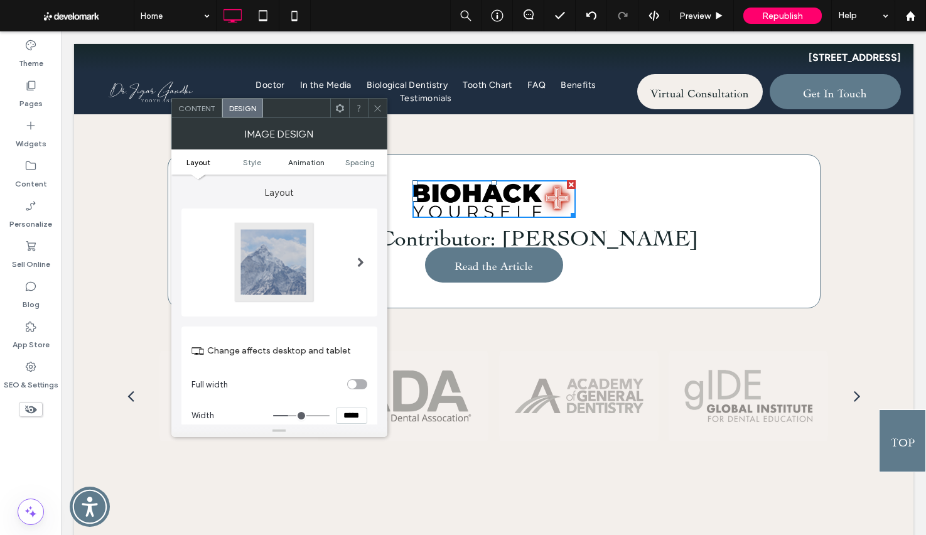
click at [299, 160] on span "Animation" at bounding box center [306, 162] width 36 height 9
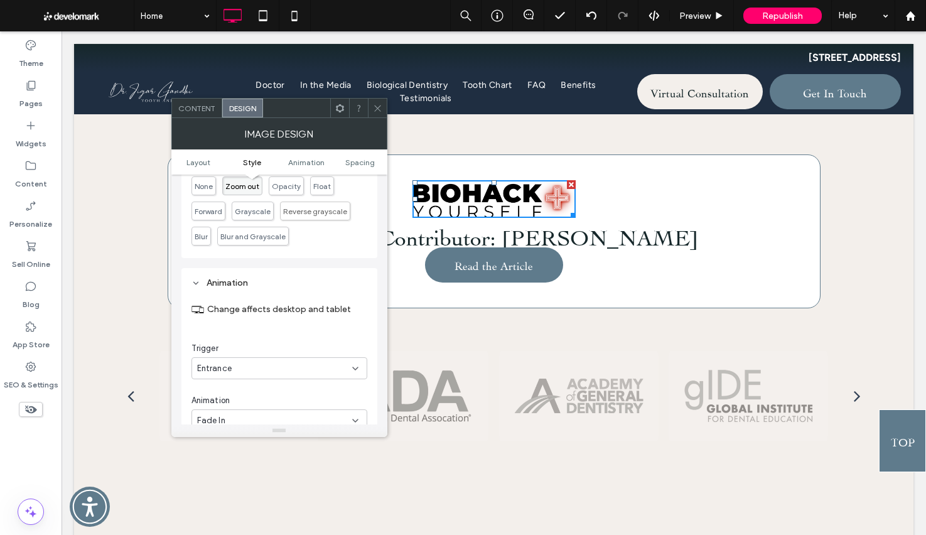
scroll to position [592, 0]
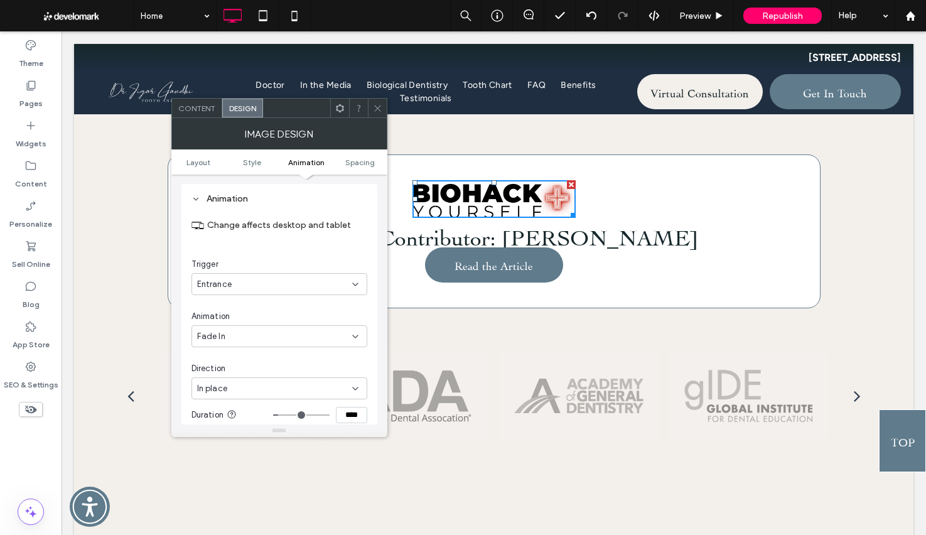
click at [309, 326] on div "Fade In" at bounding box center [279, 336] width 176 height 22
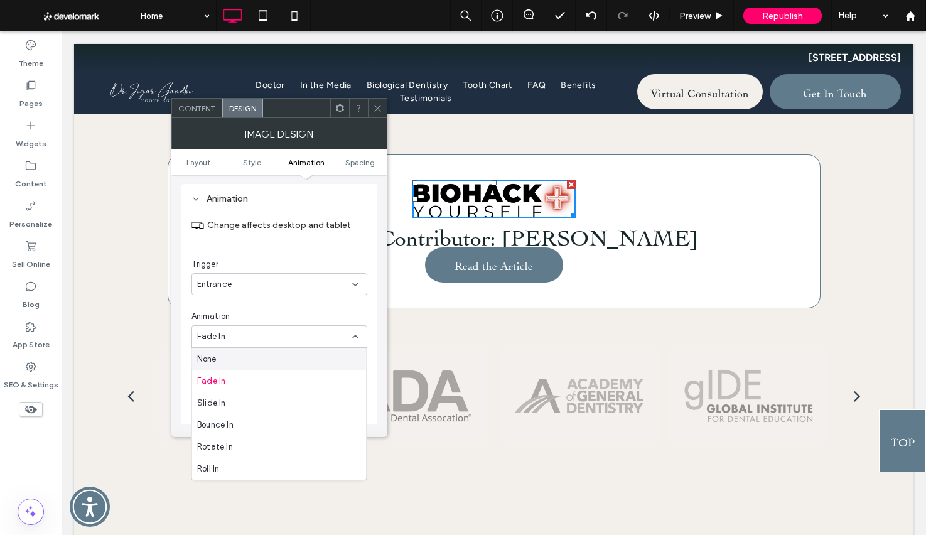
drag, startPoint x: 313, startPoint y: 363, endPoint x: 312, endPoint y: 356, distance: 6.9
click at [313, 363] on div "None" at bounding box center [279, 359] width 174 height 22
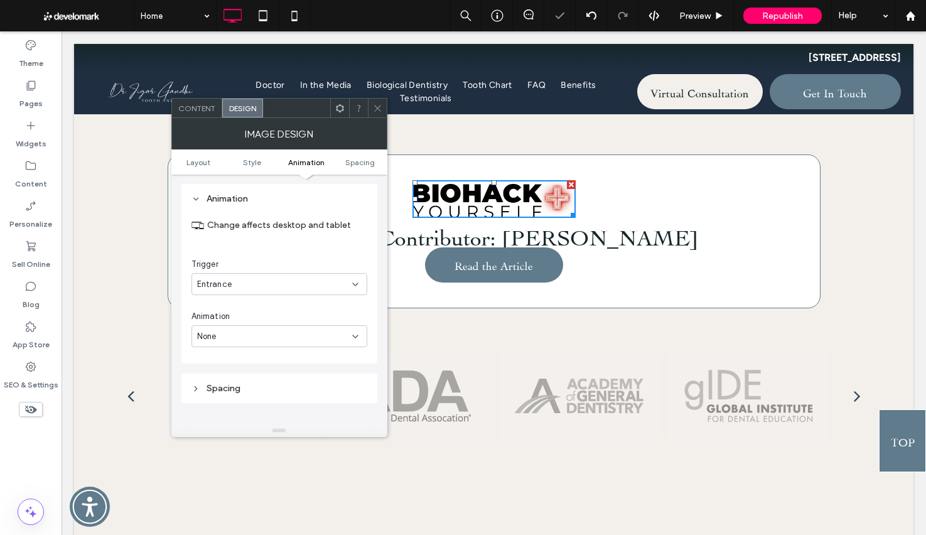
click at [387, 108] on div at bounding box center [493, 79] width 839 height 70
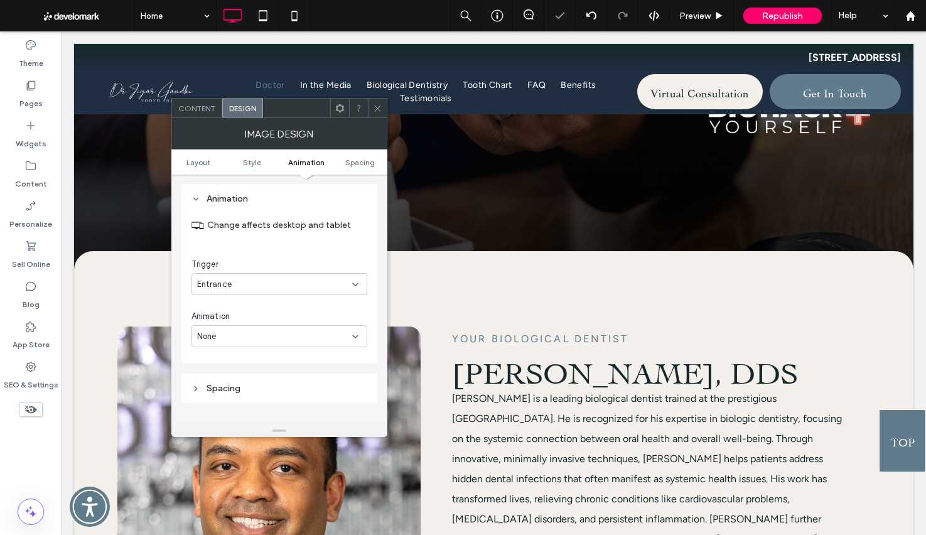
click at [377, 109] on icon at bounding box center [377, 108] width 9 height 9
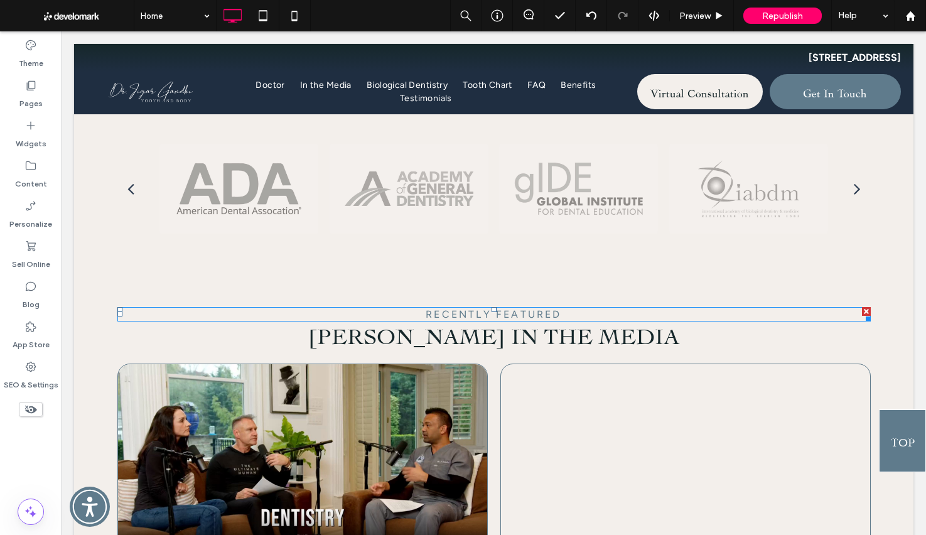
scroll to position [1130, 0]
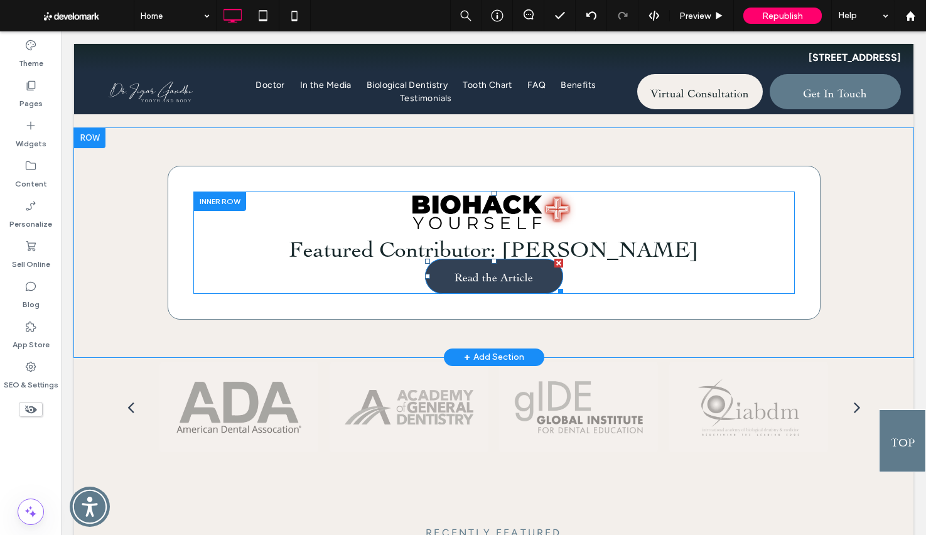
click at [482, 294] on link "Read the Article" at bounding box center [494, 276] width 138 height 35
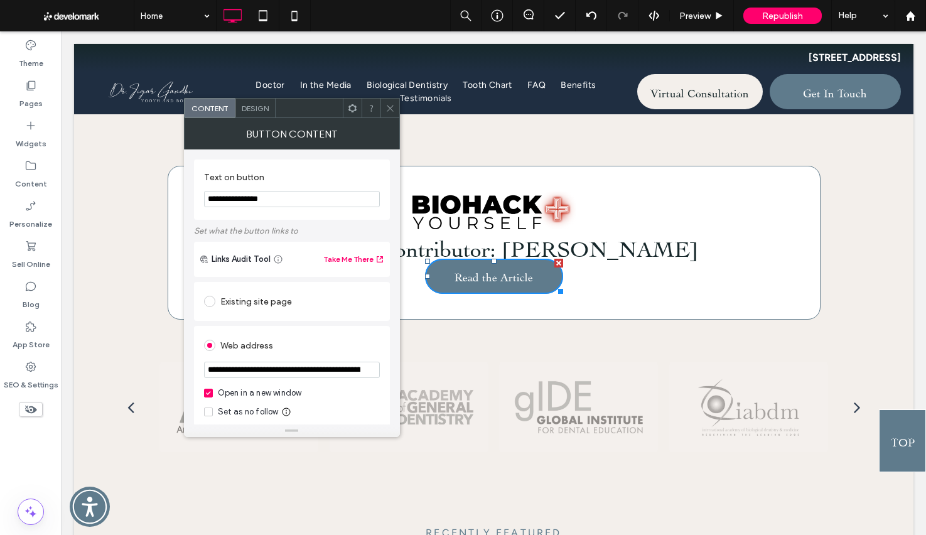
click at [248, 102] on div "Design" at bounding box center [255, 108] width 40 height 19
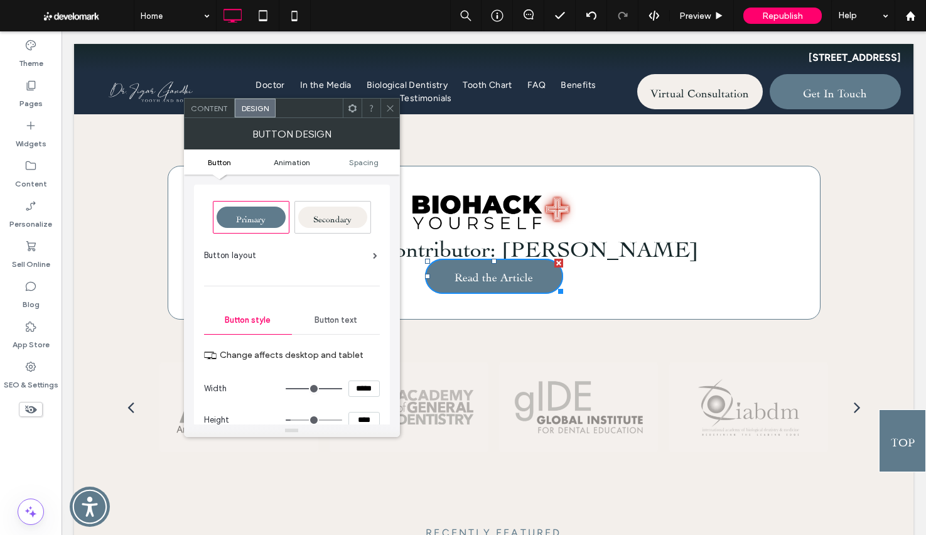
click at [298, 162] on span "Animation" at bounding box center [292, 162] width 36 height 9
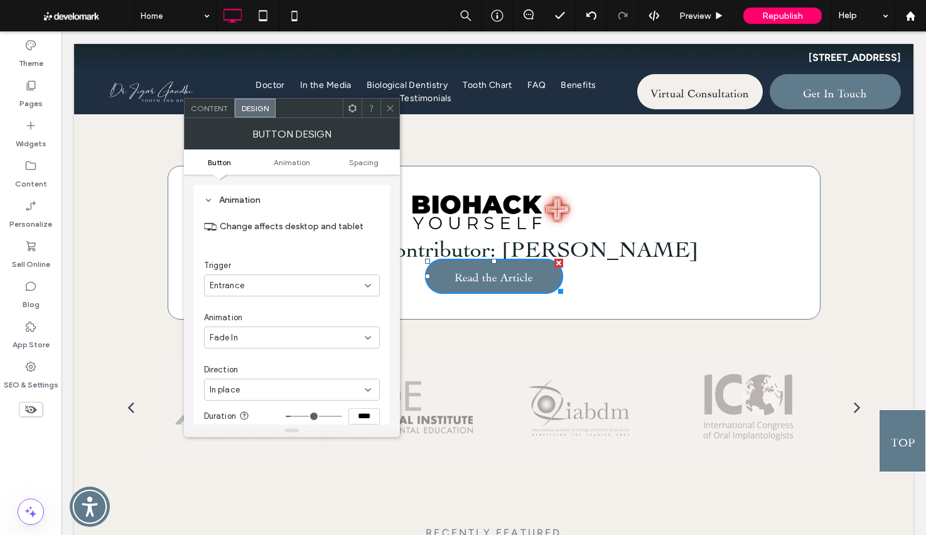
scroll to position [550, 0]
drag, startPoint x: 282, startPoint y: 338, endPoint x: 282, endPoint y: 345, distance: 6.9
click at [282, 338] on div "Fade In" at bounding box center [287, 337] width 155 height 13
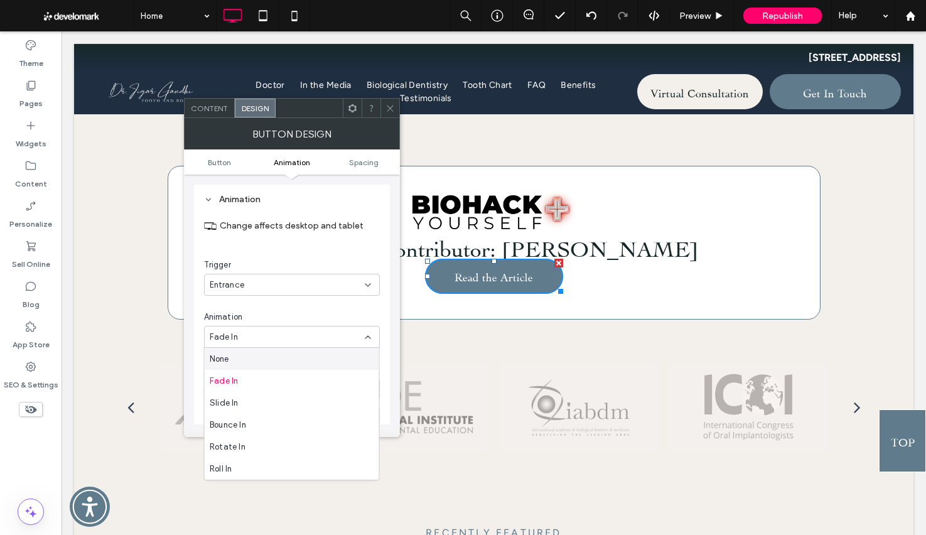
drag, startPoint x: 274, startPoint y: 367, endPoint x: 209, endPoint y: 381, distance: 66.2
click at [274, 367] on div "None" at bounding box center [292, 359] width 174 height 22
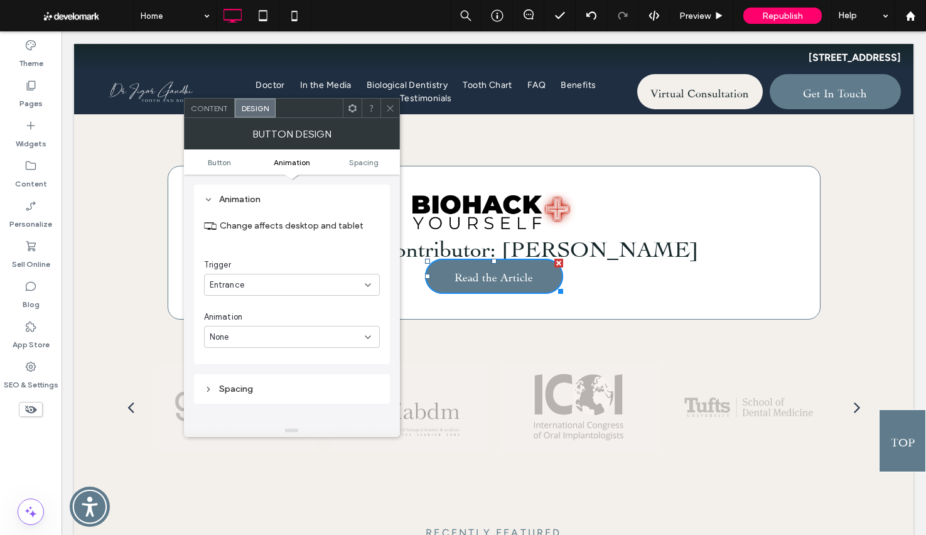
click at [391, 110] on icon at bounding box center [389, 108] width 9 height 9
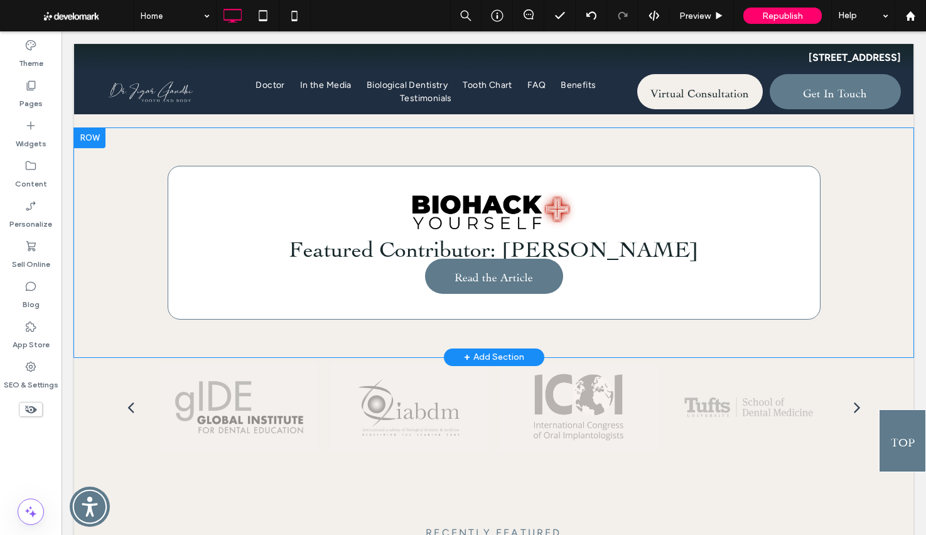
click at [404, 223] on div "Featured Contributor: [PERSON_NAME] Read the Article Click To Paste Click To Pa…" at bounding box center [494, 243] width 653 height 154
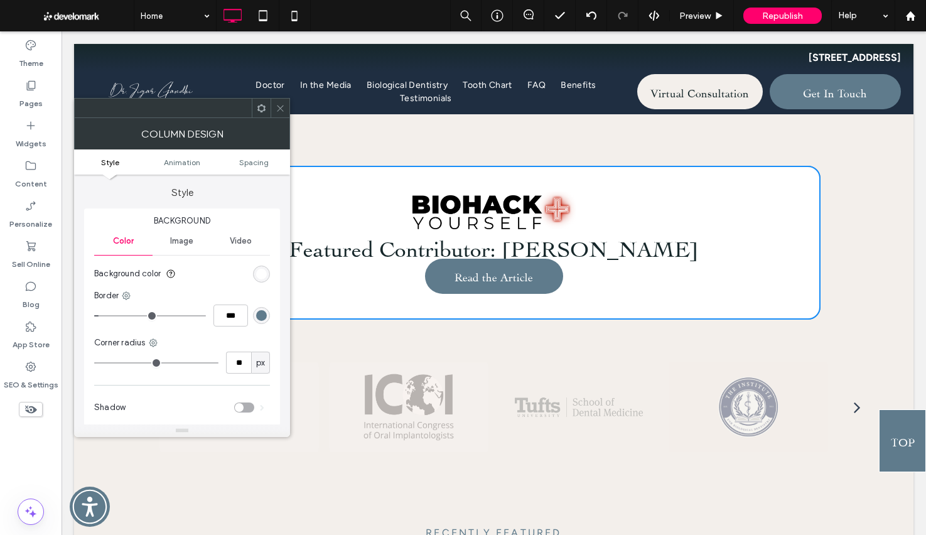
click at [181, 168] on ul "Style Animation Spacing" at bounding box center [182, 161] width 216 height 25
click at [188, 162] on span "Animation" at bounding box center [182, 162] width 36 height 9
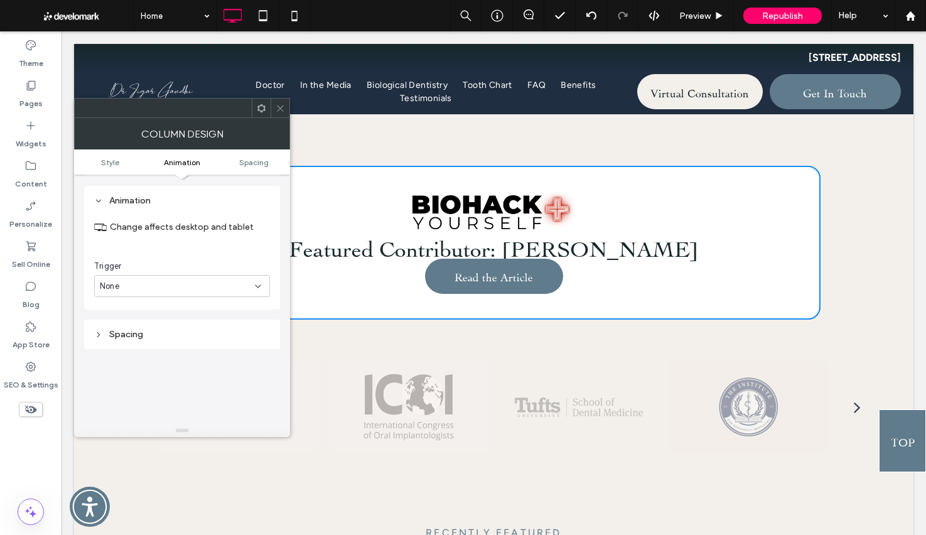
scroll to position [255, 0]
click at [173, 292] on div "None" at bounding box center [182, 284] width 176 height 22
click at [170, 327] on div "Entrance" at bounding box center [182, 329] width 174 height 22
click at [173, 344] on div "None" at bounding box center [182, 336] width 176 height 22
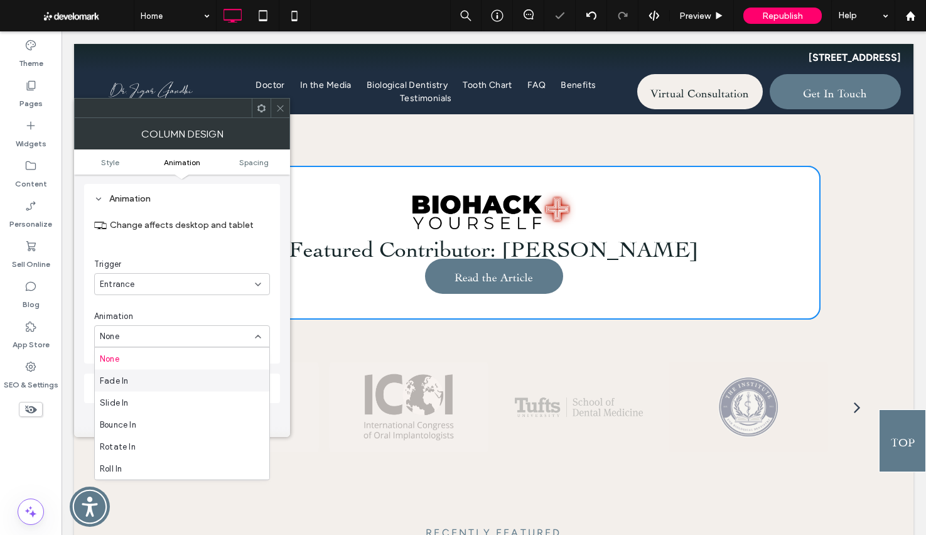
click at [187, 382] on div "Fade In" at bounding box center [182, 381] width 174 height 22
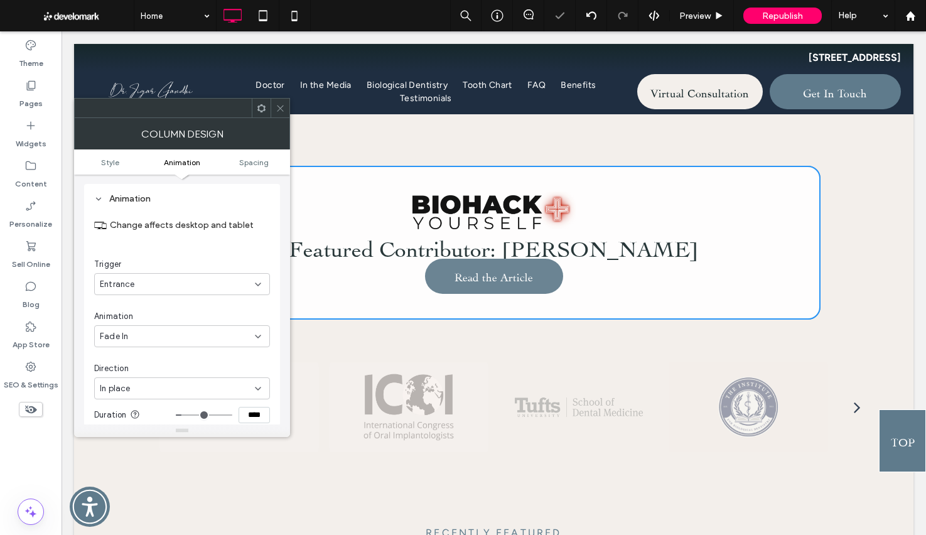
click at [278, 107] on icon at bounding box center [280, 108] width 9 height 9
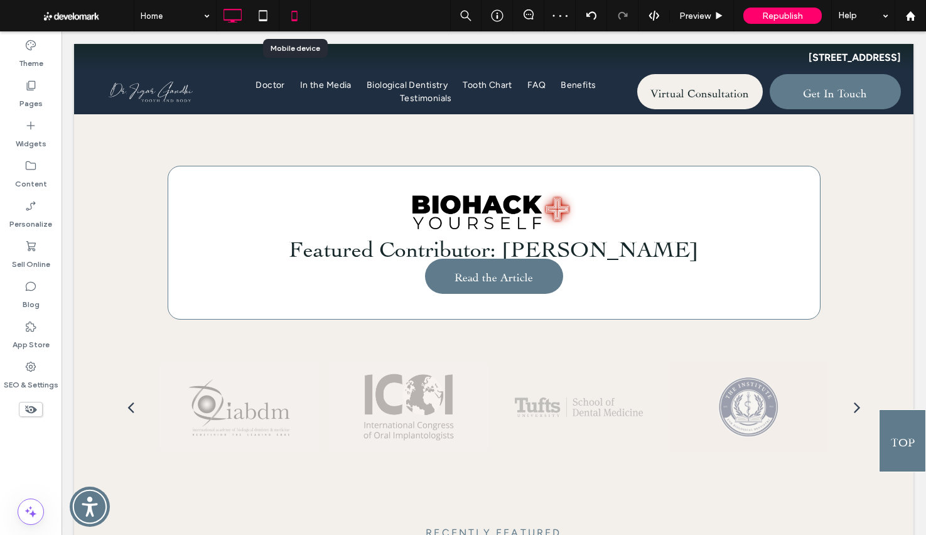
click at [291, 19] on icon at bounding box center [294, 15] width 25 height 25
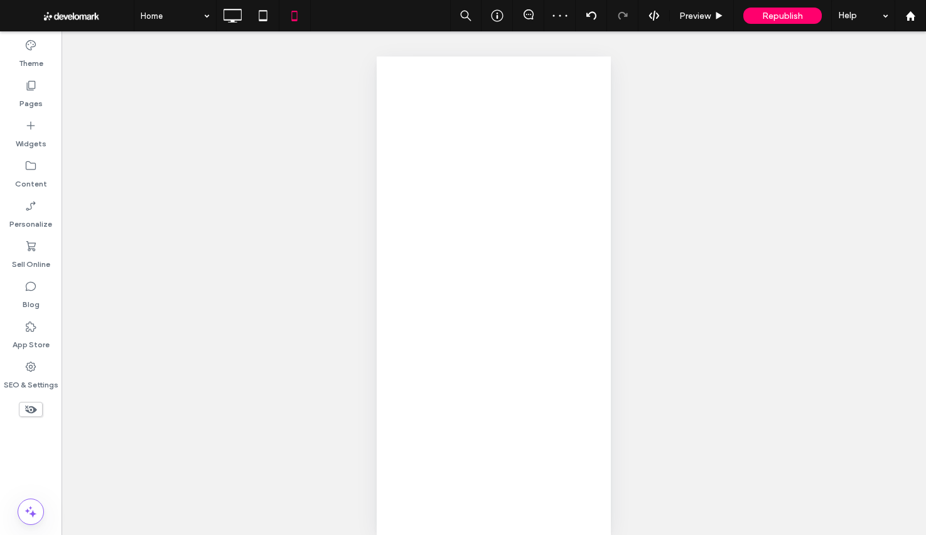
scroll to position [0, 0]
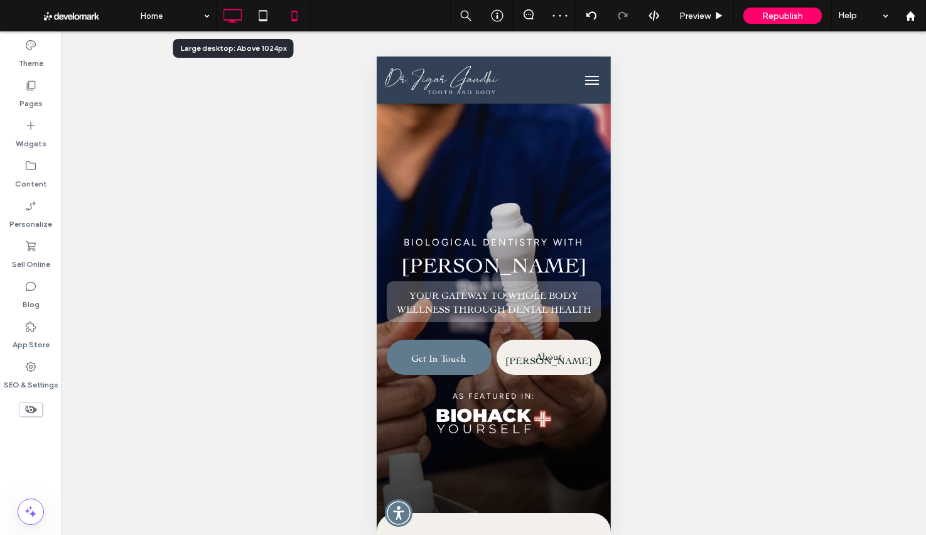
click at [227, 16] on icon at bounding box center [232, 15] width 25 height 25
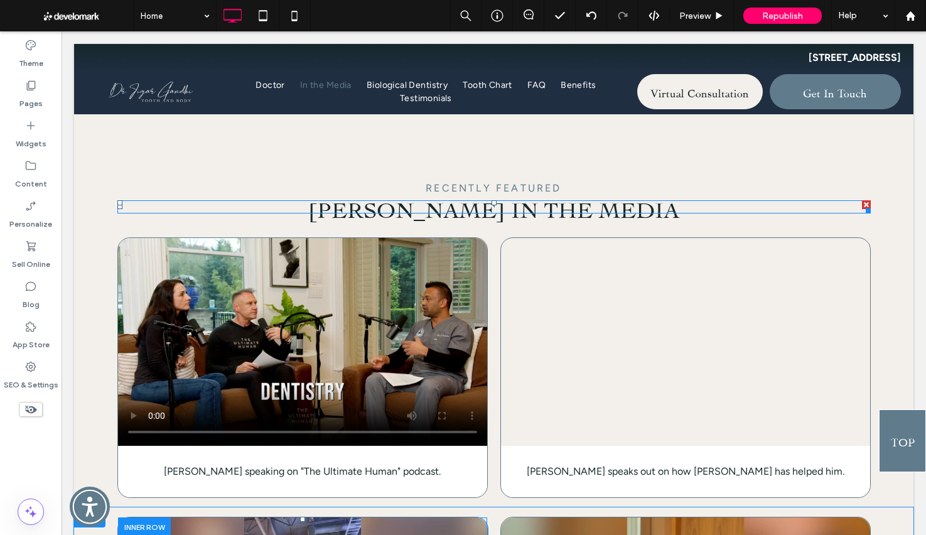
scroll to position [1538, 0]
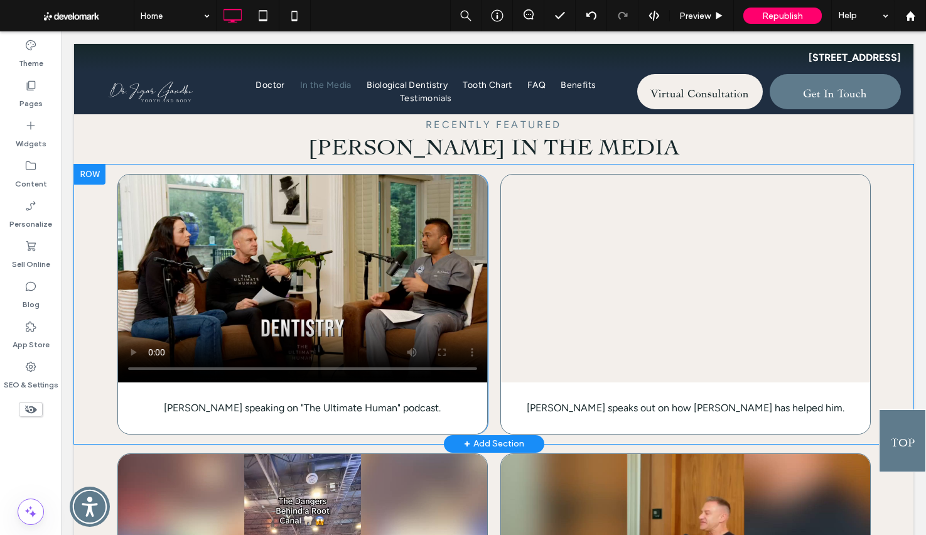
click at [80, 185] on div at bounding box center [89, 174] width 31 height 20
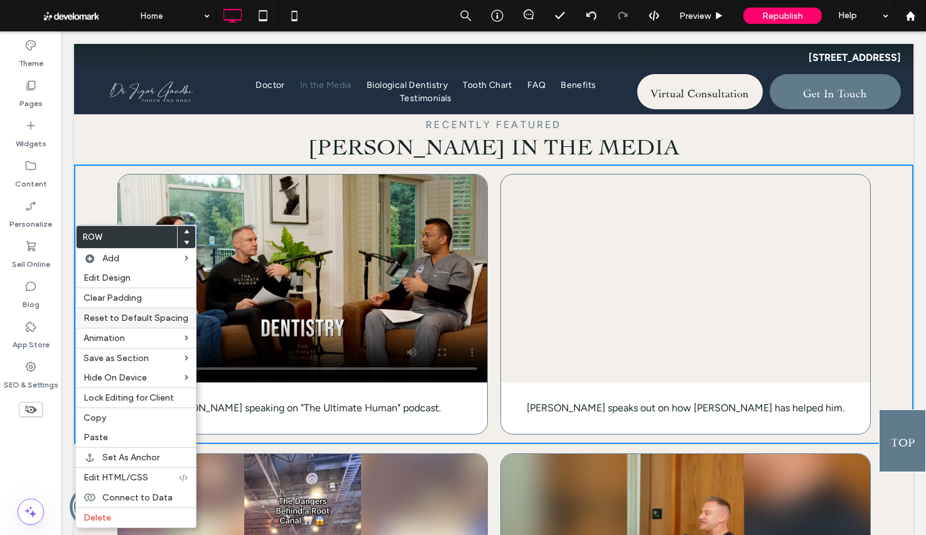
drag, startPoint x: 107, startPoint y: 413, endPoint x: 88, endPoint y: 327, distance: 88.0
click at [106, 413] on label "Copy" at bounding box center [135, 417] width 105 height 11
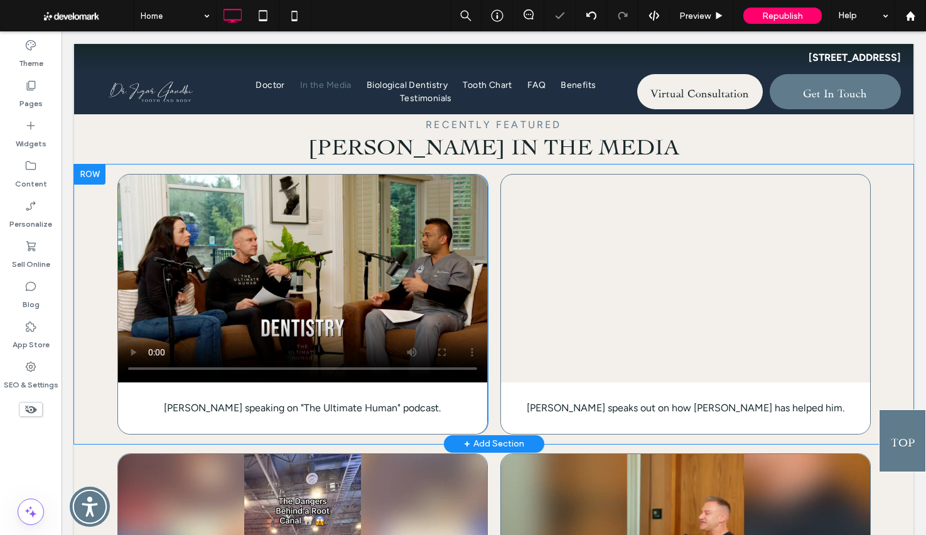
click at [87, 185] on div at bounding box center [89, 174] width 31 height 20
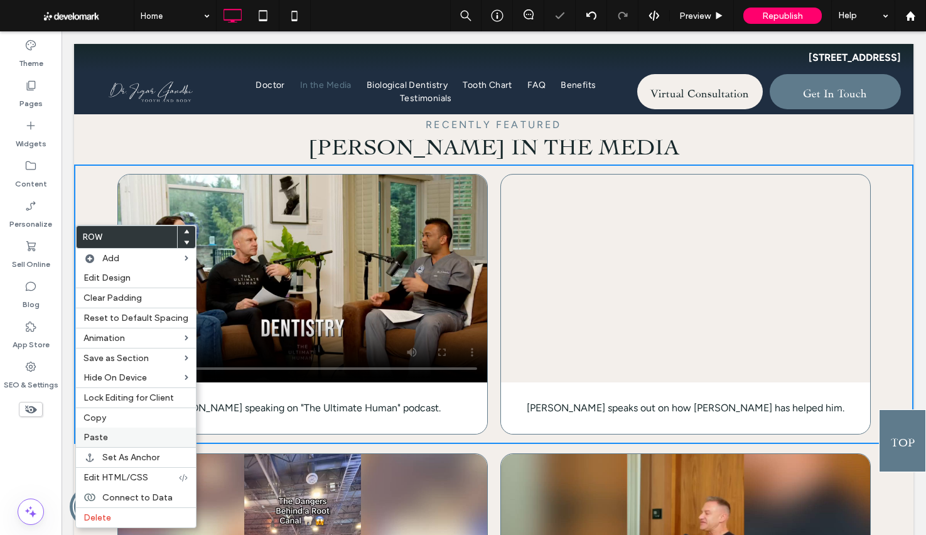
click at [126, 444] on div "Paste" at bounding box center [136, 436] width 120 height 19
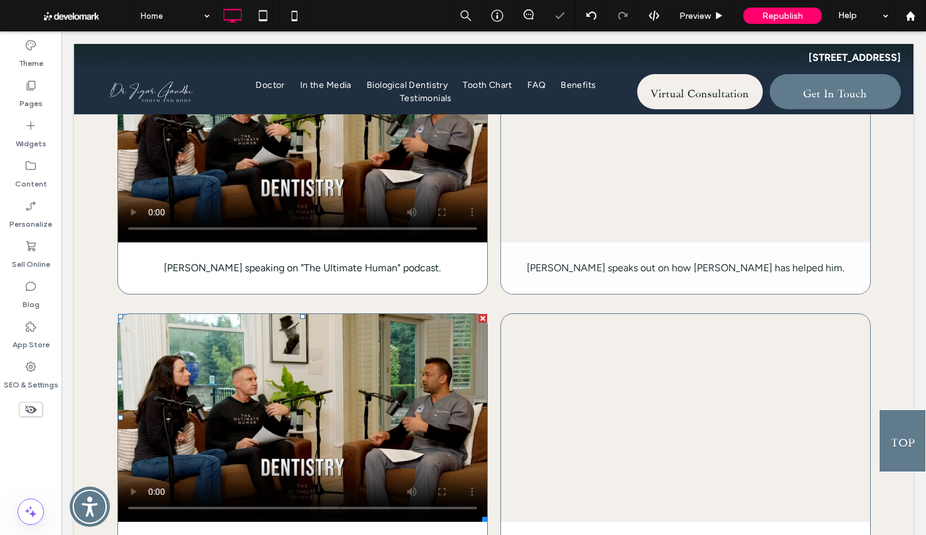
scroll to position [1802, 0]
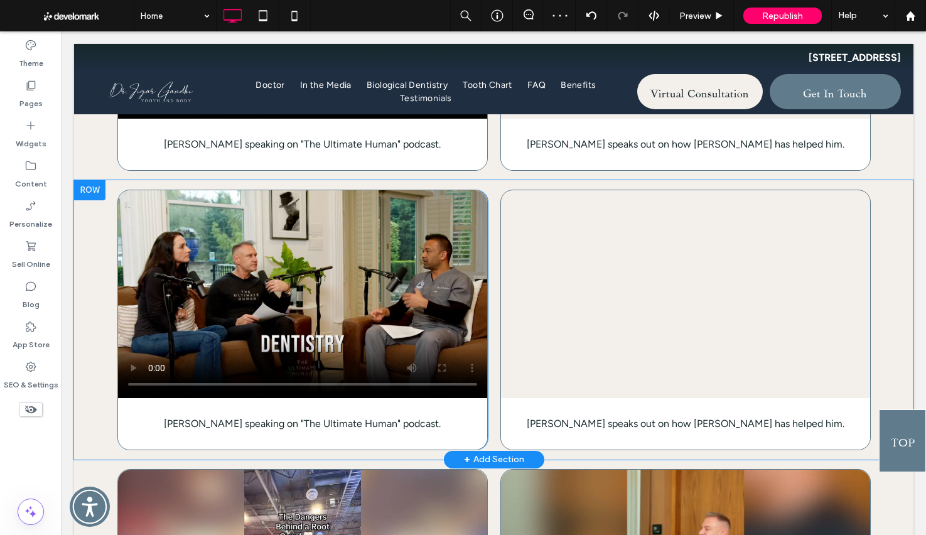
click at [80, 200] on div at bounding box center [89, 190] width 31 height 20
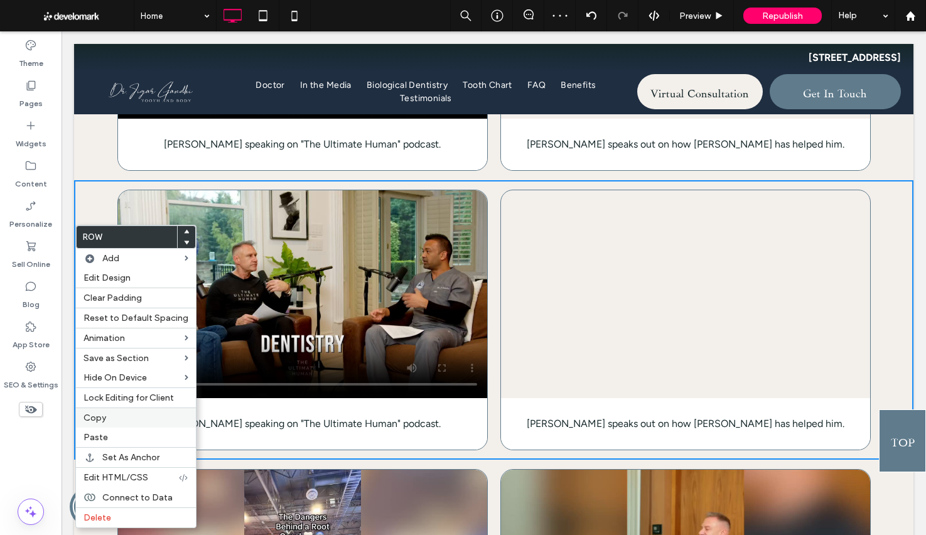
click at [90, 419] on span "Copy" at bounding box center [94, 417] width 23 height 11
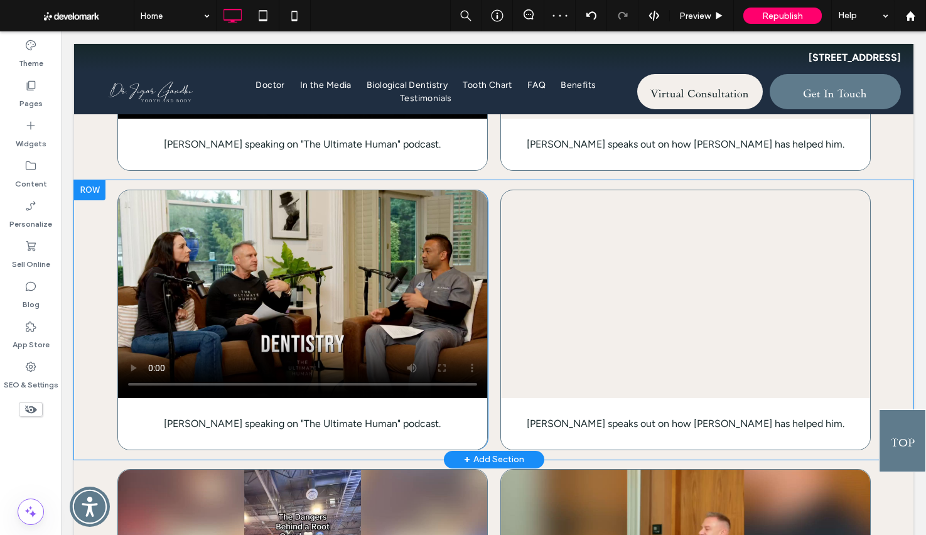
click at [96, 200] on div at bounding box center [89, 190] width 31 height 20
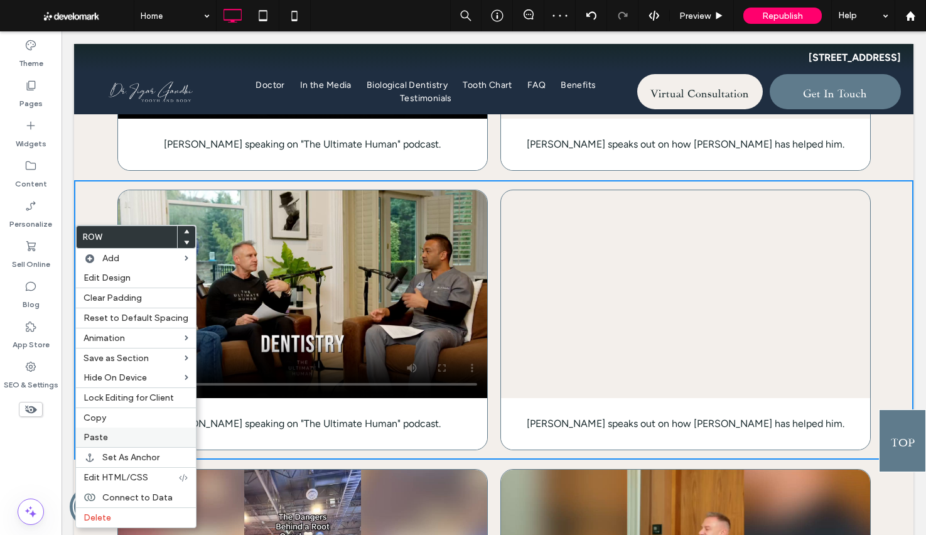
click at [119, 435] on label "Paste" at bounding box center [135, 437] width 105 height 11
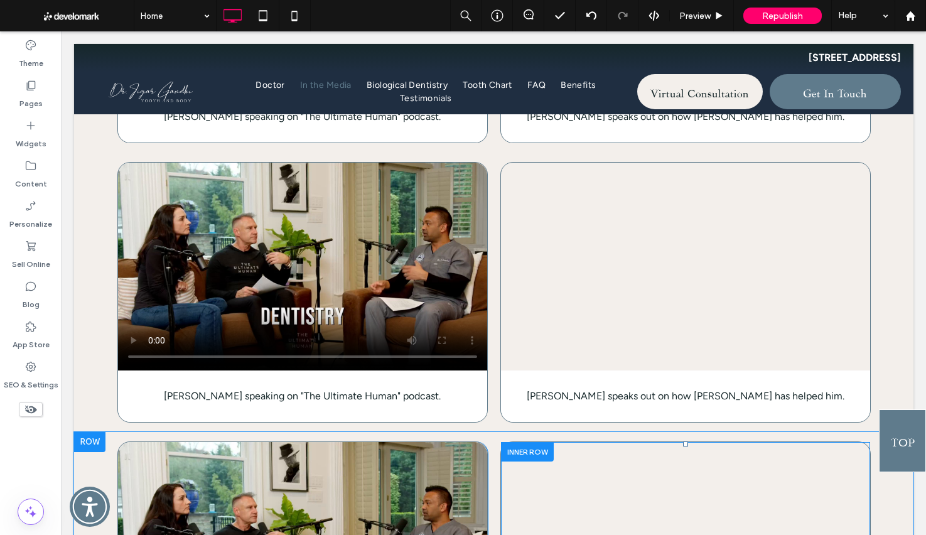
scroll to position [1923, 0]
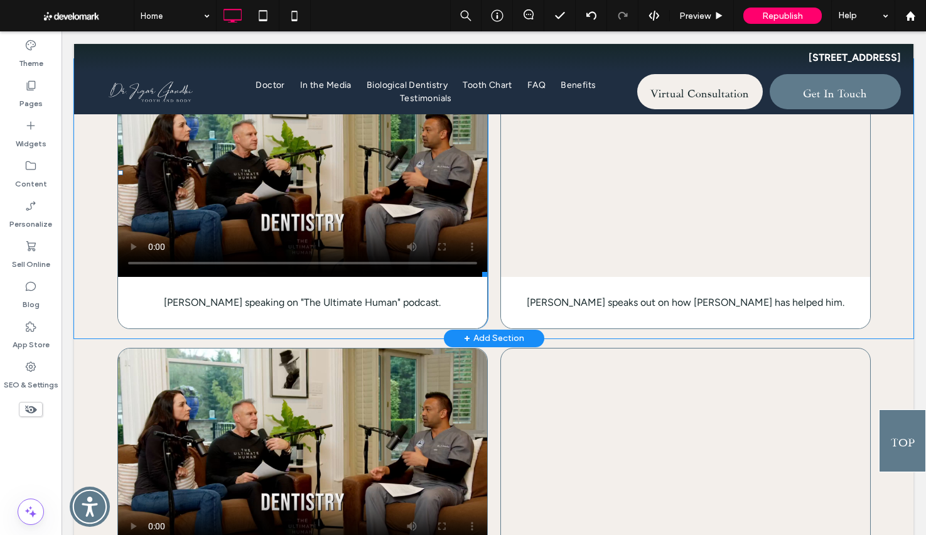
click at [225, 248] on span at bounding box center [302, 173] width 369 height 208
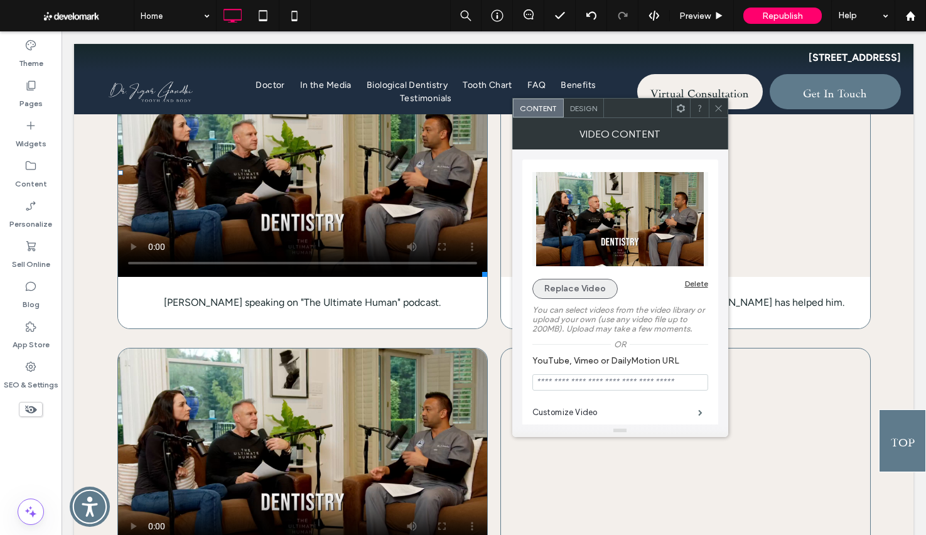
click at [587, 286] on button "Replace Video" at bounding box center [574, 289] width 85 height 20
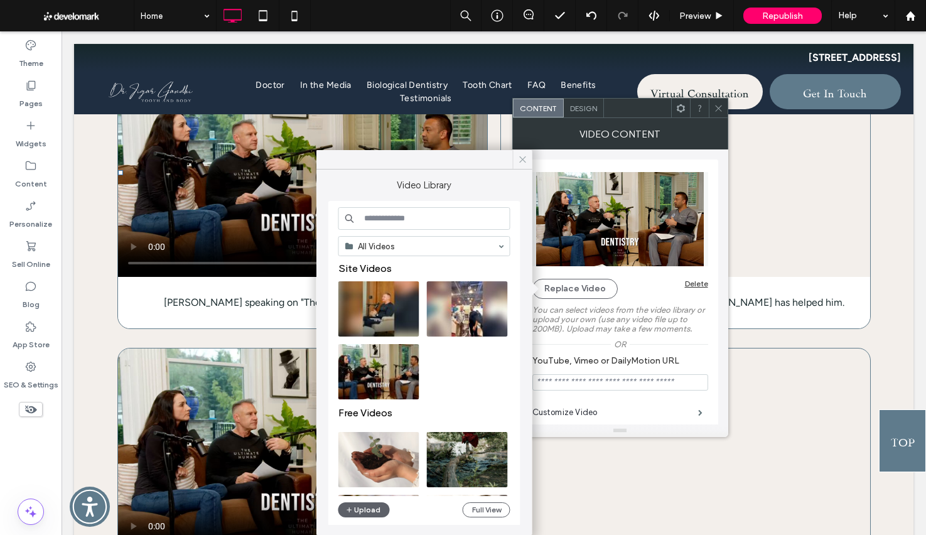
click at [525, 156] on icon at bounding box center [522, 159] width 11 height 11
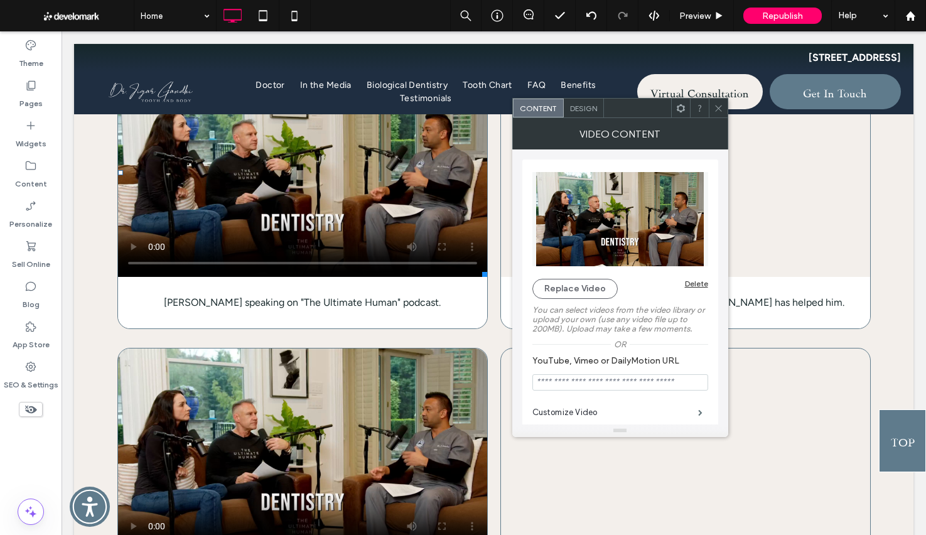
drag, startPoint x: 721, startPoint y: 102, endPoint x: 716, endPoint y: 107, distance: 8.0
click at [721, 102] on span at bounding box center [718, 108] width 9 height 19
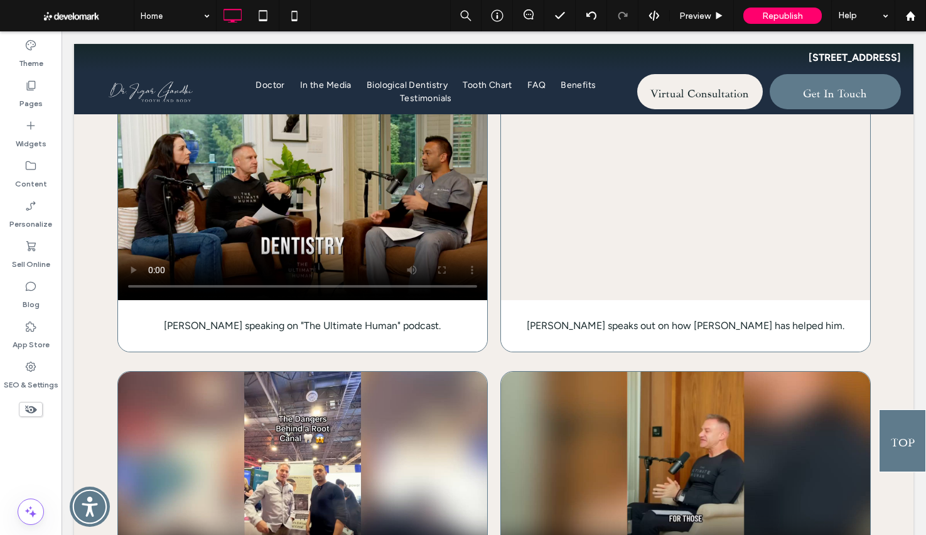
scroll to position [2495, 0]
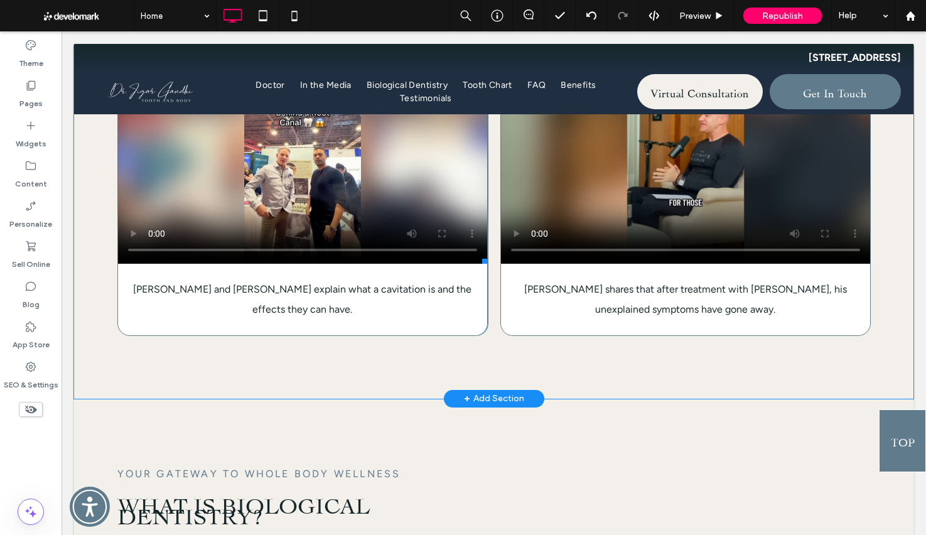
click at [350, 241] on span at bounding box center [302, 160] width 369 height 208
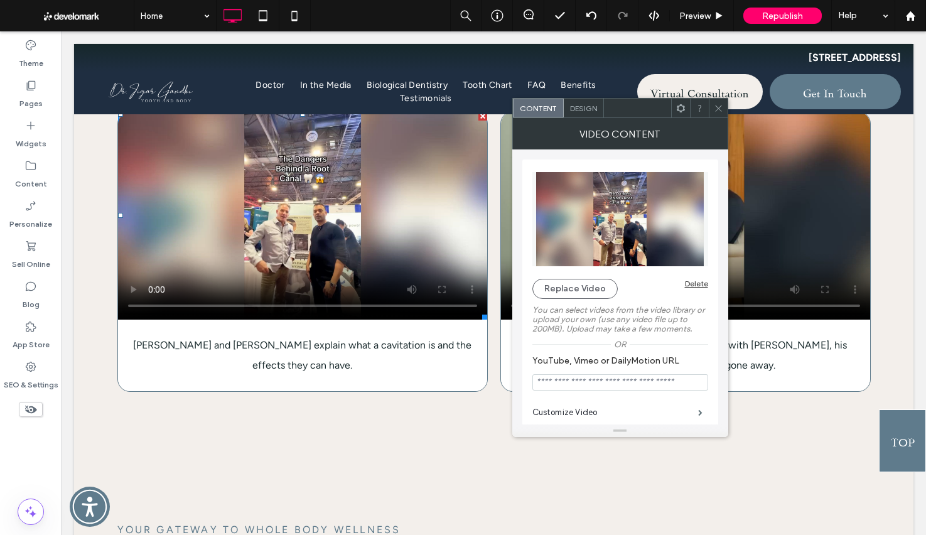
scroll to position [2365, 0]
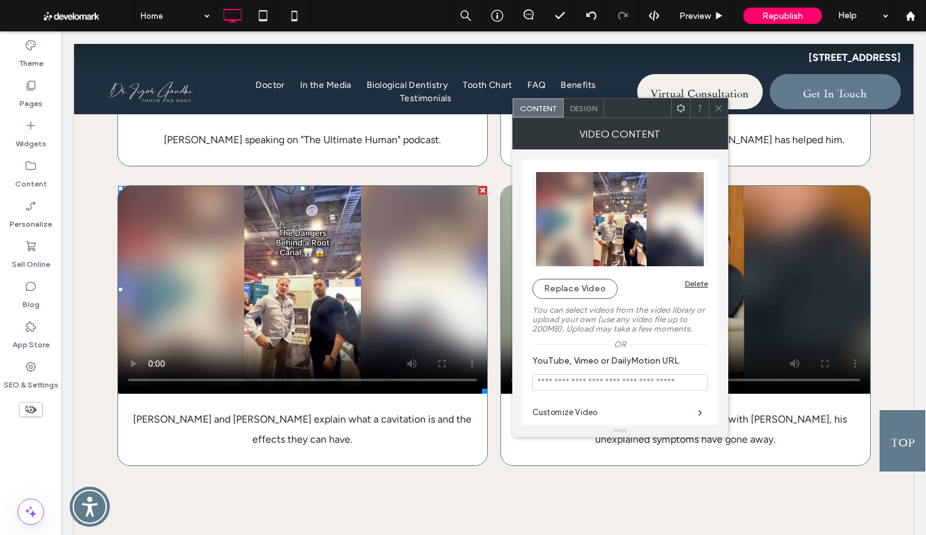
click at [310, 445] on span "[PERSON_NAME] and [PERSON_NAME] explain what a cavitation is and the effects th…" at bounding box center [302, 429] width 338 height 32
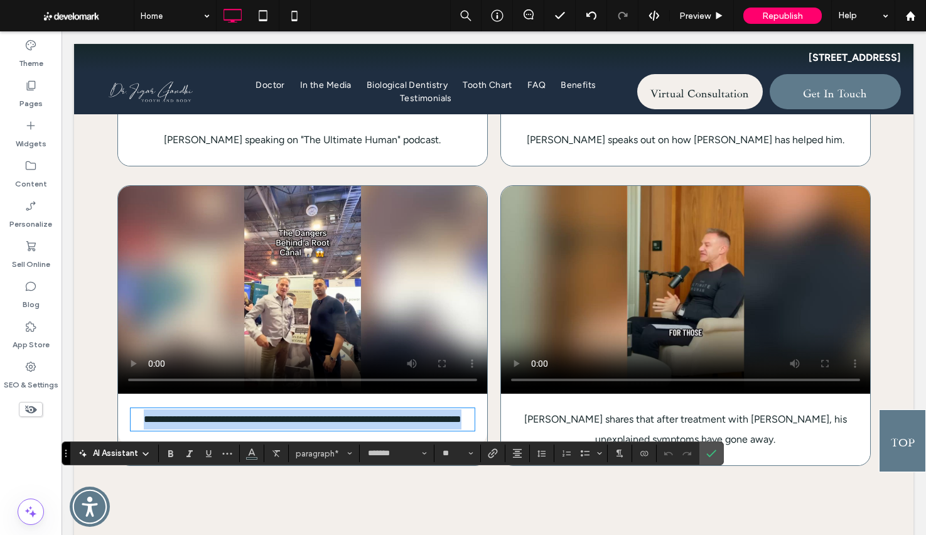
click at [310, 424] on span "**********" at bounding box center [303, 418] width 318 height 9
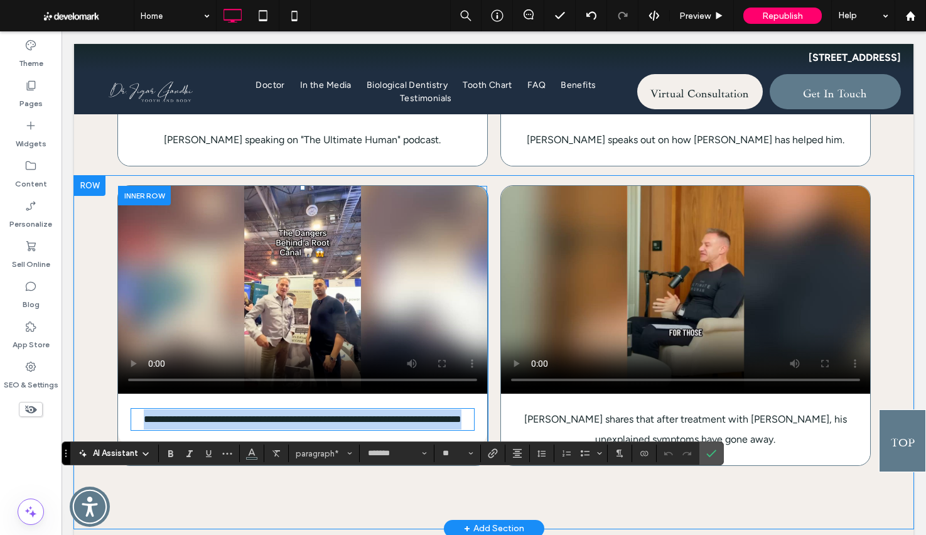
copy span "**********"
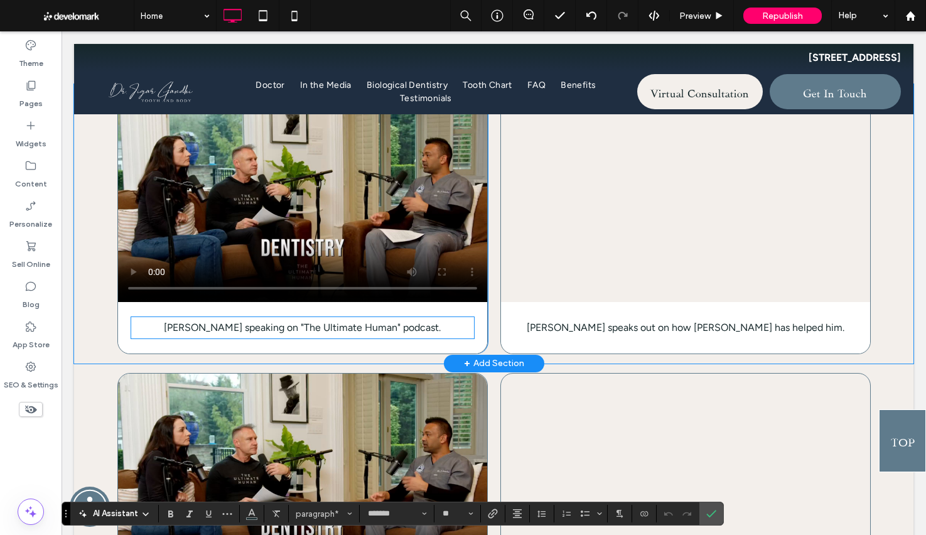
scroll to position [1911, 0]
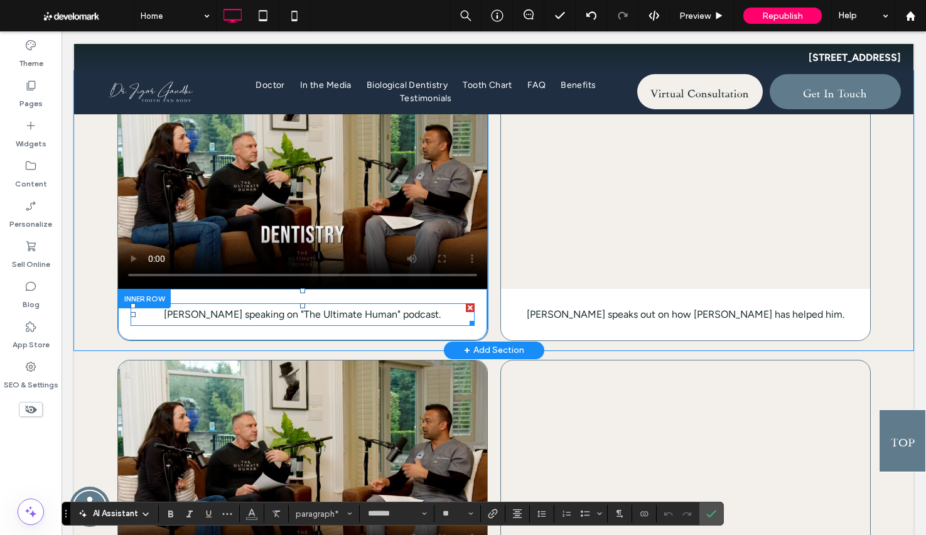
click at [349, 320] on span "[PERSON_NAME] speaking on "The Ultimate Human" podcast." at bounding box center [302, 314] width 277 height 12
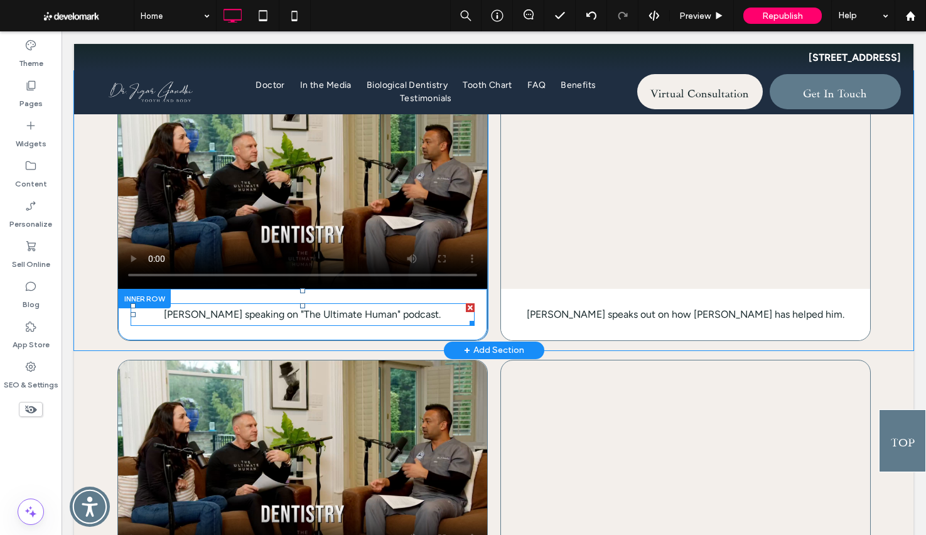
click at [429, 324] on p "[PERSON_NAME] speaking on "The Ultimate Human" podcast." at bounding box center [303, 314] width 344 height 20
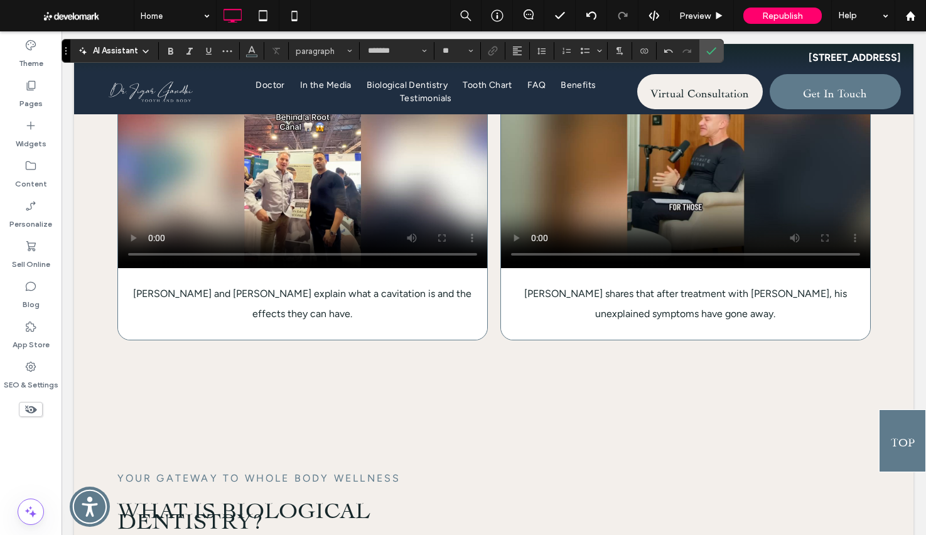
scroll to position [2505, 0]
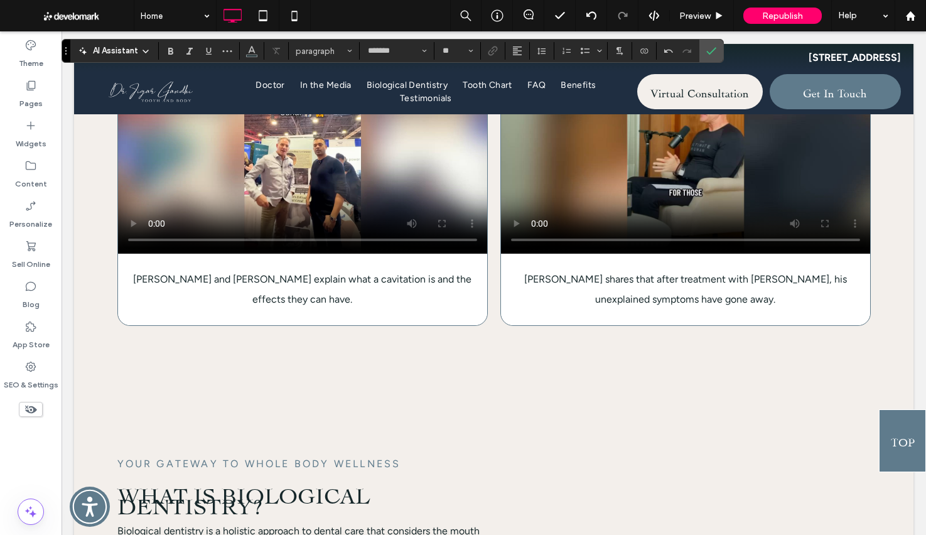
click at [749, 305] on span "[PERSON_NAME] shares that after treatment with [PERSON_NAME], his unexplained s…" at bounding box center [685, 289] width 323 height 32
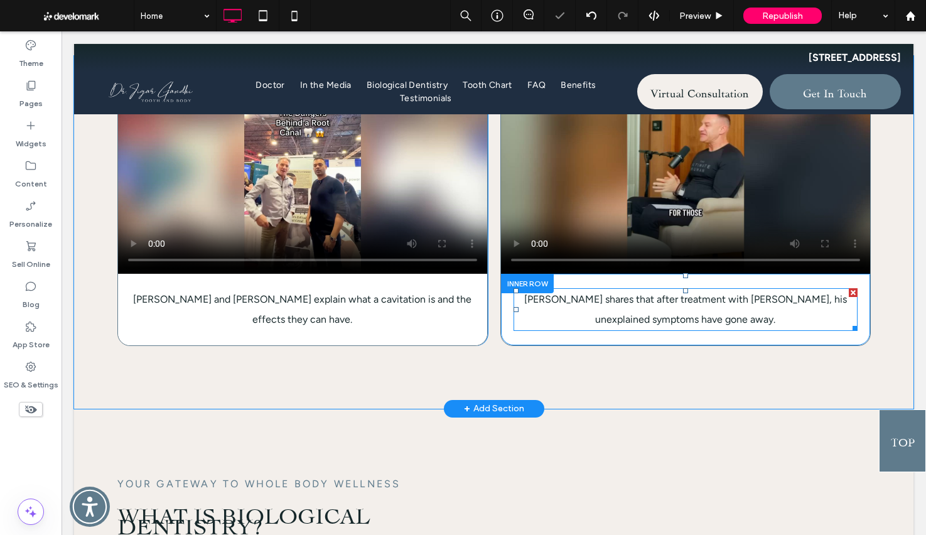
click at [749, 325] on span "[PERSON_NAME] shares that after treatment with [PERSON_NAME], his unexplained s…" at bounding box center [685, 309] width 323 height 32
type input "*******"
type input "**"
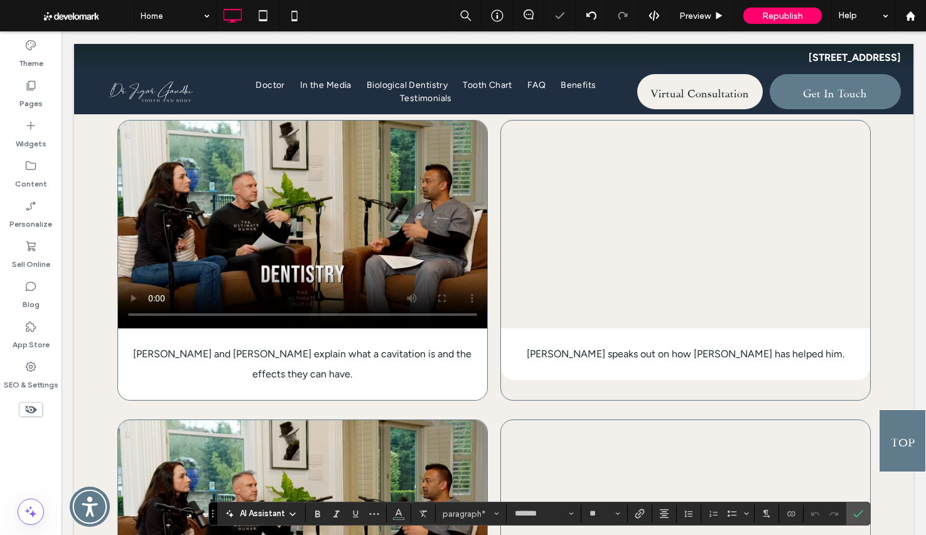
scroll to position [1873, 0]
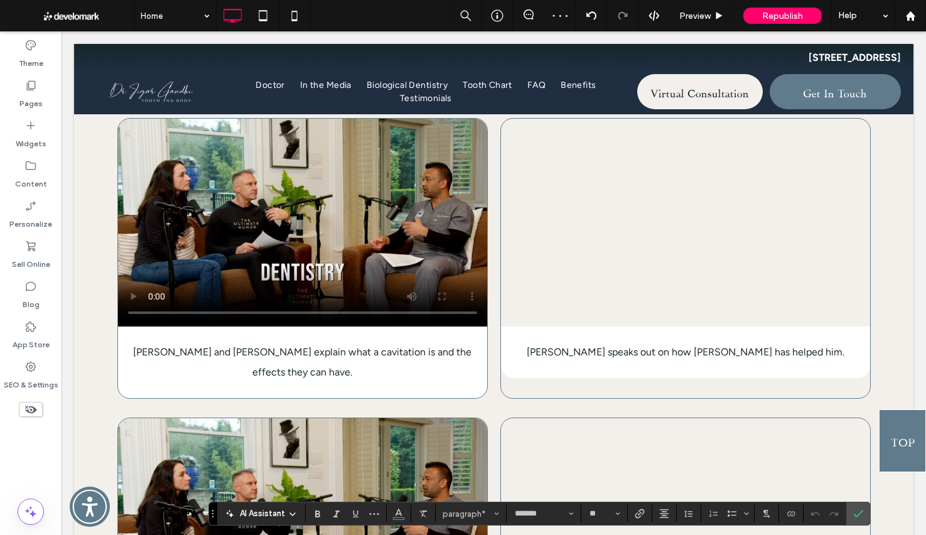
click at [701, 358] on span "[PERSON_NAME] speaks out on how [PERSON_NAME] has helped him." at bounding box center [686, 352] width 318 height 12
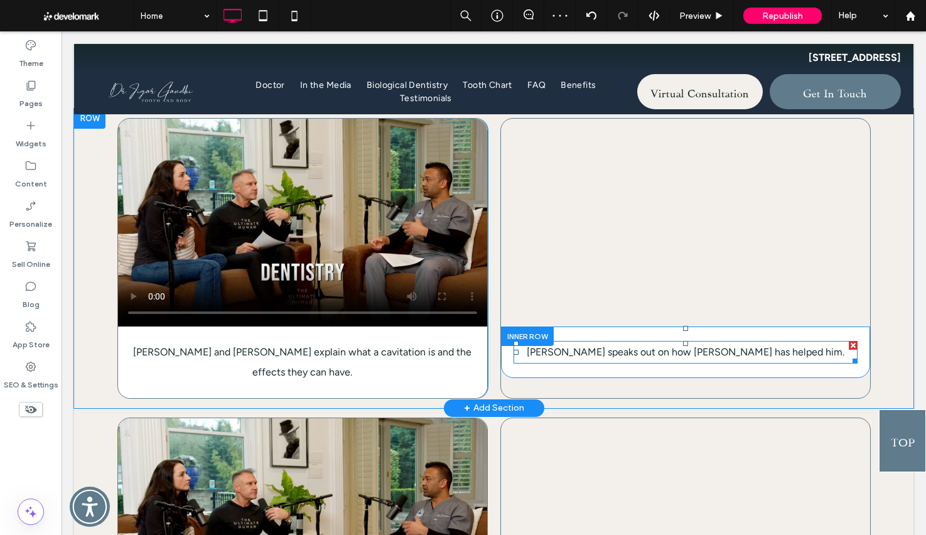
click at [701, 358] on span "[PERSON_NAME] speaks out on how [PERSON_NAME] has helped him." at bounding box center [686, 352] width 318 height 12
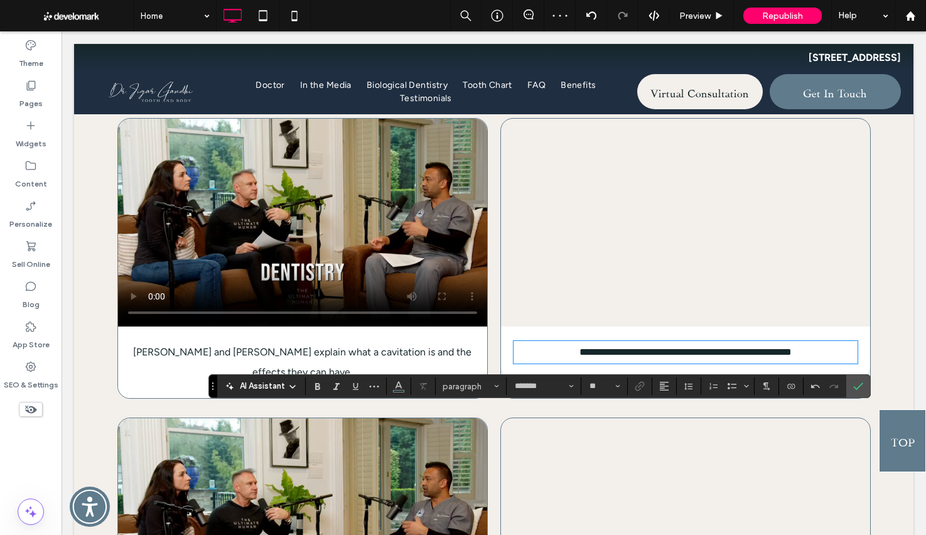
scroll to position [0, 0]
click at [399, 274] on video at bounding box center [302, 223] width 369 height 208
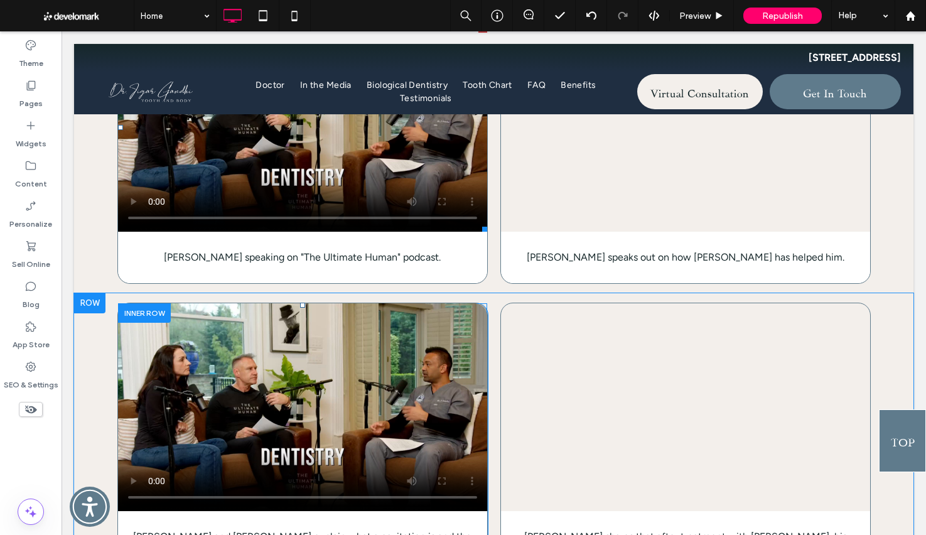
scroll to position [1912, 0]
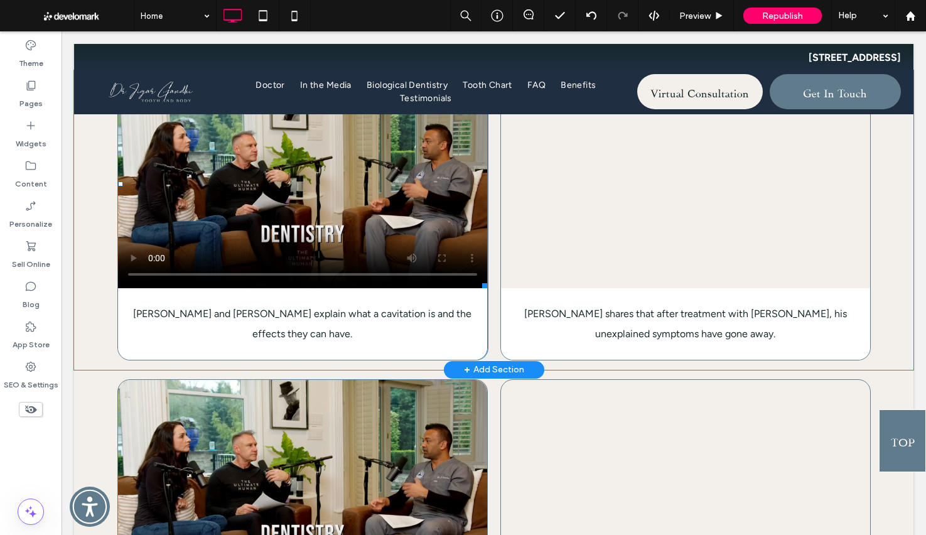
click at [325, 201] on span at bounding box center [302, 184] width 369 height 208
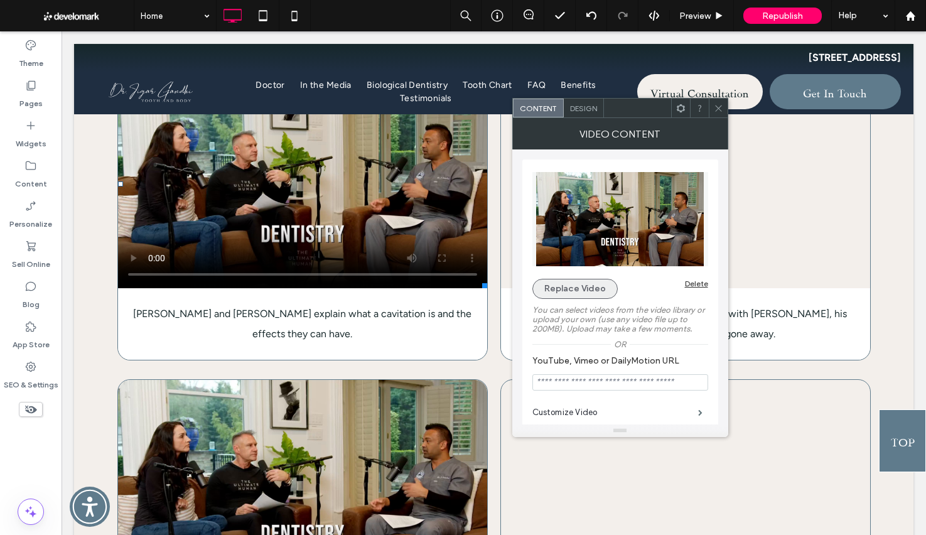
click at [581, 287] on button "Replace Video" at bounding box center [574, 289] width 85 height 20
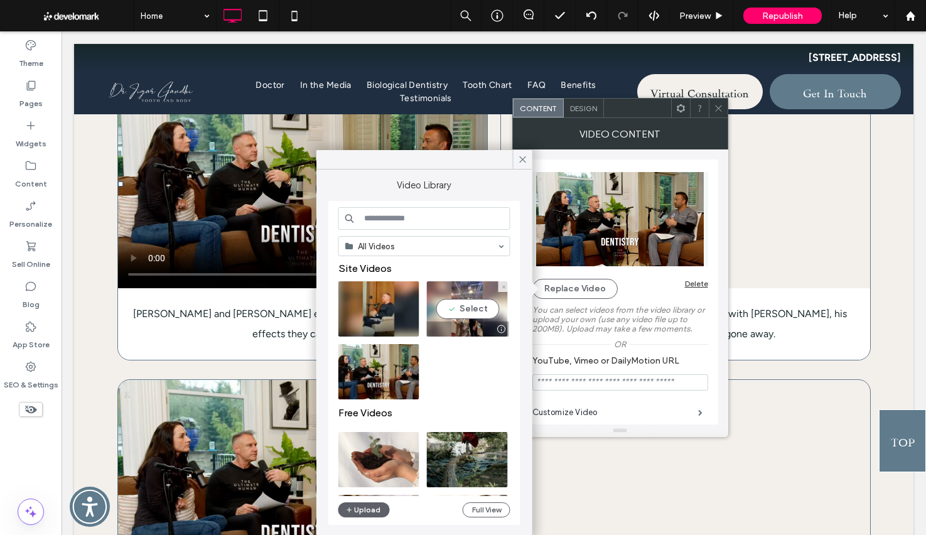
click at [473, 303] on video at bounding box center [467, 308] width 81 height 55
type input "**********"
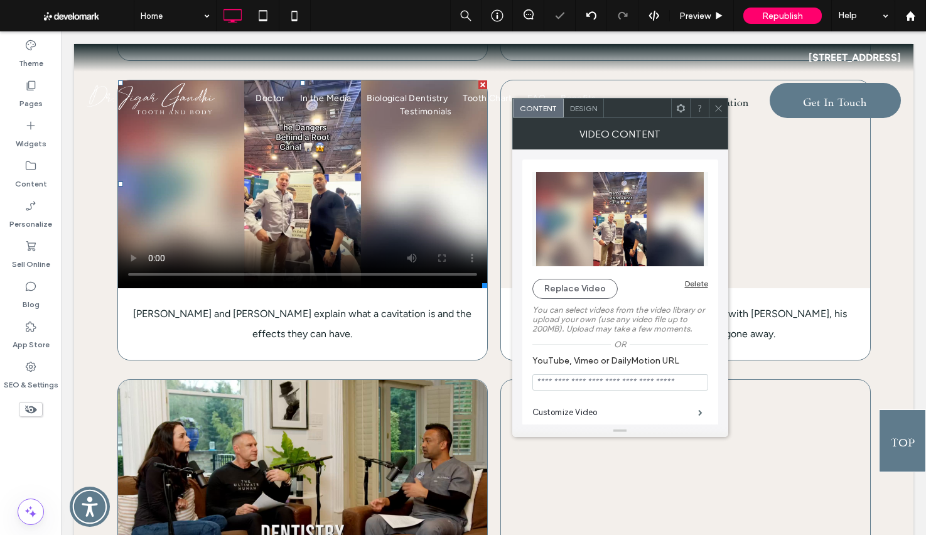
drag, startPoint x: 718, startPoint y: 107, endPoint x: 722, endPoint y: 121, distance: 14.3
click at [718, 107] on use at bounding box center [718, 108] width 6 height 6
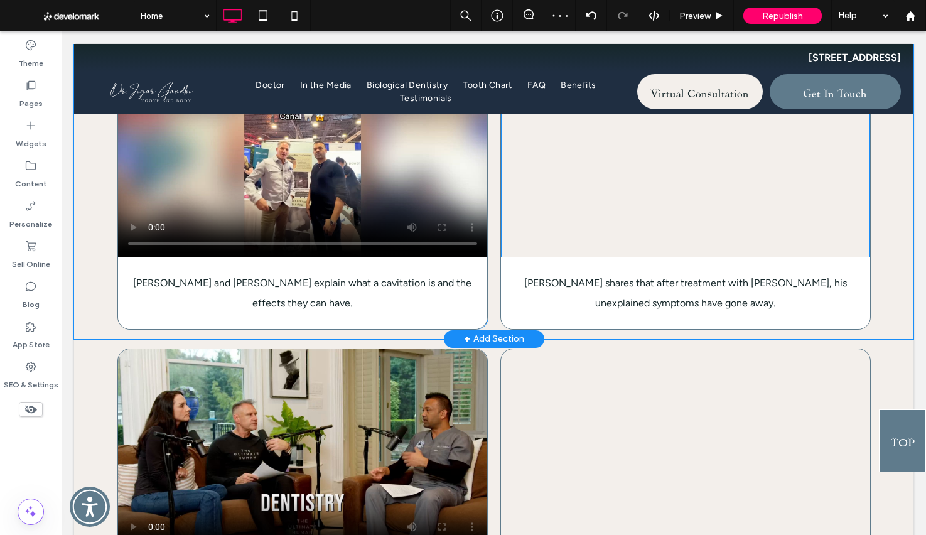
scroll to position [1828, 0]
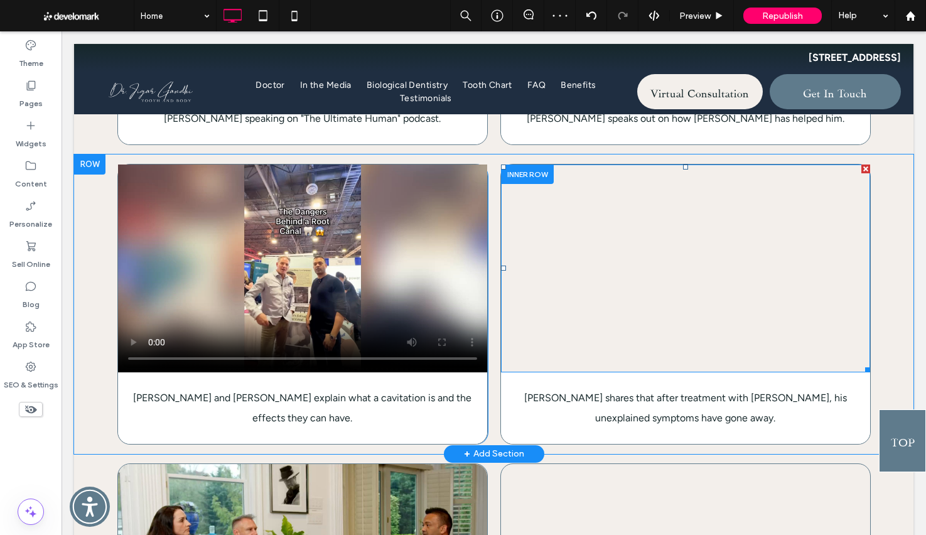
click at [773, 271] on span at bounding box center [685, 268] width 369 height 208
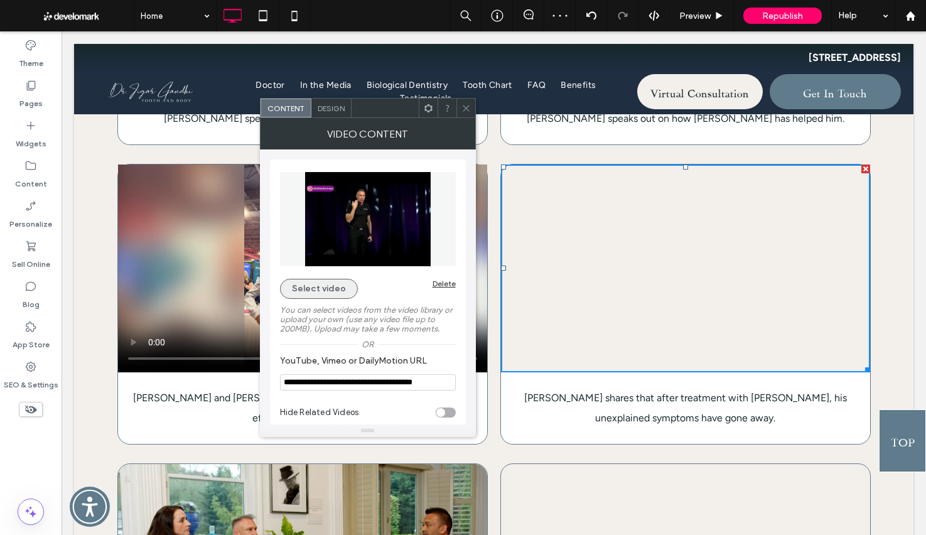
click at [339, 288] on button "Select video" at bounding box center [319, 289] width 78 height 20
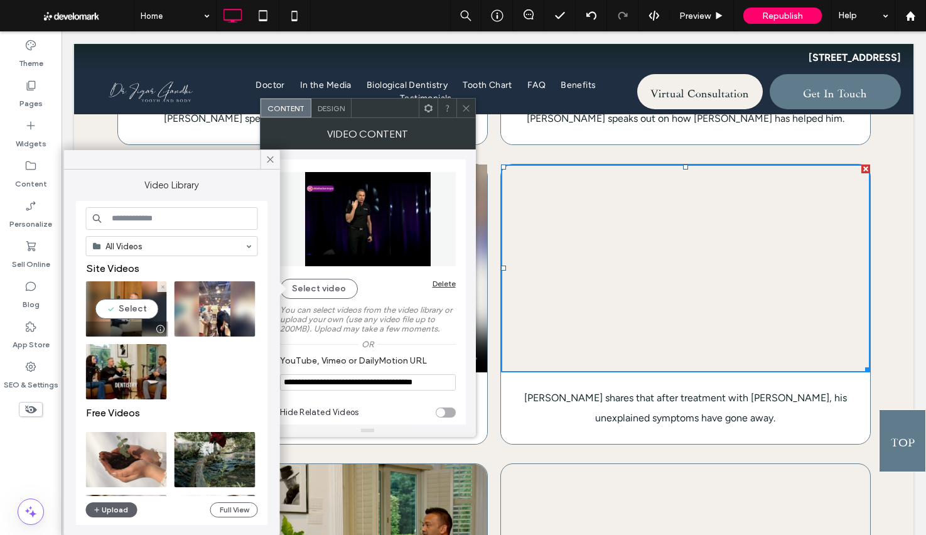
click at [110, 291] on video at bounding box center [126, 308] width 81 height 55
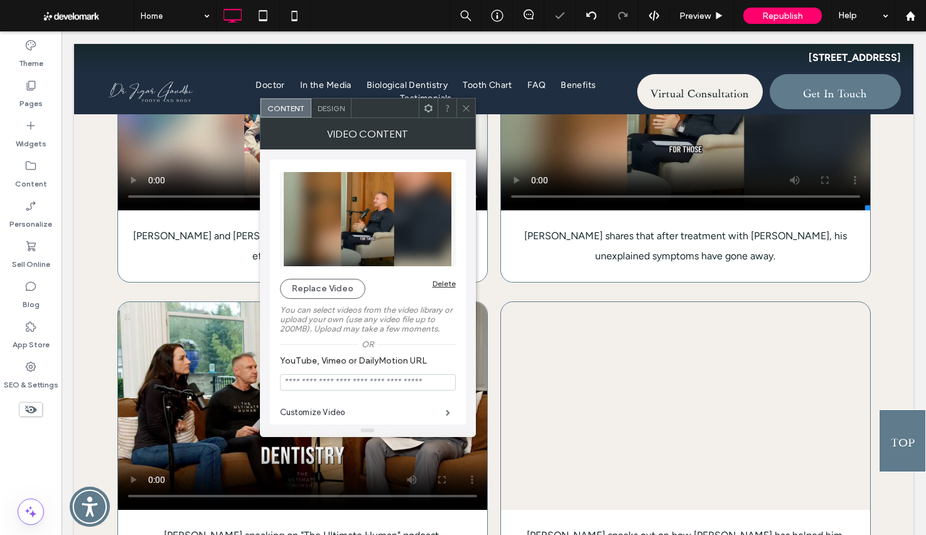
scroll to position [2030, 0]
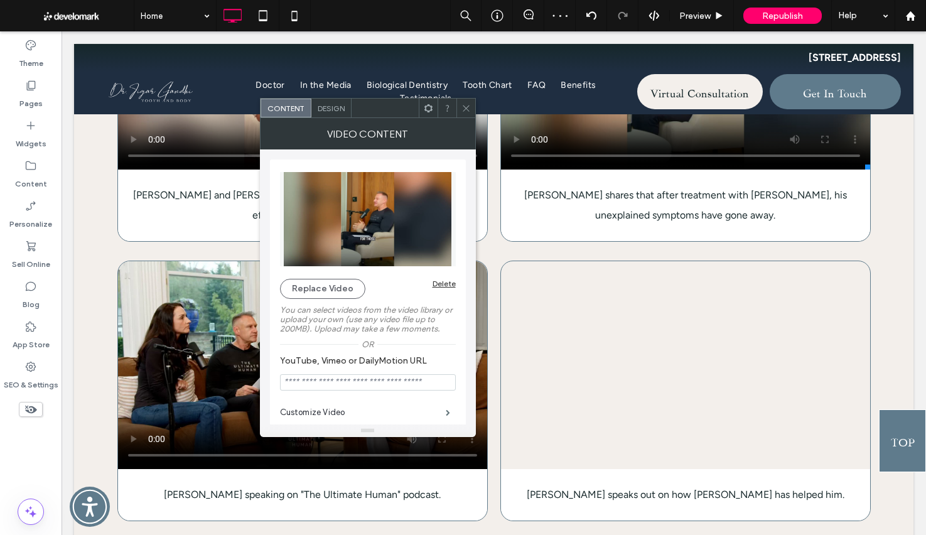
click at [465, 106] on icon at bounding box center [465, 108] width 9 height 9
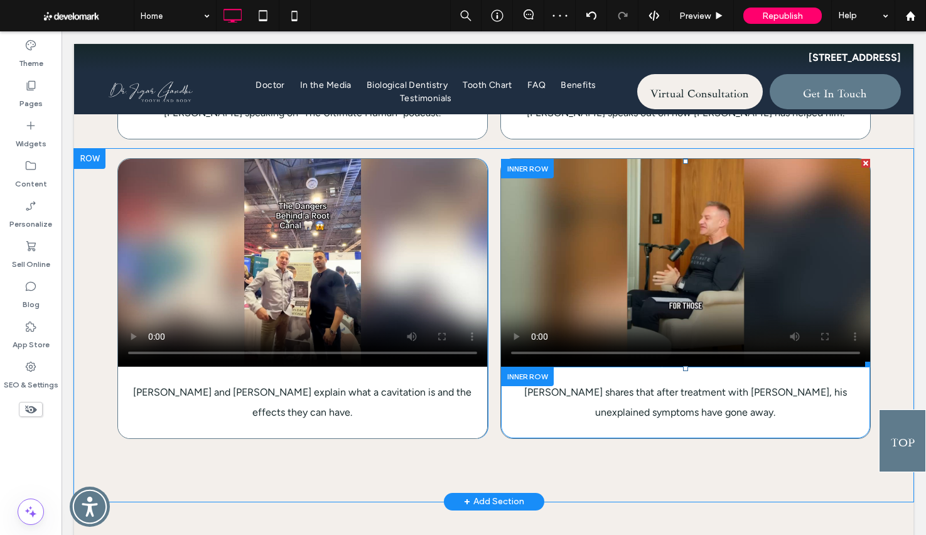
scroll to position [2454, 0]
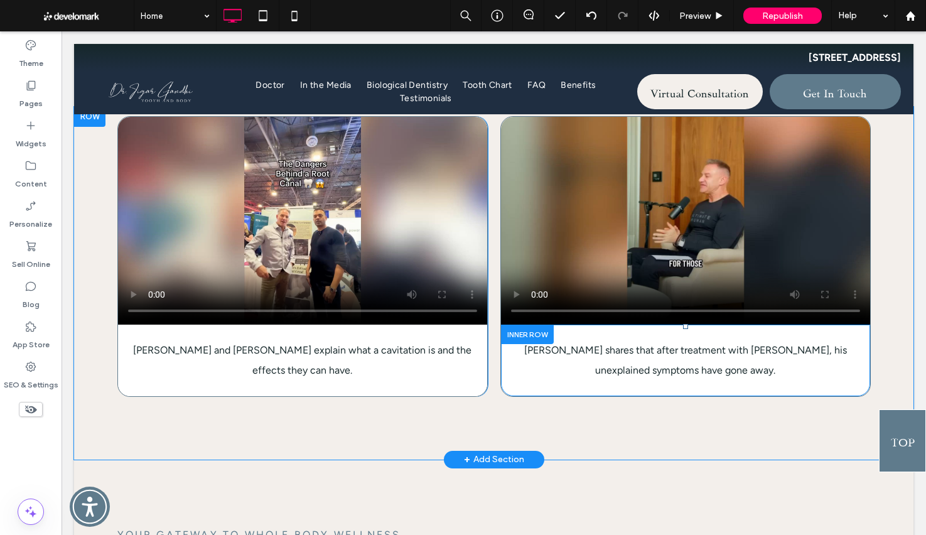
click at [97, 127] on div at bounding box center [89, 117] width 31 height 20
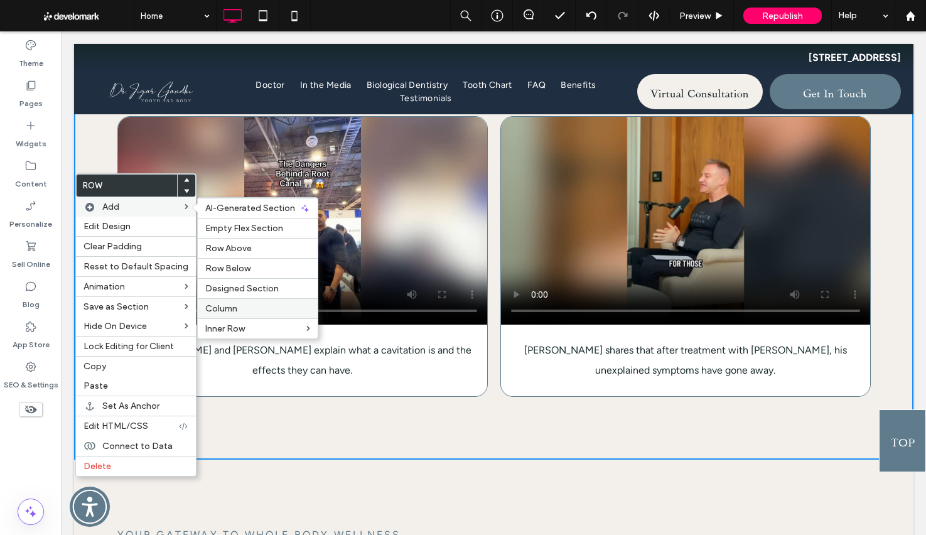
click at [230, 302] on div "Column" at bounding box center [258, 308] width 120 height 20
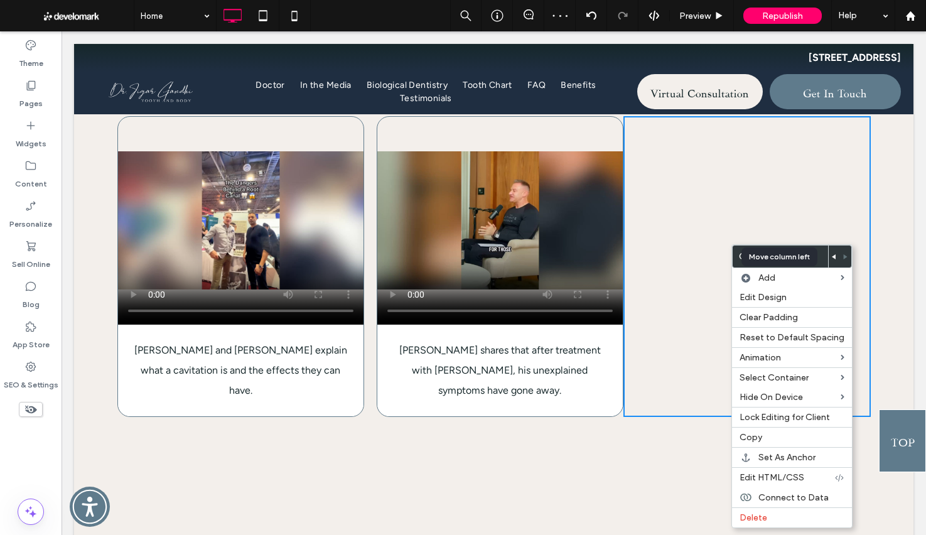
click at [832, 261] on span at bounding box center [834, 256] width 5 height 22
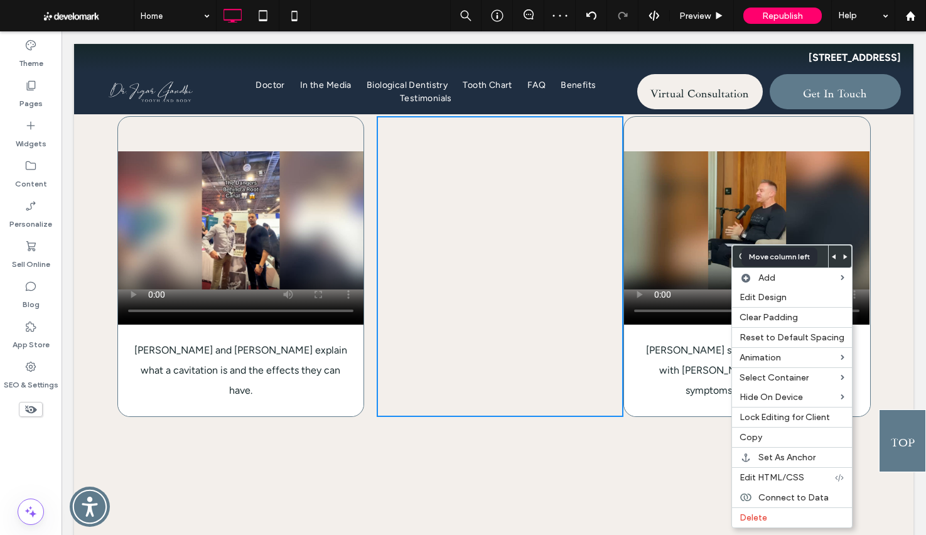
drag, startPoint x: 831, startPoint y: 260, endPoint x: 739, endPoint y: 254, distance: 91.8
click at [832, 260] on span at bounding box center [834, 256] width 5 height 22
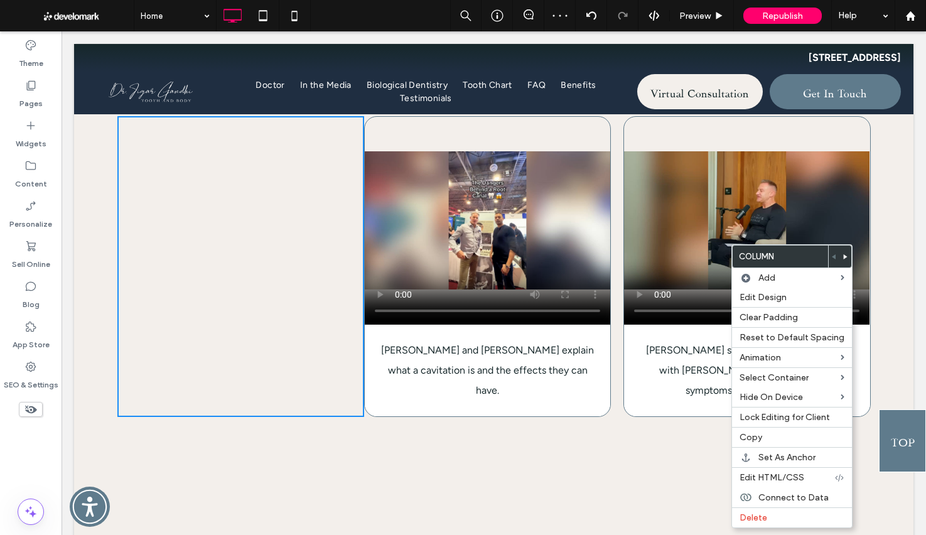
drag, startPoint x: 310, startPoint y: 271, endPoint x: 356, endPoint y: 269, distance: 45.9
click at [310, 271] on div "Click To Paste Click To Paste" at bounding box center [240, 266] width 247 height 301
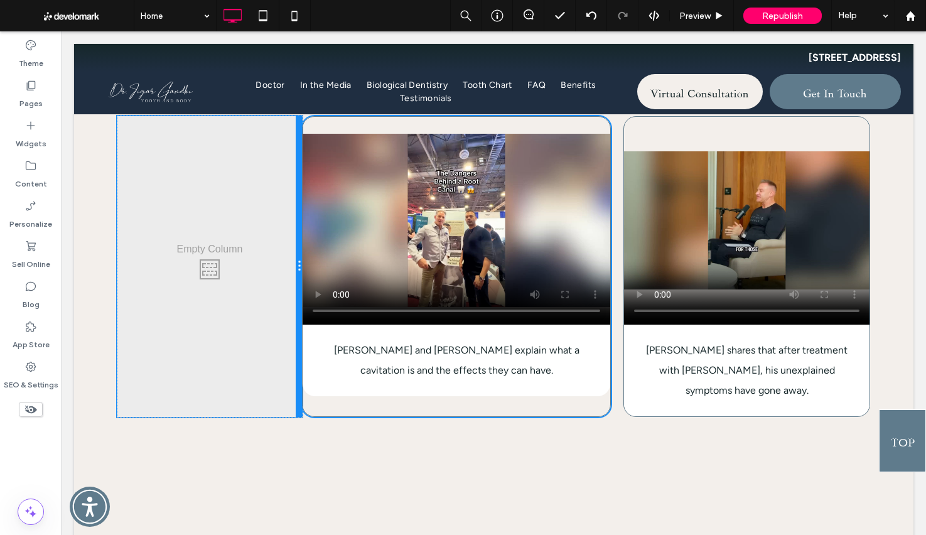
drag, startPoint x: 342, startPoint y: 268, endPoint x: 316, endPoint y: 267, distance: 25.7
click at [316, 267] on div "Click To Paste Click To Paste Click To Paste [PERSON_NAME] and [PERSON_NAME] ex…" at bounding box center [493, 266] width 753 height 301
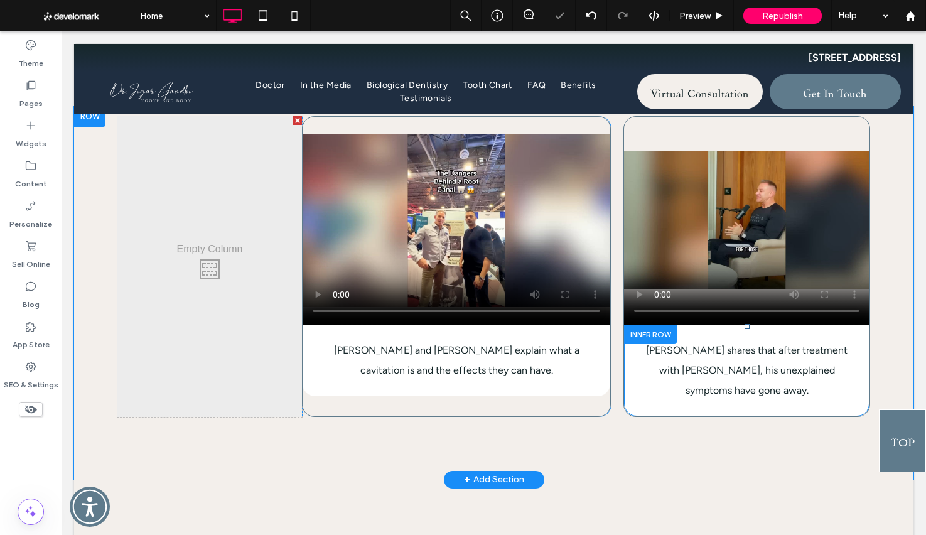
drag, startPoint x: 220, startPoint y: 368, endPoint x: 226, endPoint y: 364, distance: 7.7
click at [220, 368] on div "Click To Paste Click To Paste" at bounding box center [209, 266] width 185 height 301
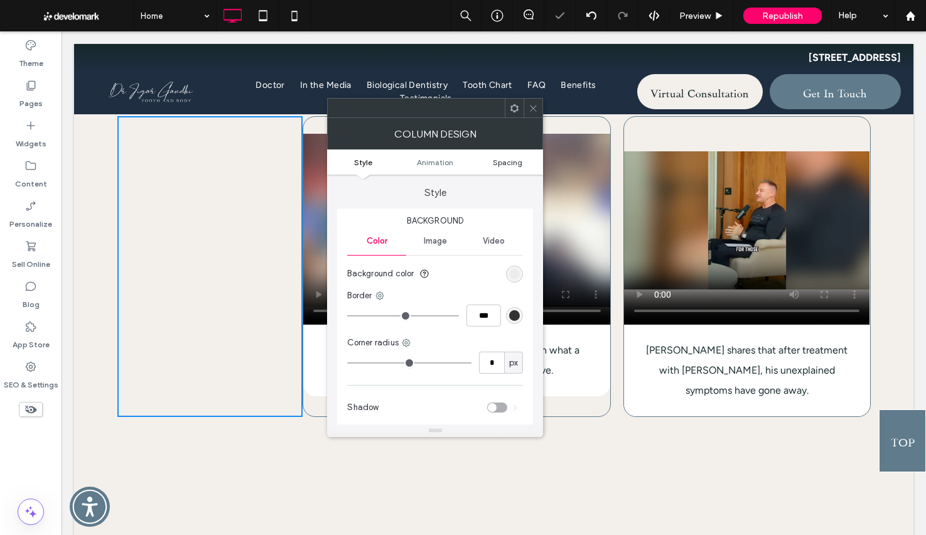
click at [495, 163] on span "Spacing" at bounding box center [507, 162] width 29 height 9
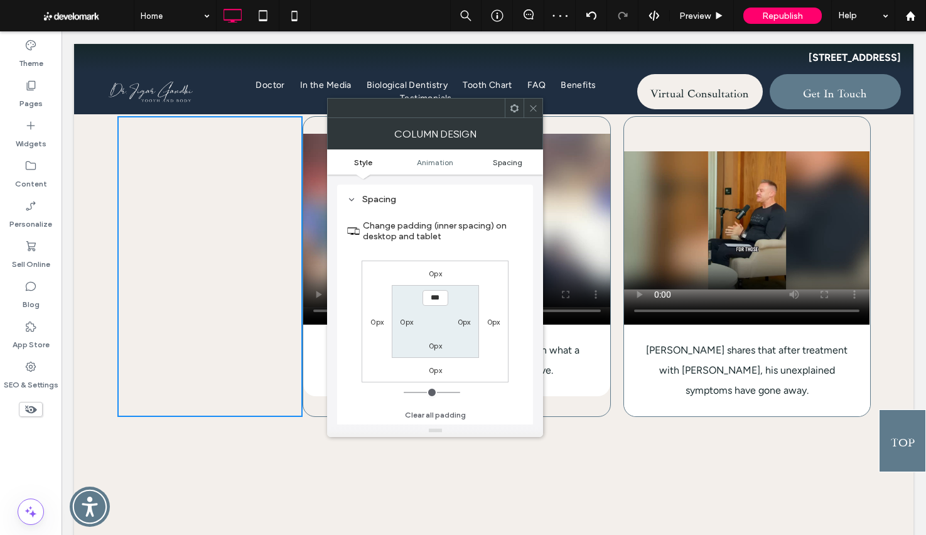
scroll to position [295, 0]
click at [495, 326] on label "0px" at bounding box center [493, 320] width 13 height 9
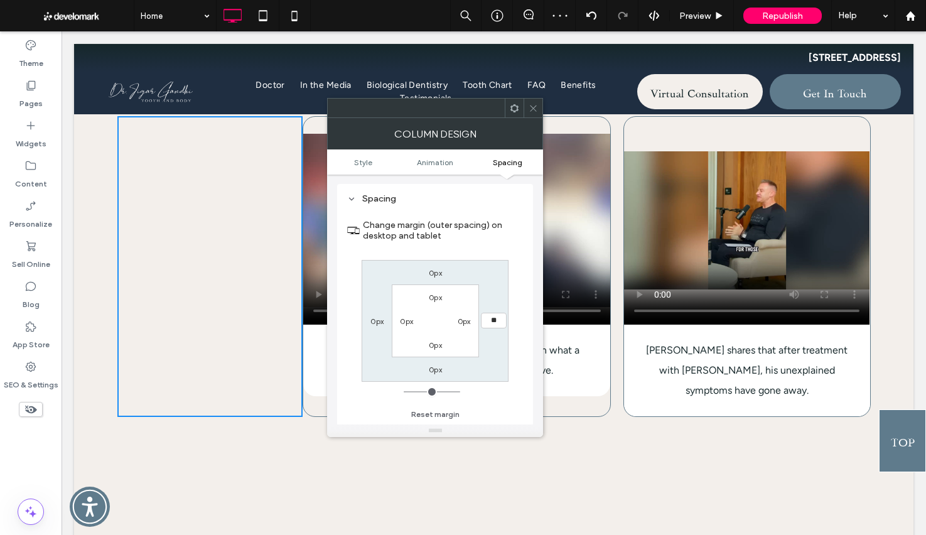
type input "**"
type input "****"
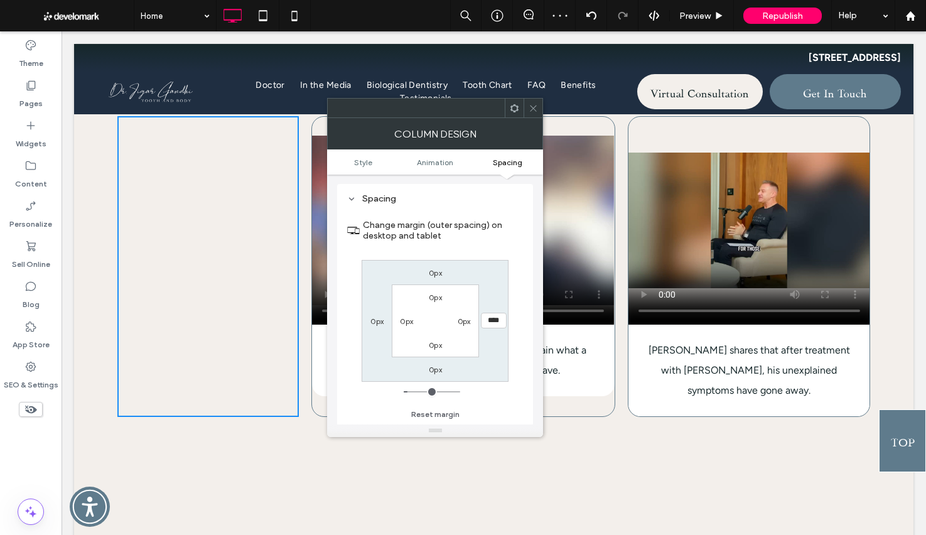
drag, startPoint x: 532, startPoint y: 106, endPoint x: 535, endPoint y: 112, distance: 7.3
click at [532, 106] on icon at bounding box center [532, 108] width 9 height 9
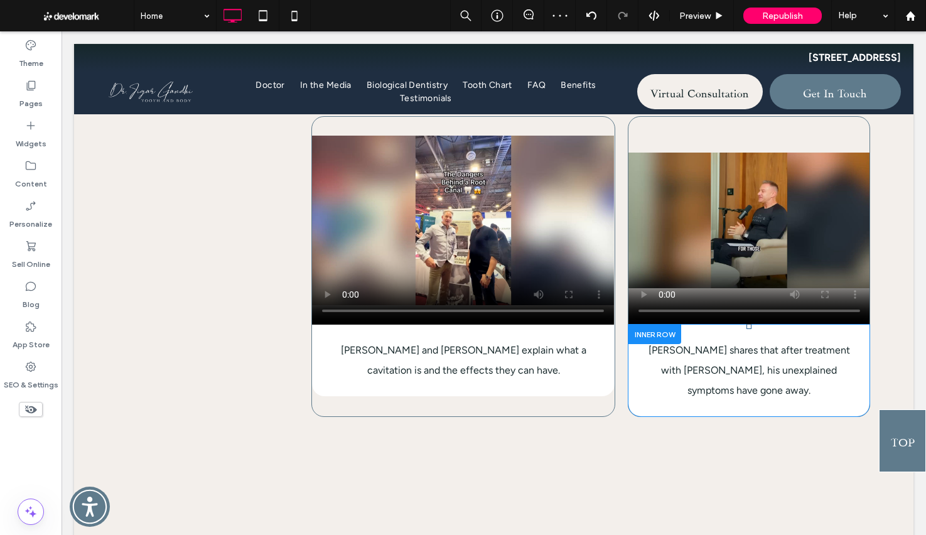
click at [633, 344] on div at bounding box center [654, 333] width 53 height 19
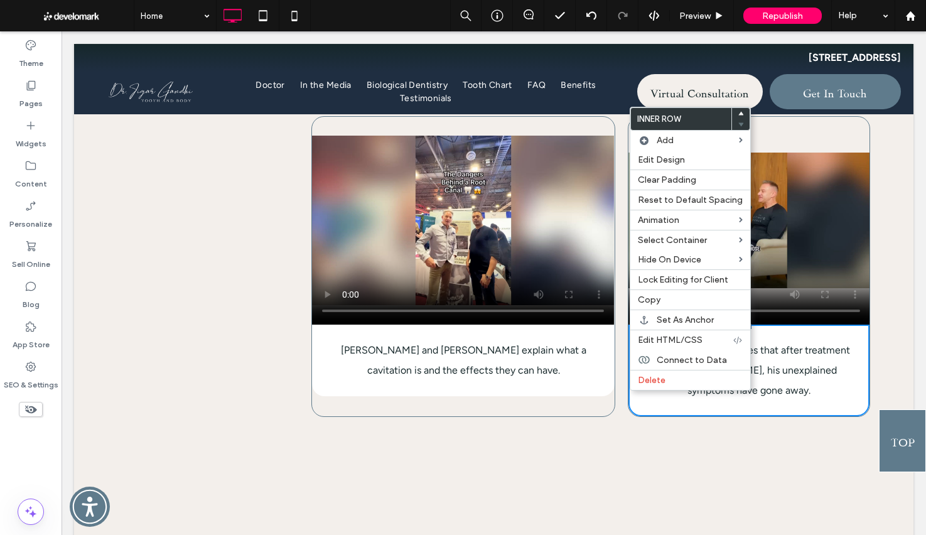
click at [624, 374] on div "Click To Paste Click To Paste Click To Paste [PERSON_NAME] and [PERSON_NAME] ex…" at bounding box center [493, 266] width 753 height 301
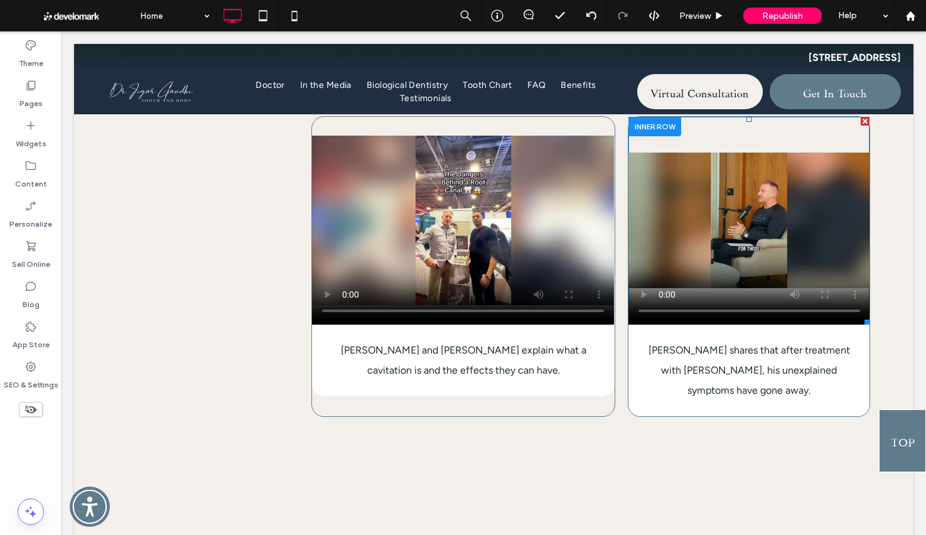
click at [638, 207] on span at bounding box center [749, 221] width 242 height 208
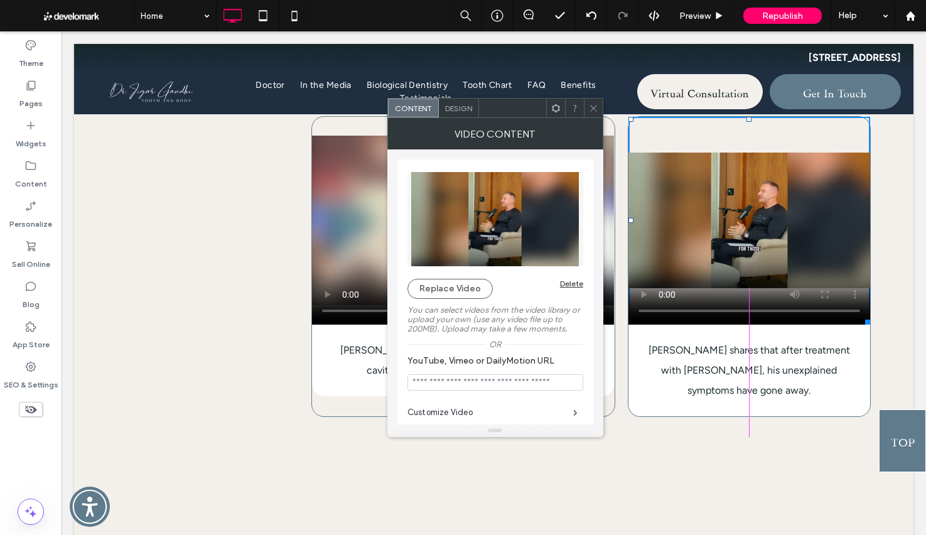
drag, startPoint x: 631, startPoint y: 287, endPoint x: 670, endPoint y: 289, distance: 38.9
click at [670, 289] on div "L:0" at bounding box center [749, 221] width 242 height 208
click at [853, 397] on div "[PERSON_NAME] shares that after treatment with [PERSON_NAME], his unexplained s…" at bounding box center [749, 370] width 242 height 92
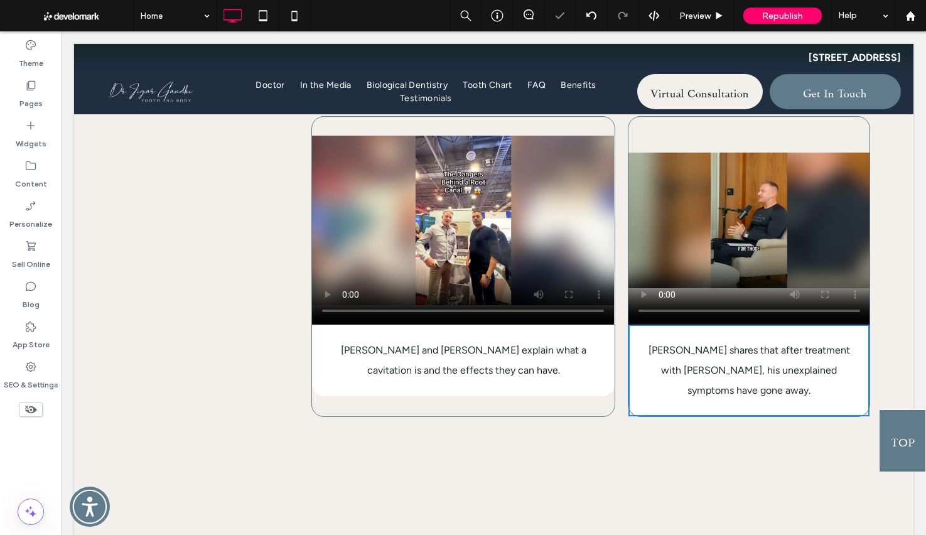
click at [613, 396] on div "[PERSON_NAME] and [PERSON_NAME] explain what a cavitation is and the effects th…" at bounding box center [463, 360] width 302 height 72
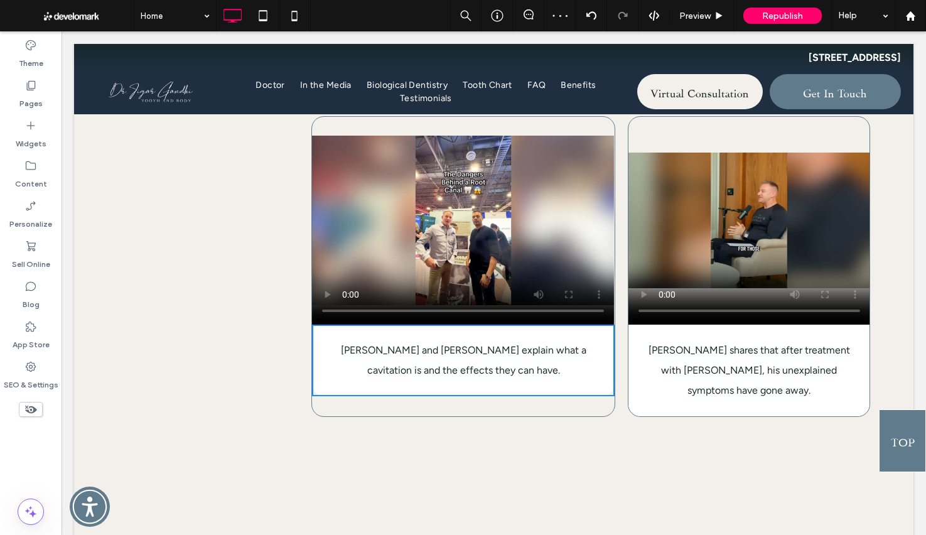
click at [621, 367] on div "Click To Paste Click To Paste Click To Paste [PERSON_NAME] and [PERSON_NAME] ex…" at bounding box center [493, 266] width 753 height 301
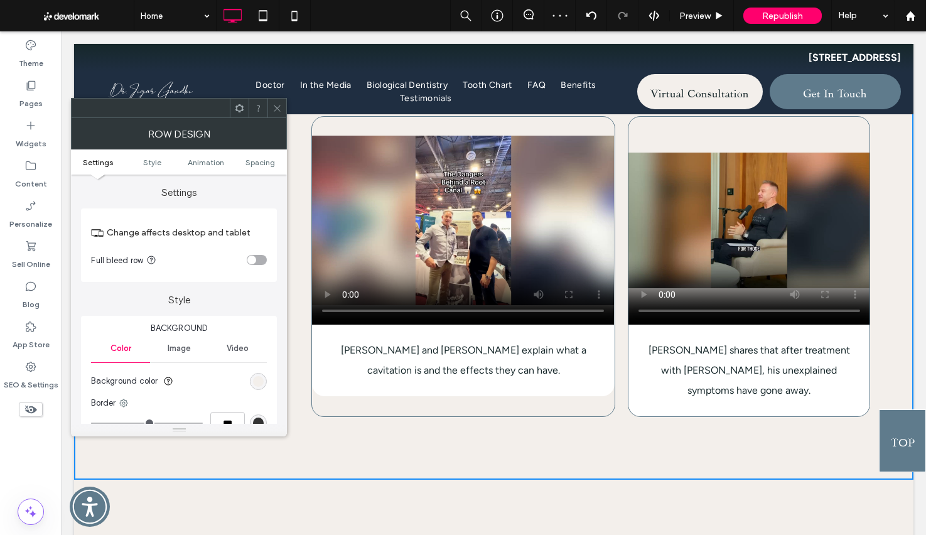
drag, startPoint x: 277, startPoint y: 109, endPoint x: 286, endPoint y: 117, distance: 12.4
click at [277, 109] on icon at bounding box center [276, 108] width 9 height 9
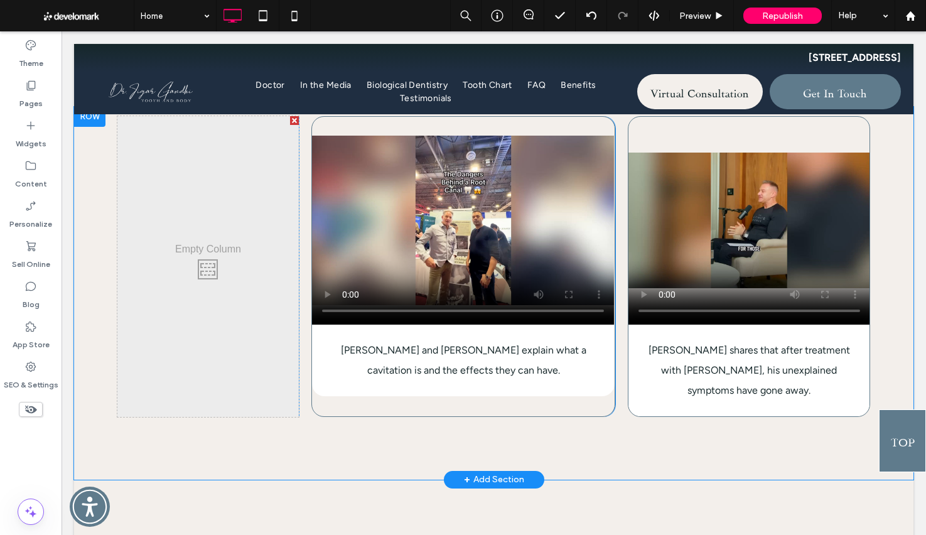
click at [91, 127] on div at bounding box center [89, 117] width 31 height 20
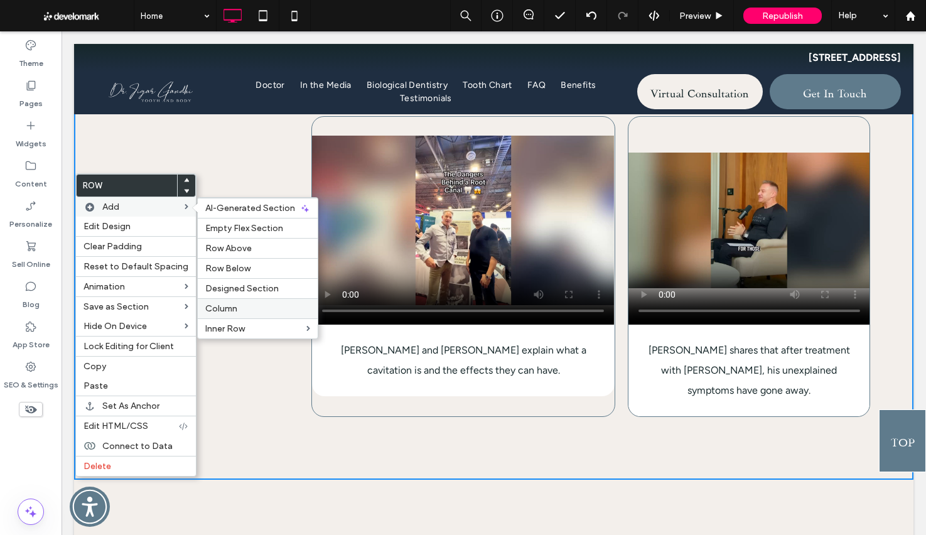
click at [210, 305] on span "Column" at bounding box center [221, 308] width 32 height 11
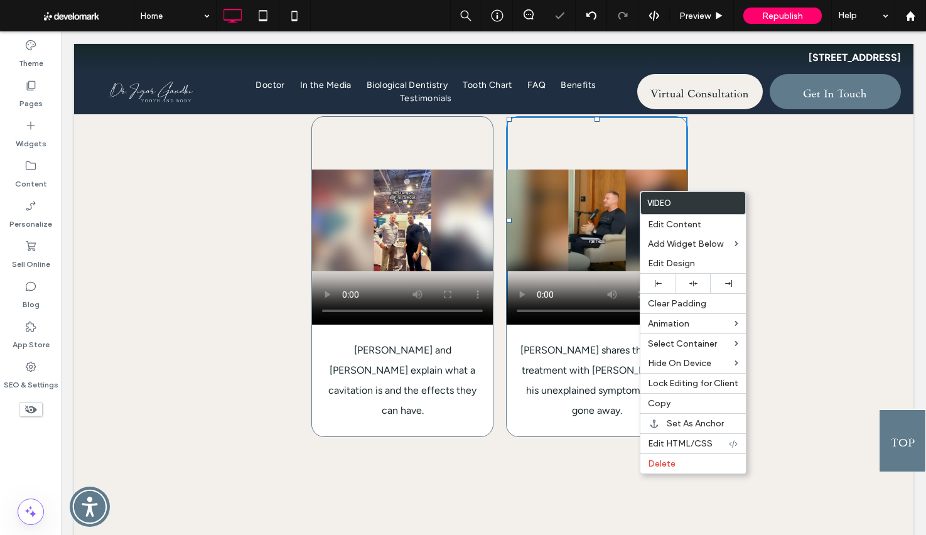
click at [572, 421] on p "[PERSON_NAME] shares that after treatment with [PERSON_NAME], his unexplained s…" at bounding box center [597, 380] width 156 height 80
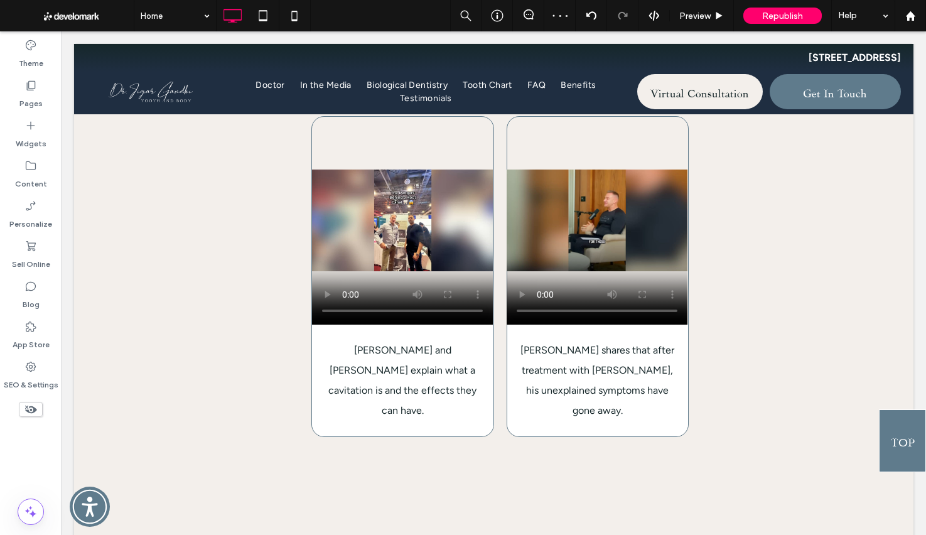
click at [519, 344] on div at bounding box center [533, 333] width 53 height 19
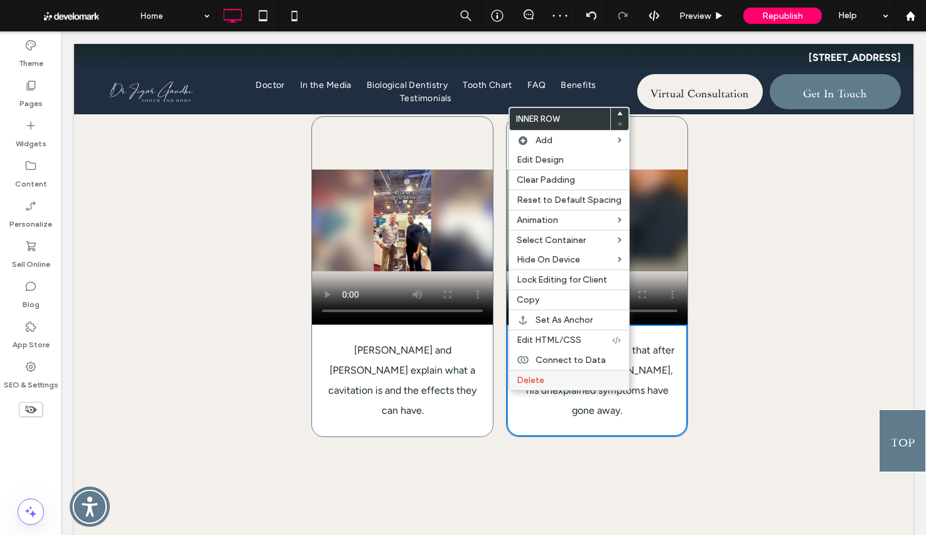
click at [554, 380] on label "Delete" at bounding box center [569, 380] width 105 height 11
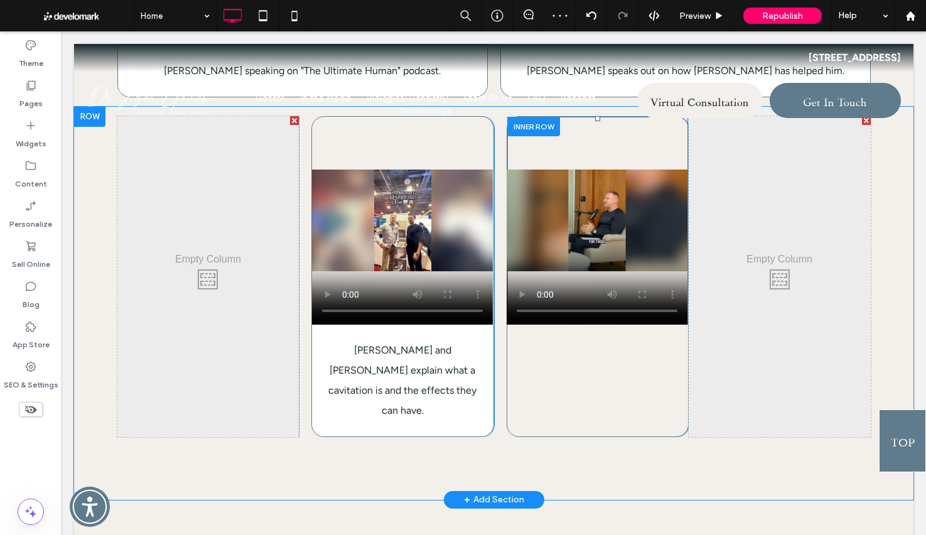
click at [547, 136] on div at bounding box center [533, 126] width 53 height 19
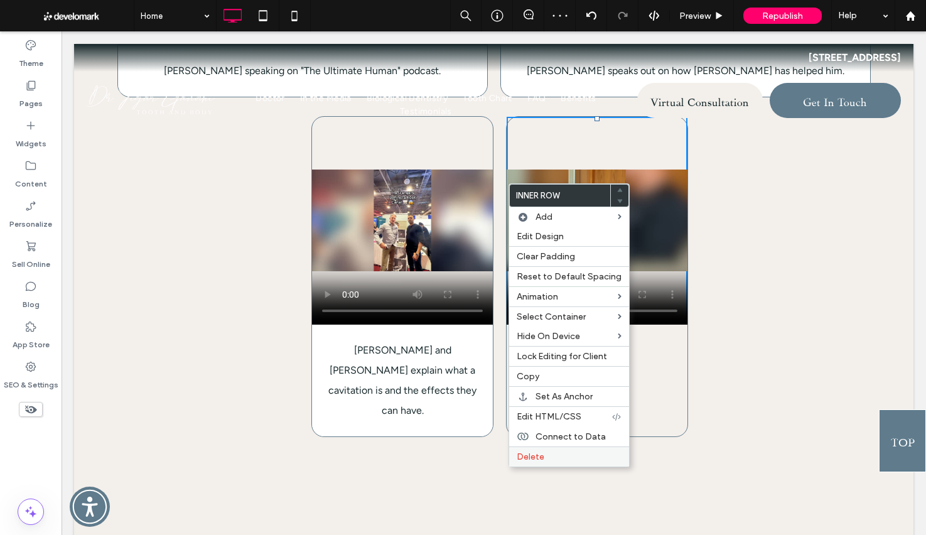
click at [537, 461] on span "Delete" at bounding box center [531, 456] width 28 height 11
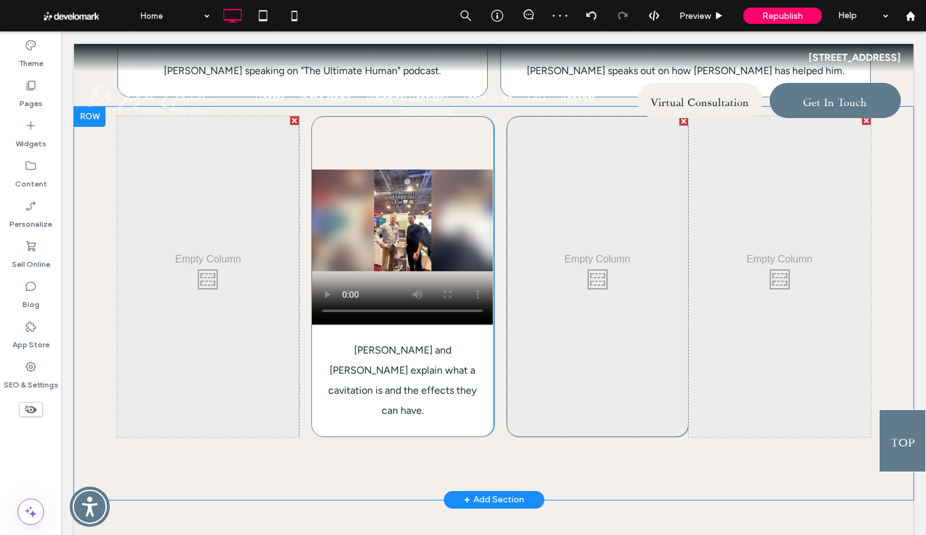
click at [682, 126] on div at bounding box center [683, 121] width 9 height 9
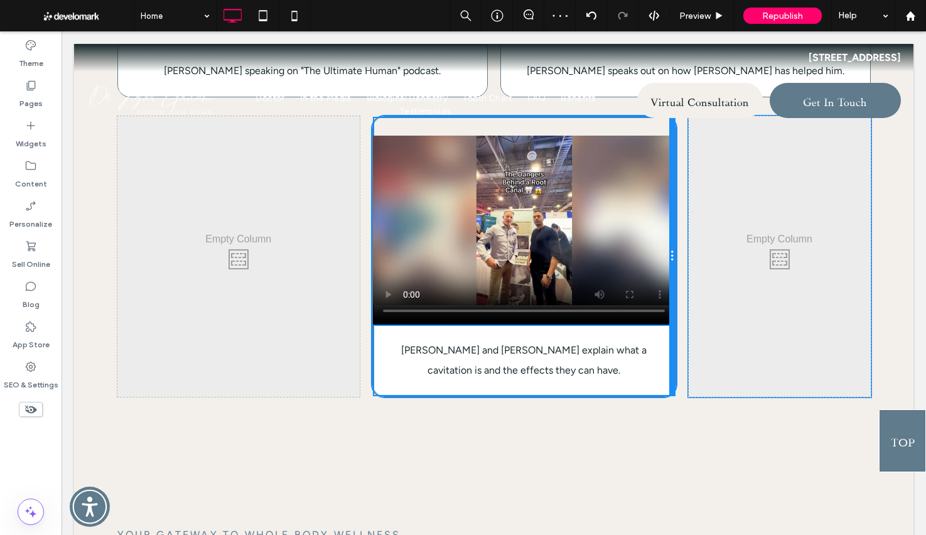
drag, startPoint x: 611, startPoint y: 244, endPoint x: 661, endPoint y: 244, distance: 50.2
click at [661, 244] on div "Click To Paste [PERSON_NAME] and [PERSON_NAME] explain what a cavitation is and…" at bounding box center [523, 256] width 303 height 281
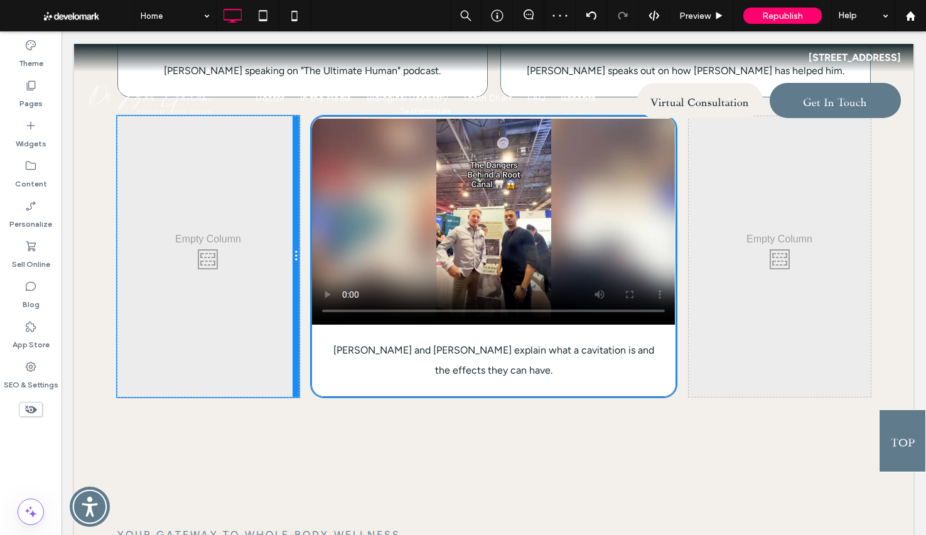
drag, startPoint x: 356, startPoint y: 255, endPoint x: 324, endPoint y: 255, distance: 32.0
click at [324, 255] on div "Click To Paste Click To Paste Click To Paste [PERSON_NAME] and [PERSON_NAME] ex…" at bounding box center [493, 256] width 753 height 281
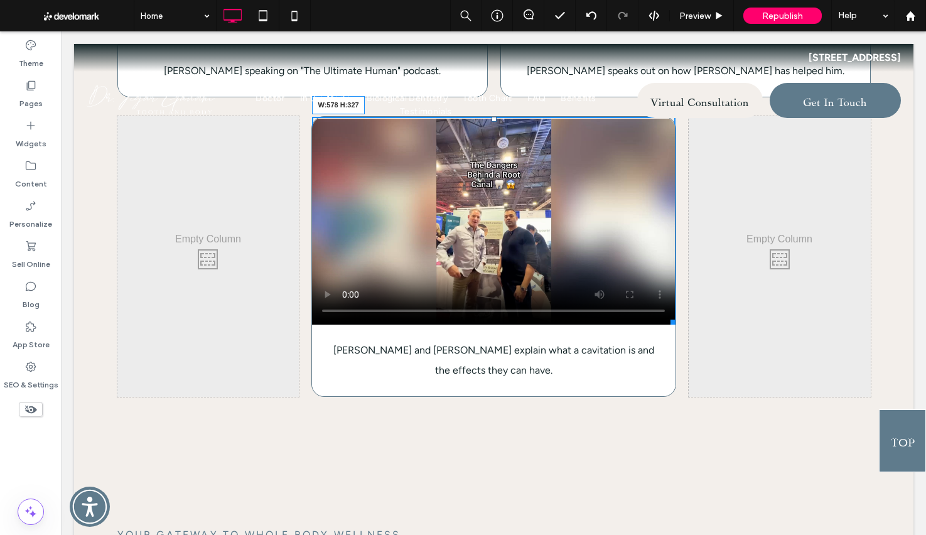
click at [670, 324] on div at bounding box center [670, 319] width 9 height 9
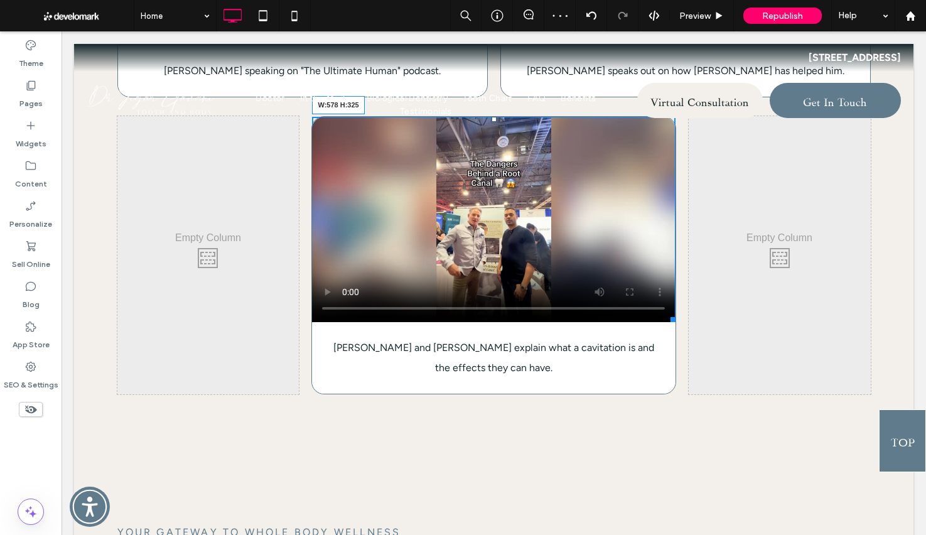
click at [667, 322] on div at bounding box center [670, 317] width 9 height 9
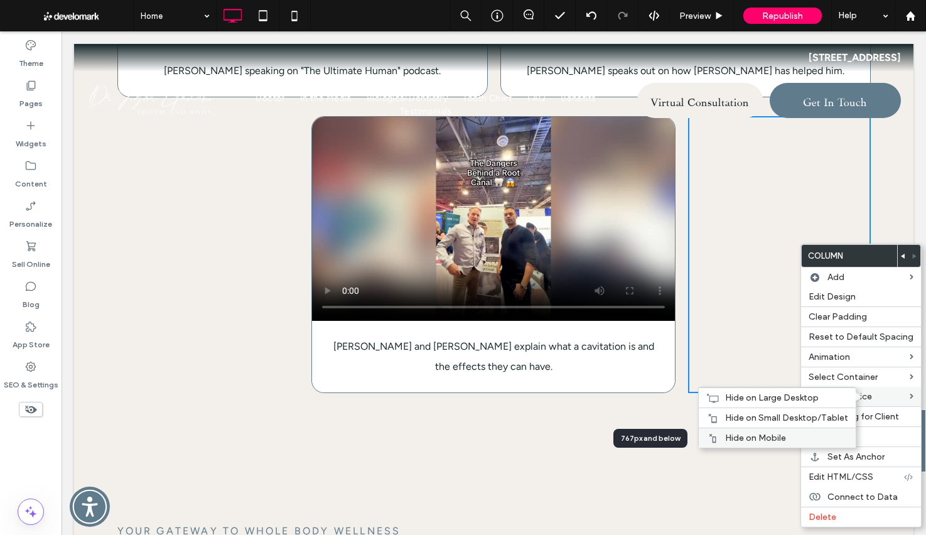
click at [766, 440] on span "Hide on Mobile" at bounding box center [755, 437] width 61 height 11
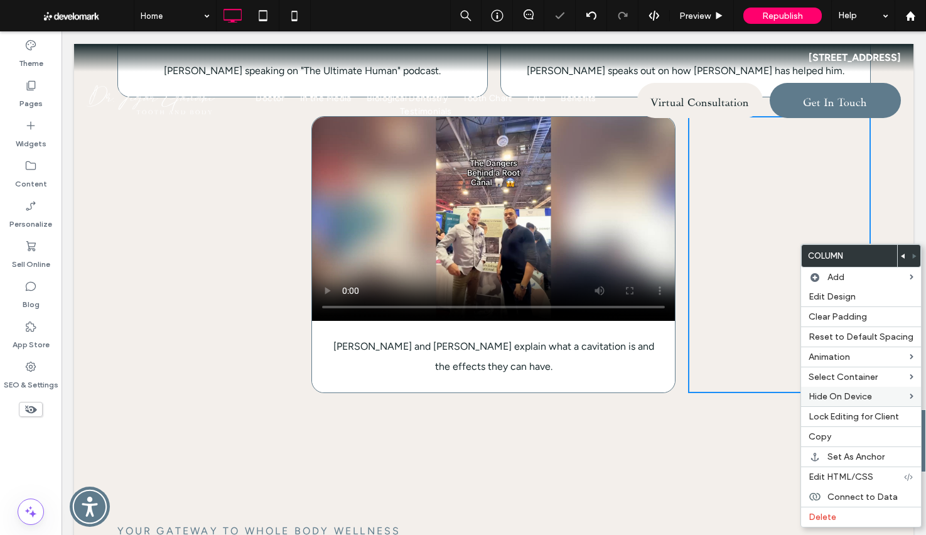
click at [192, 245] on div "Click To Paste Click To Paste" at bounding box center [208, 254] width 182 height 277
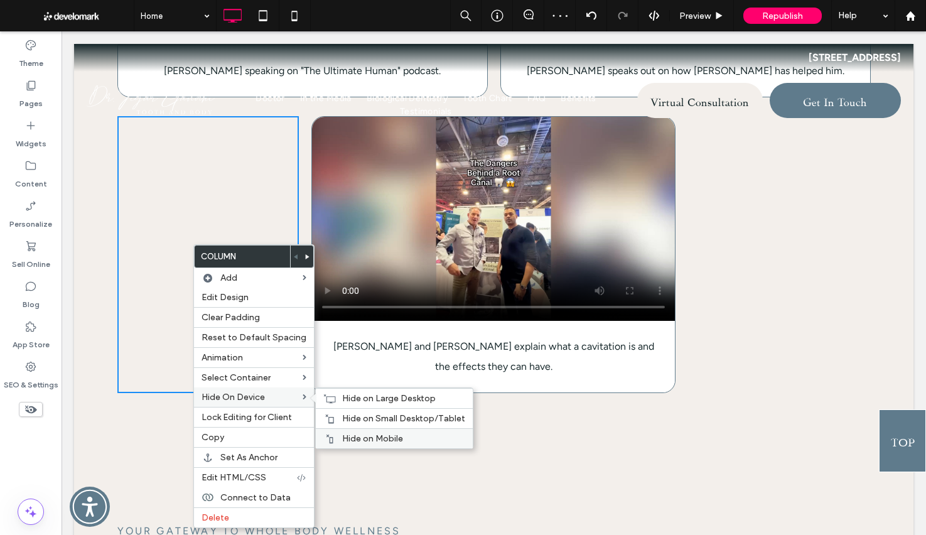
click at [378, 439] on span "Hide on Mobile" at bounding box center [372, 438] width 61 height 11
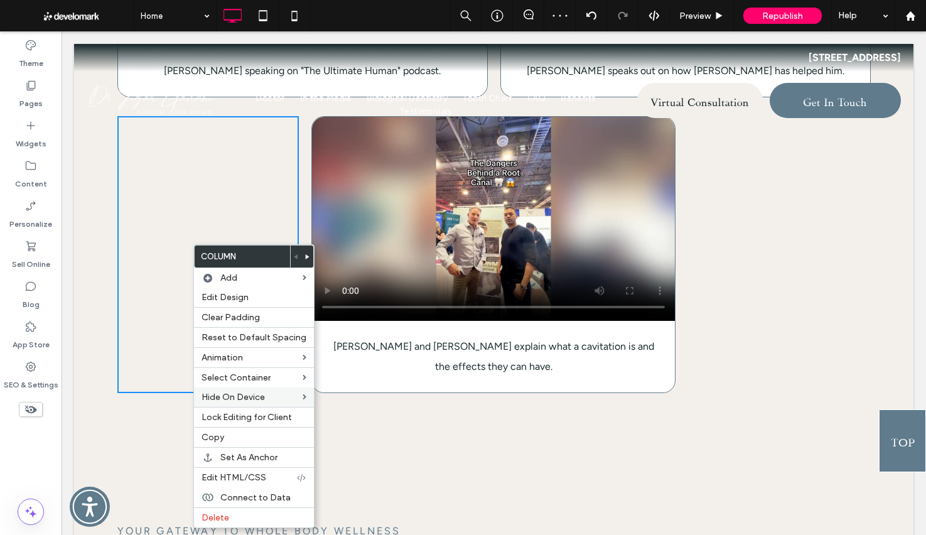
click at [201, 212] on div "Click To Paste Click To Paste" at bounding box center [208, 254] width 182 height 277
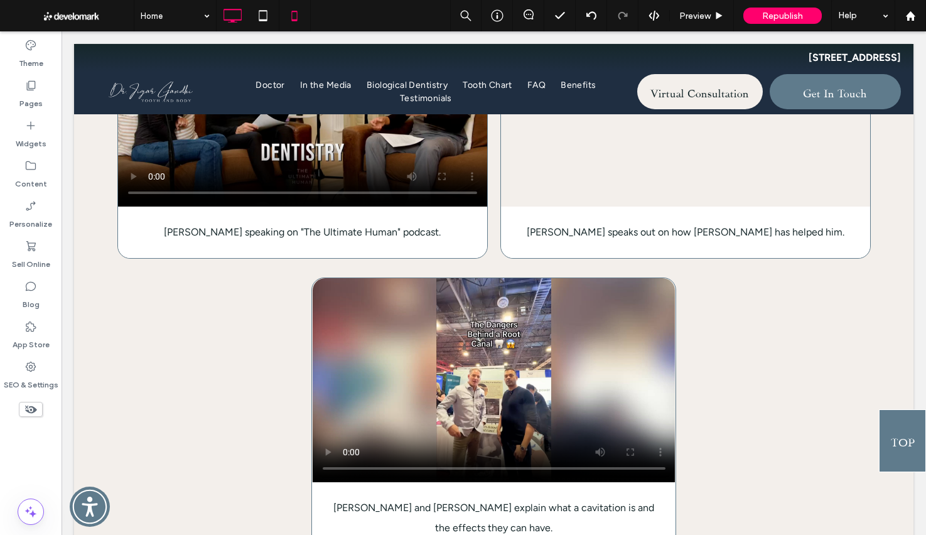
scroll to position [2374, 0]
